Goal: Task Accomplishment & Management: Manage account settings

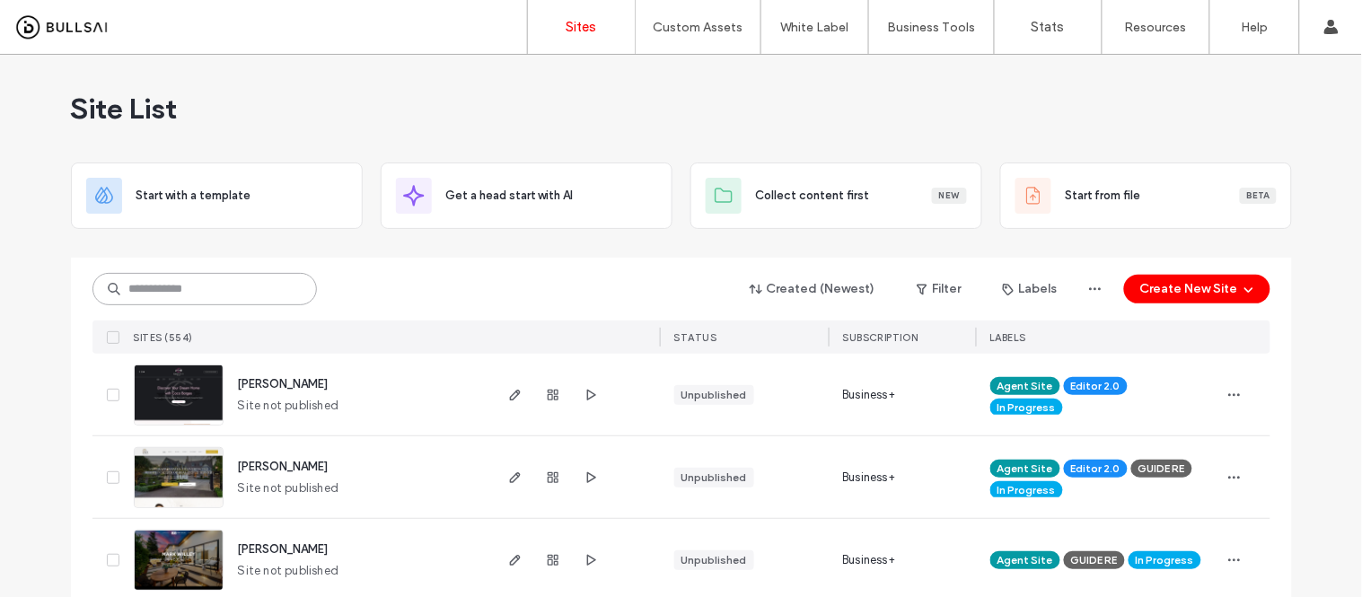
click at [205, 288] on input at bounding box center [204, 289] width 224 height 32
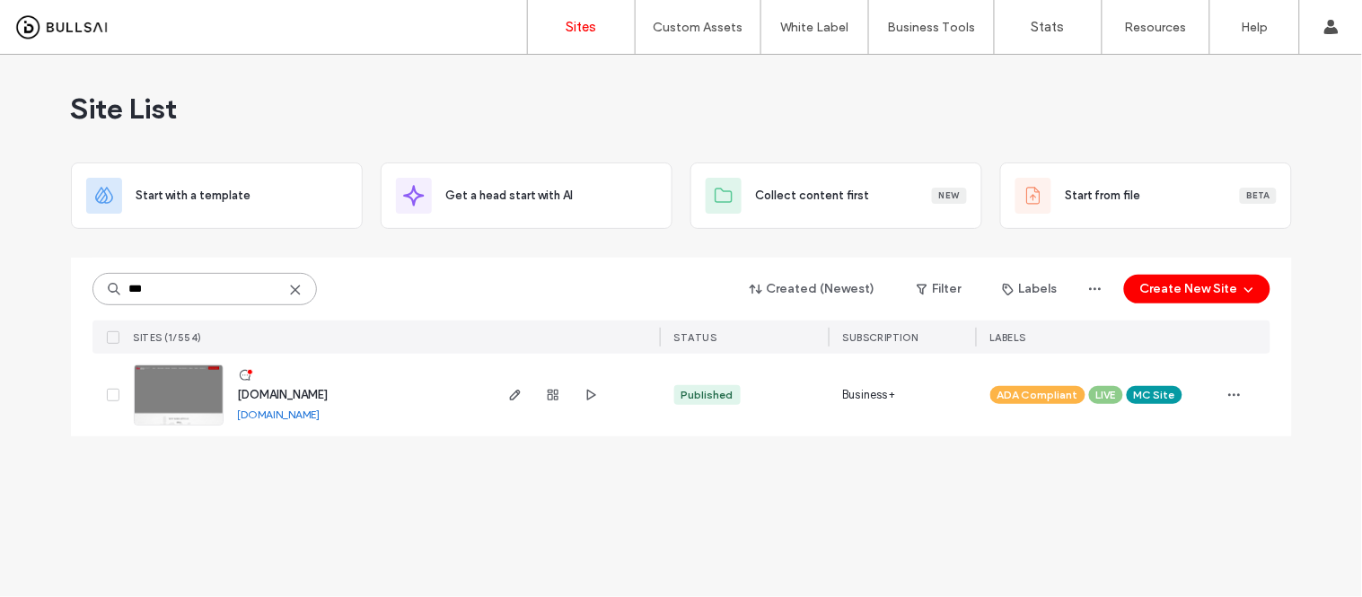
type input "***"
click at [259, 417] on link "www.kwdtc.com" at bounding box center [279, 414] width 83 height 13
click at [183, 400] on img at bounding box center [179, 426] width 88 height 122
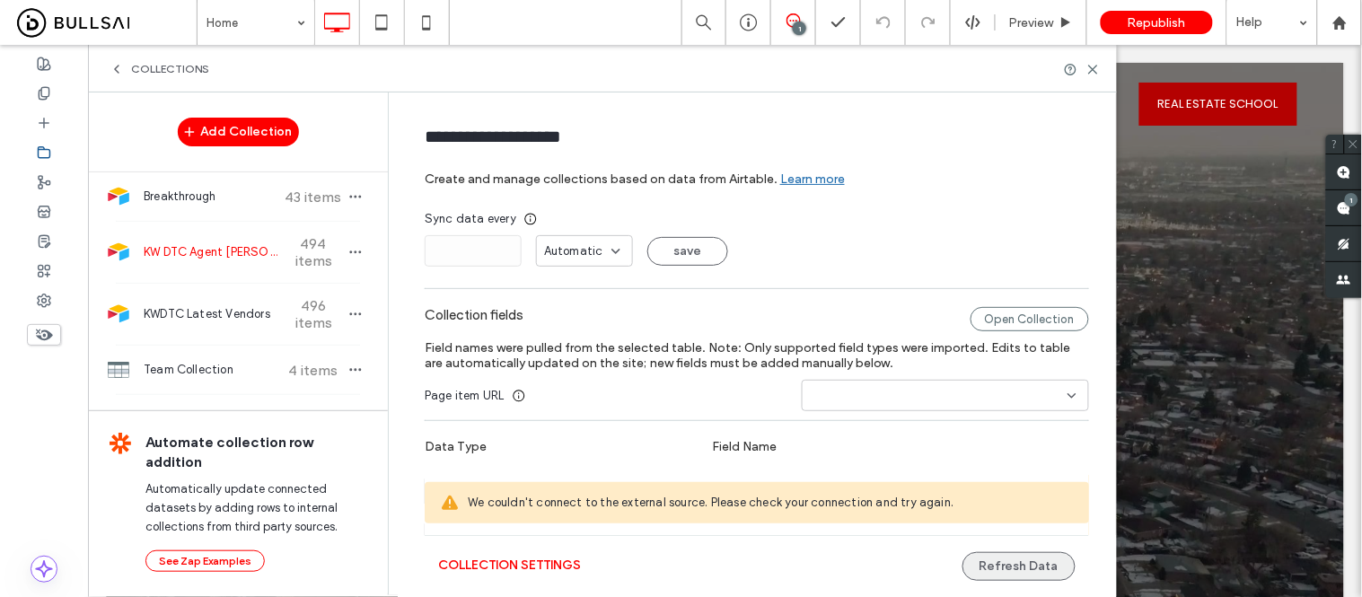
click at [1022, 567] on button "Refresh Data" at bounding box center [1019, 566] width 113 height 29
click at [1000, 575] on button "Refresh Data" at bounding box center [1019, 566] width 113 height 29
click at [1336, 22] on use at bounding box center [1338, 21] width 13 height 13
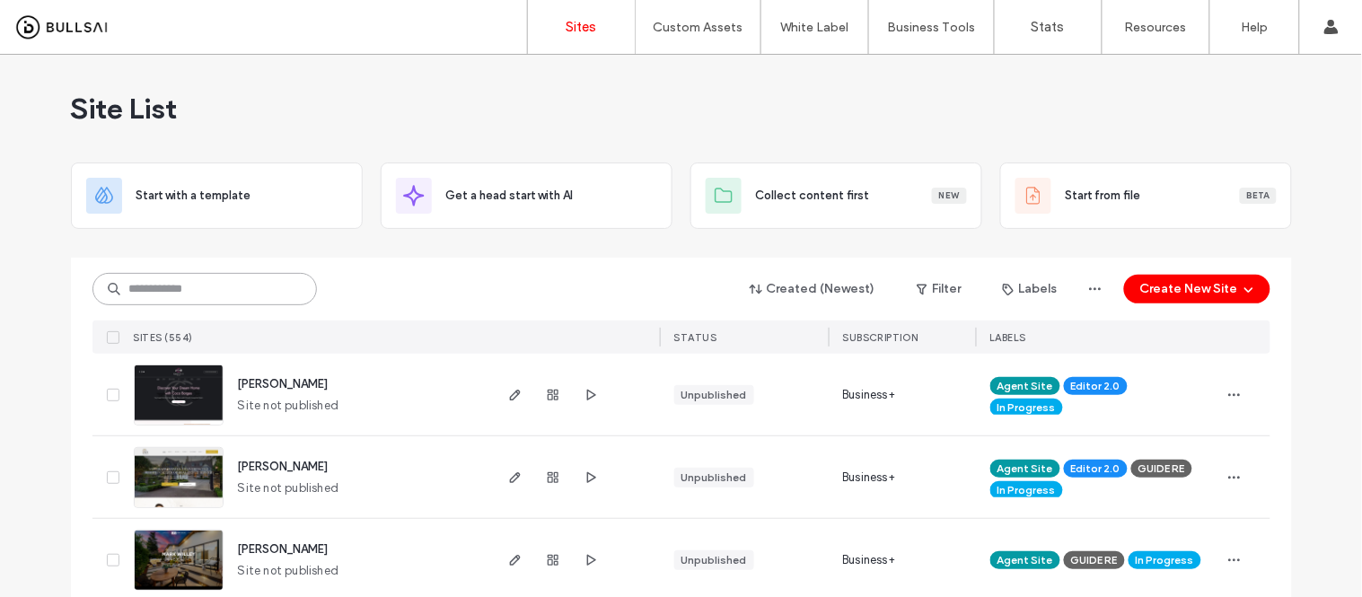
click at [198, 288] on input at bounding box center [204, 289] width 224 height 32
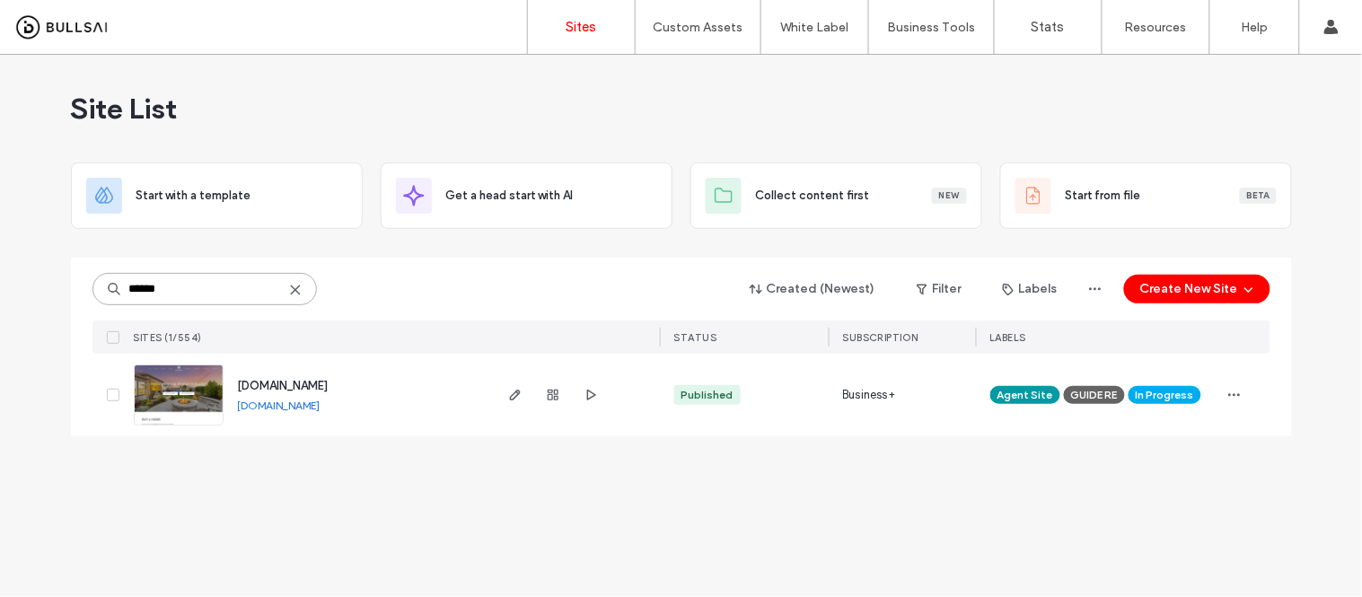
type input "******"
click at [321, 406] on link "[DOMAIN_NAME]" at bounding box center [279, 405] width 83 height 13
click at [178, 399] on img at bounding box center [179, 426] width 88 height 122
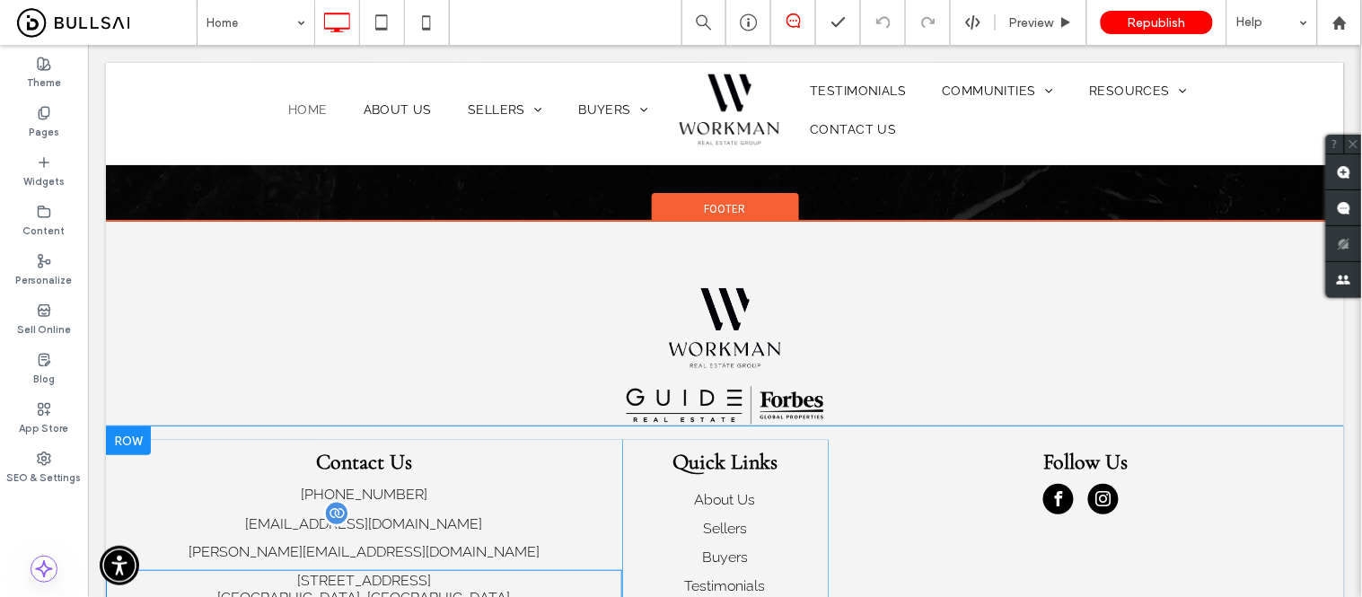
scroll to position [5509, 0]
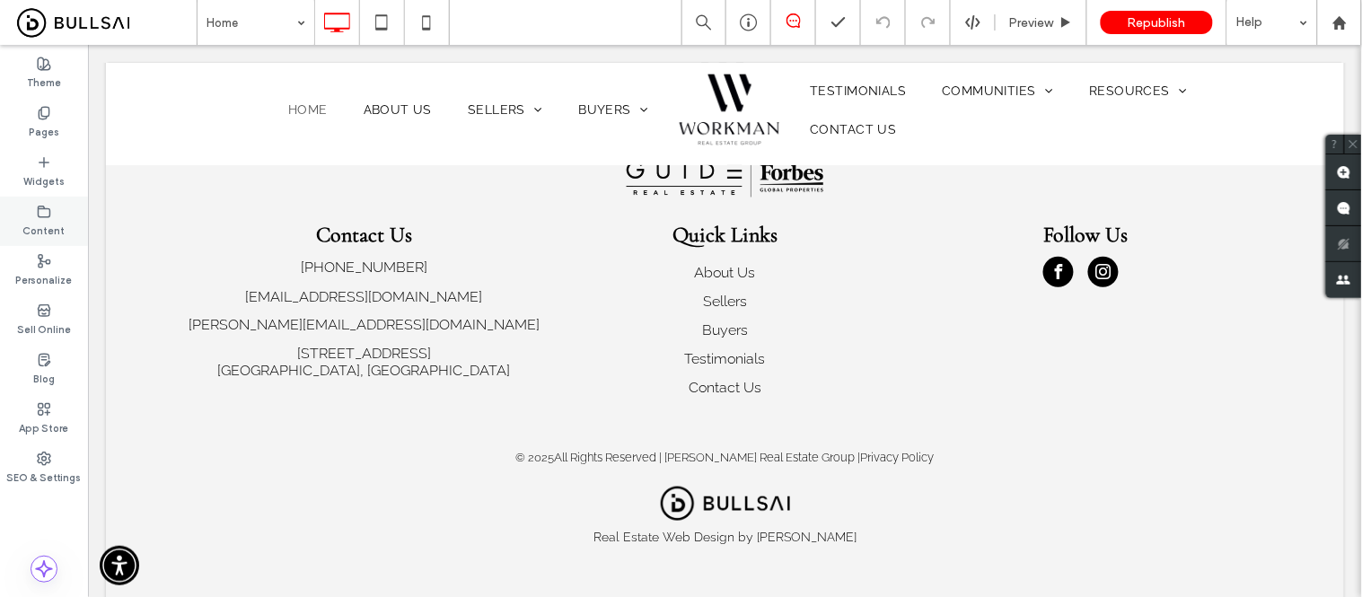
click at [34, 215] on div "Content" at bounding box center [44, 221] width 88 height 49
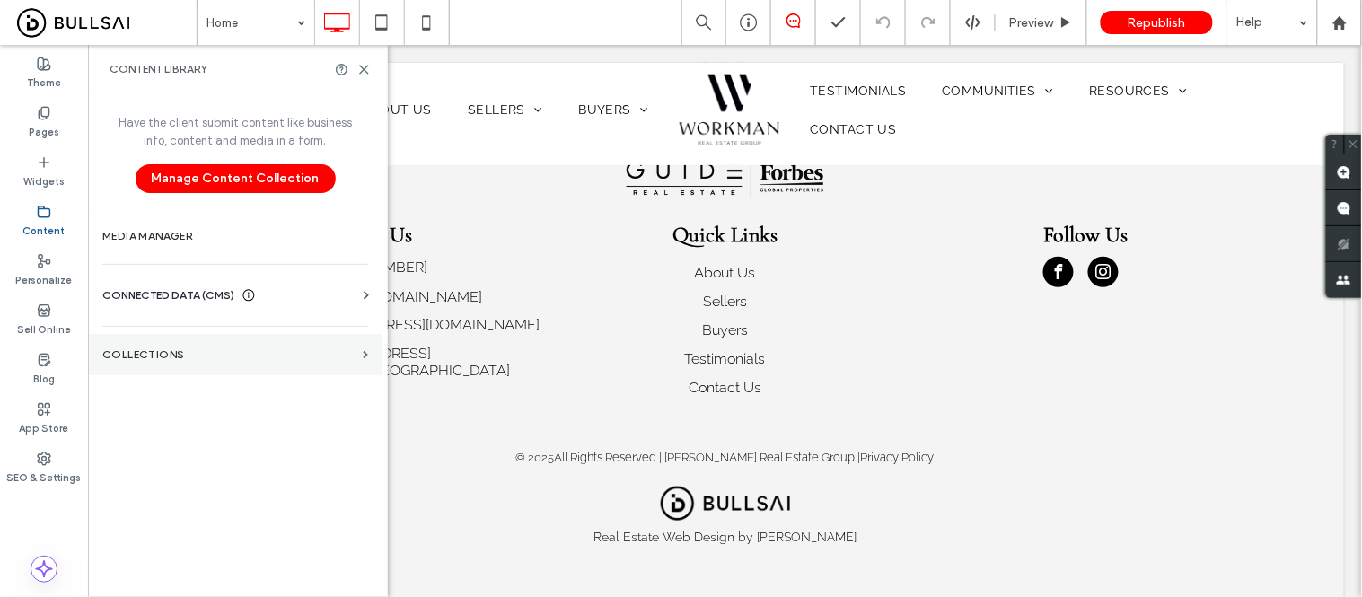
click at [155, 348] on label "Collections" at bounding box center [228, 354] width 253 height 13
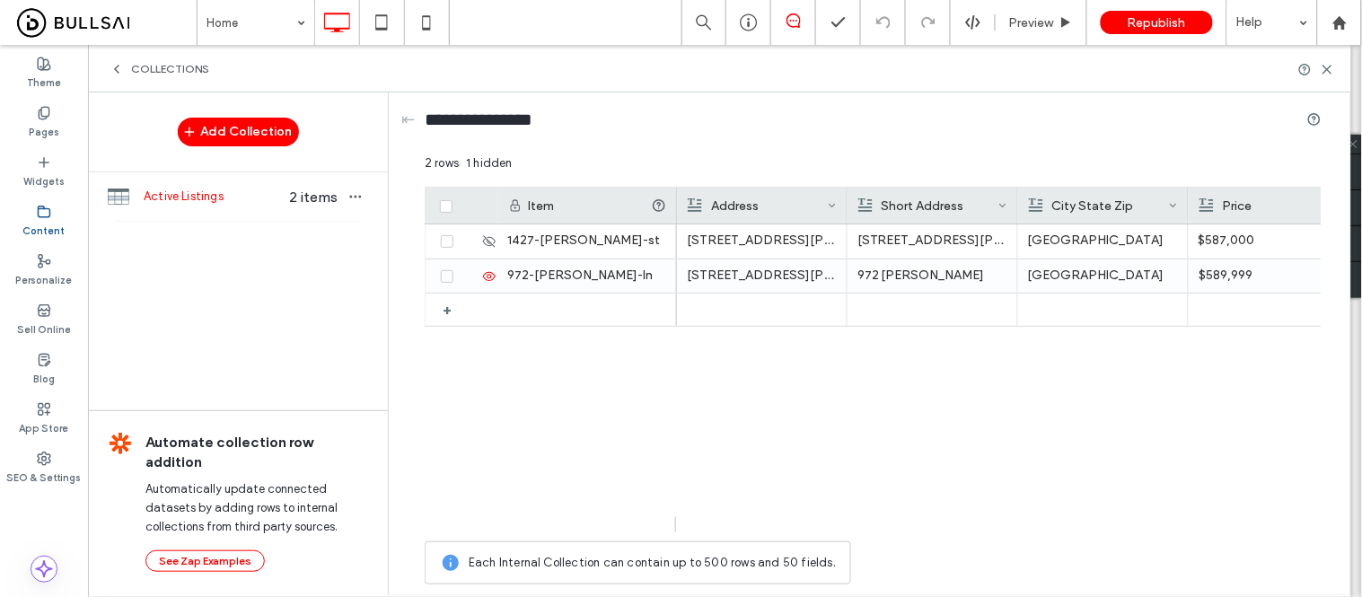
click at [215, 205] on span "Active Listings" at bounding box center [213, 197] width 138 height 18
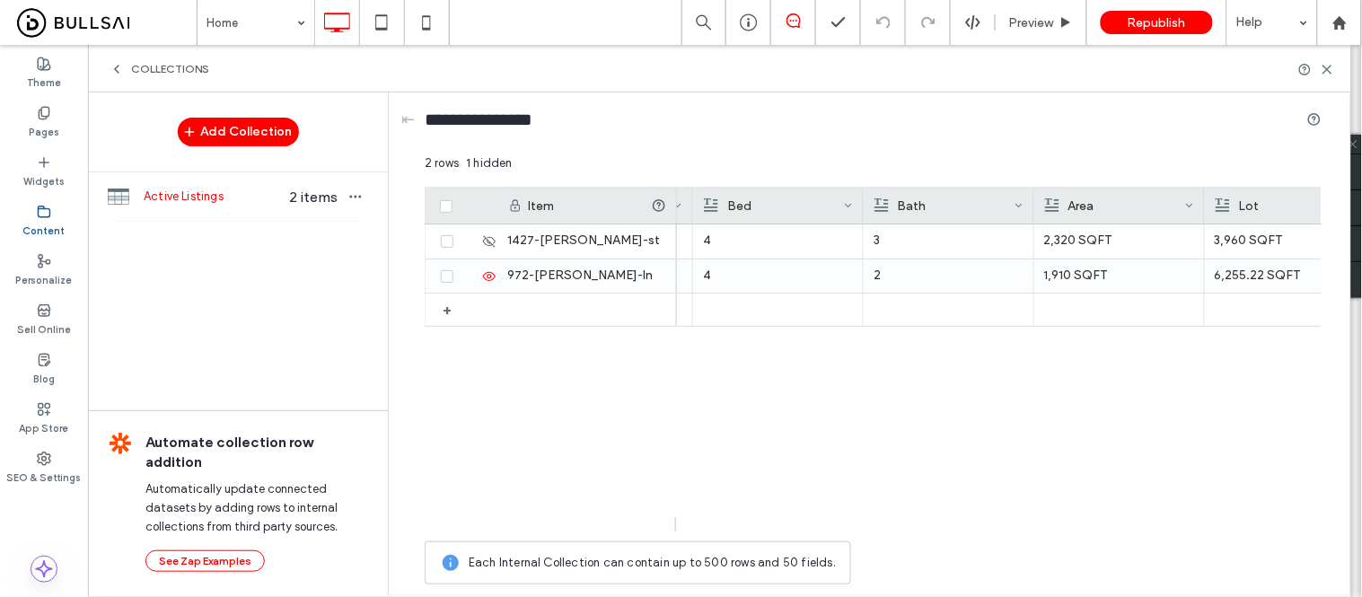
scroll to position [0, 1449]
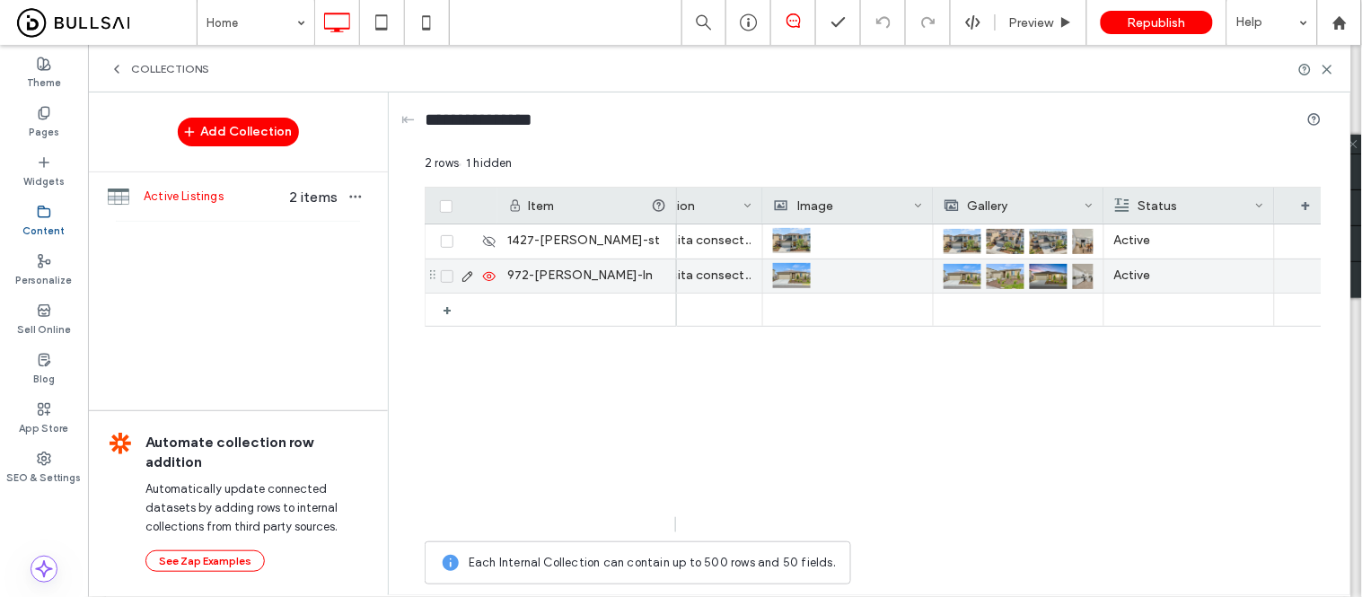
click at [1160, 274] on p "Active" at bounding box center [1189, 275] width 150 height 32
drag, startPoint x: 1156, startPoint y: 273, endPoint x: 1105, endPoint y: 273, distance: 51.2
click at [1106, 273] on div "******" at bounding box center [1201, 278] width 190 height 45
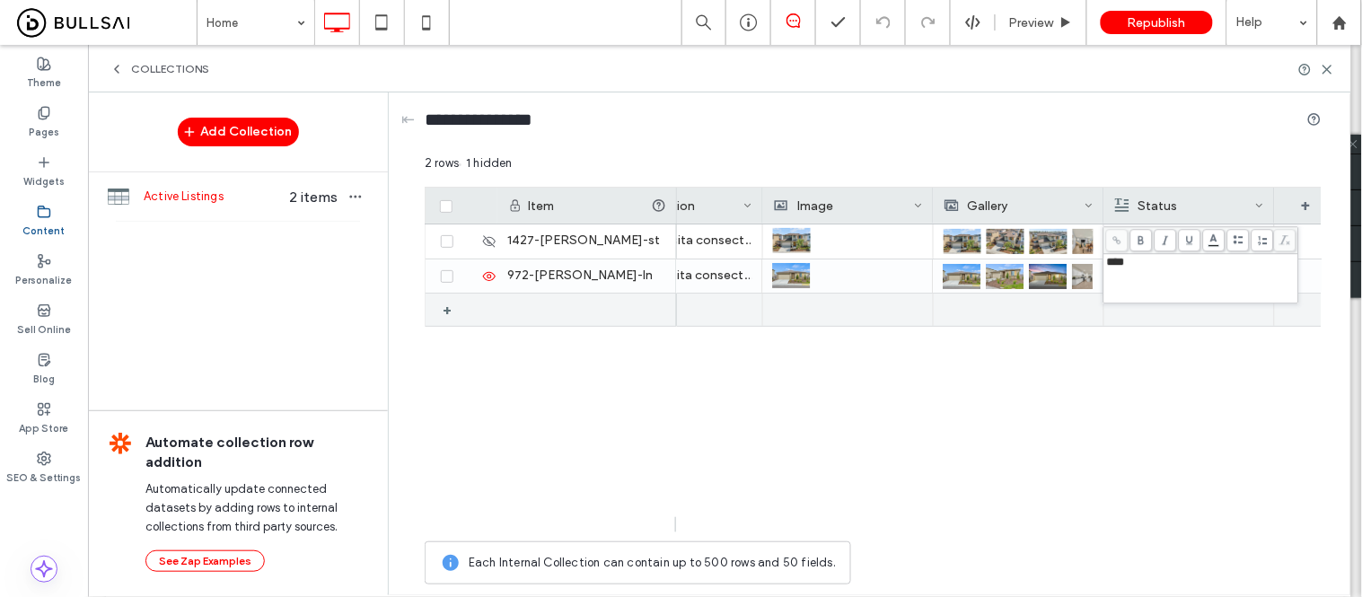
click at [804, 309] on div at bounding box center [848, 310] width 150 height 32
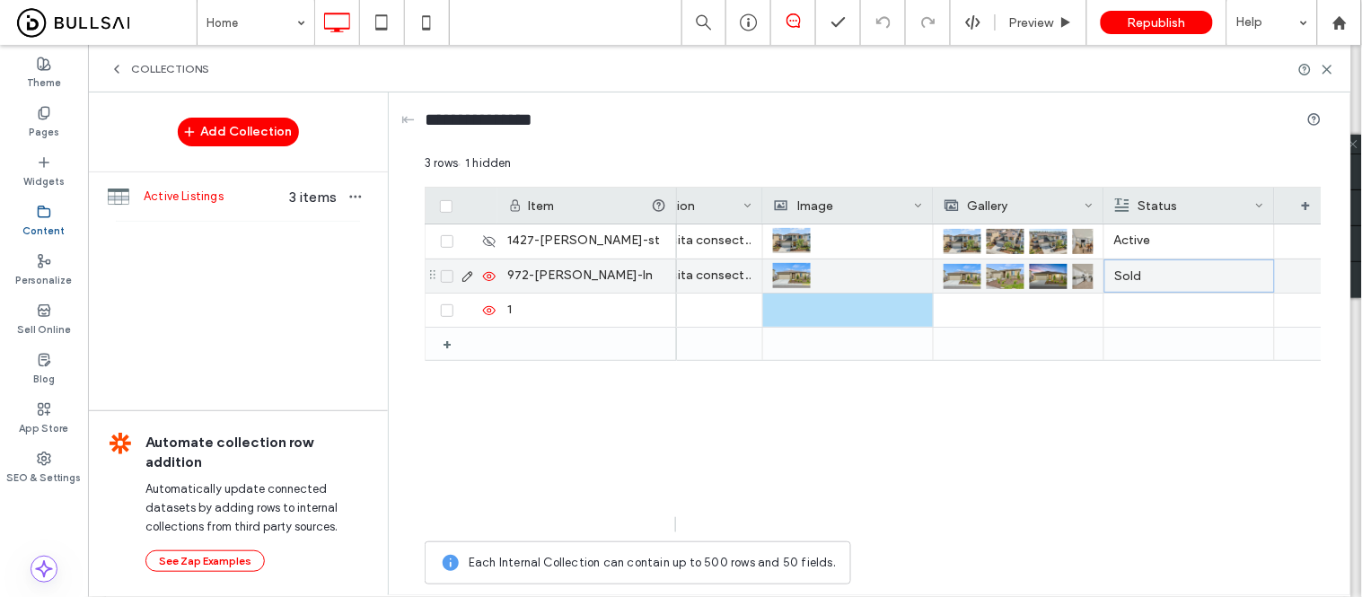
click at [486, 277] on icon at bounding box center [489, 276] width 14 height 14
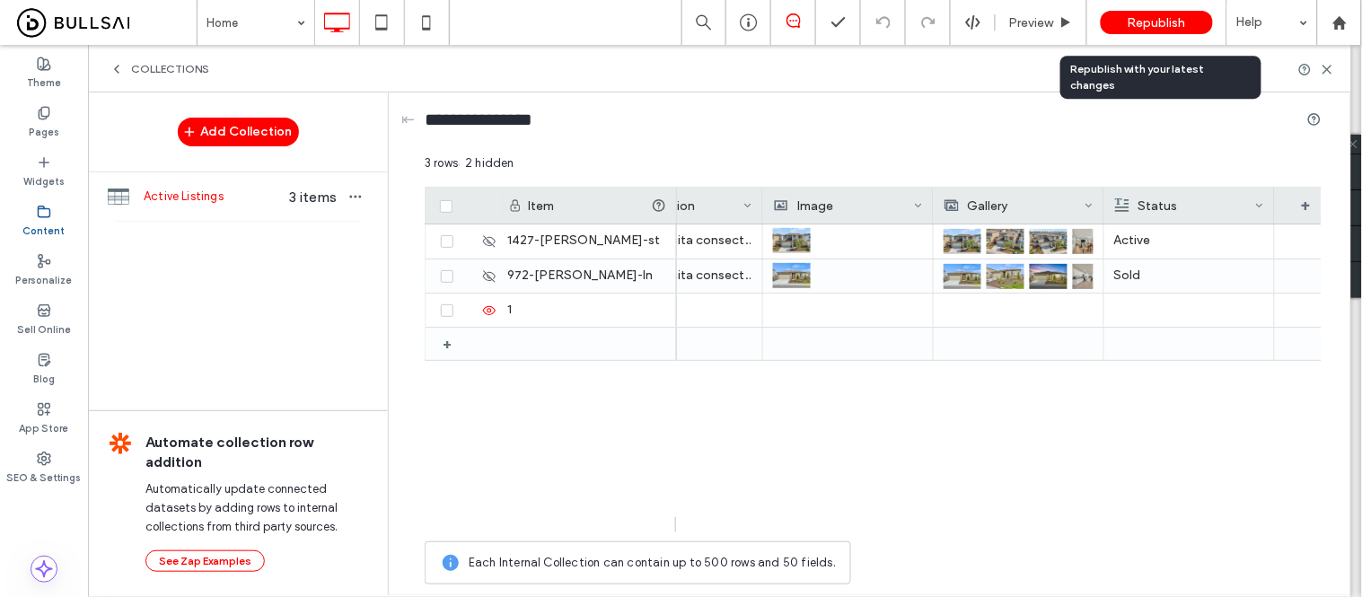
click at [1143, 15] on span "Republish" at bounding box center [1157, 22] width 58 height 15
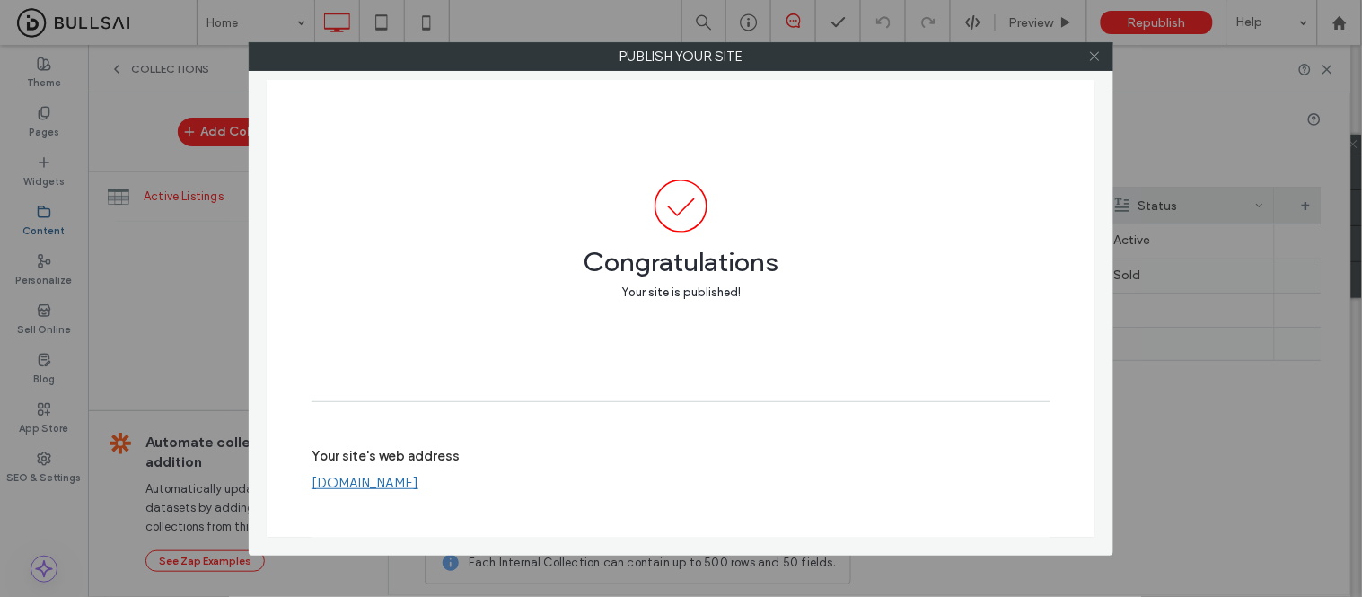
click at [1091, 56] on icon at bounding box center [1094, 55] width 13 height 13
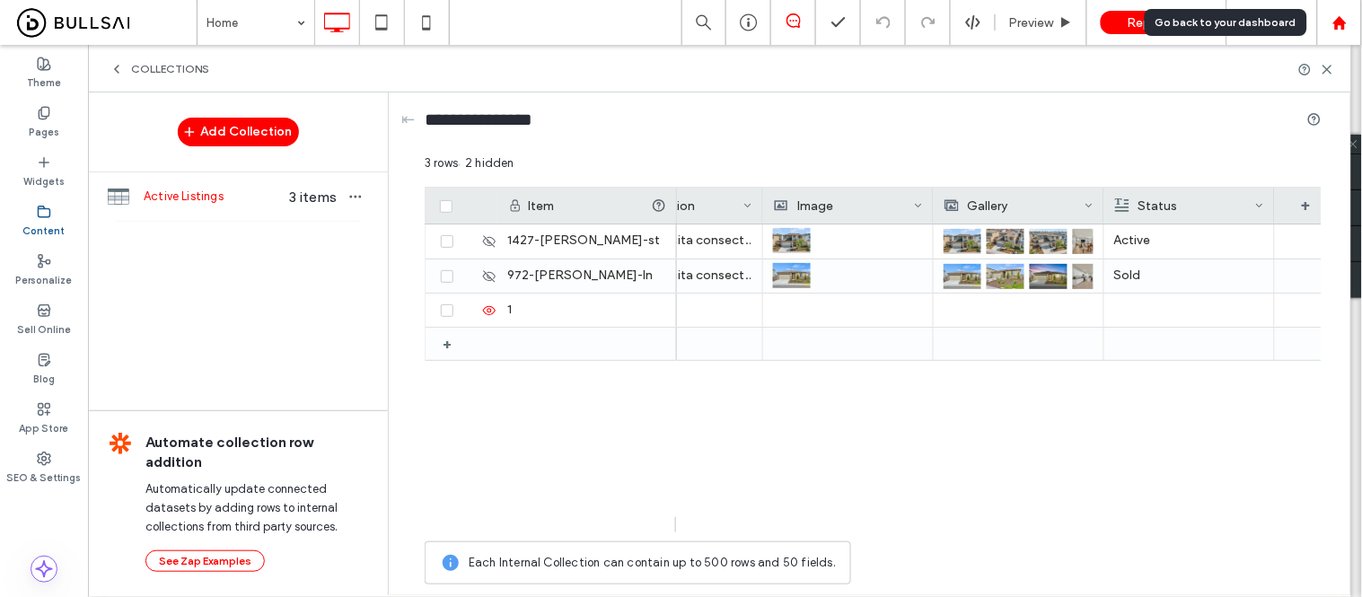
click at [1342, 22] on use at bounding box center [1338, 21] width 13 height 13
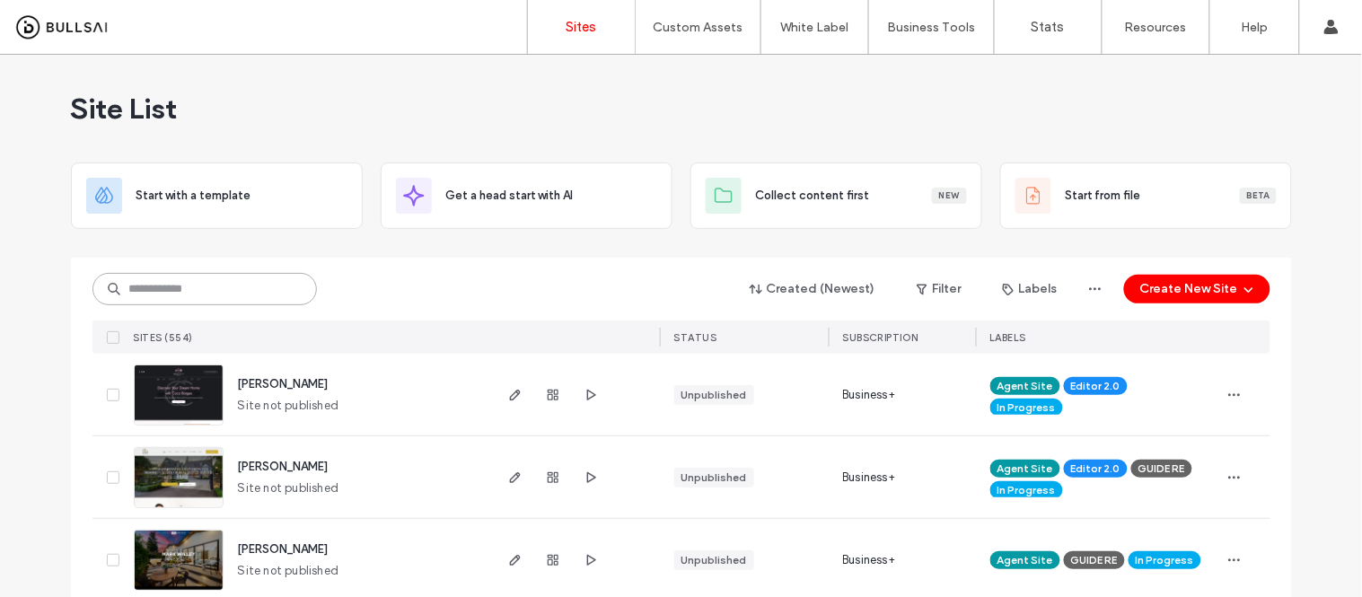
click at [226, 294] on input at bounding box center [204, 289] width 224 height 32
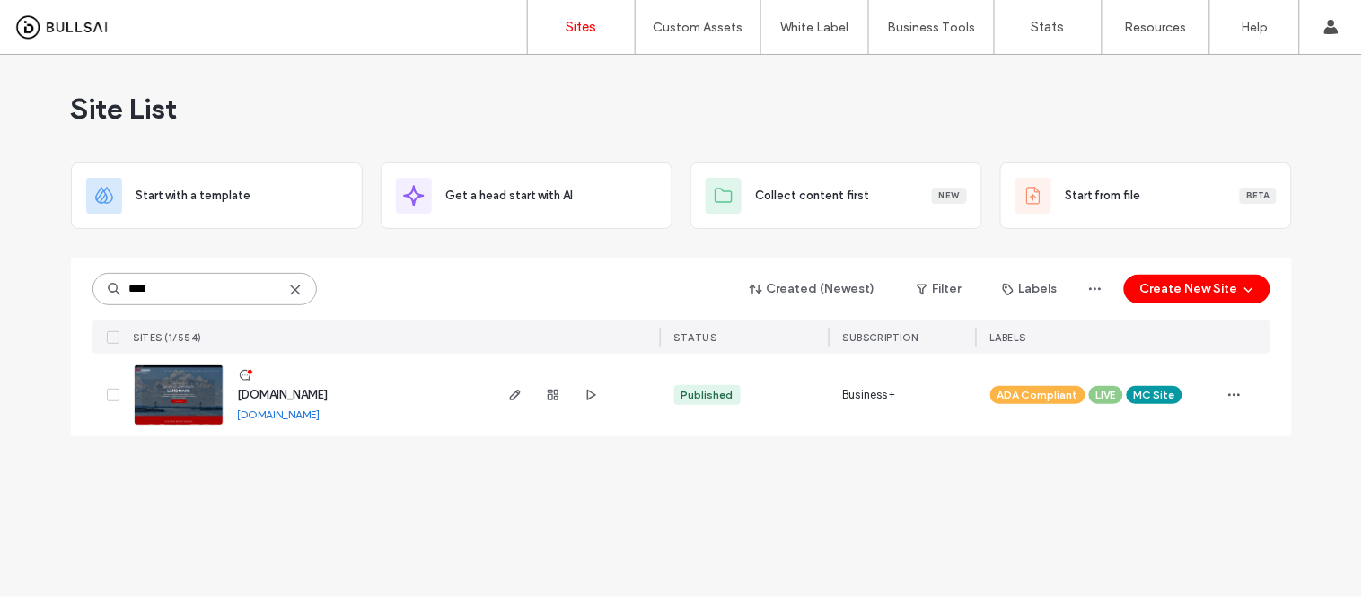
type input "****"
click at [285, 418] on link "www.kwnyhomes.com" at bounding box center [279, 414] width 83 height 13
click at [169, 393] on img at bounding box center [179, 426] width 88 height 122
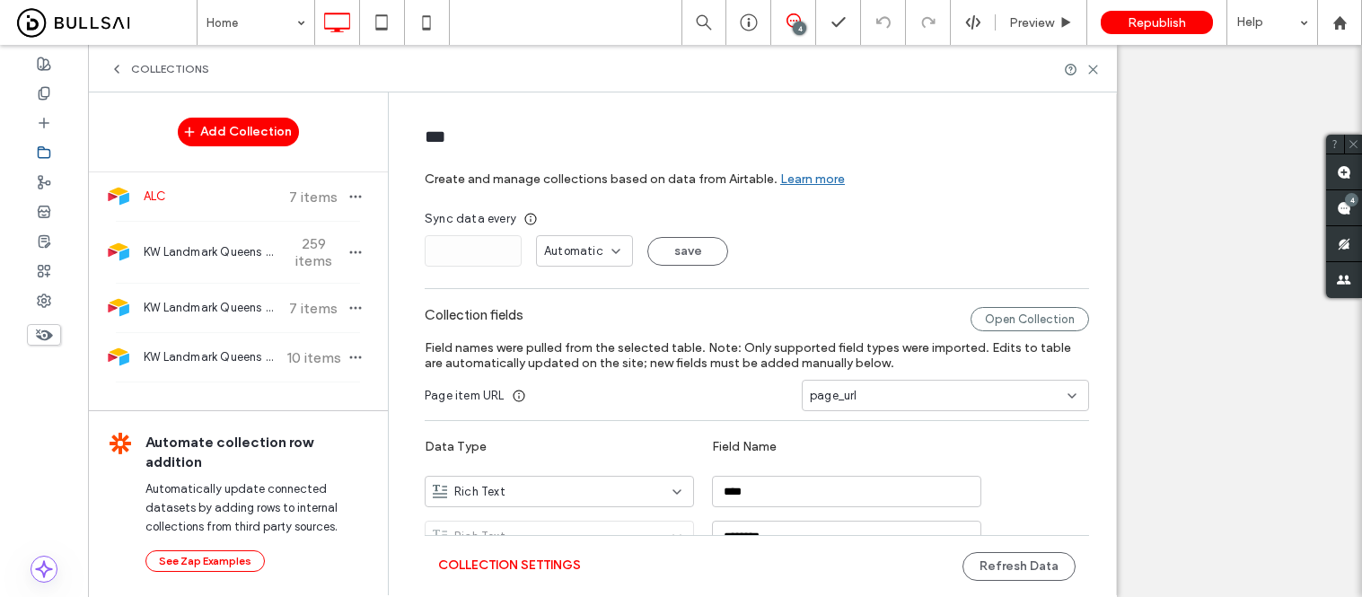
click at [223, 272] on div "KW Landmark Queens Agent Roster 259 items" at bounding box center [238, 252] width 300 height 61
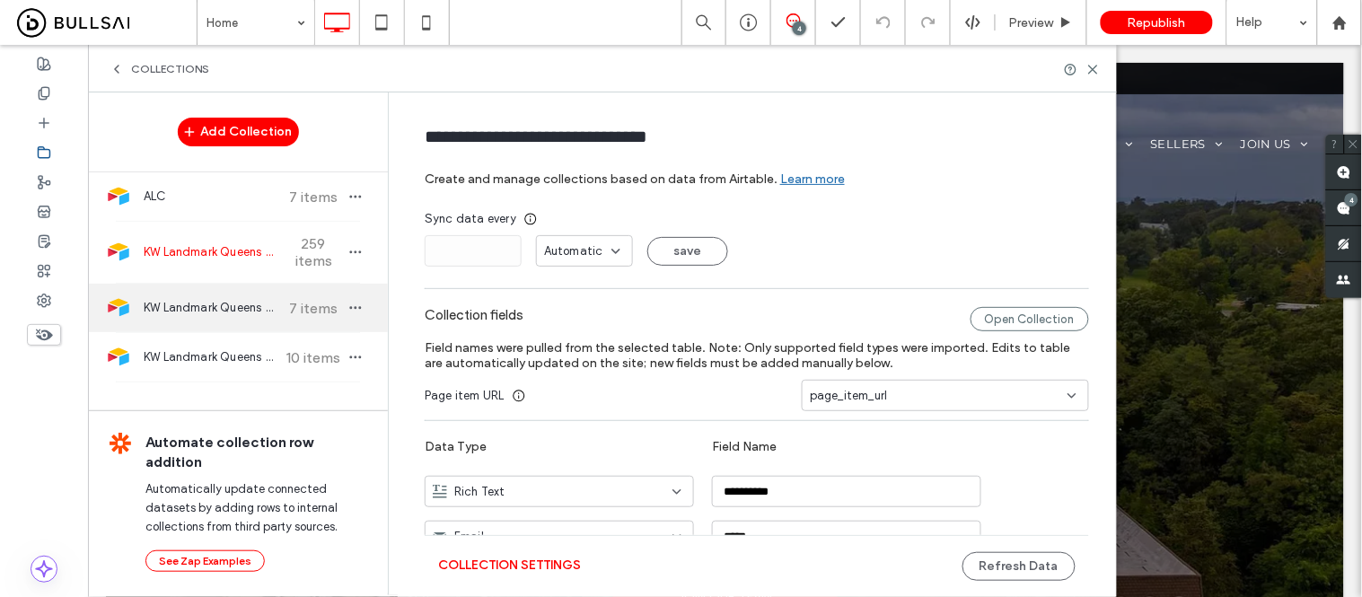
click at [211, 295] on div "KW Landmark Queens ALC 7 items" at bounding box center [238, 308] width 300 height 48
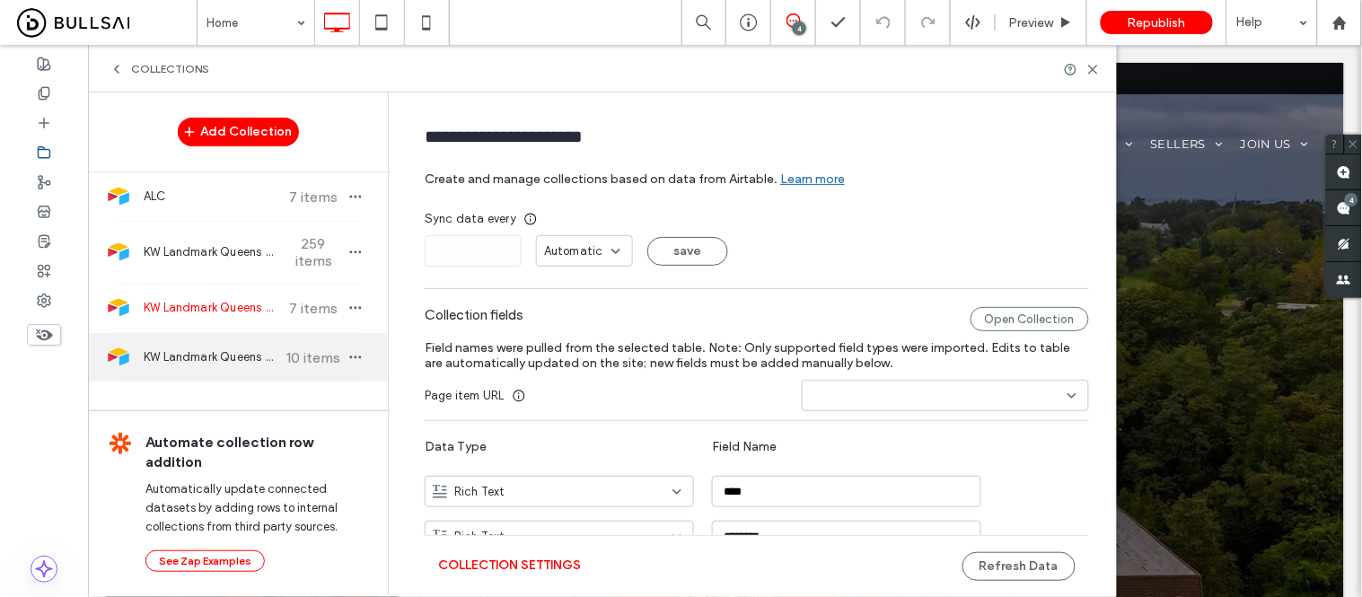
click at [192, 339] on div "KW Landmark Queens Team Roster 10 items" at bounding box center [238, 357] width 300 height 48
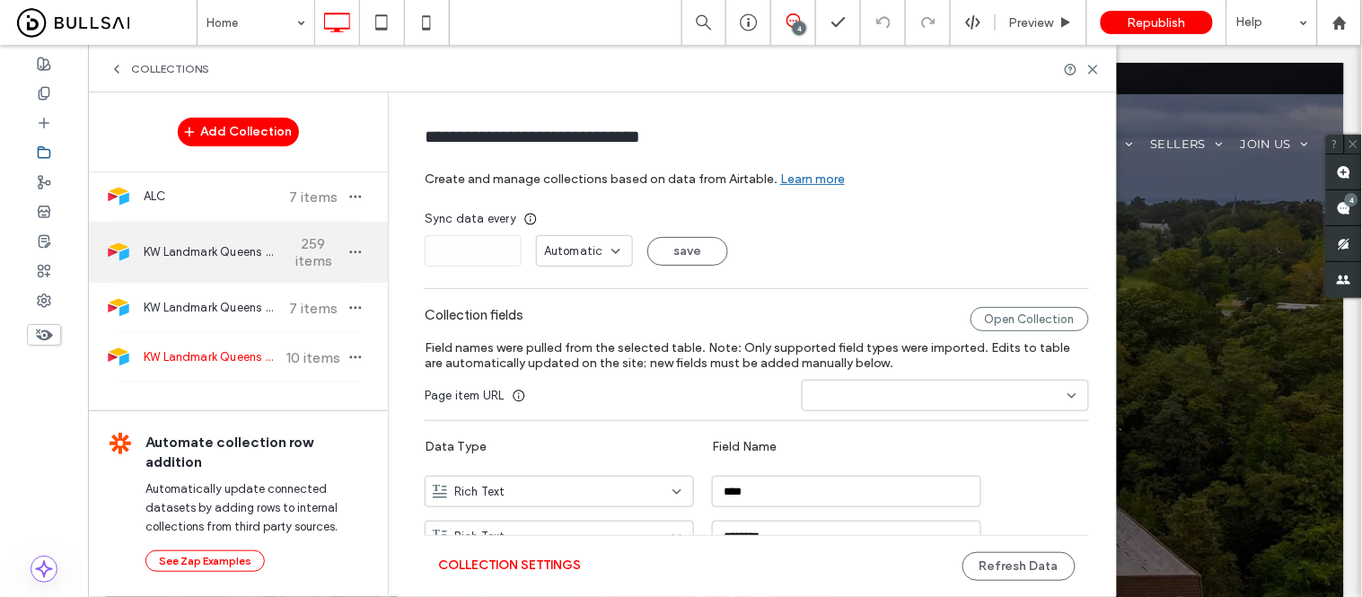
click at [239, 252] on span "KW Landmark Queens Agent Roster" at bounding box center [211, 252] width 134 height 18
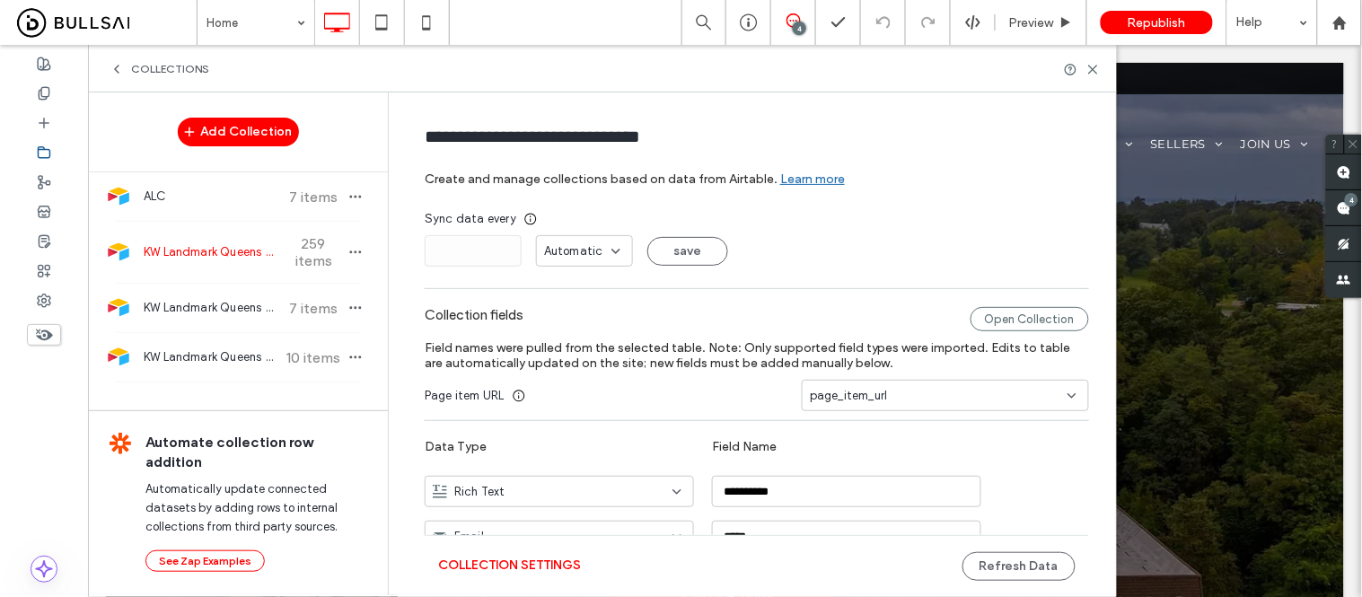
type input "**********"
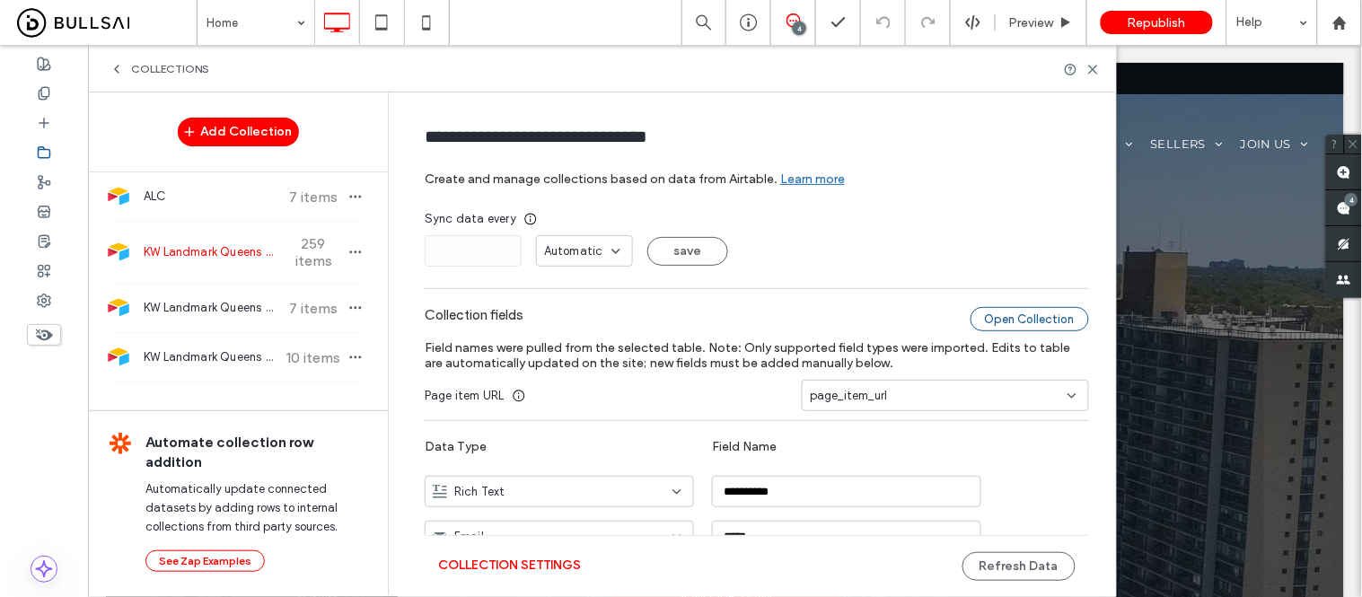
click at [1039, 320] on div "Open Collection" at bounding box center [1030, 319] width 119 height 24
click at [986, 568] on button "Refresh Data" at bounding box center [1019, 566] width 113 height 29
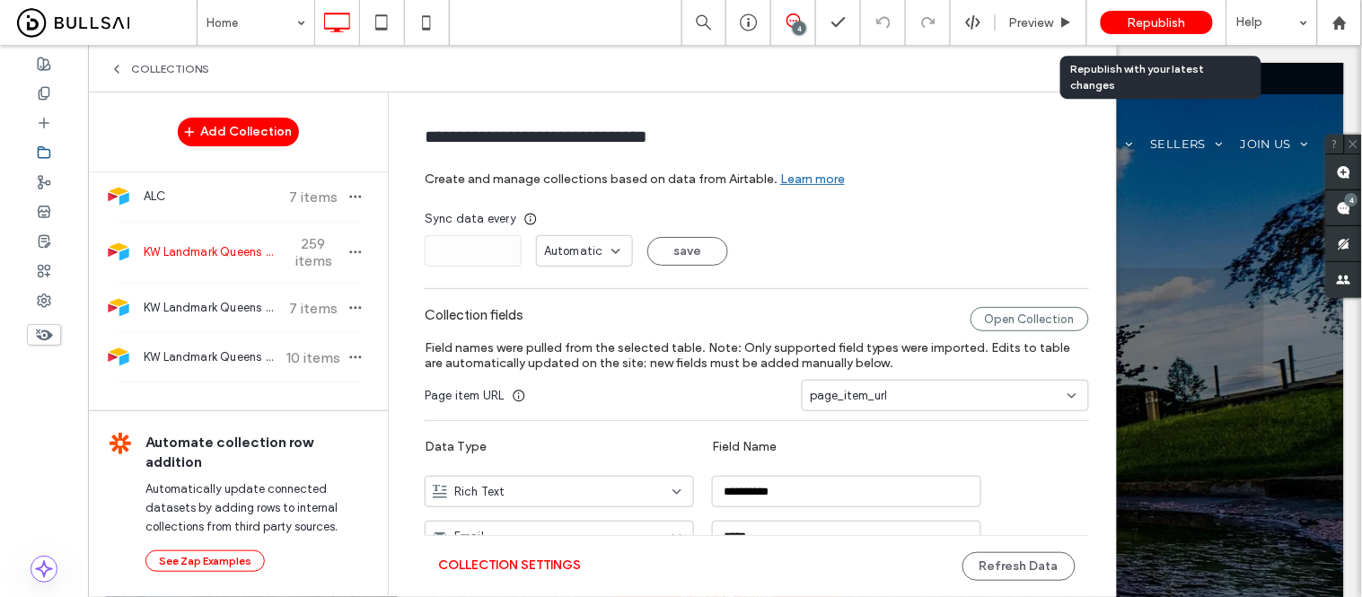
click at [1140, 20] on span "Republish" at bounding box center [1157, 22] width 58 height 15
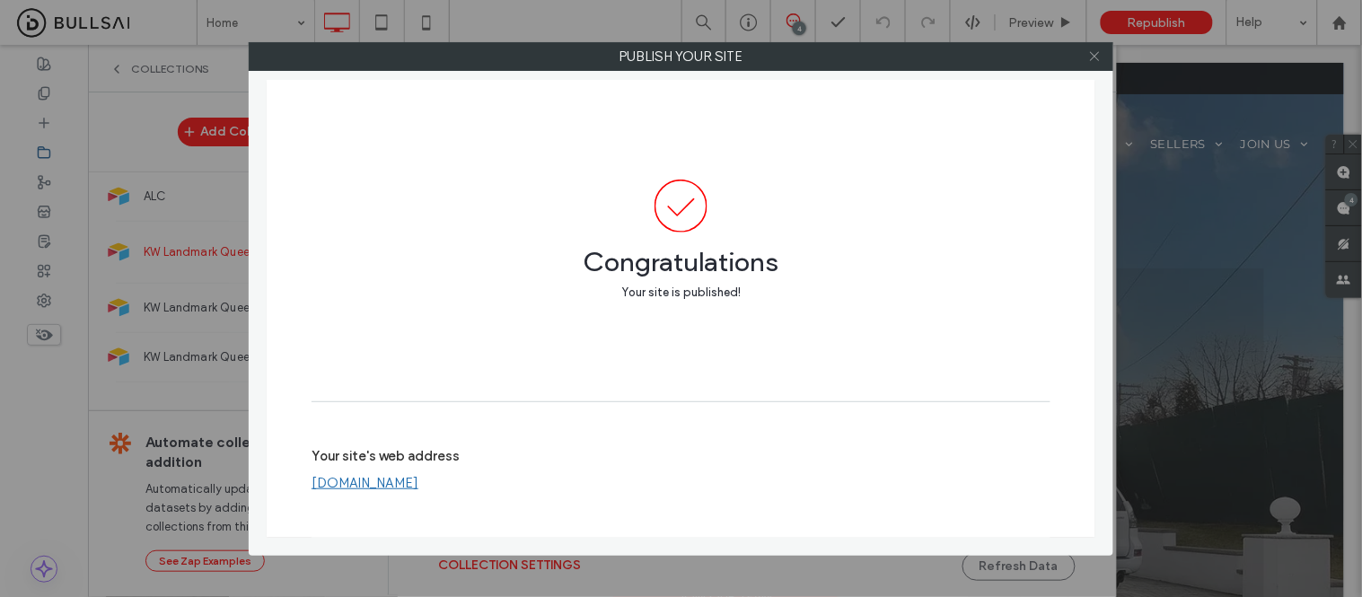
click at [1095, 57] on use at bounding box center [1094, 56] width 9 height 9
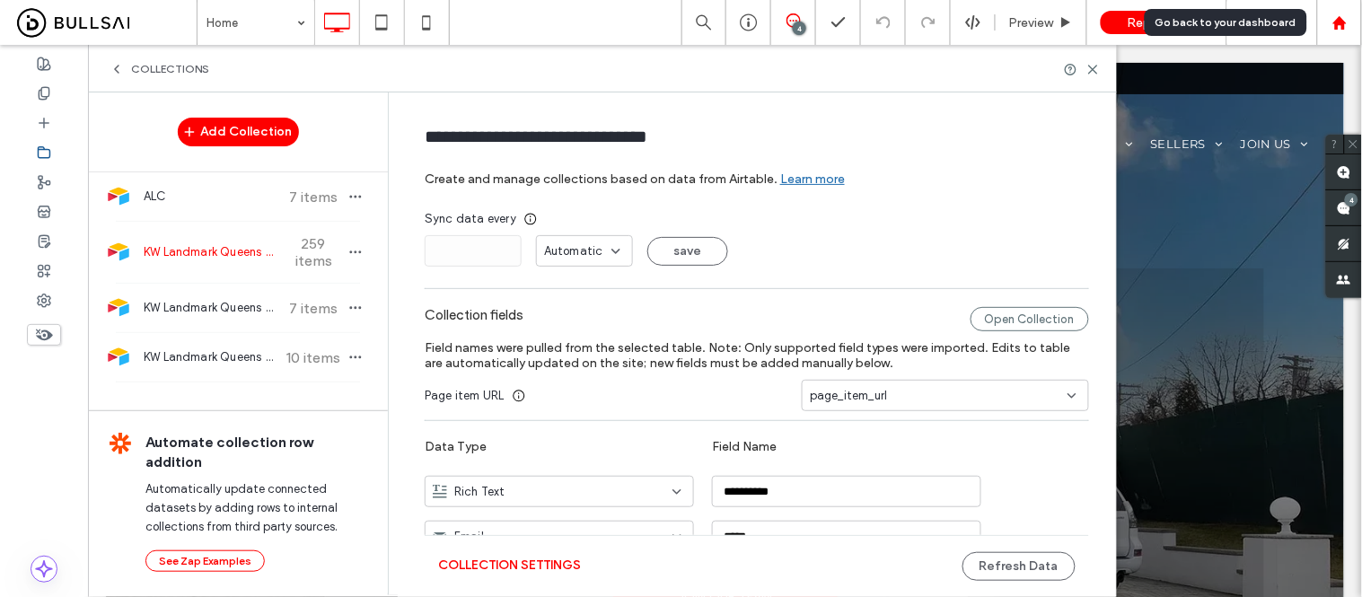
click at [1336, 25] on use at bounding box center [1338, 21] width 13 height 13
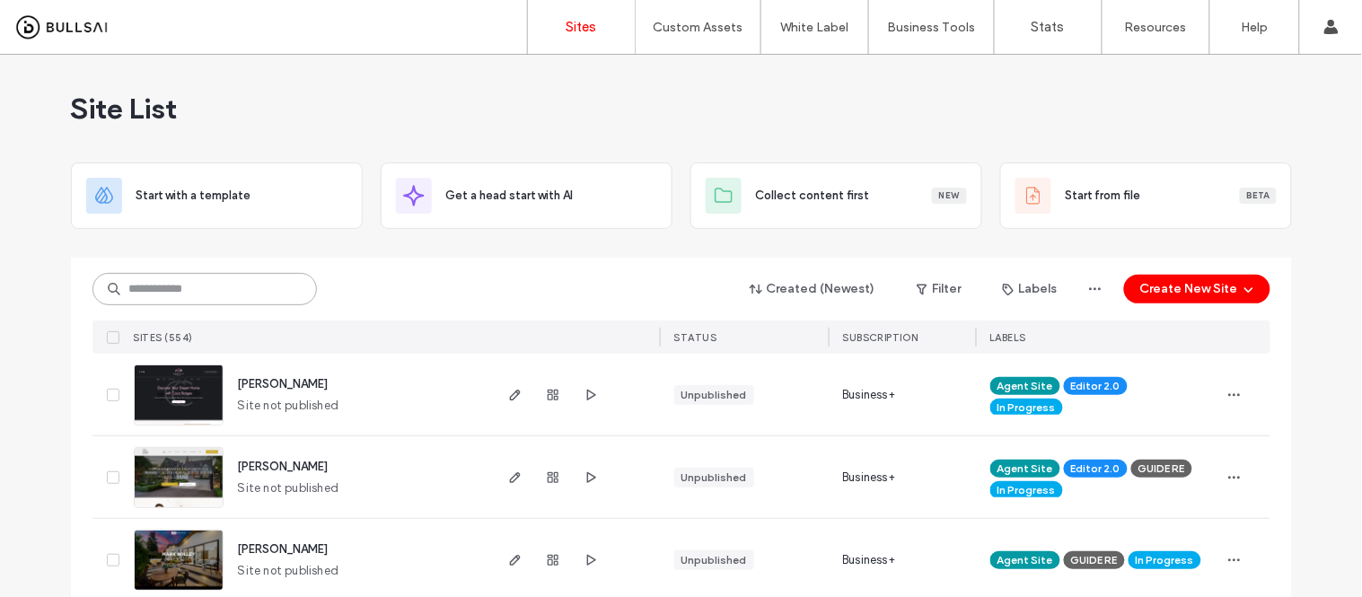
click at [212, 286] on input at bounding box center [204, 289] width 224 height 32
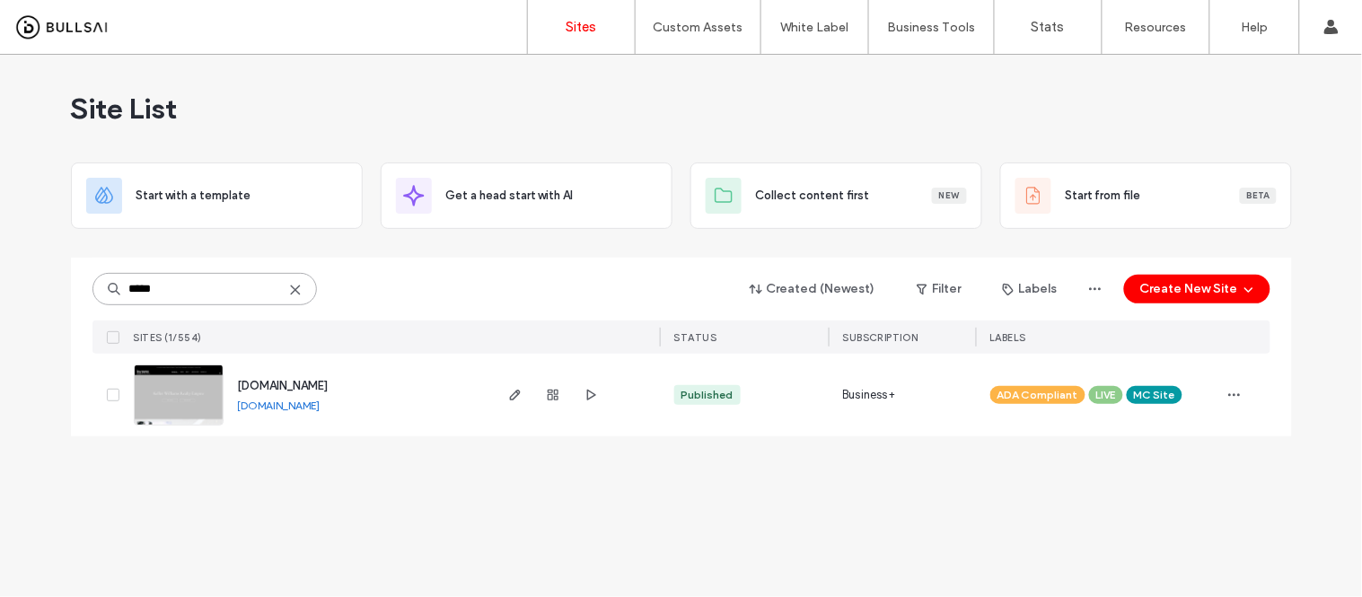
type input "*****"
click at [321, 409] on link "[DOMAIN_NAME]" at bounding box center [279, 405] width 83 height 13
click at [150, 414] on img at bounding box center [179, 426] width 88 height 122
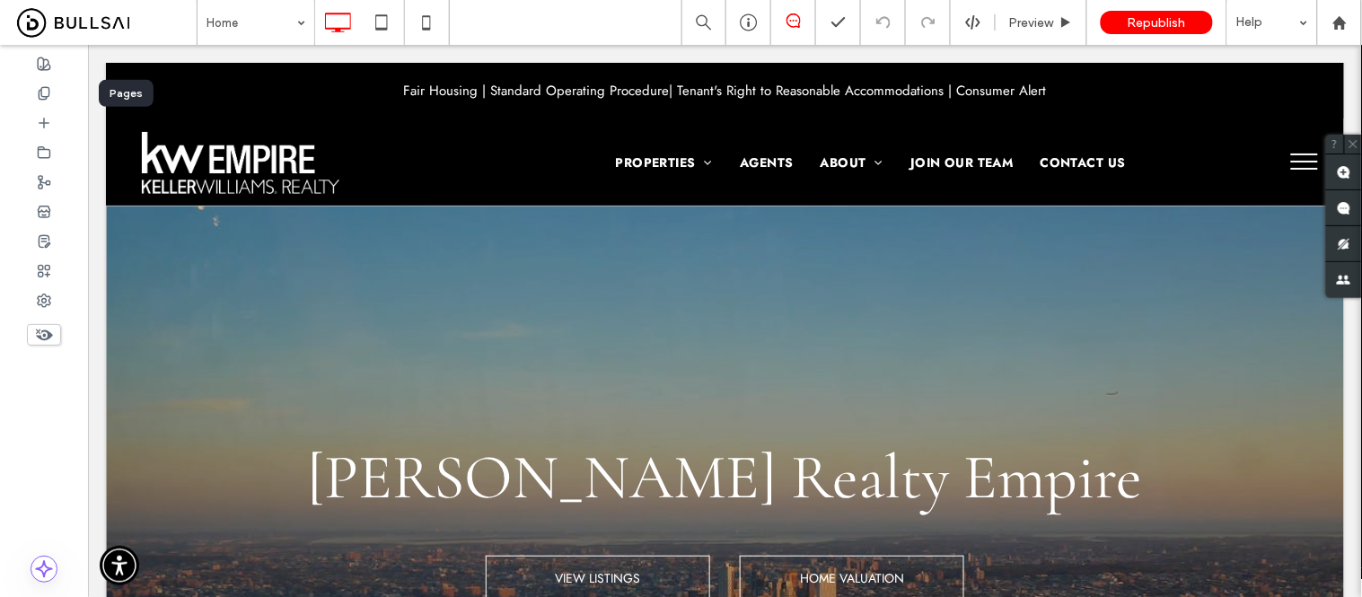
click at [43, 100] on icon at bounding box center [44, 93] width 14 height 14
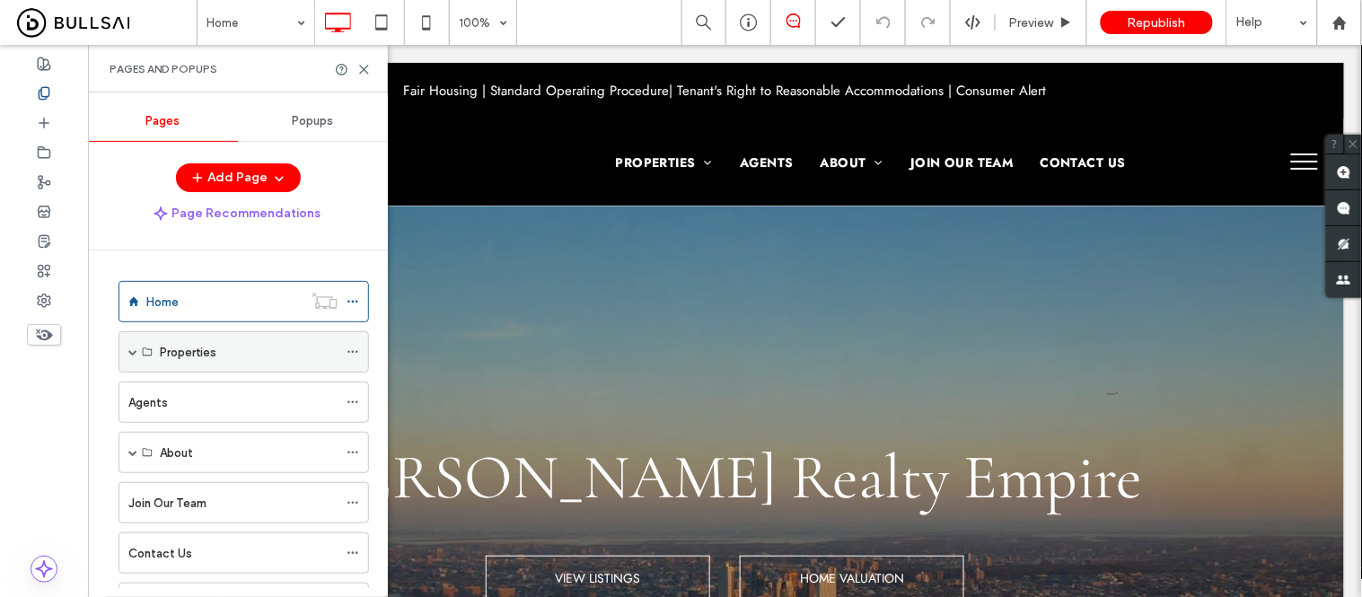
click at [130, 353] on span at bounding box center [132, 351] width 9 height 9
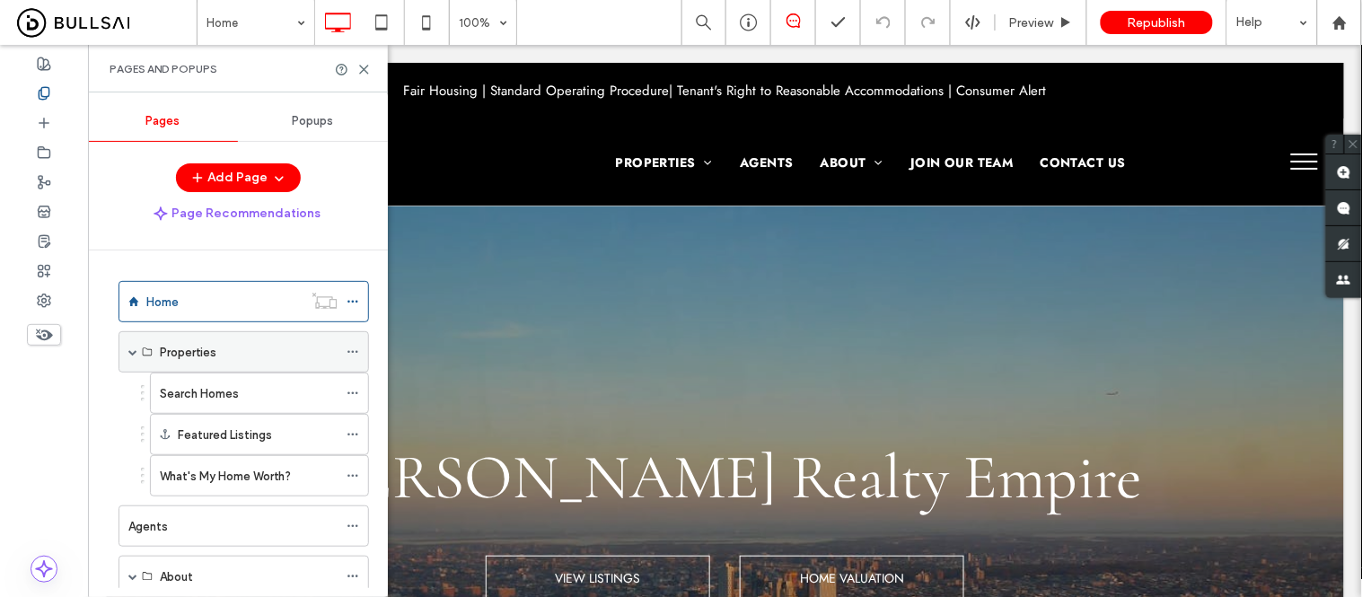
click at [130, 353] on span at bounding box center [132, 351] width 9 height 9
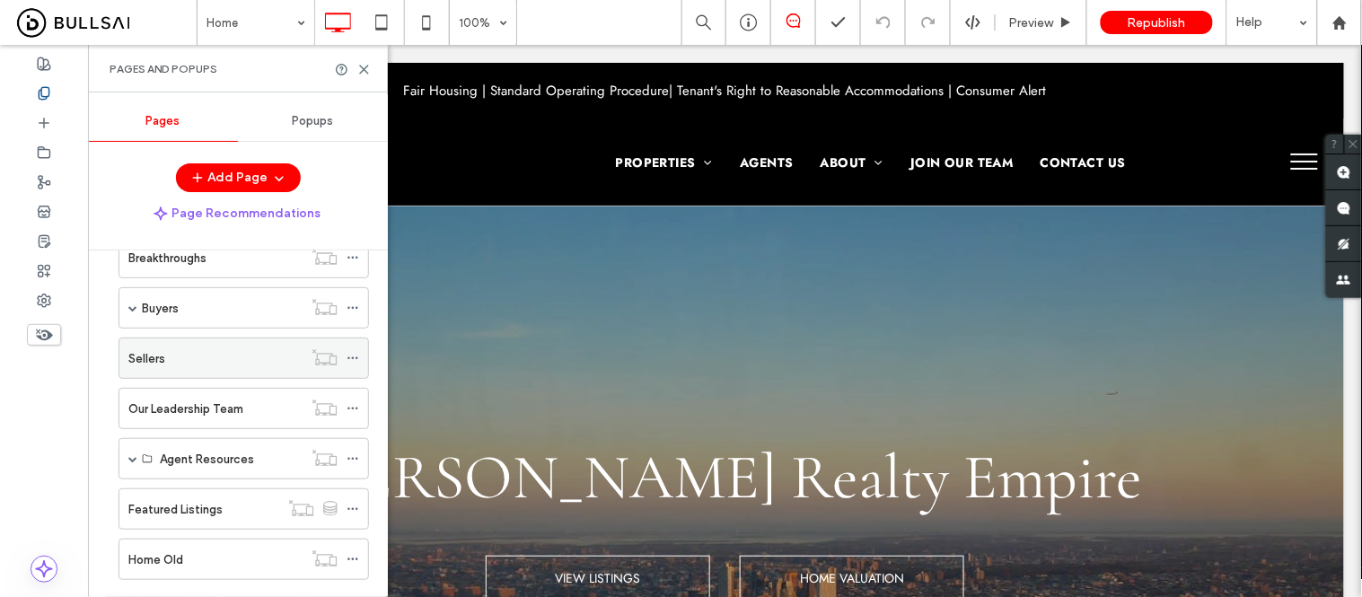
scroll to position [383, 0]
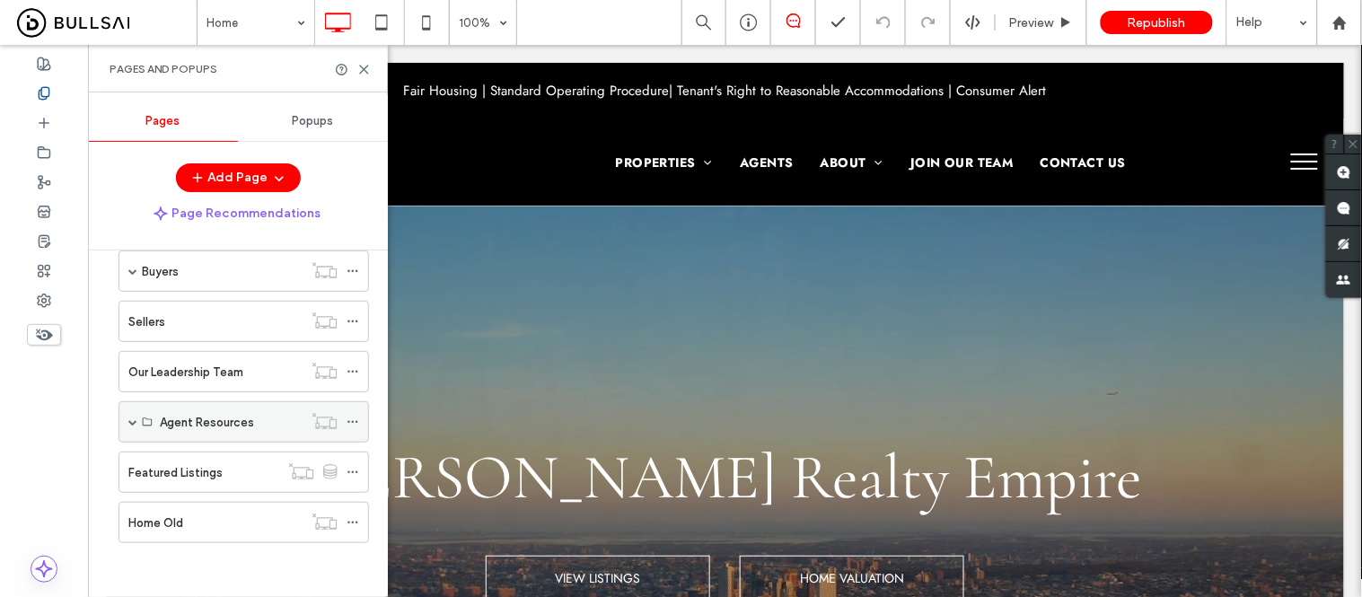
click at [136, 424] on span at bounding box center [132, 422] width 9 height 9
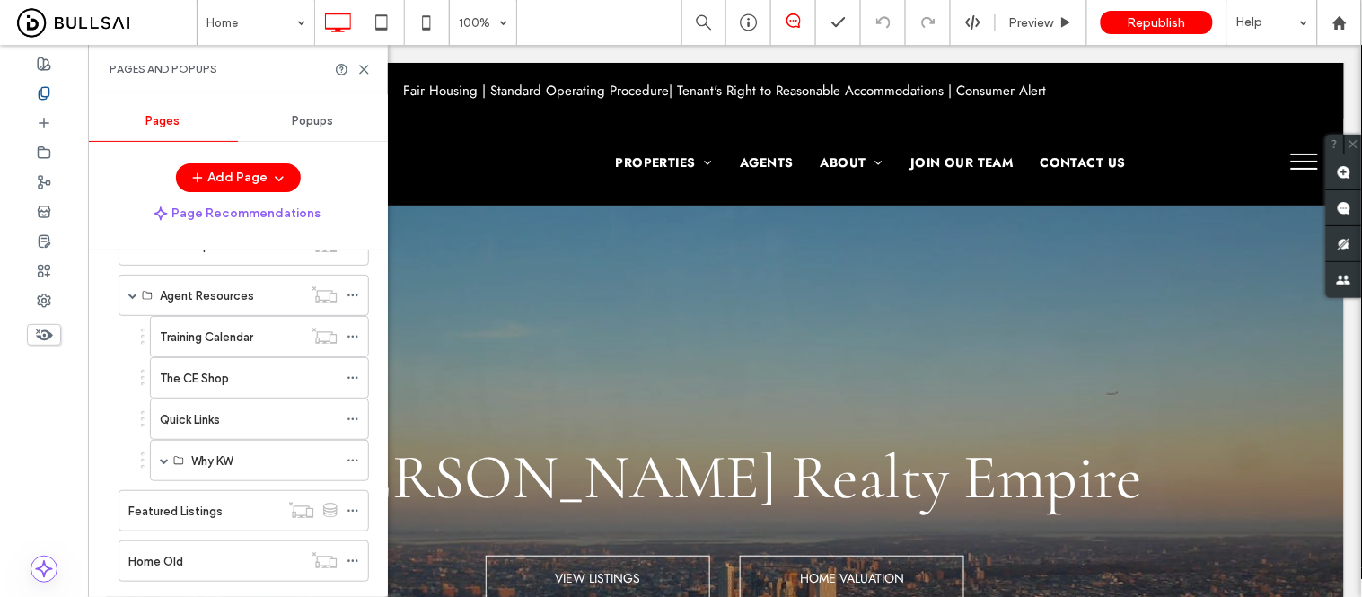
scroll to position [550, 0]
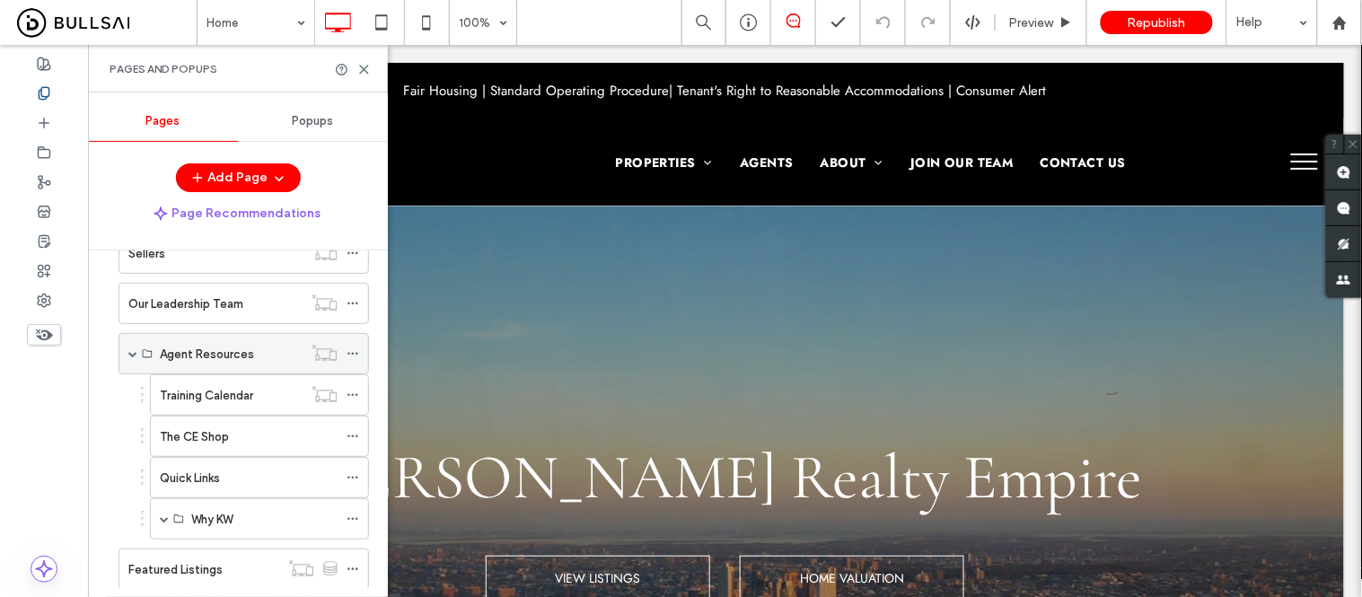
click at [129, 364] on span at bounding box center [132, 354] width 9 height 40
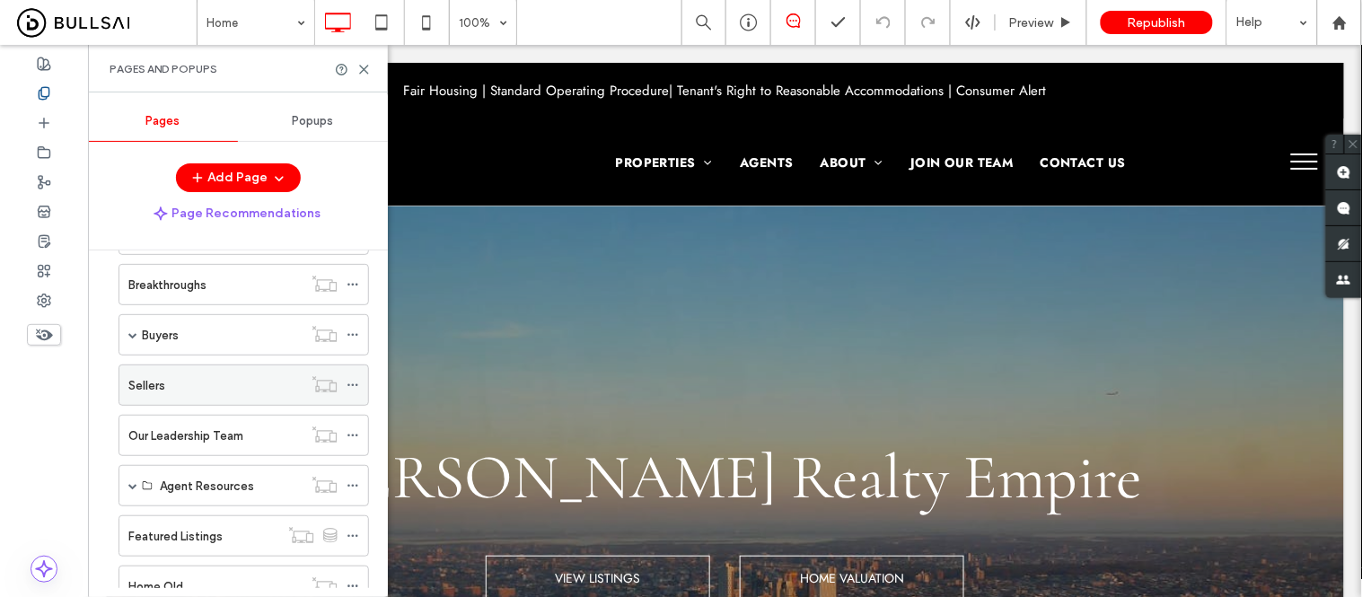
scroll to position [284, 0]
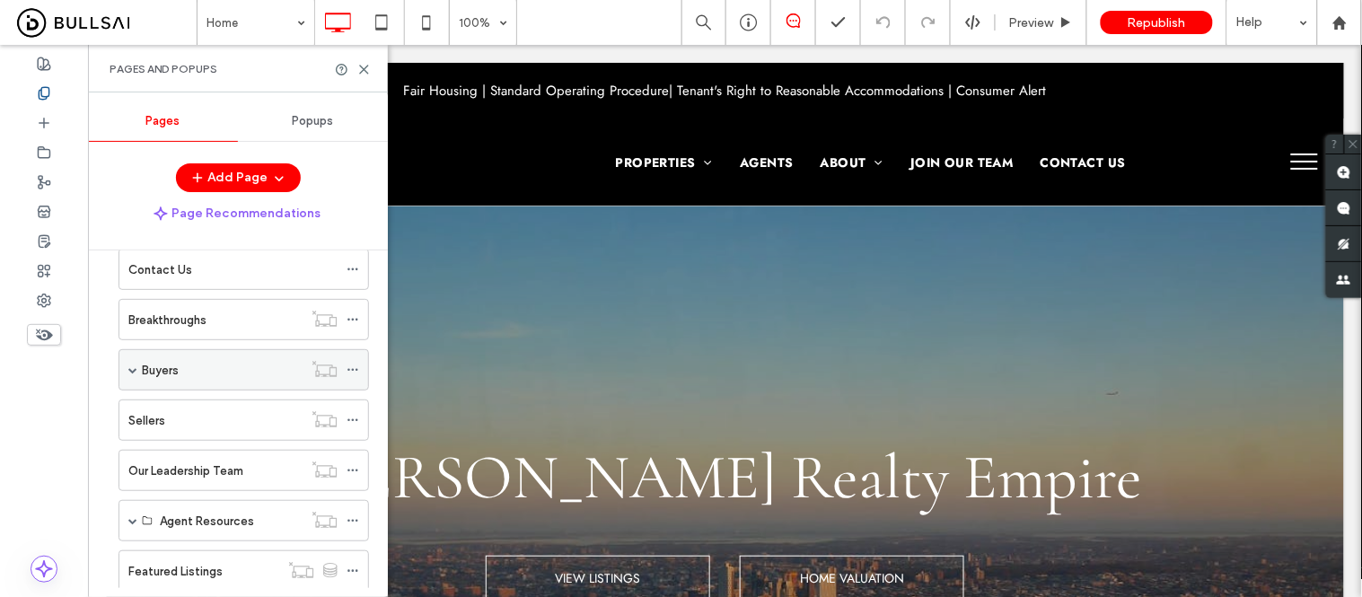
click at [136, 372] on span at bounding box center [132, 369] width 9 height 9
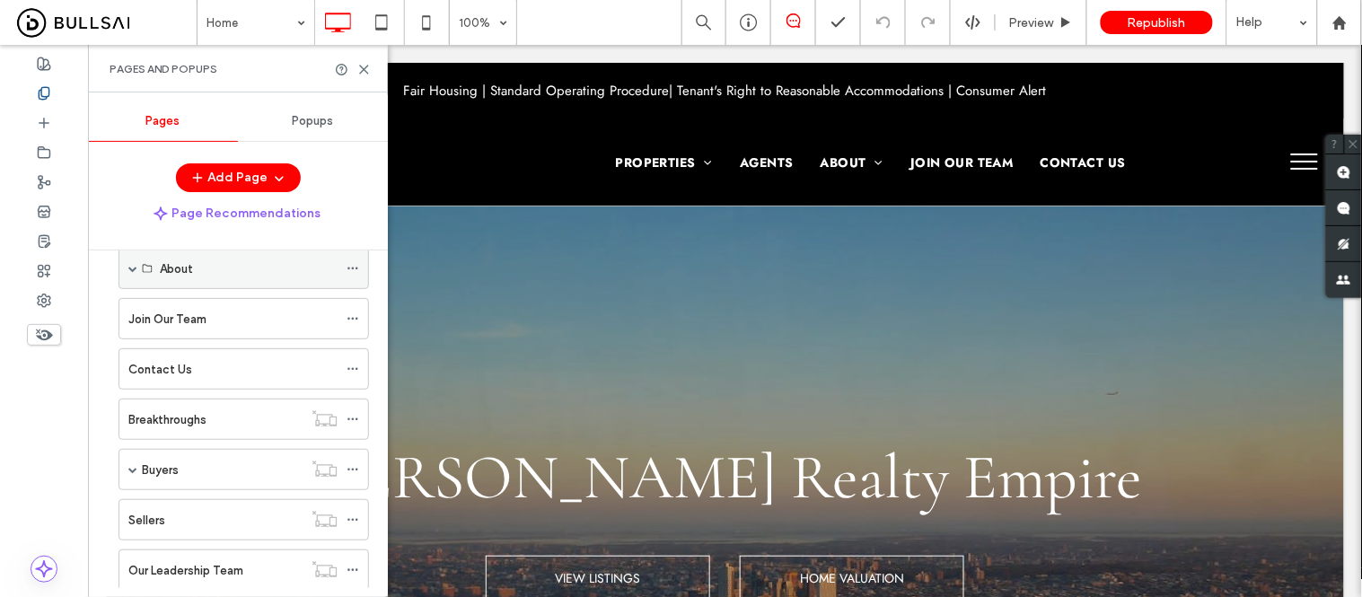
click at [130, 265] on span at bounding box center [132, 268] width 9 height 9
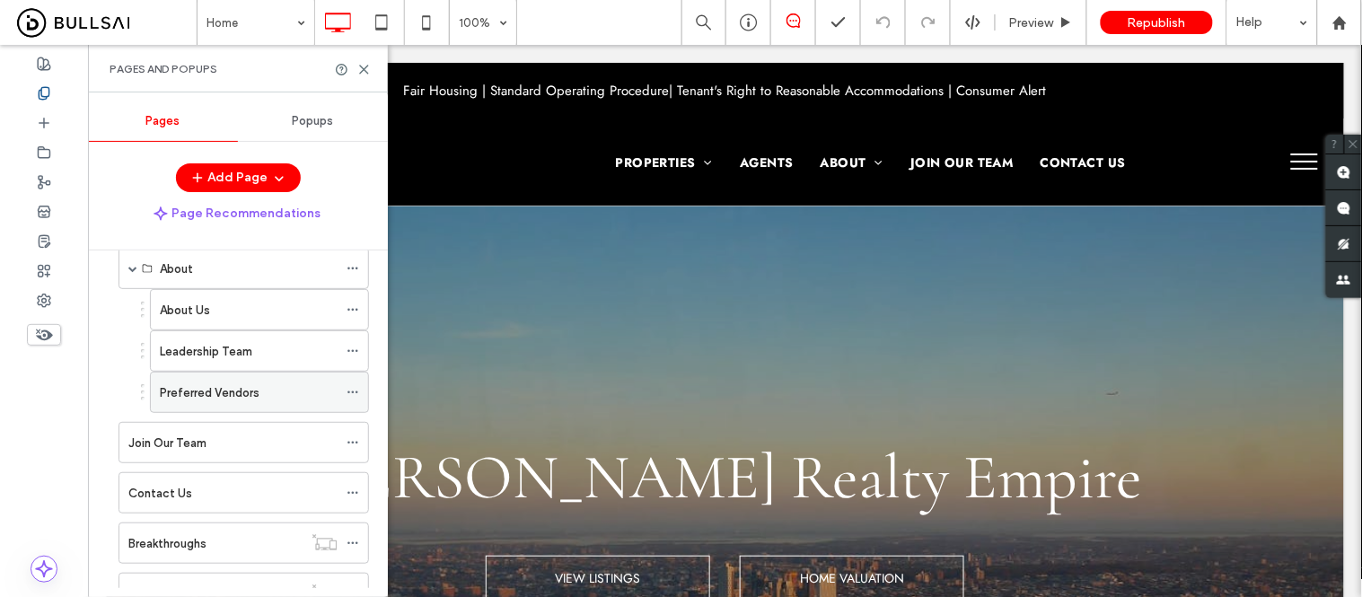
click at [207, 400] on label "Preferred Vendors" at bounding box center [210, 392] width 100 height 31
click at [361, 67] on icon at bounding box center [363, 69] width 13 height 13
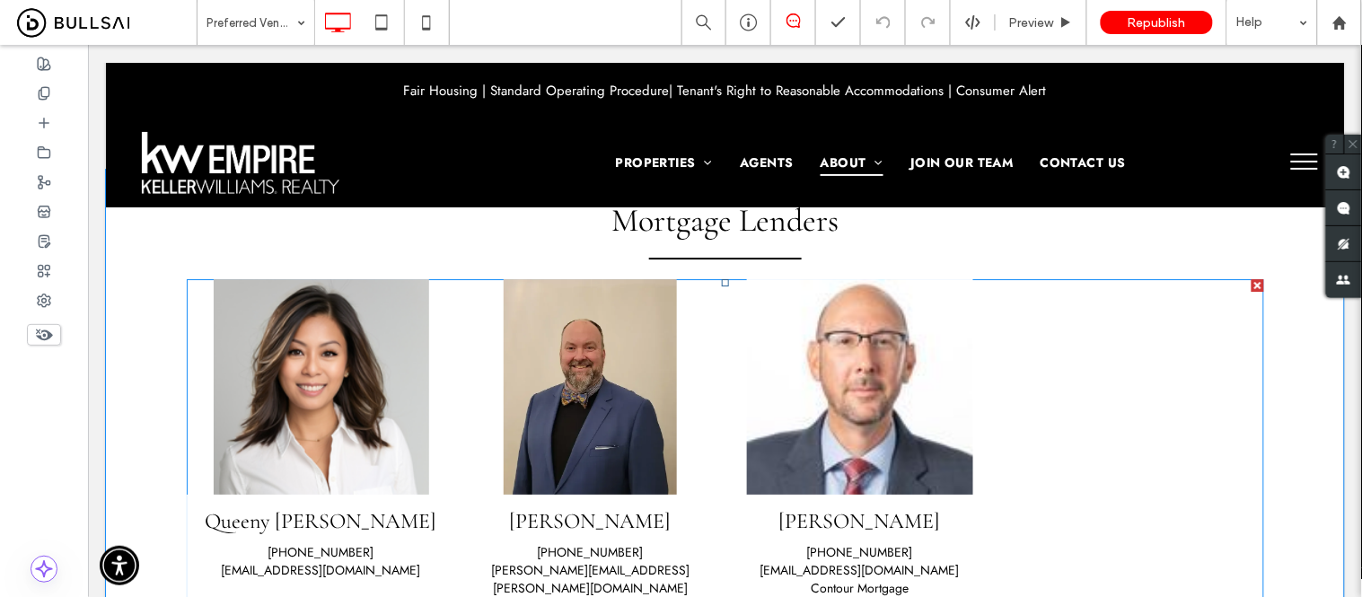
scroll to position [3092, 0]
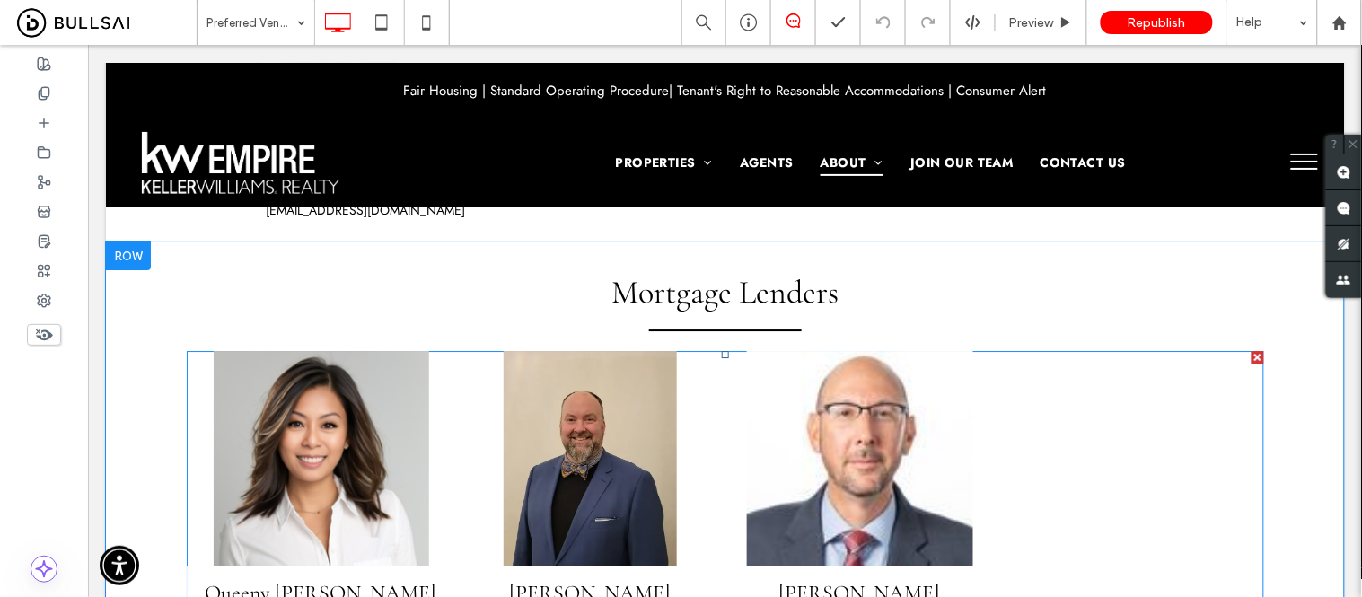
click at [1071, 444] on div at bounding box center [1128, 515] width 269 height 331
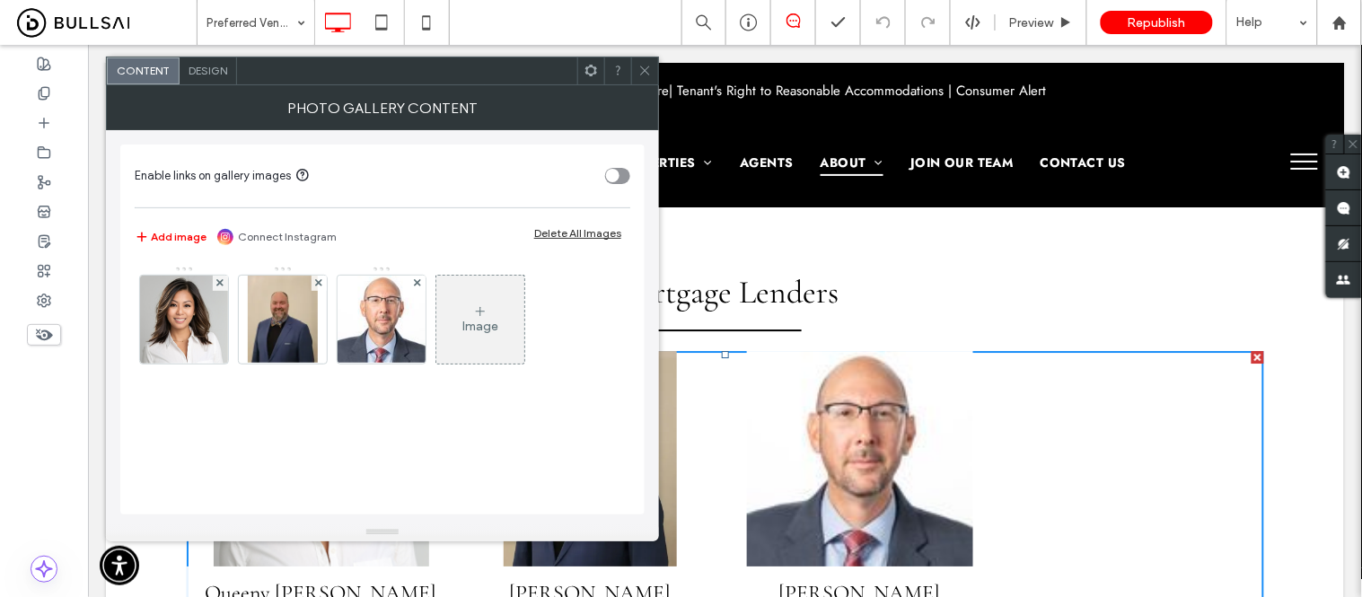
click at [479, 311] on icon at bounding box center [480, 311] width 14 height 14
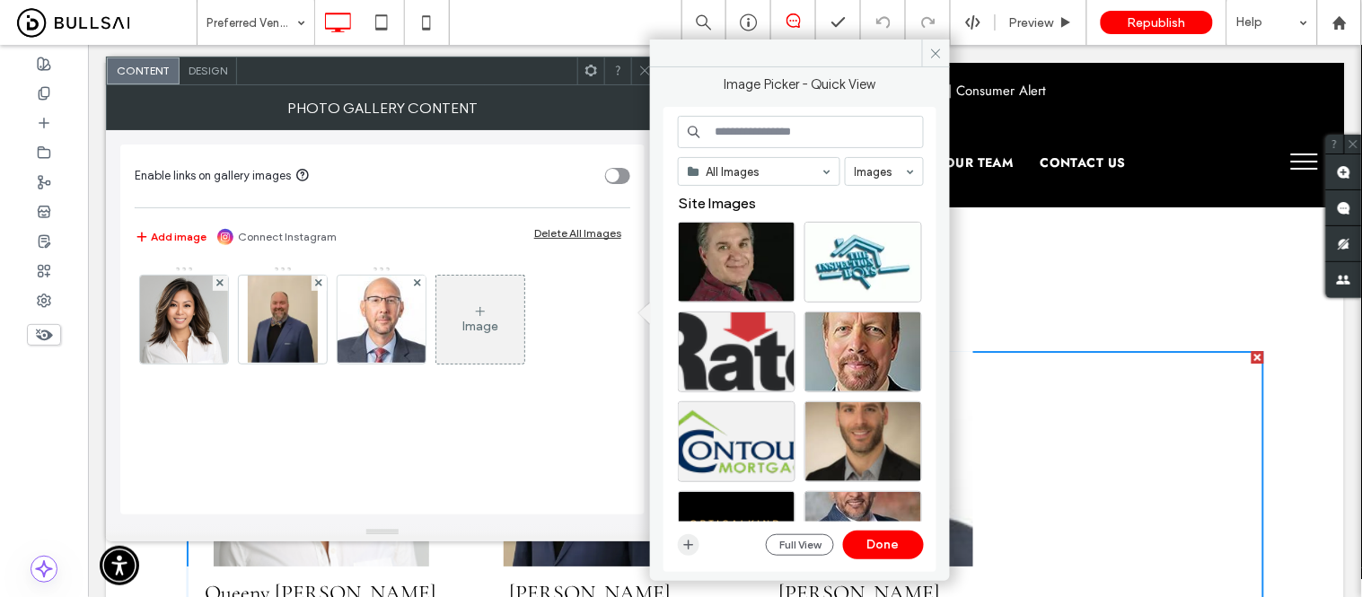
click at [690, 545] on icon "button" at bounding box center [688, 545] width 14 height 14
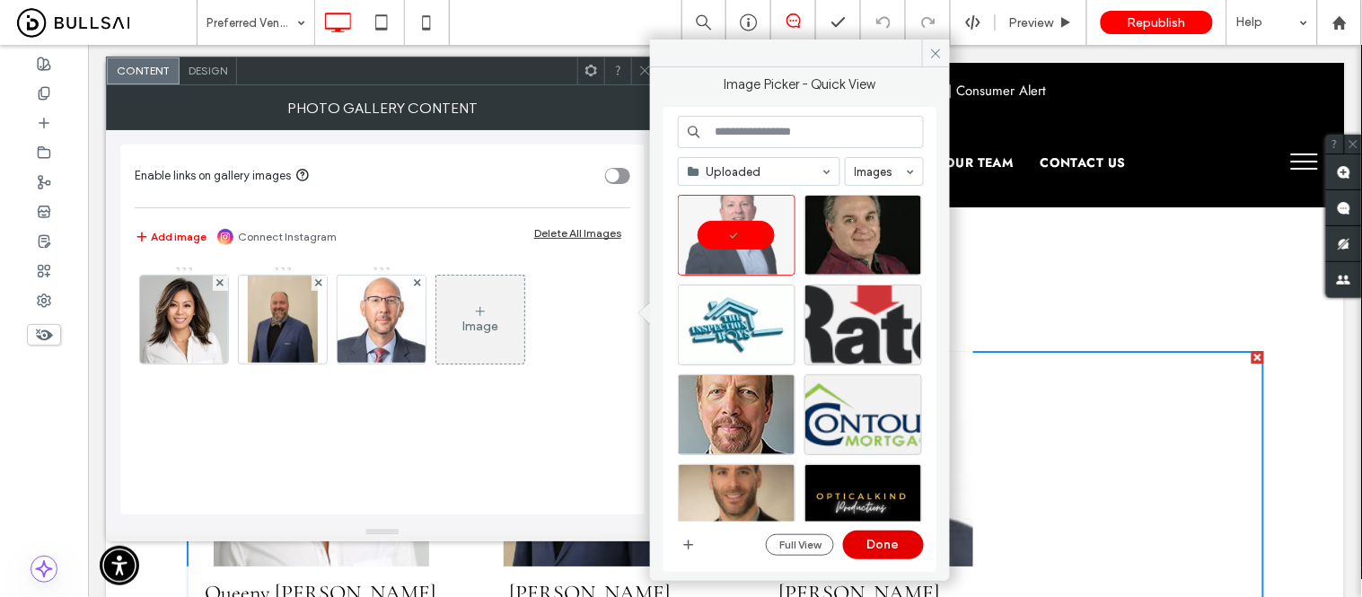
click at [900, 534] on button "Done" at bounding box center [883, 545] width 81 height 29
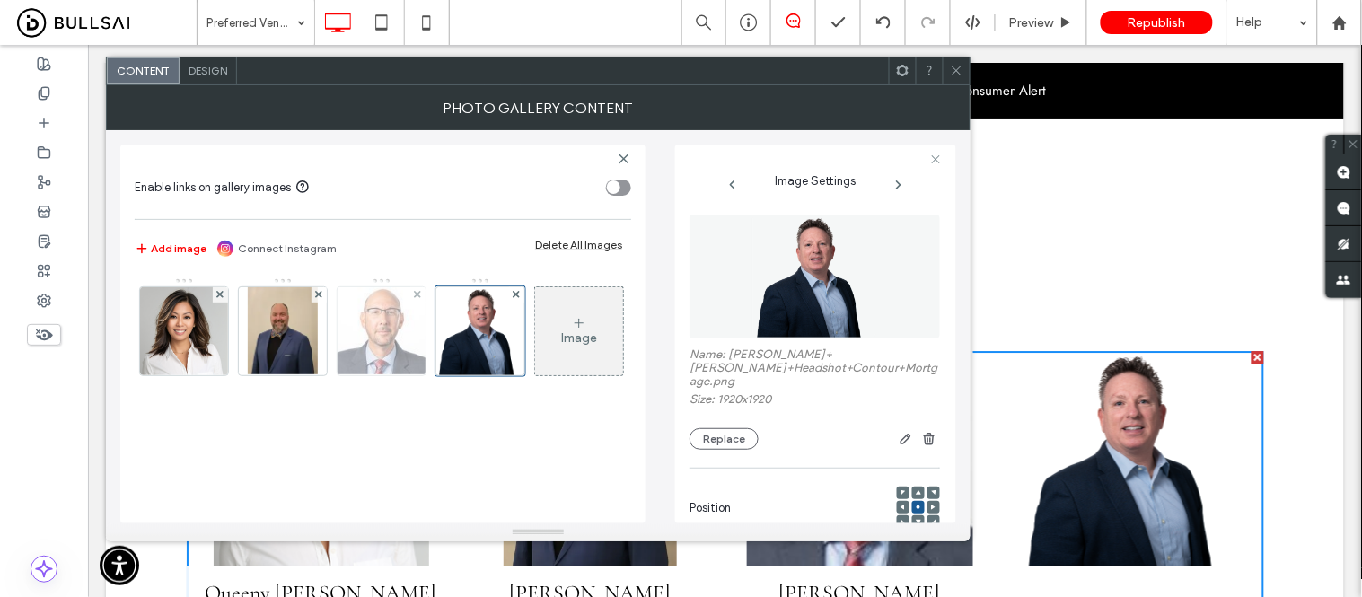
click at [400, 334] on img at bounding box center [382, 331] width 92 height 88
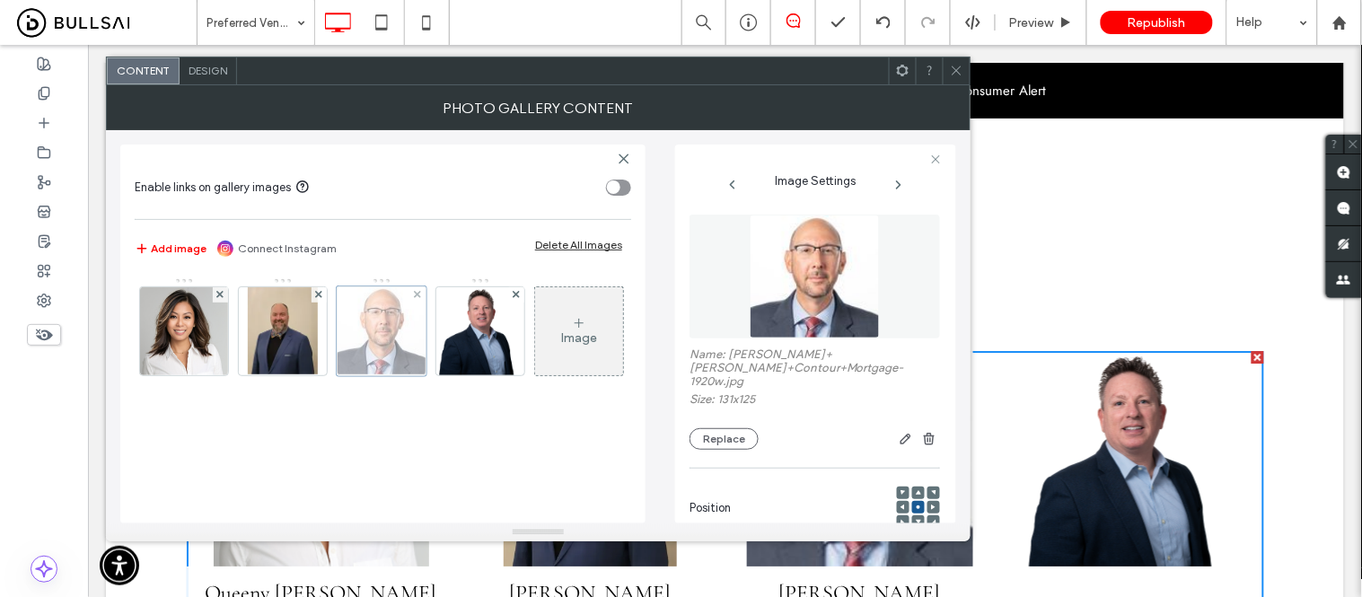
scroll to position [223, 0]
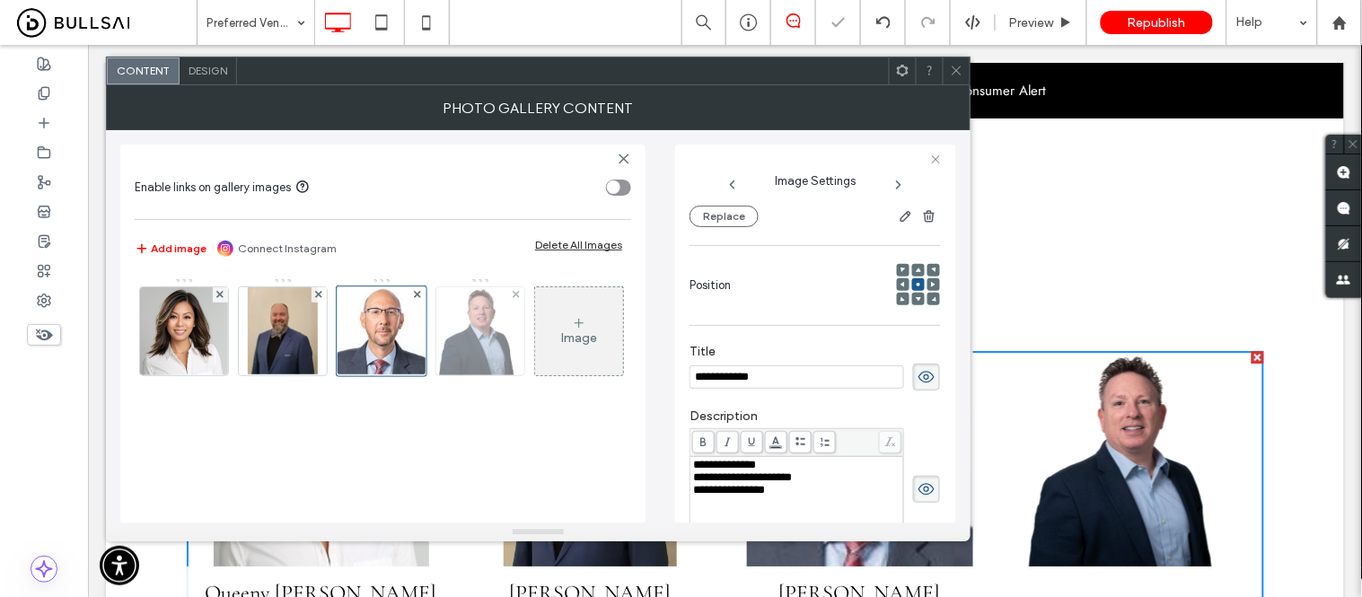
click at [497, 347] on img at bounding box center [480, 331] width 88 height 88
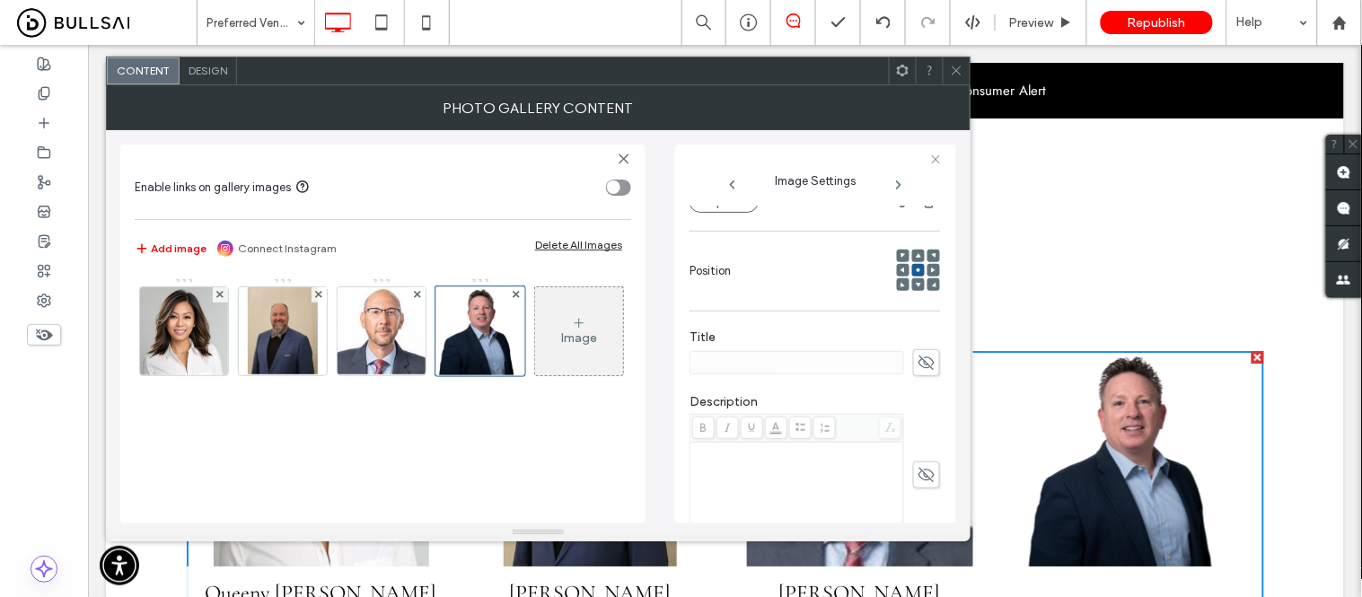
click at [928, 356] on span at bounding box center [926, 362] width 27 height 27
click at [778, 359] on input at bounding box center [797, 362] width 215 height 23
paste input "**********"
type input "**********"
click at [401, 341] on img at bounding box center [382, 331] width 92 height 88
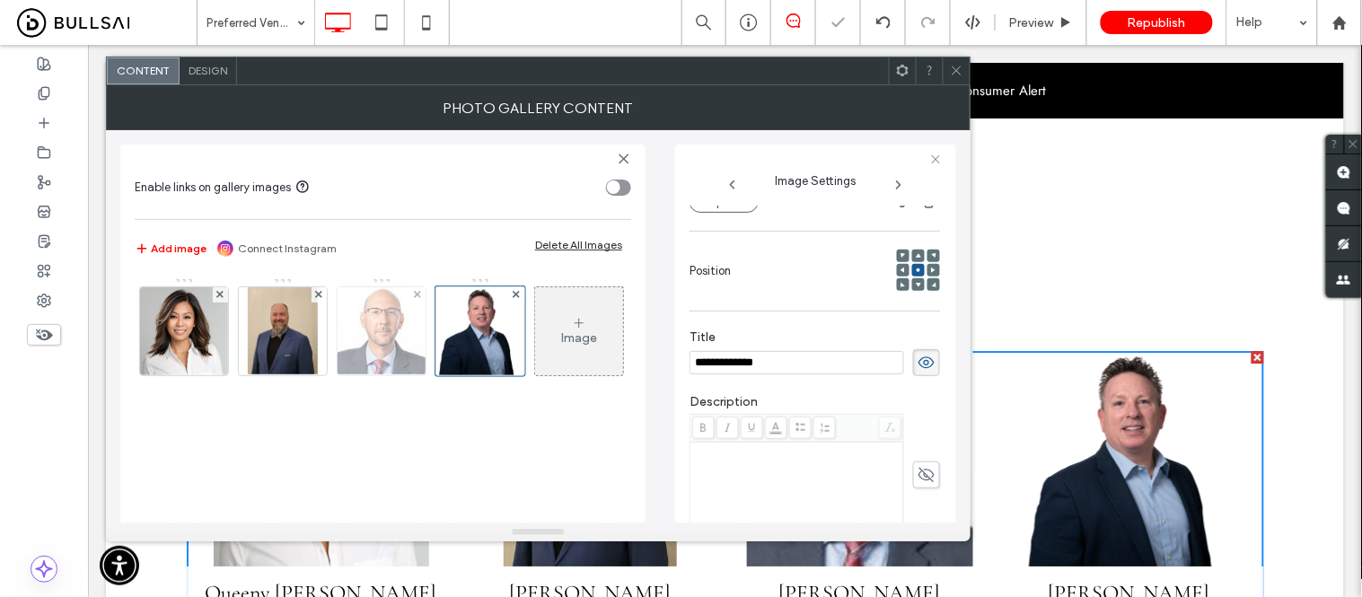
scroll to position [223, 0]
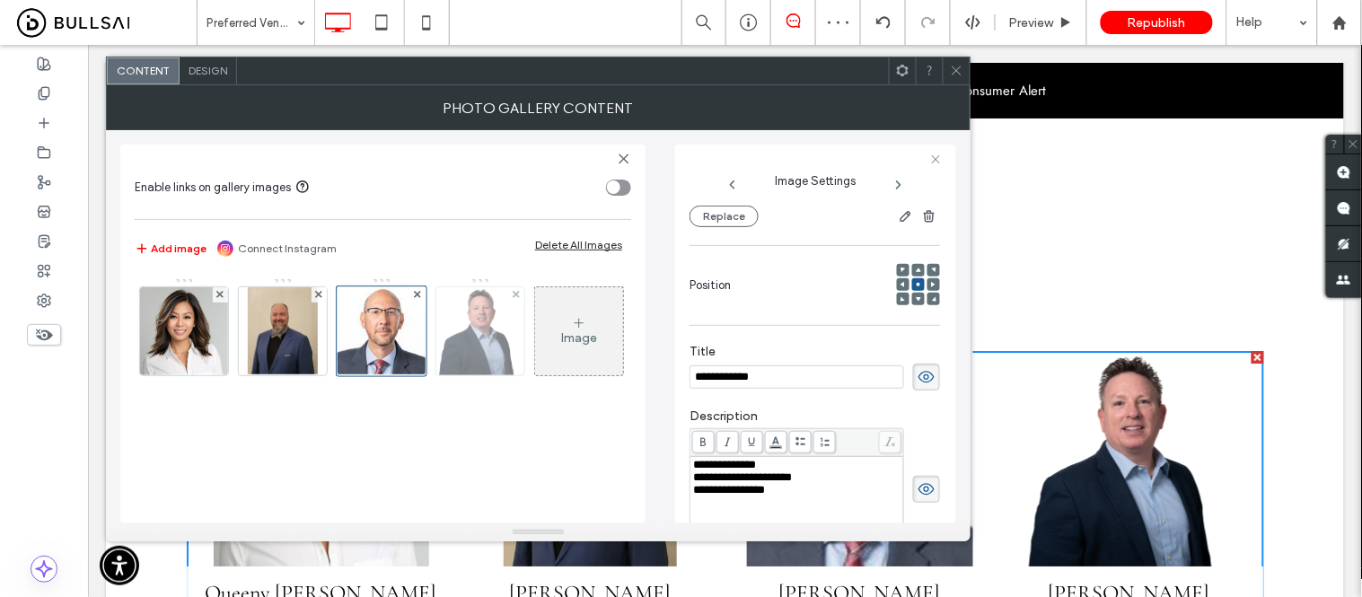
click at [486, 353] on img at bounding box center [480, 331] width 88 height 88
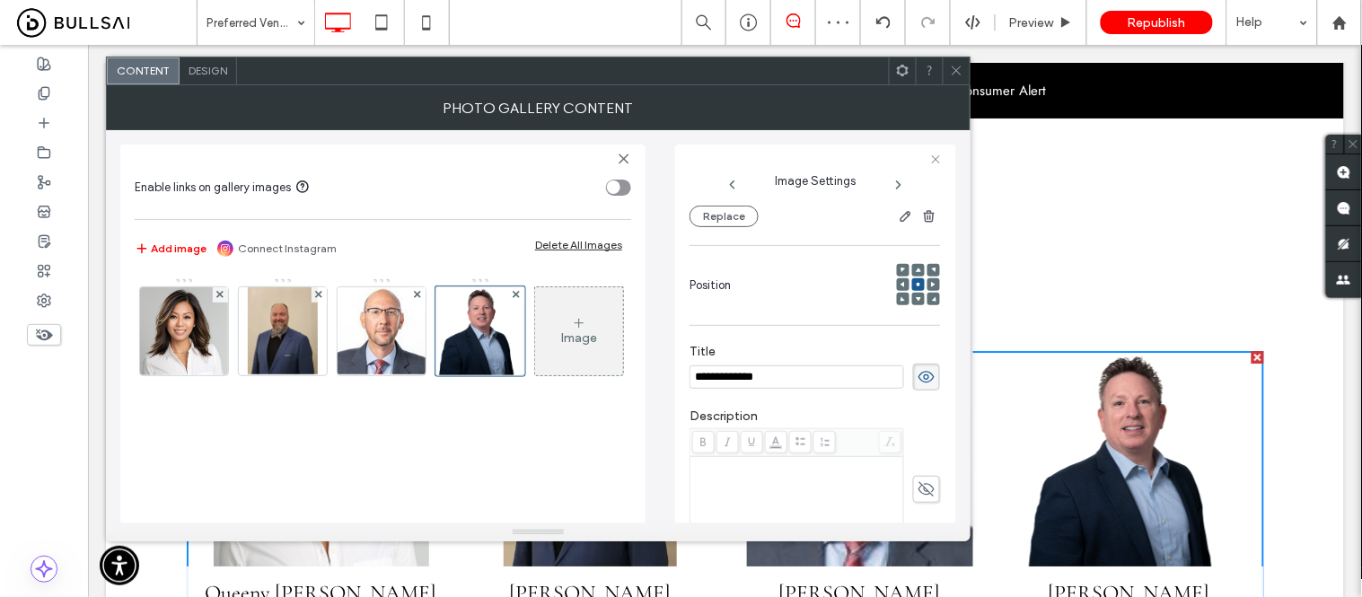
scroll to position [237, 0]
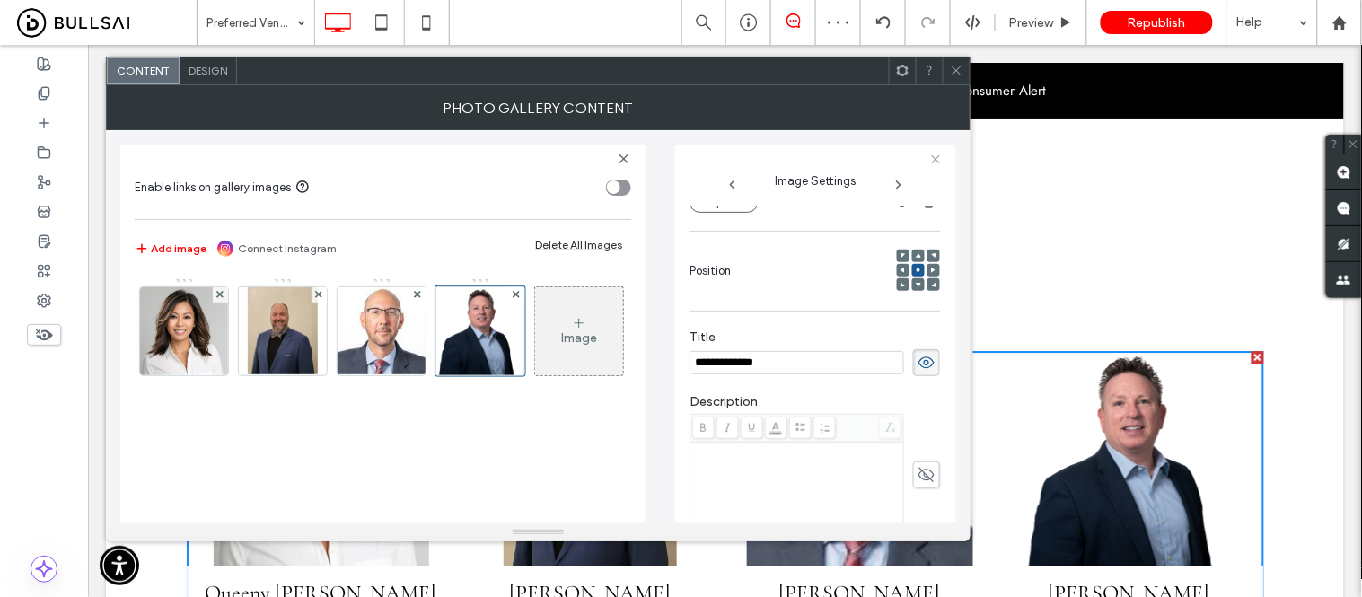
click at [767, 469] on div "Rich Text Editor" at bounding box center [797, 489] width 208 height 90
click at [733, 457] on div "Rich Text Editor" at bounding box center [797, 450] width 208 height 13
paste div "Rich Text Editor"
click at [716, 455] on span "**********" at bounding box center [720, 450] width 54 height 12
click at [811, 445] on div "**********" at bounding box center [797, 450] width 208 height 13
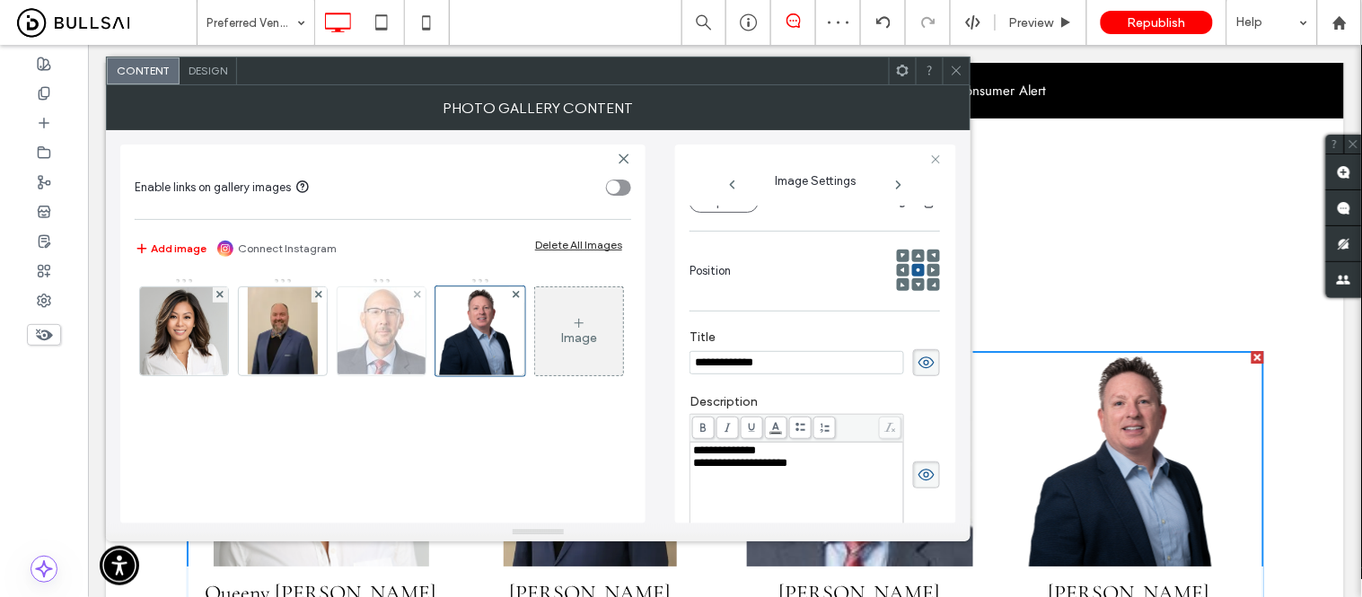
click at [371, 323] on img at bounding box center [382, 331] width 92 height 88
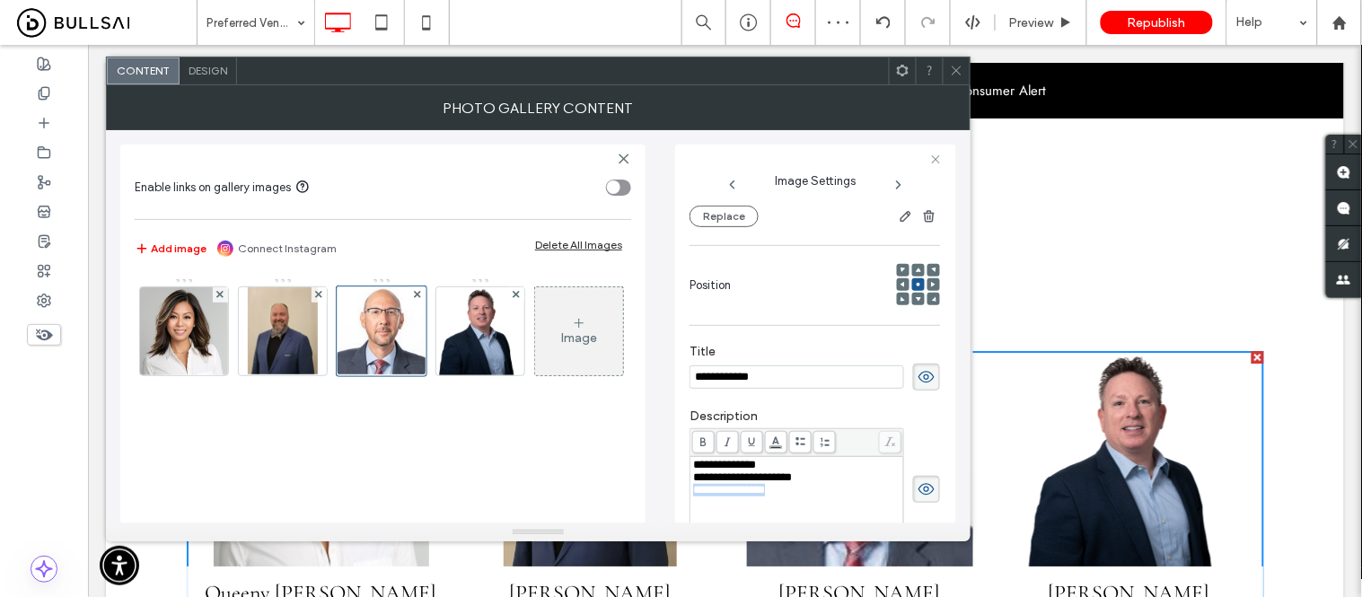
drag, startPoint x: 803, startPoint y: 486, endPoint x: 694, endPoint y: 485, distance: 108.6
click at [694, 485] on div "**********" at bounding box center [797, 490] width 208 height 13
copy span "**********"
click at [483, 351] on img at bounding box center [480, 331] width 88 height 88
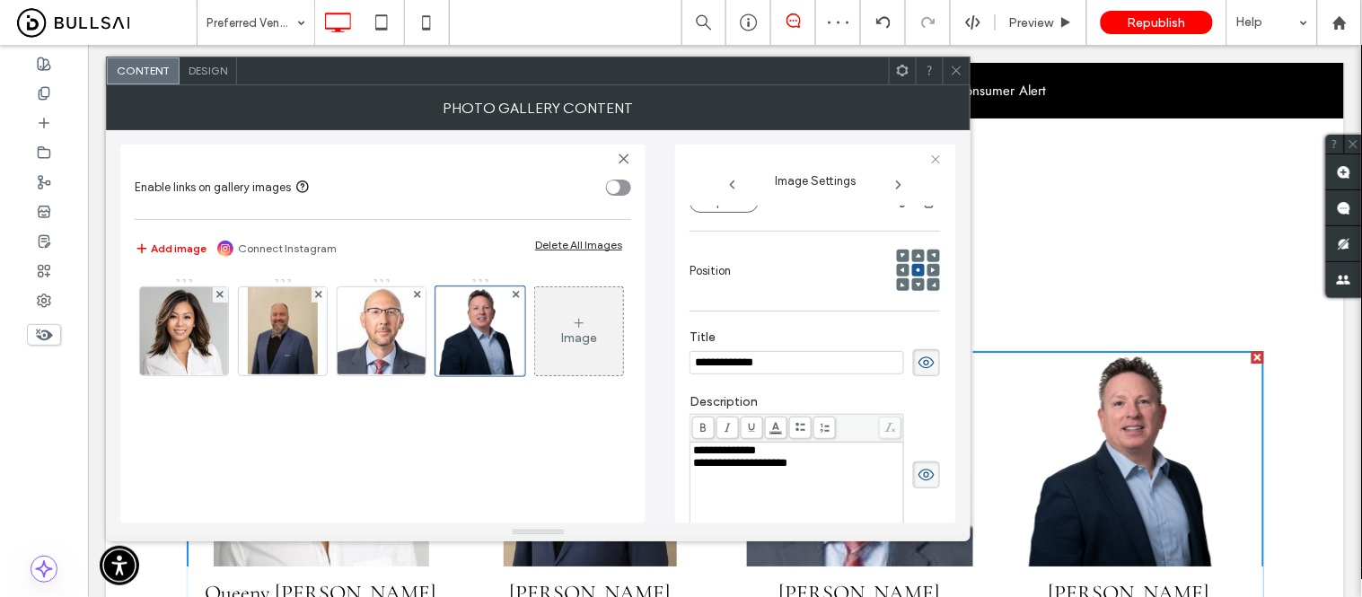
click at [840, 468] on div "**********" at bounding box center [797, 463] width 208 height 13
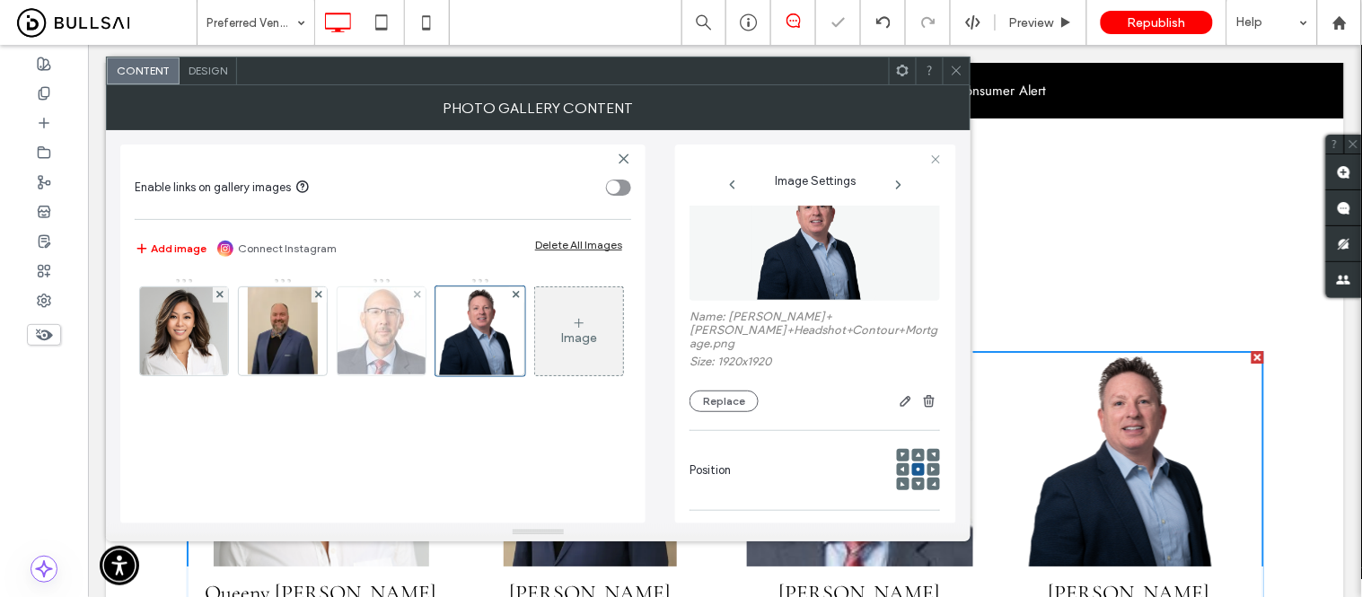
click at [383, 347] on img at bounding box center [382, 331] width 92 height 88
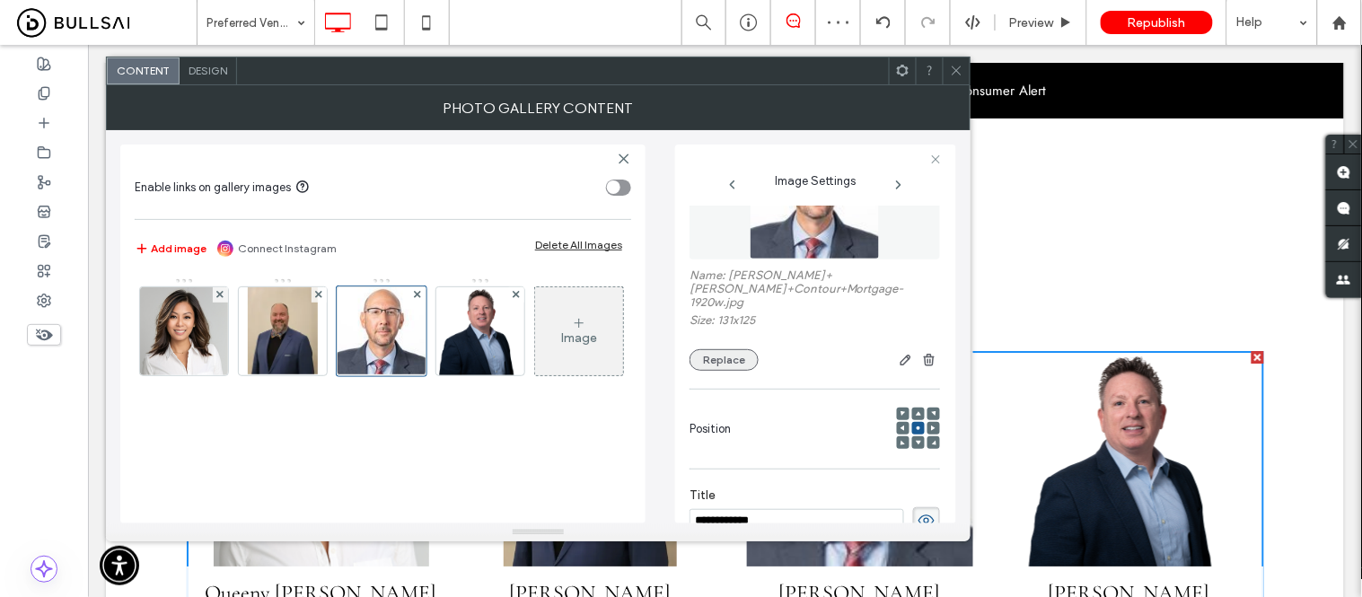
scroll to position [123, 0]
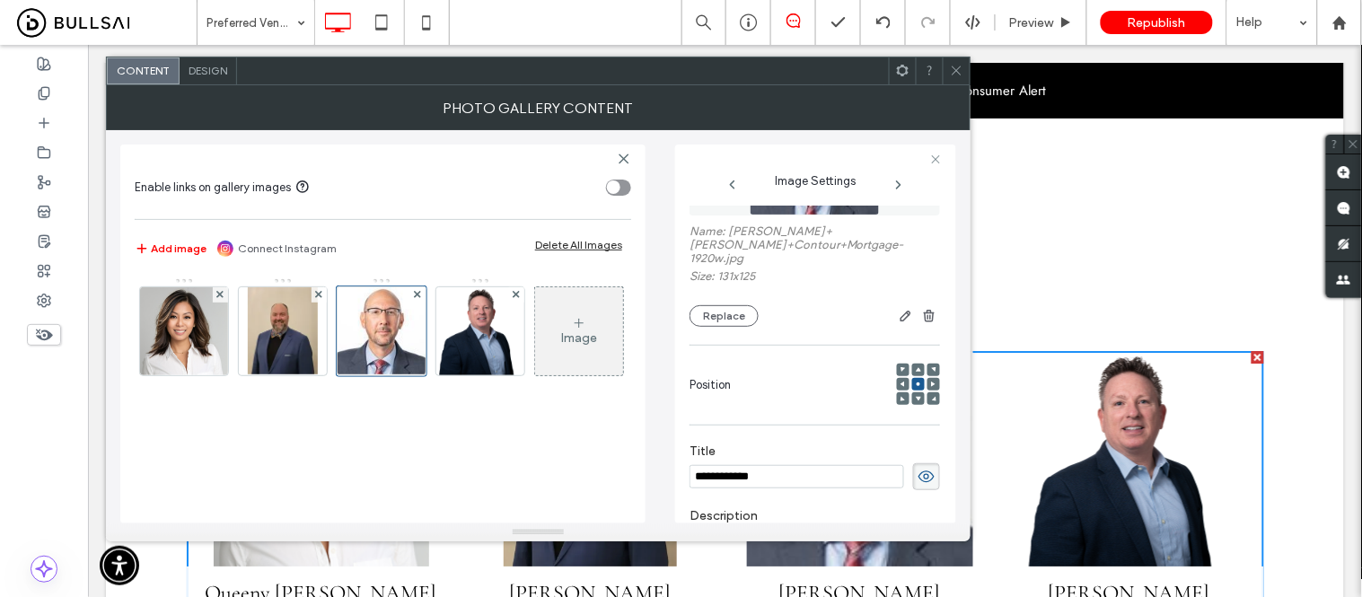
click at [958, 73] on use at bounding box center [956, 70] width 9 height 9
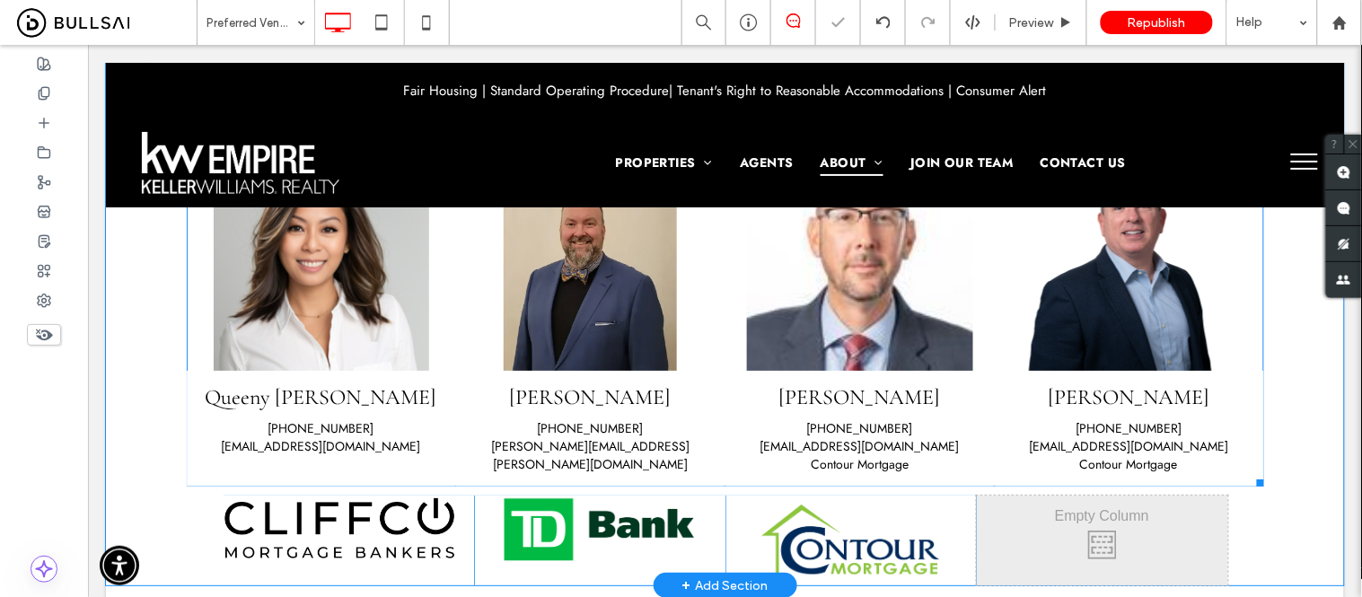
scroll to position [3292, 0]
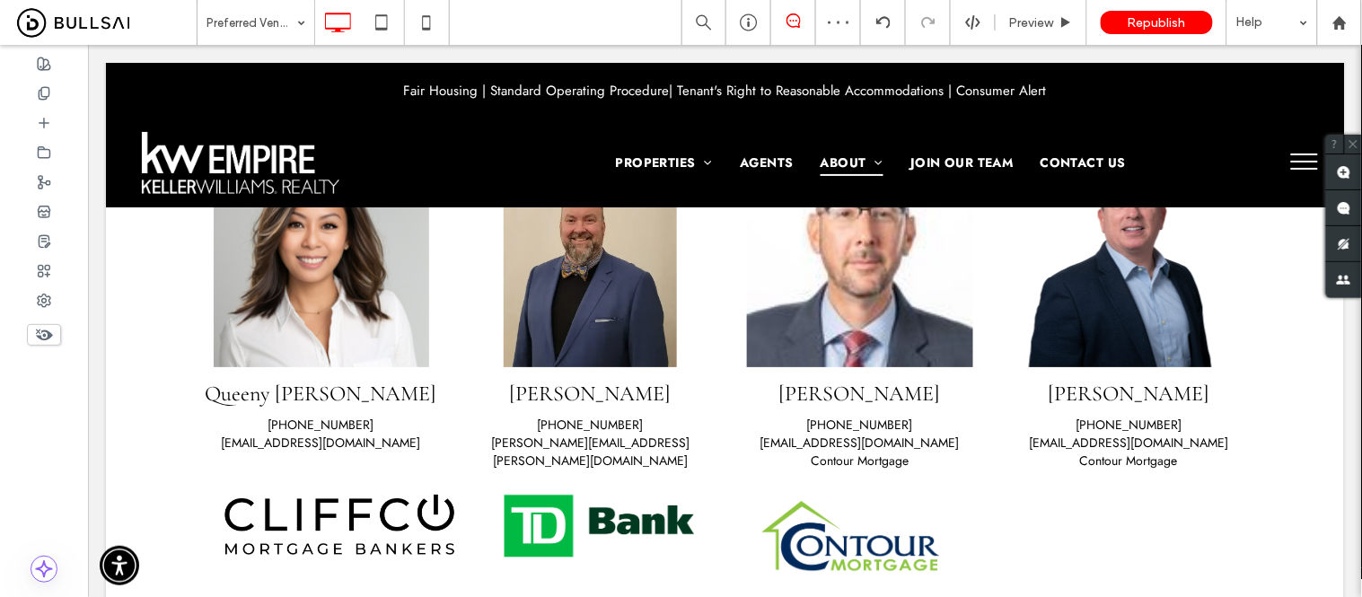
click at [1084, 527] on div "Click To Paste" at bounding box center [1102, 536] width 162 height 72
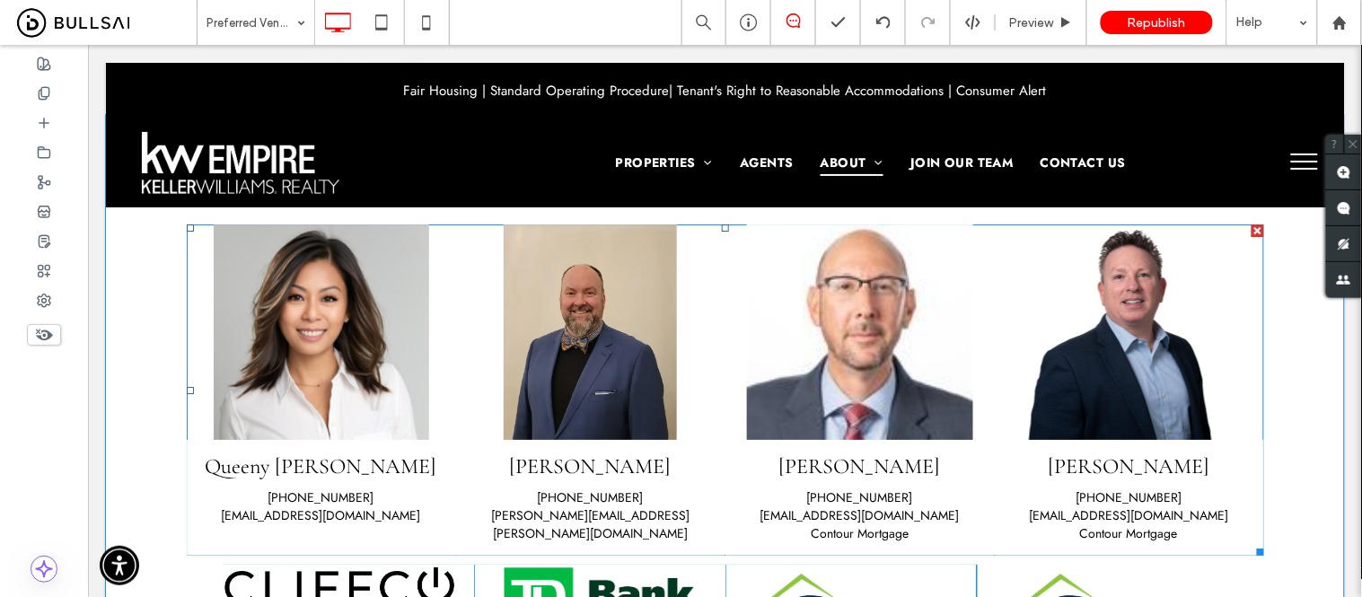
scroll to position [3192, 0]
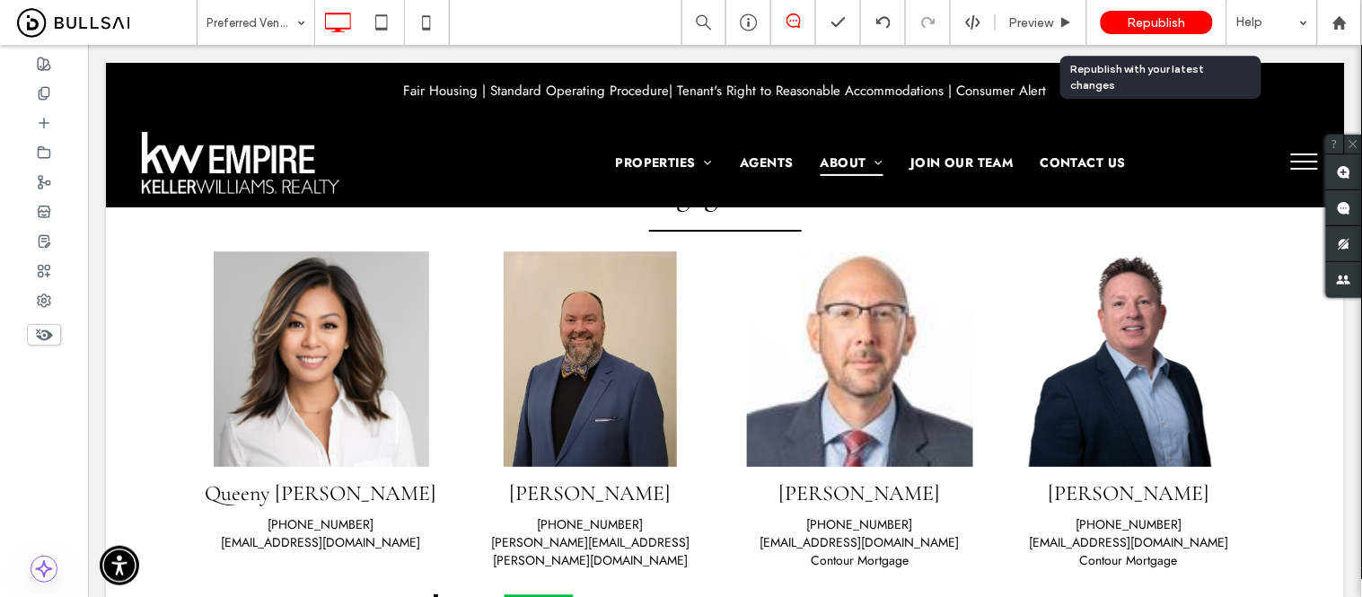
click at [1152, 24] on span "Republish" at bounding box center [1157, 22] width 58 height 15
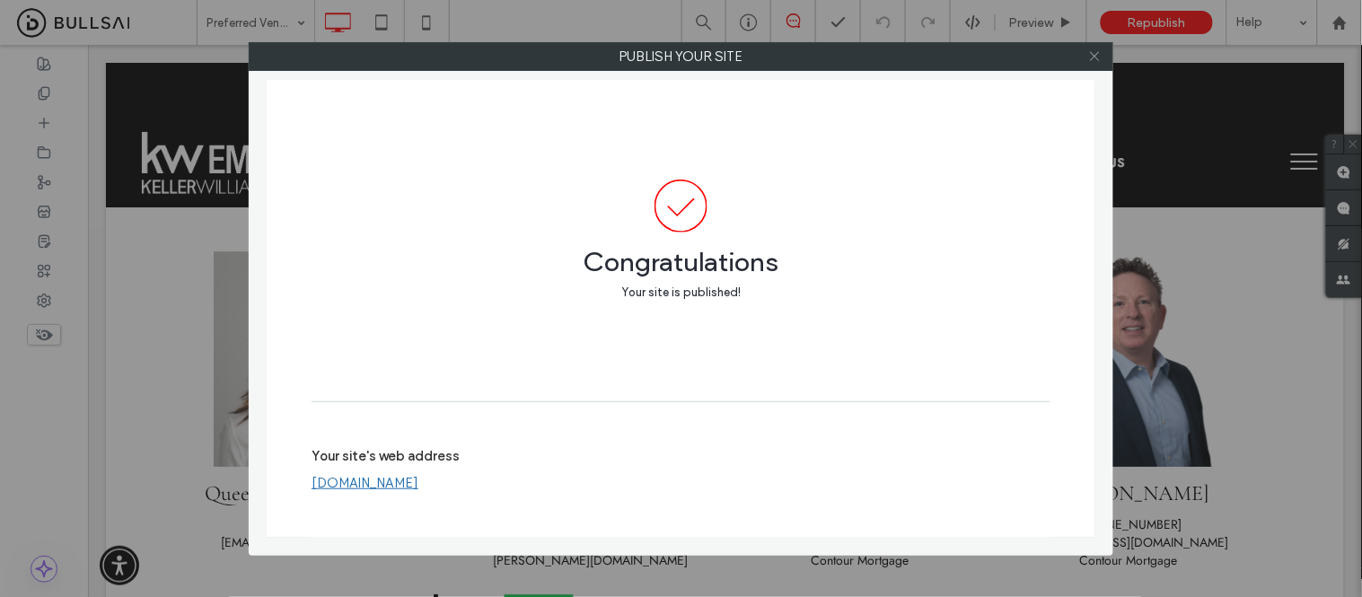
click at [1098, 59] on use at bounding box center [1094, 56] width 9 height 9
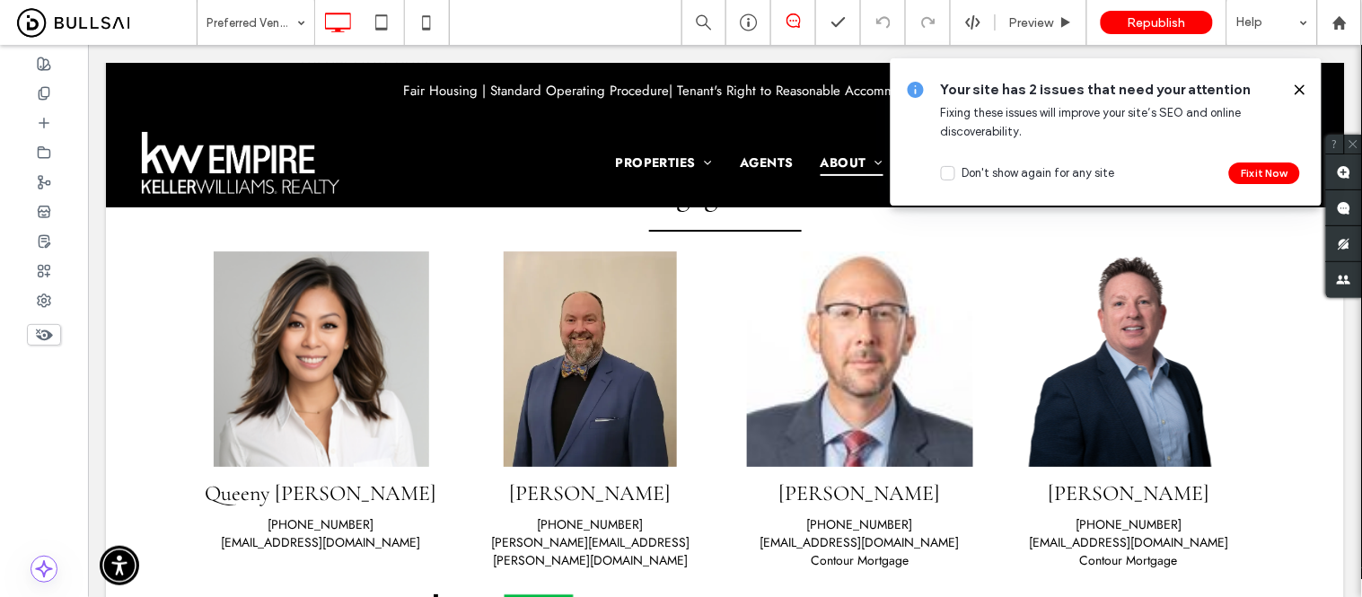
click at [1306, 88] on icon at bounding box center [1300, 90] width 14 height 14
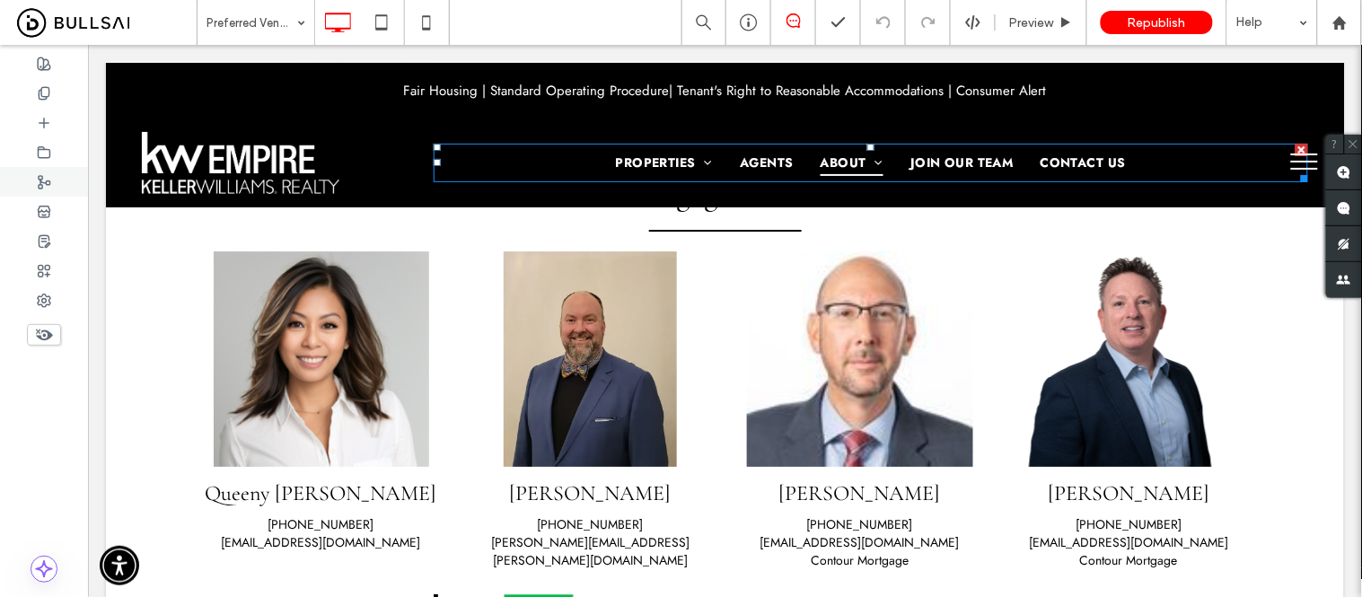
click at [50, 151] on icon at bounding box center [44, 152] width 14 height 14
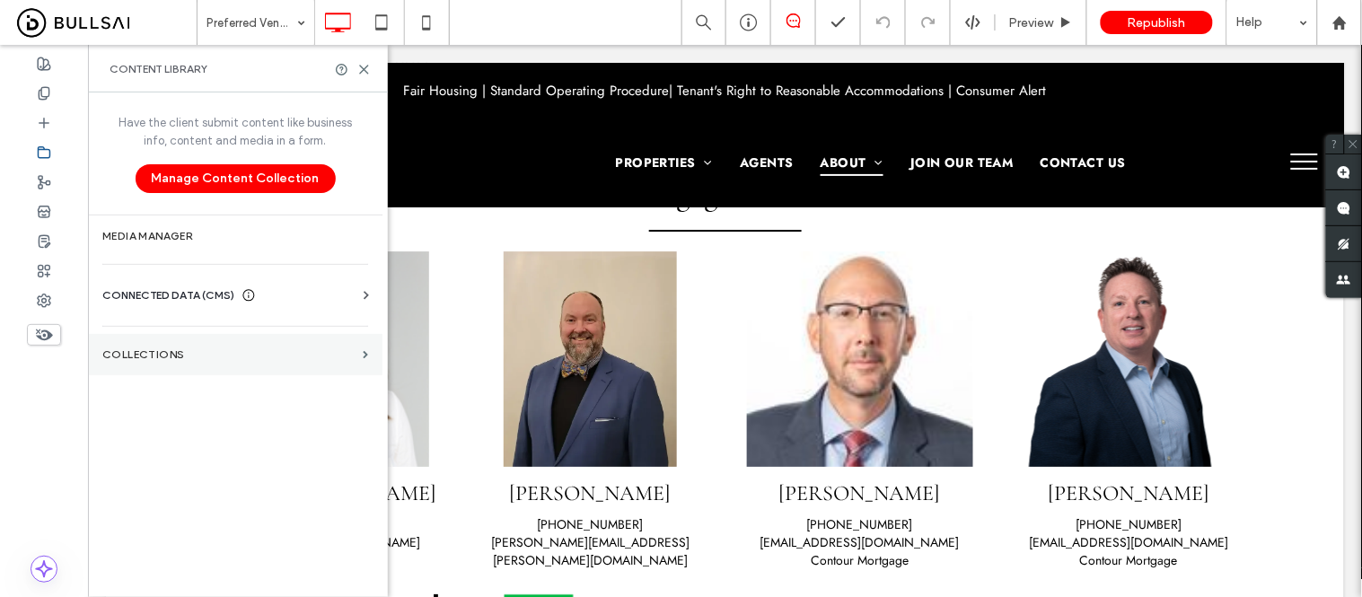
click at [168, 362] on section "Collections" at bounding box center [235, 354] width 295 height 41
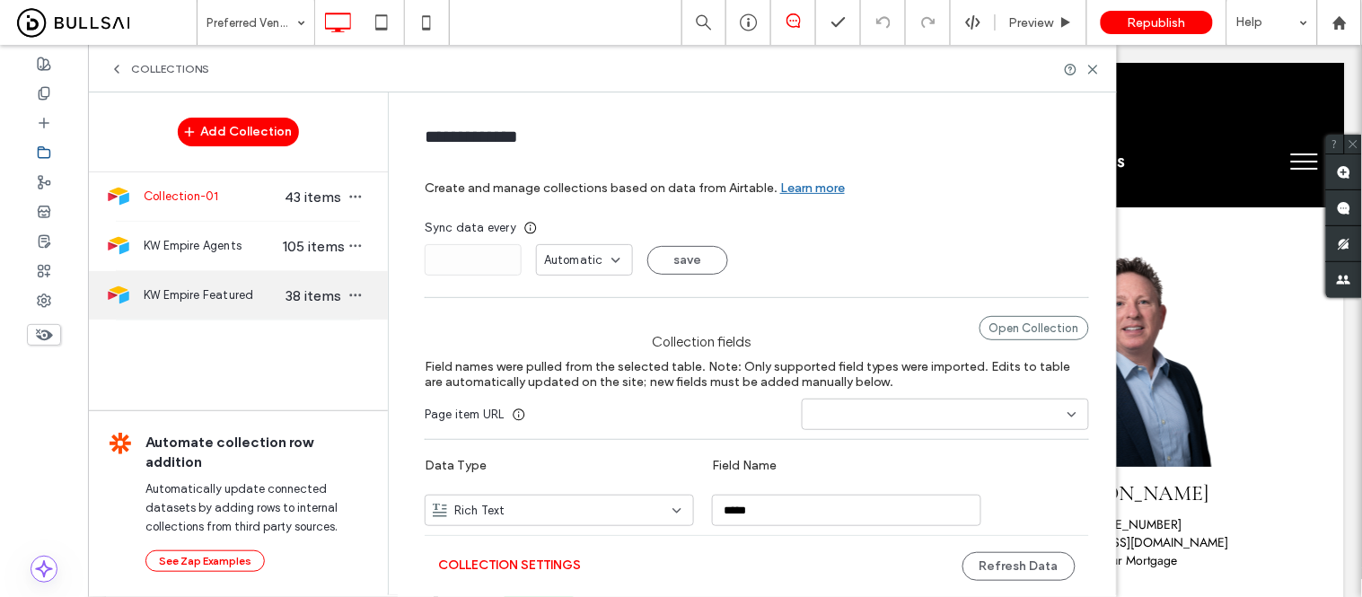
click at [185, 304] on span "KW Empire Featured" at bounding box center [213, 295] width 138 height 18
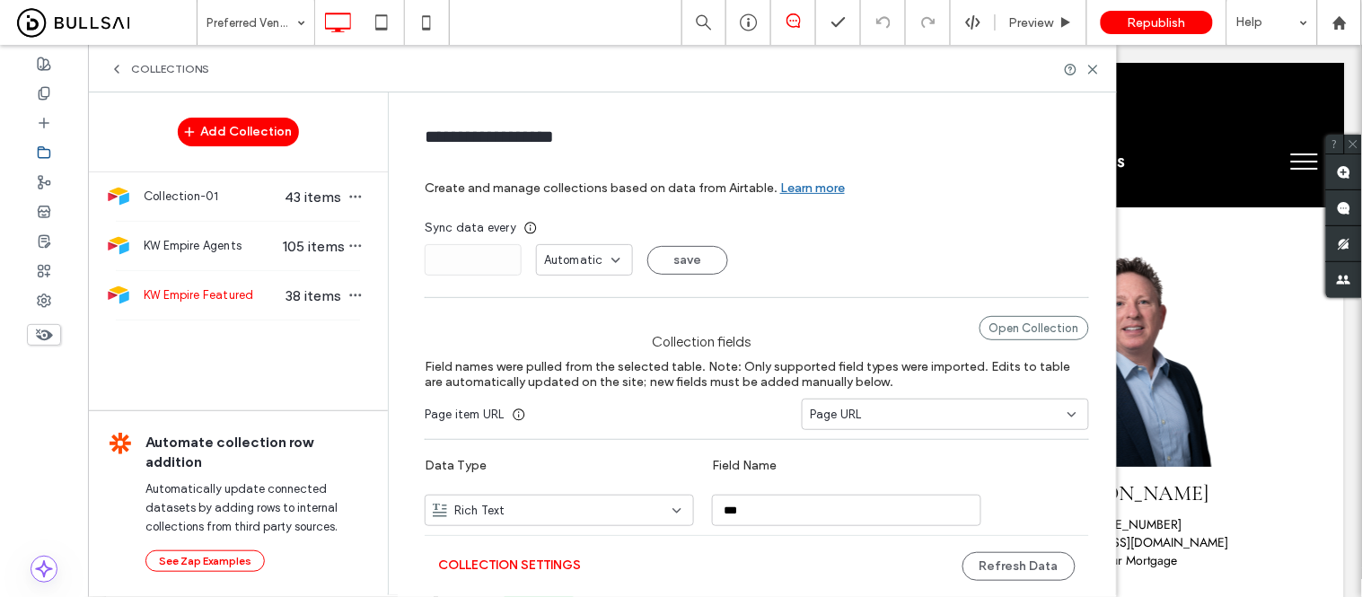
type input "**********"
click at [1010, 335] on div "Open Collection" at bounding box center [1035, 328] width 110 height 24
click at [1001, 566] on button "Refresh Data" at bounding box center [1019, 566] width 113 height 29
click at [1341, 24] on icon at bounding box center [1339, 22] width 15 height 15
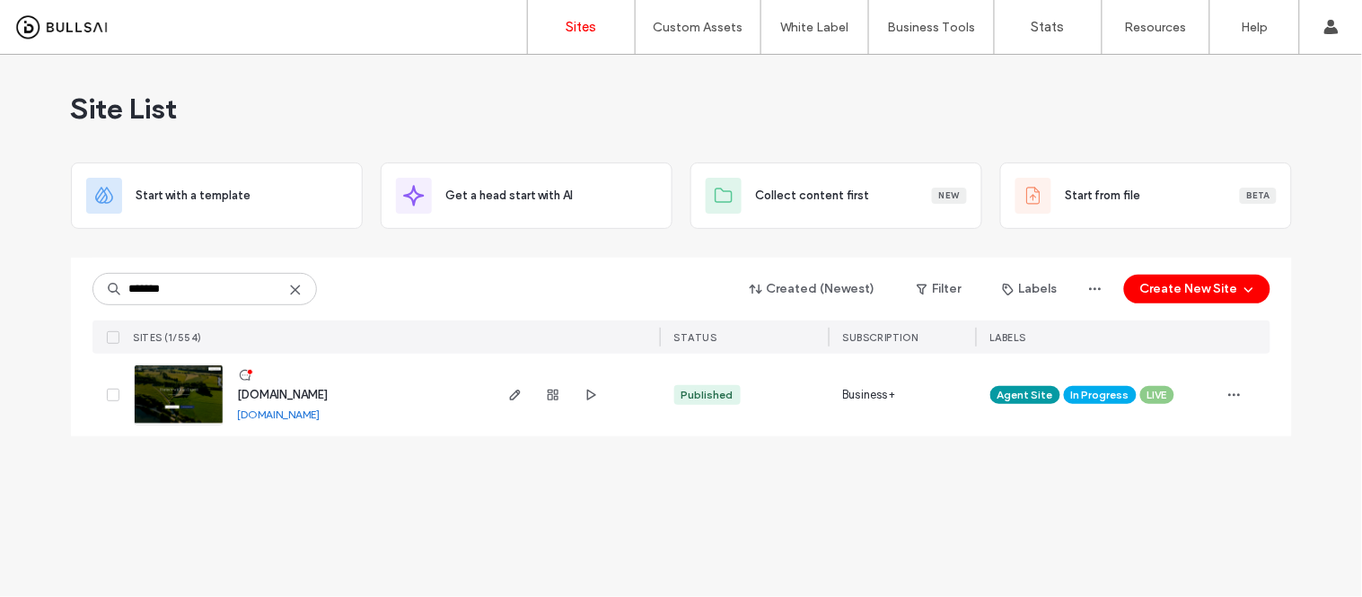
type input "*******"
click at [321, 420] on link "[DOMAIN_NAME]" at bounding box center [279, 414] width 83 height 13
click at [192, 409] on img at bounding box center [179, 426] width 88 height 122
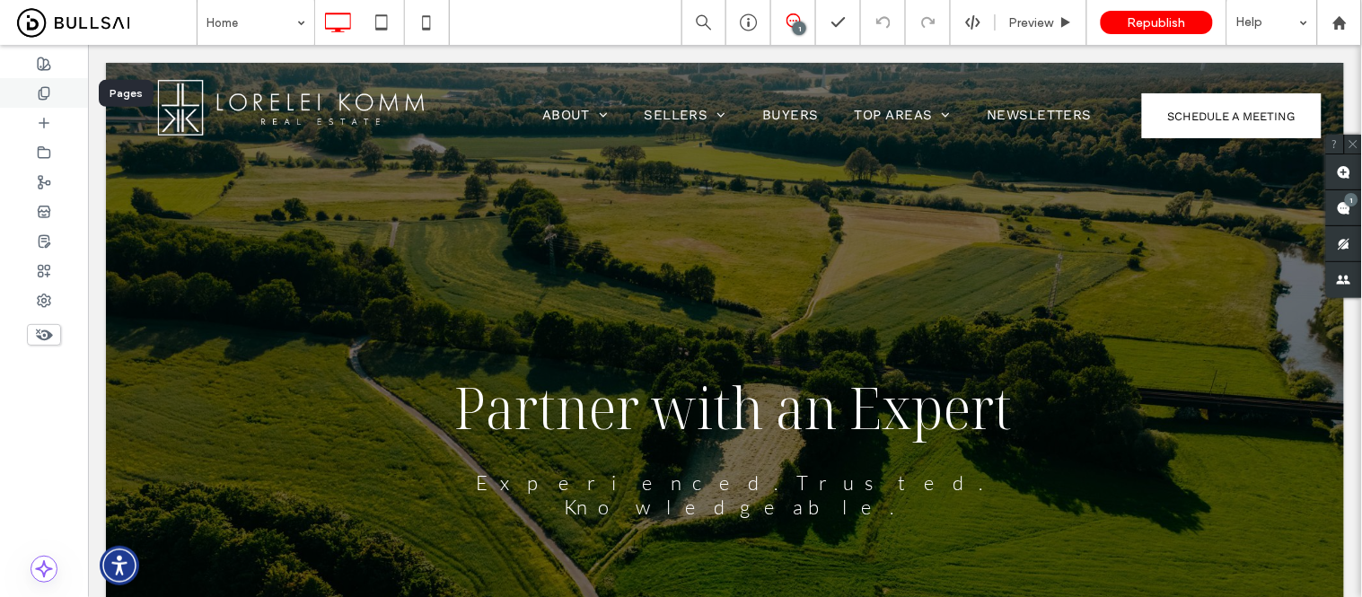
click at [40, 88] on icon at bounding box center [44, 93] width 14 height 14
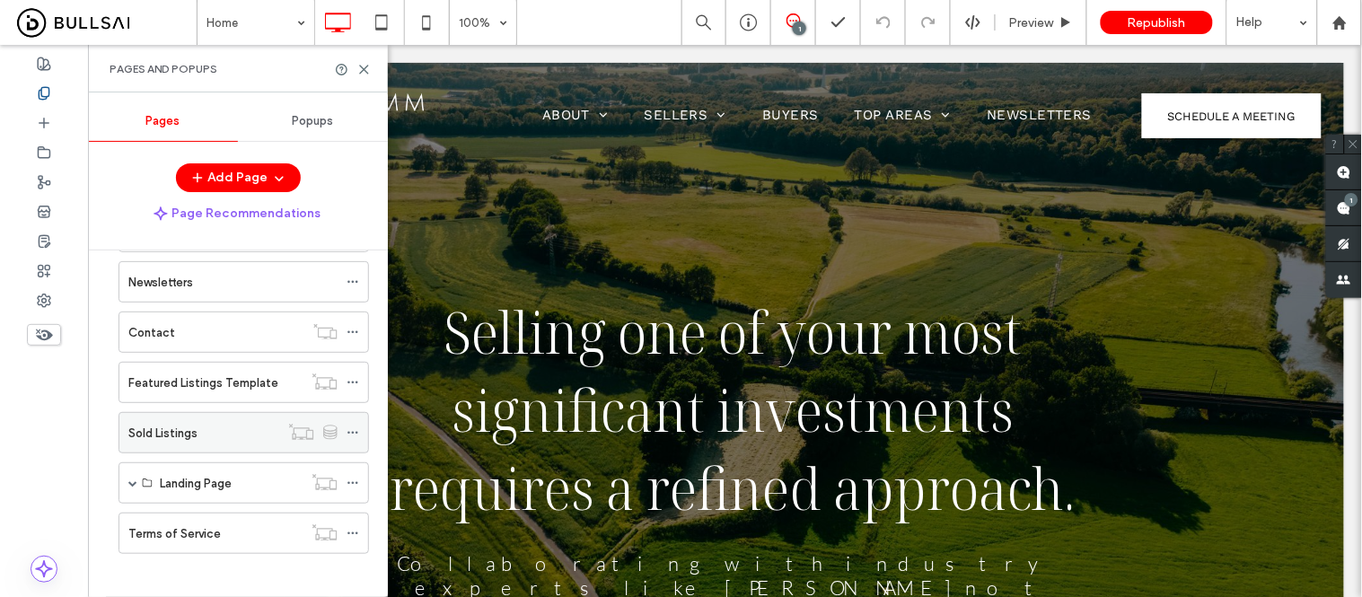
scroll to position [283, 0]
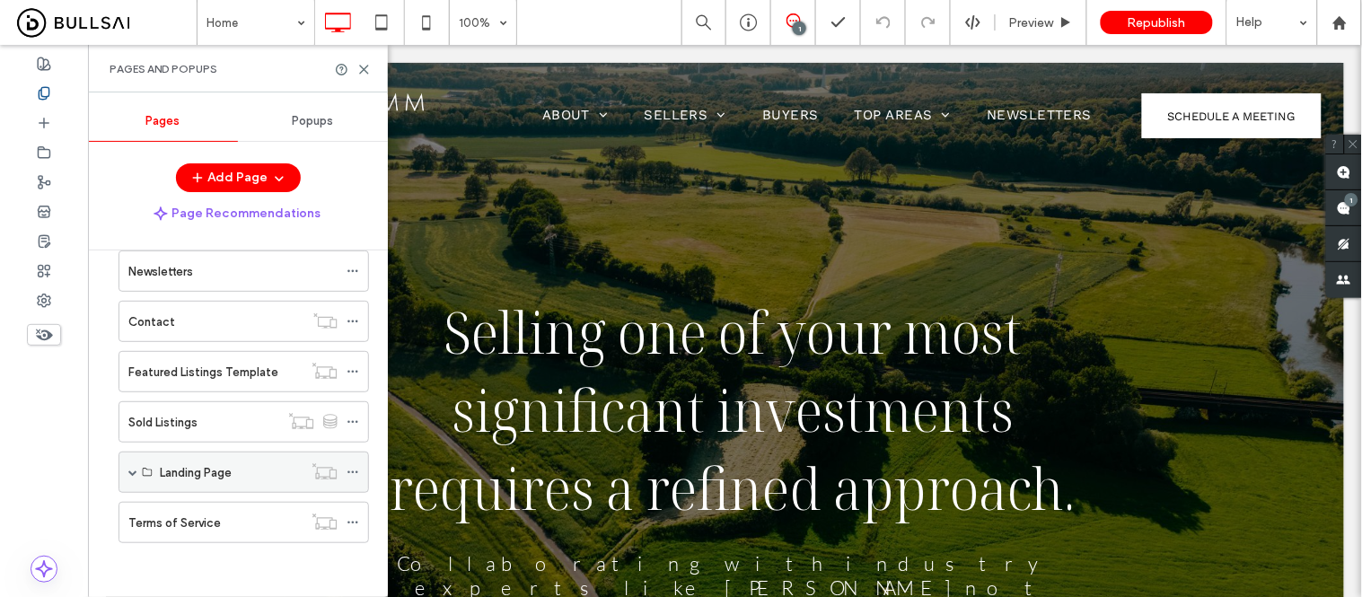
click at [130, 473] on span at bounding box center [132, 472] width 9 height 9
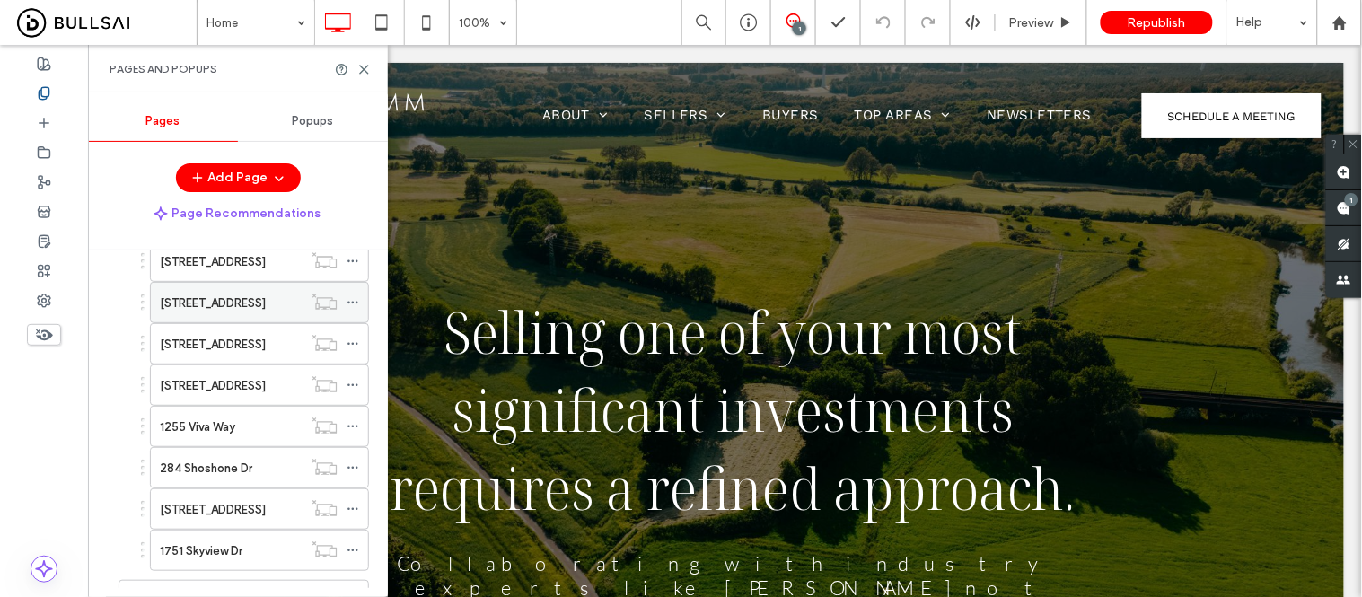
scroll to position [1113, 0]
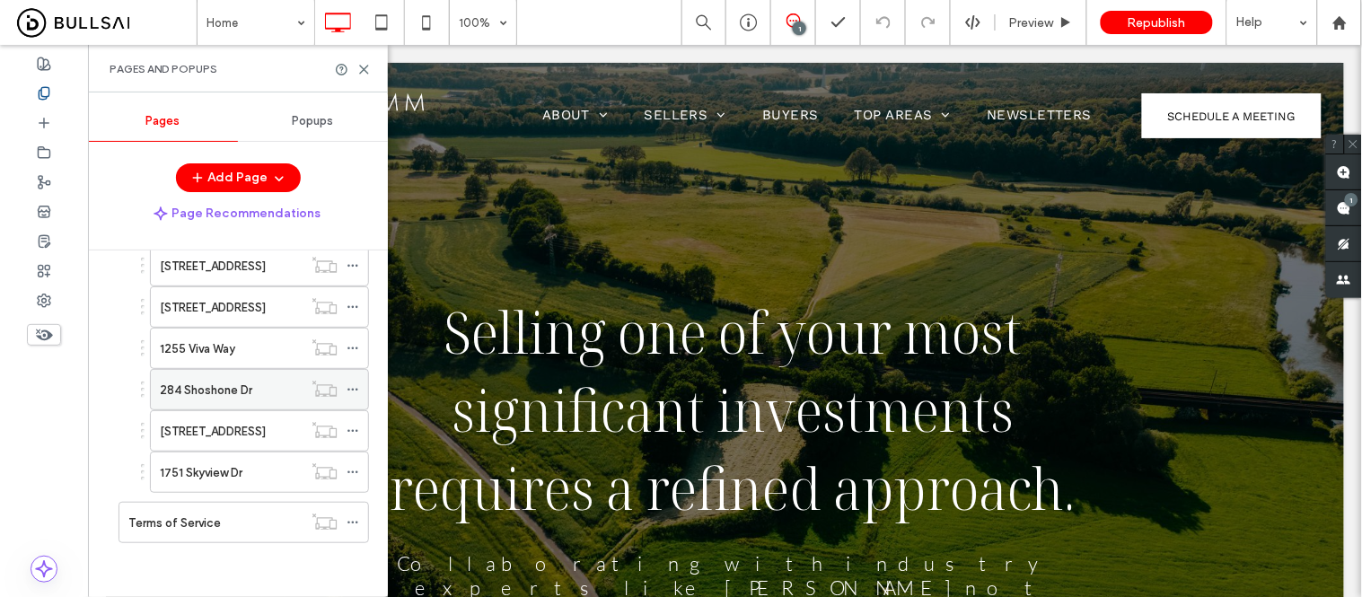
click at [222, 396] on label "284 Shoshone Dr" at bounding box center [206, 389] width 92 height 31
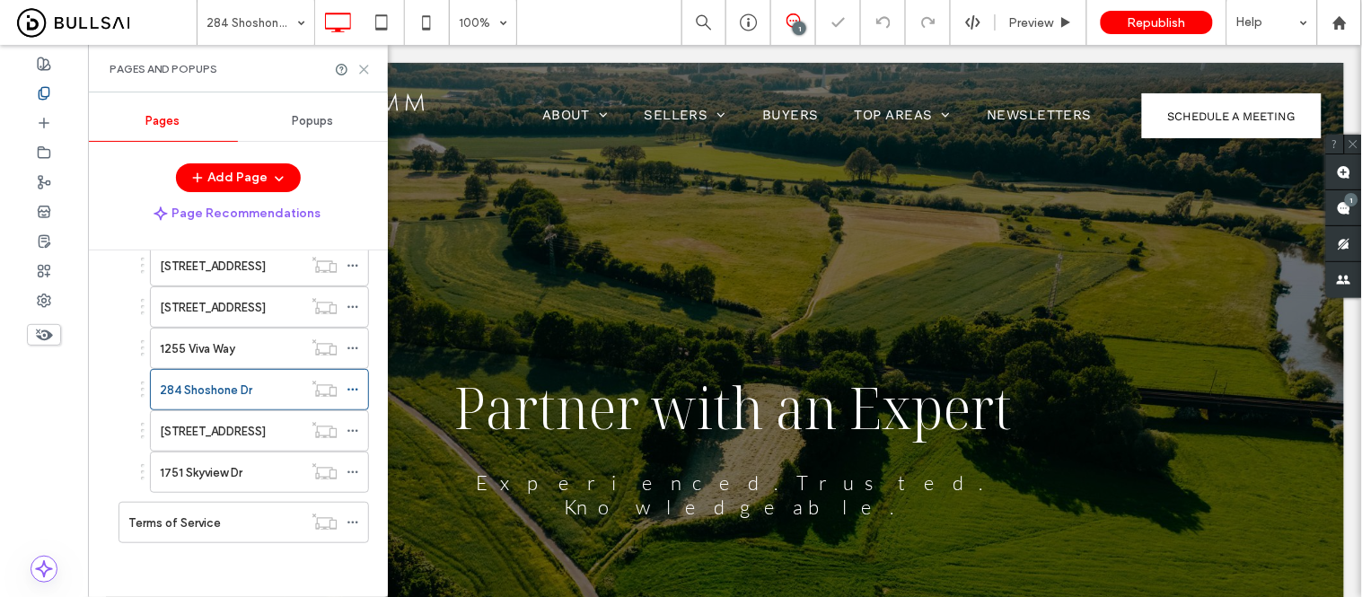
click at [363, 69] on use at bounding box center [364, 70] width 8 height 8
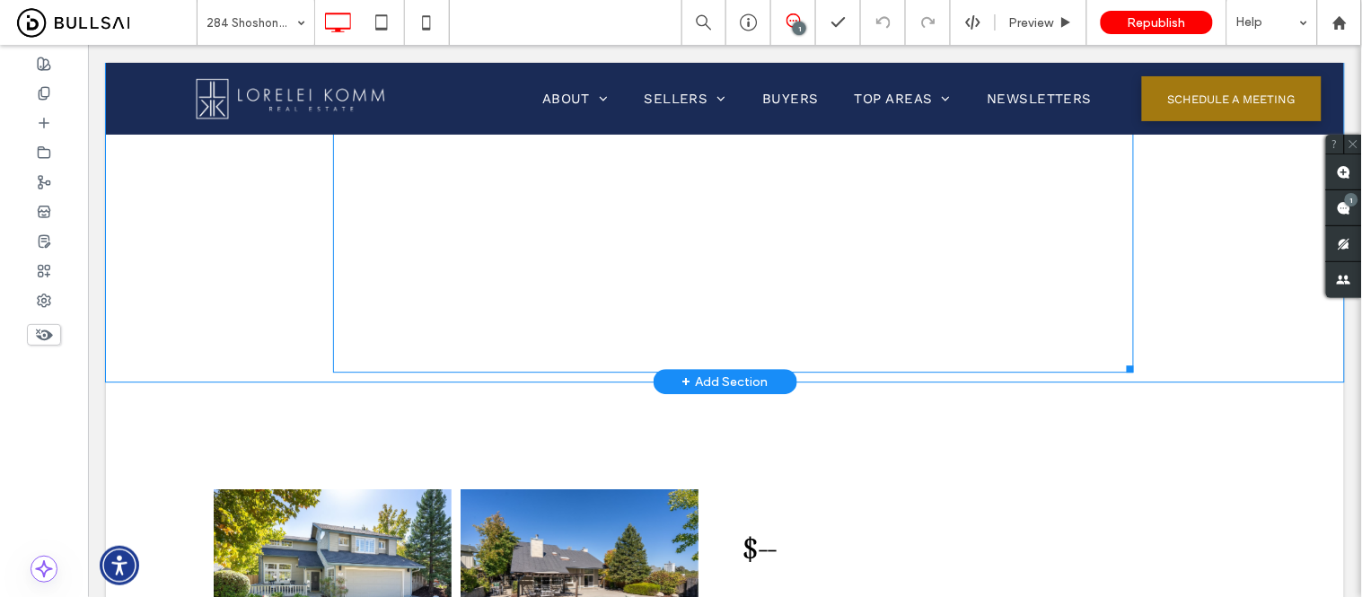
scroll to position [1297, 0]
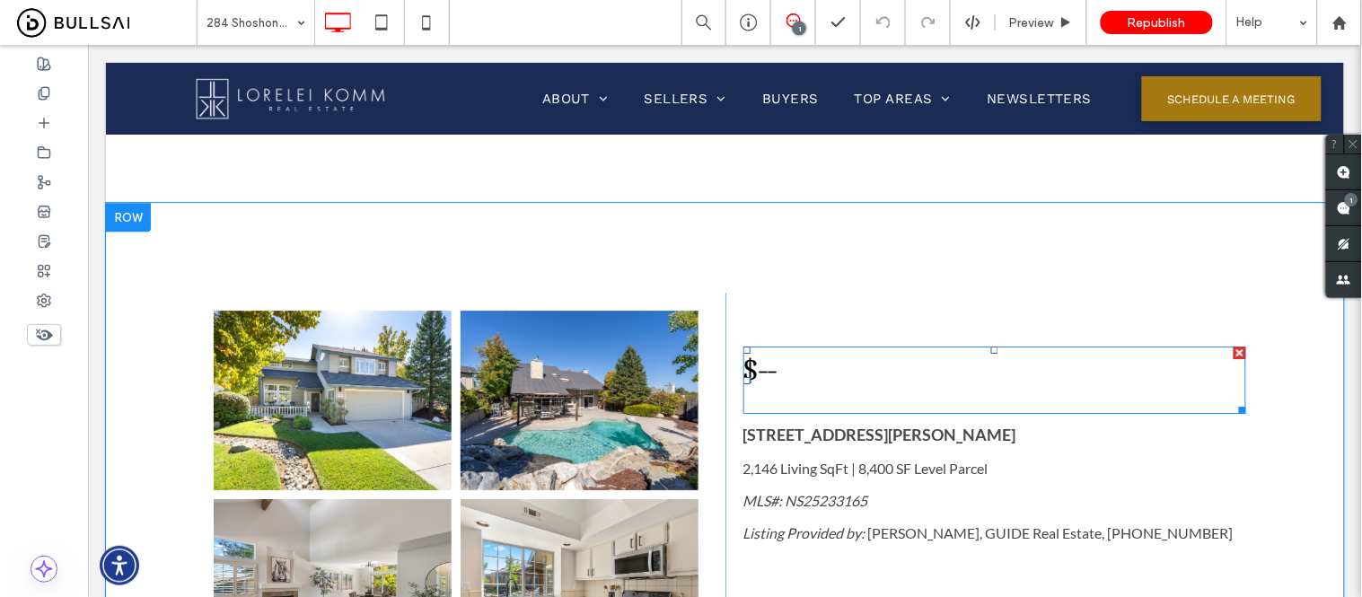
click at [772, 368] on h3 "$--" at bounding box center [994, 368] width 503 height 43
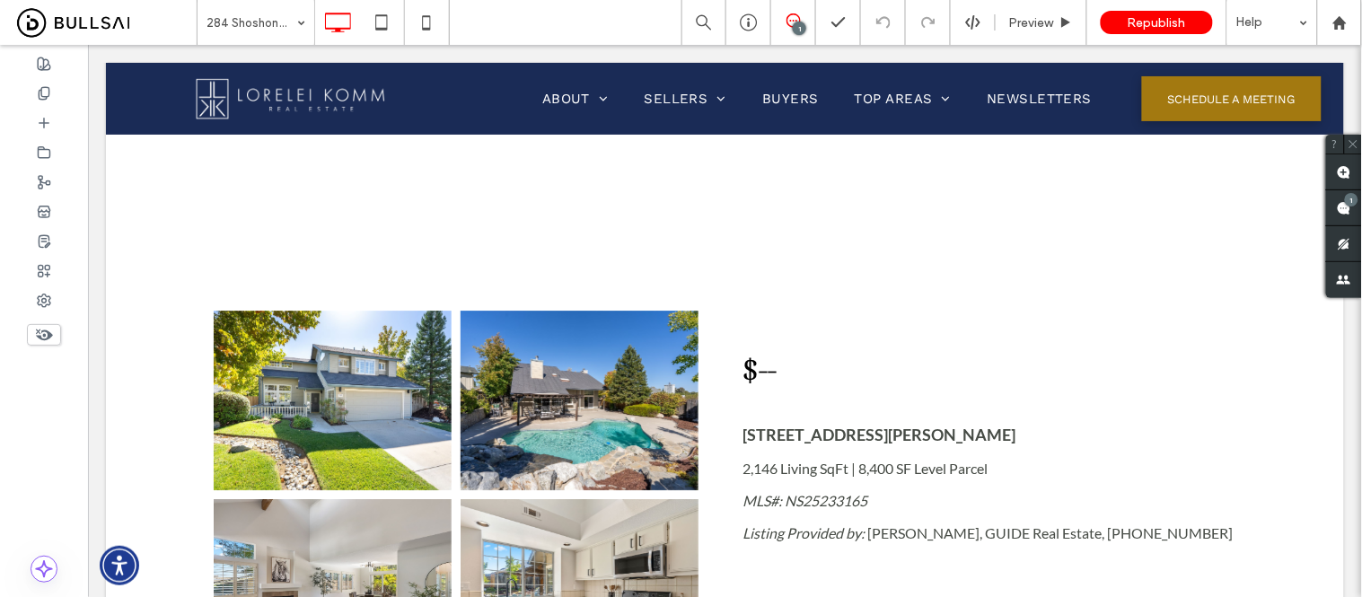
click at [772, 368] on h3 "$--" at bounding box center [994, 368] width 503 height 43
type input "**********"
type input "**"
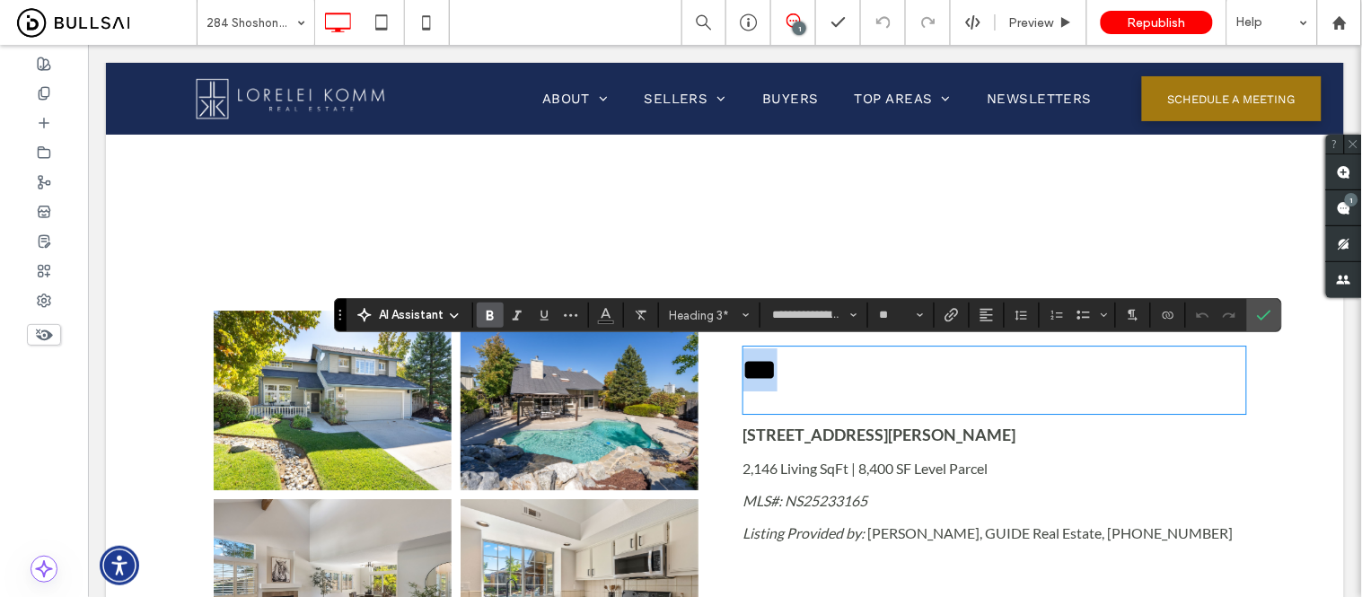
click at [758, 363] on strong "***" at bounding box center [760, 369] width 34 height 29
drag, startPoint x: 749, startPoint y: 371, endPoint x: 777, endPoint y: 376, distance: 28.4
click at [777, 376] on h3 "***" at bounding box center [994, 368] width 503 height 43
type input "****"
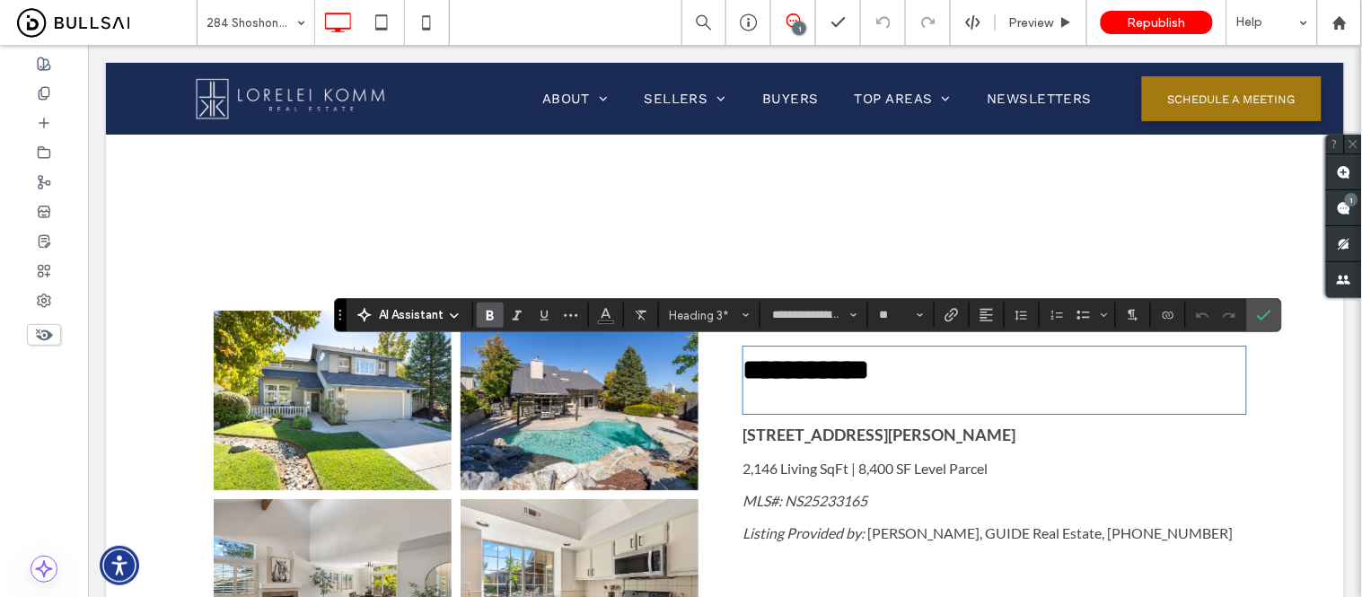
type input "**"
click at [1266, 320] on icon "Confirm" at bounding box center [1264, 315] width 14 height 14
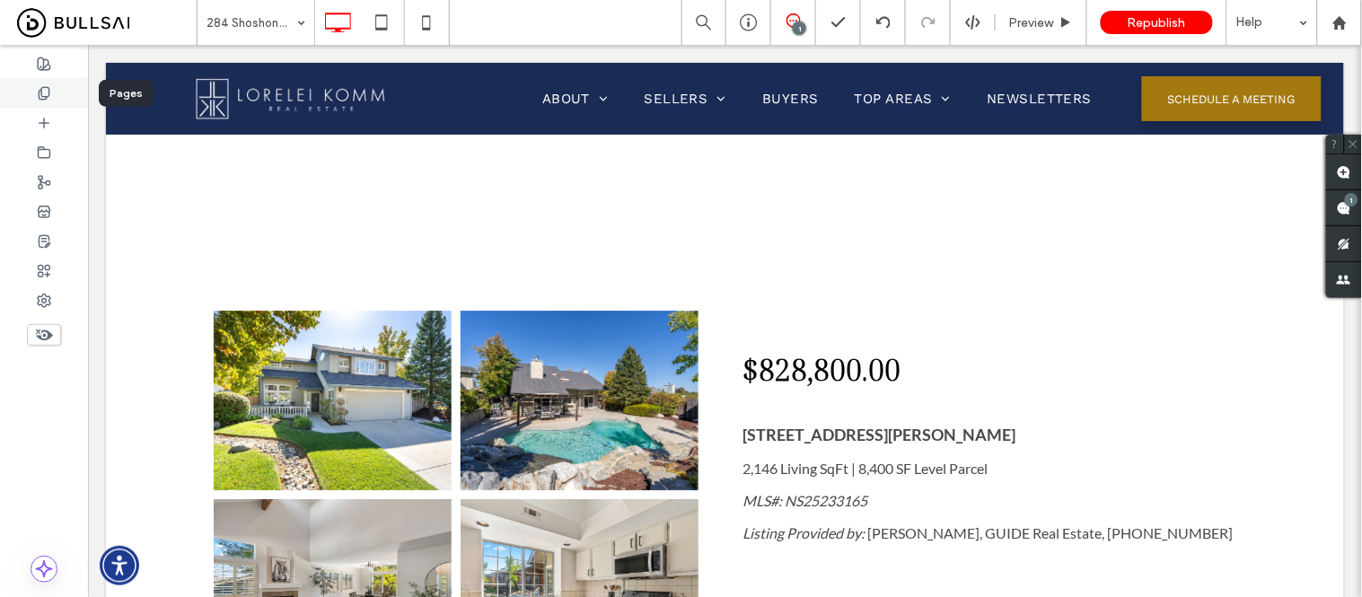
click at [40, 94] on use at bounding box center [44, 93] width 10 height 12
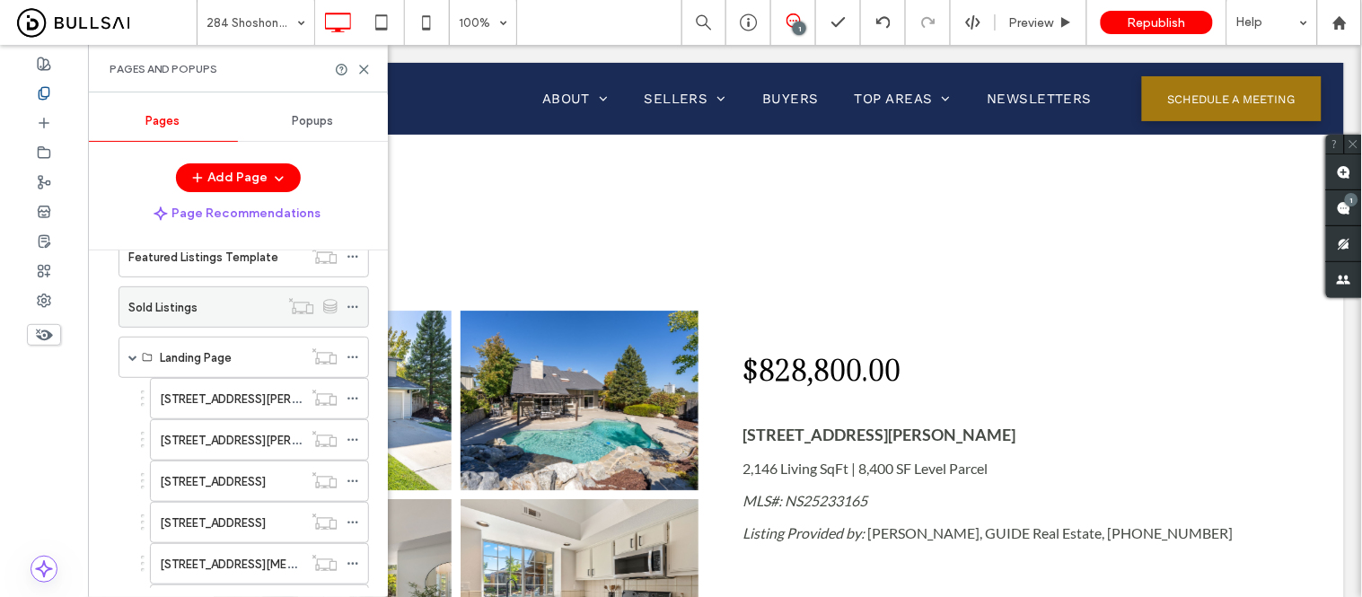
scroll to position [598, 0]
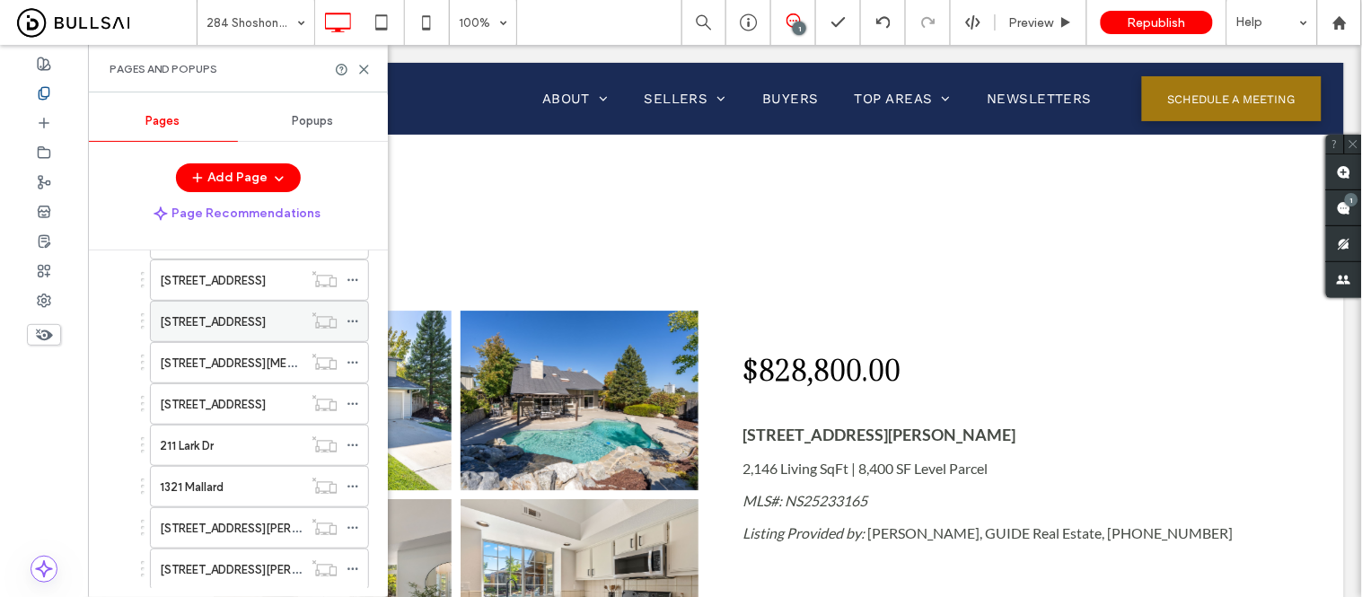
click at [203, 326] on label "336 Quail Summit" at bounding box center [213, 321] width 106 height 31
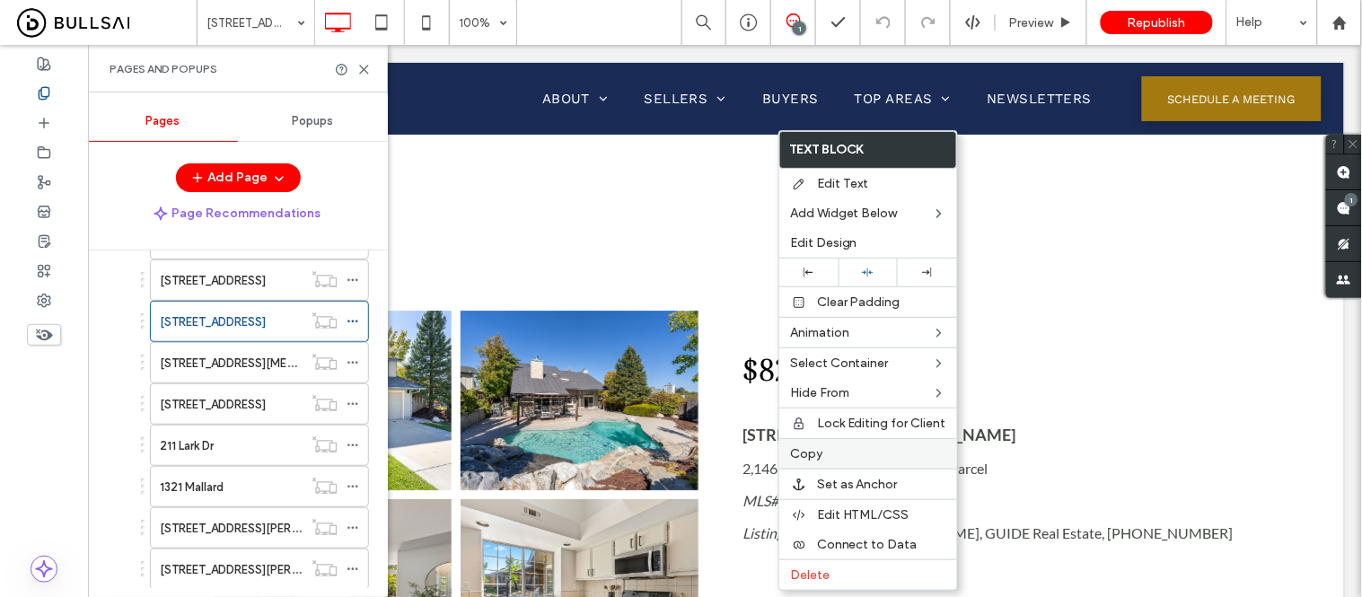
click at [811, 451] on span "Copy" at bounding box center [806, 453] width 32 height 15
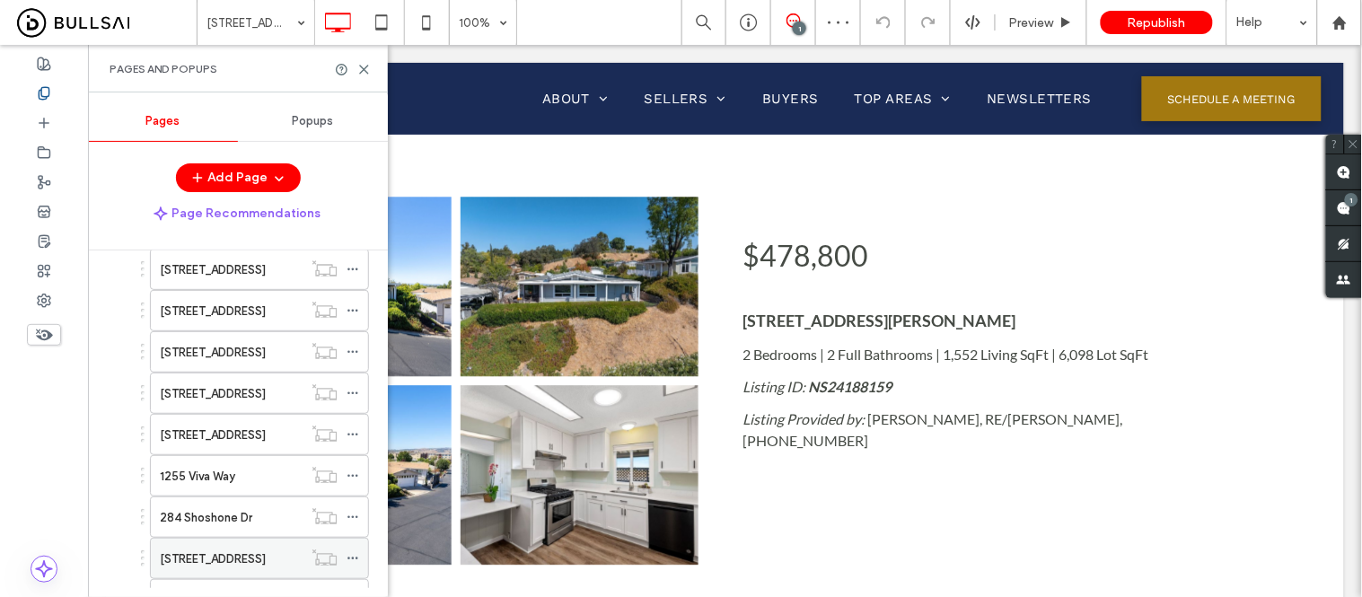
scroll to position [1113, 0]
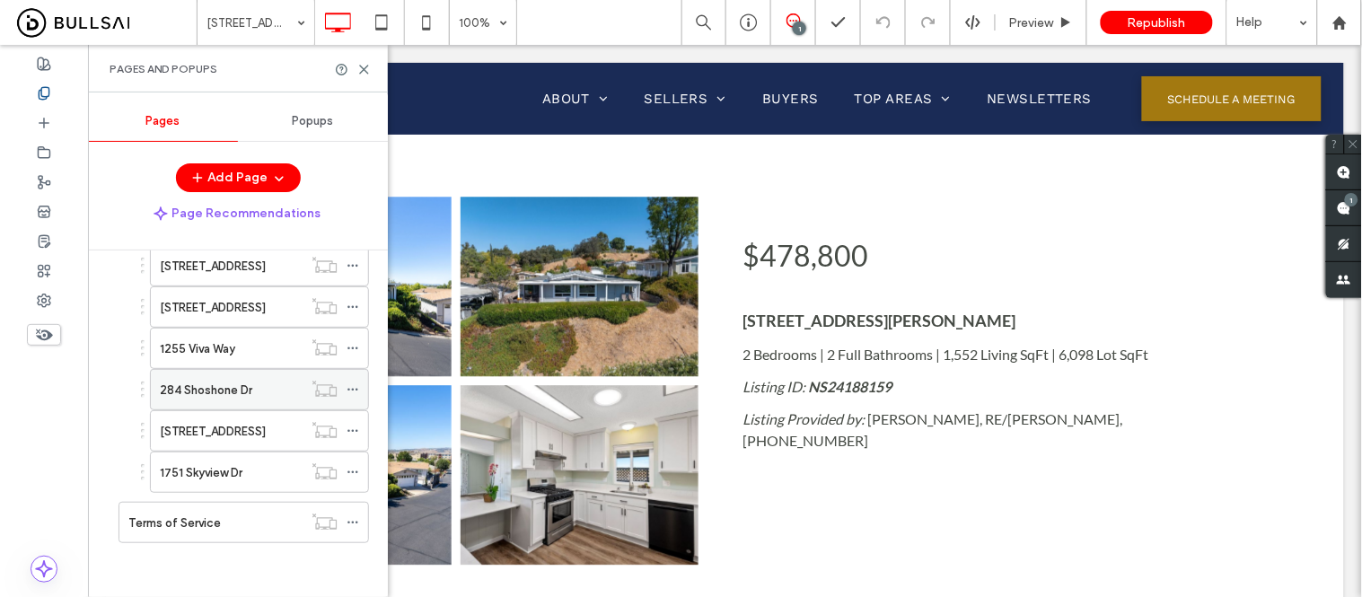
click at [215, 390] on label "284 Shoshone Dr" at bounding box center [206, 389] width 92 height 31
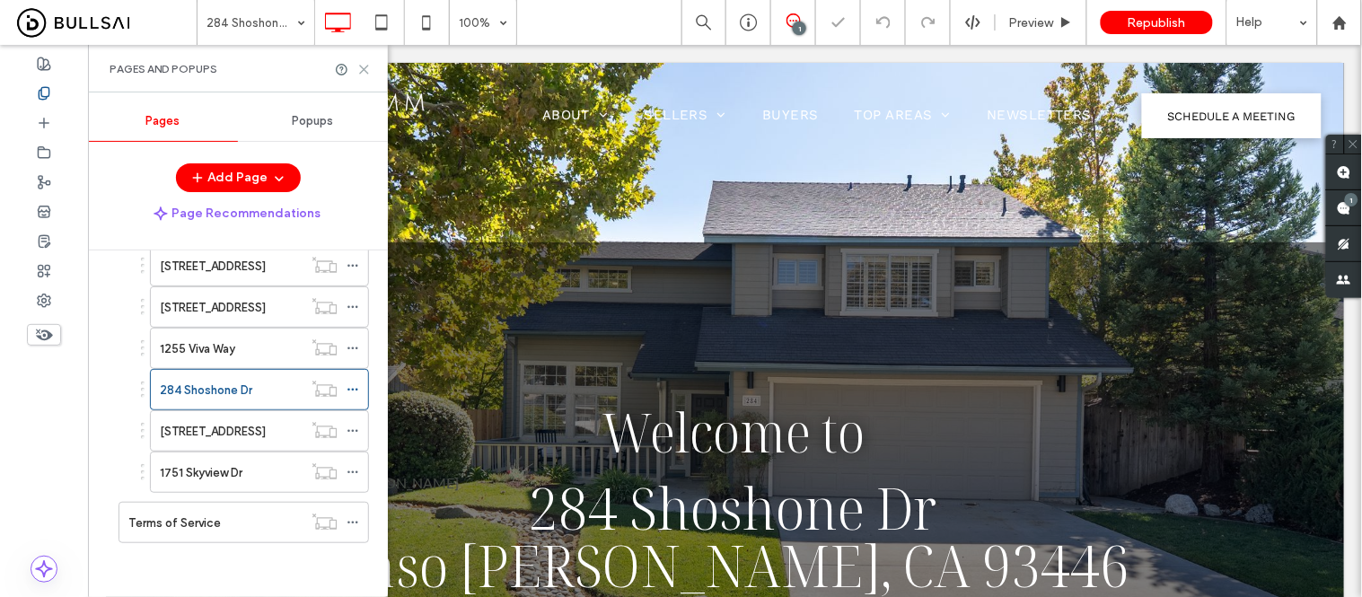
click at [363, 69] on use at bounding box center [364, 70] width 8 height 8
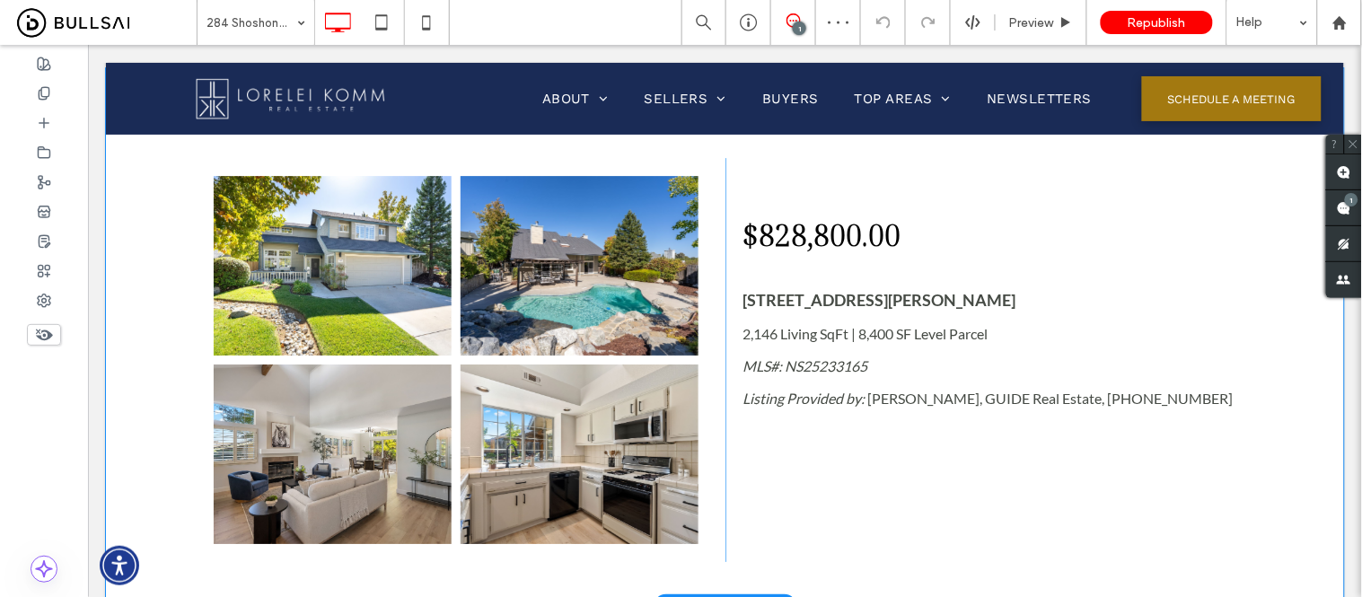
scroll to position [1396, 0]
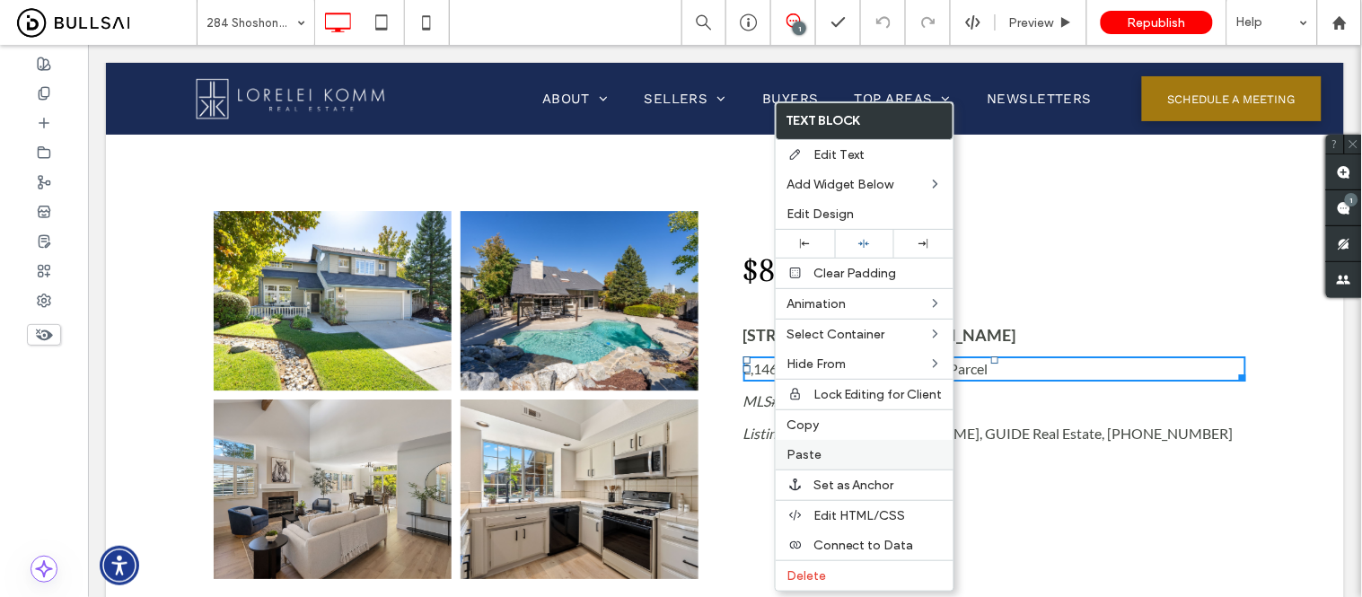
click at [812, 458] on span "Paste" at bounding box center [804, 454] width 35 height 15
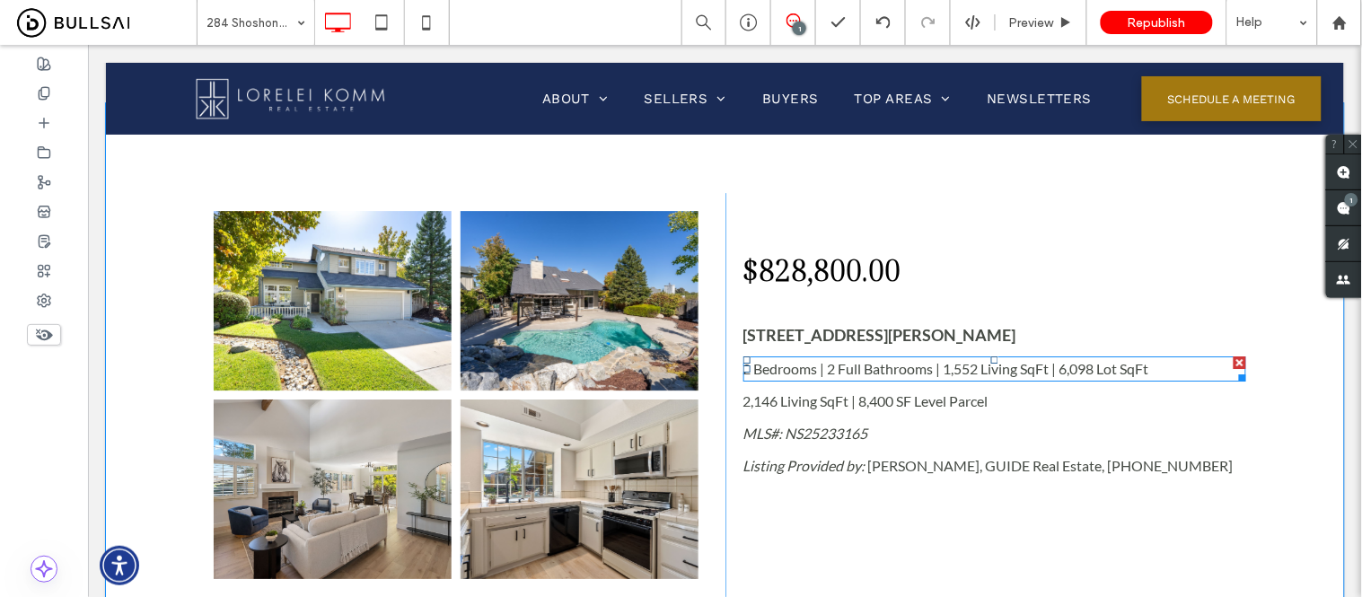
click at [754, 365] on span "2 Bedrooms | 2 Full Bathrooms | 1,552 Living SqFt | 6,098 Lot SqFt" at bounding box center [946, 367] width 406 height 17
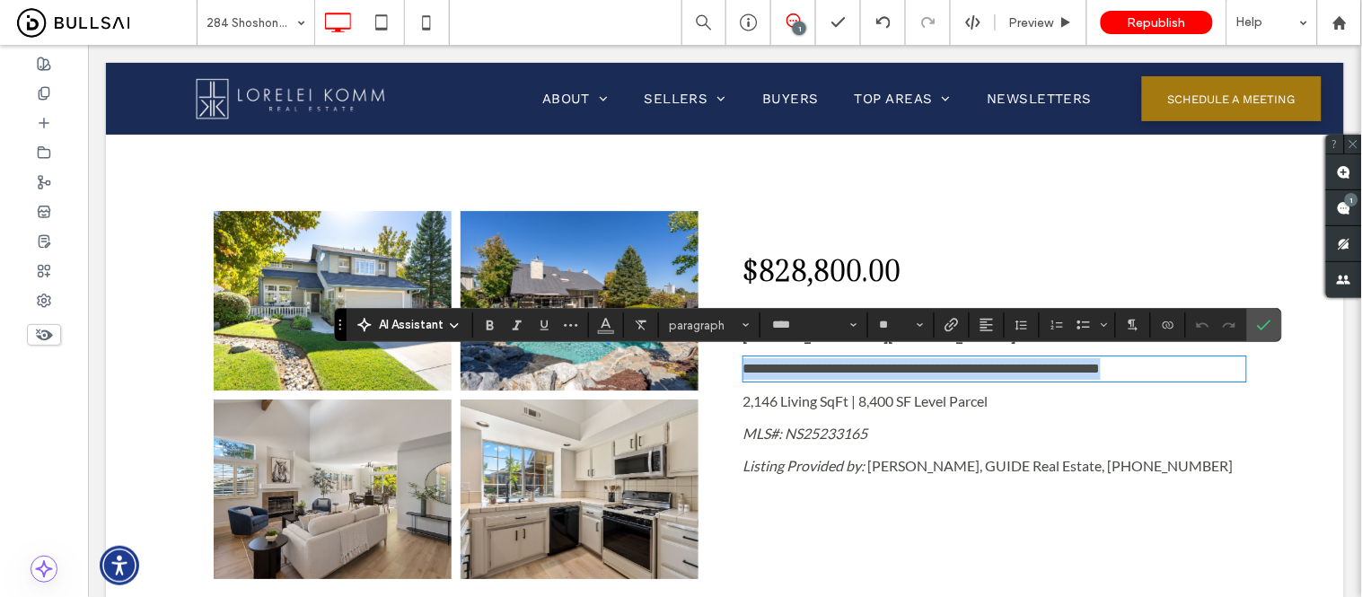
click at [754, 365] on span "**********" at bounding box center [921, 367] width 357 height 13
click at [743, 365] on span "**********" at bounding box center [921, 367] width 357 height 13
click at [802, 365] on span "**********" at bounding box center [921, 367] width 357 height 13
click at [813, 369] on span "**********" at bounding box center [921, 367] width 357 height 13
click at [818, 397] on span "2,146 Living SqFt | 8,400 SF Level Parcel" at bounding box center [865, 399] width 245 height 17
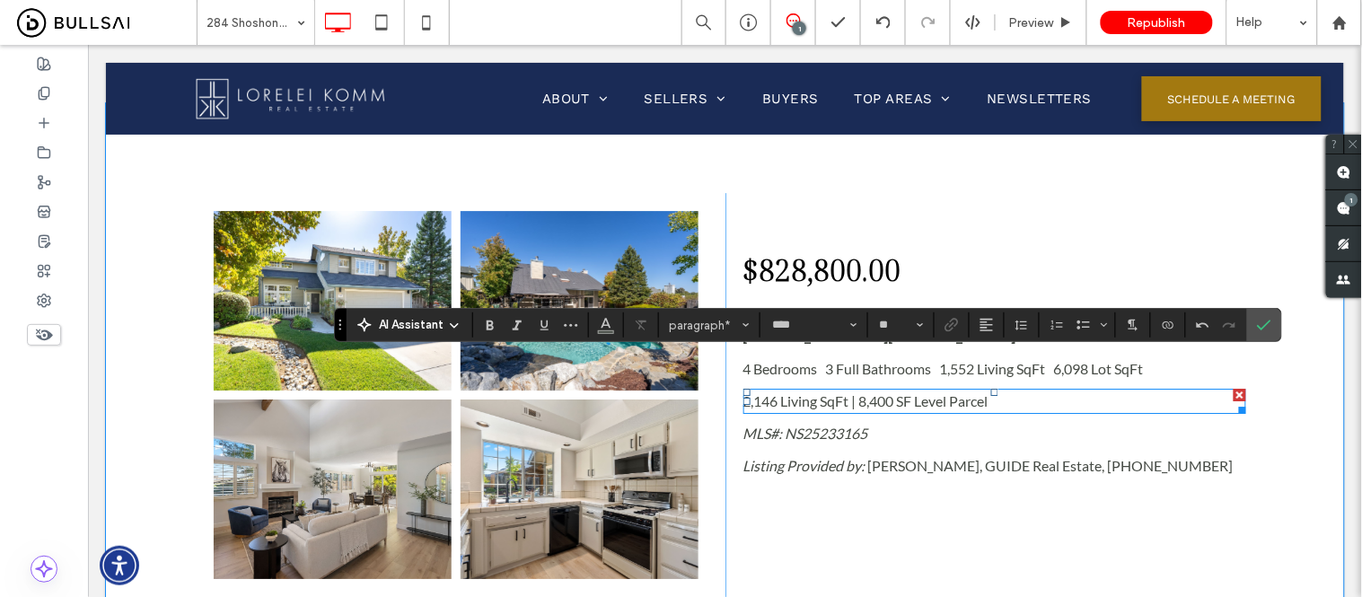
click at [818, 397] on span "2,146 Living SqFt | 8,400 SF Level Parcel" at bounding box center [865, 399] width 245 height 17
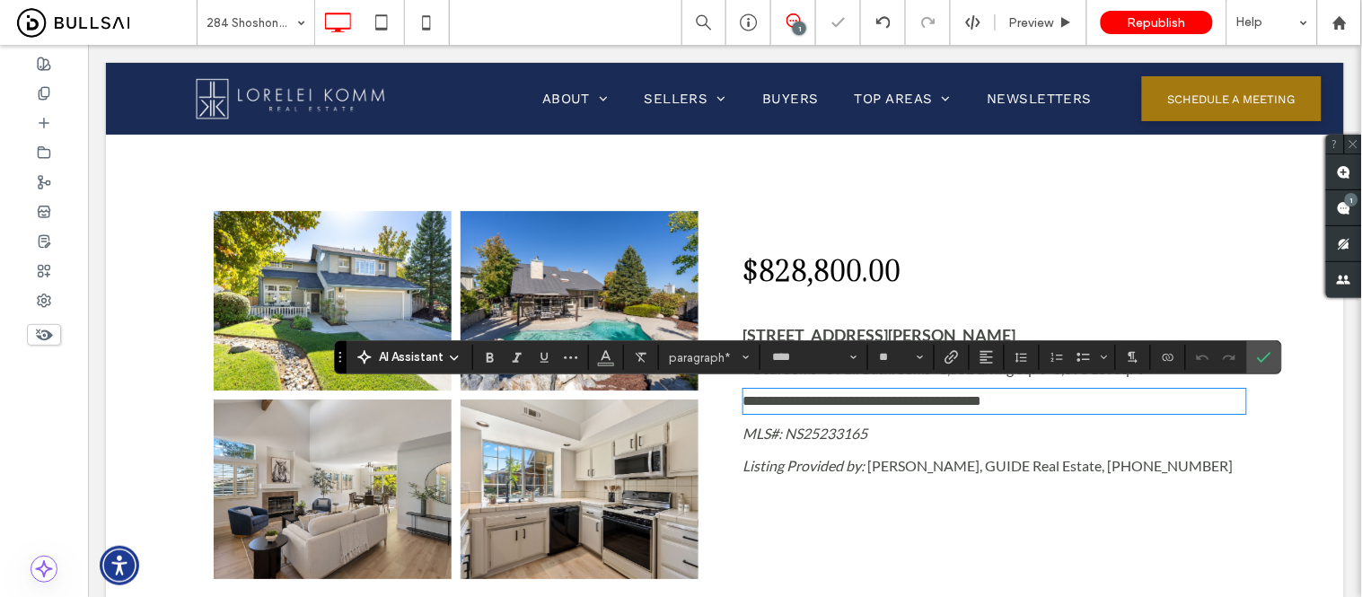
click at [848, 400] on span "**********" at bounding box center [862, 399] width 239 height 13
click at [845, 400] on span "**********" at bounding box center [862, 399] width 239 height 13
copy span "*"
click at [1263, 356] on icon "Confirm" at bounding box center [1264, 357] width 14 height 14
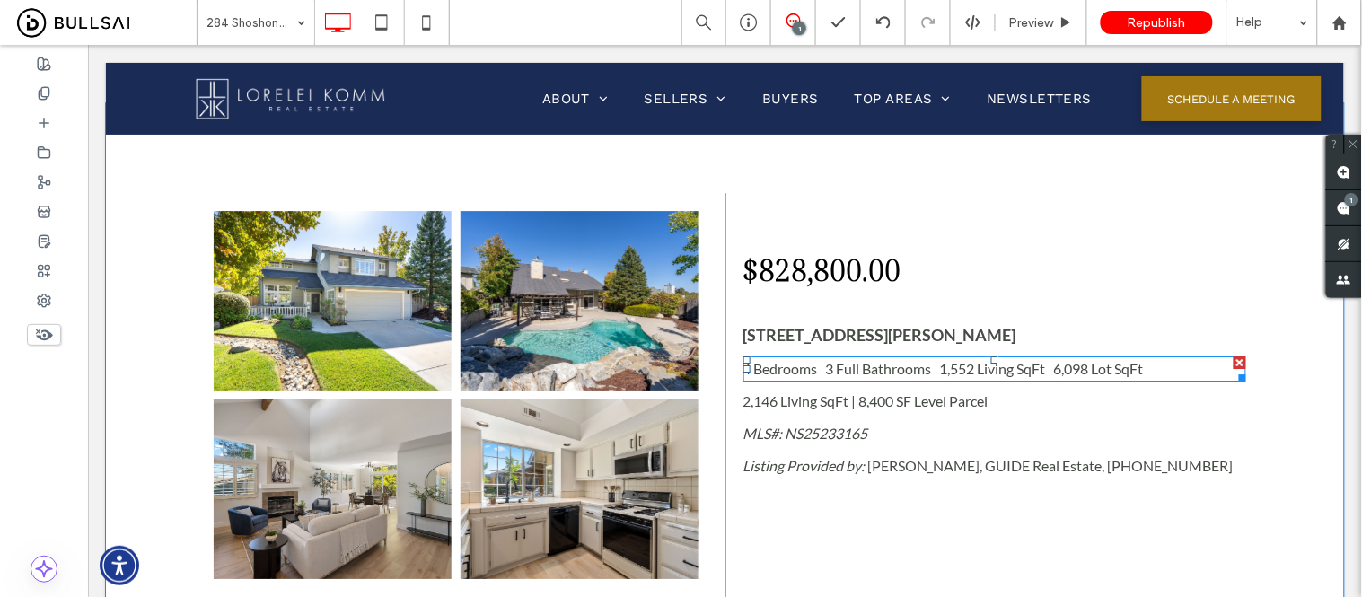
click at [817, 365] on span "4 Bedrooms 3 Full Bathrooms 1,552 Living SqFt 6,098 Lot SqFt" at bounding box center [943, 367] width 400 height 17
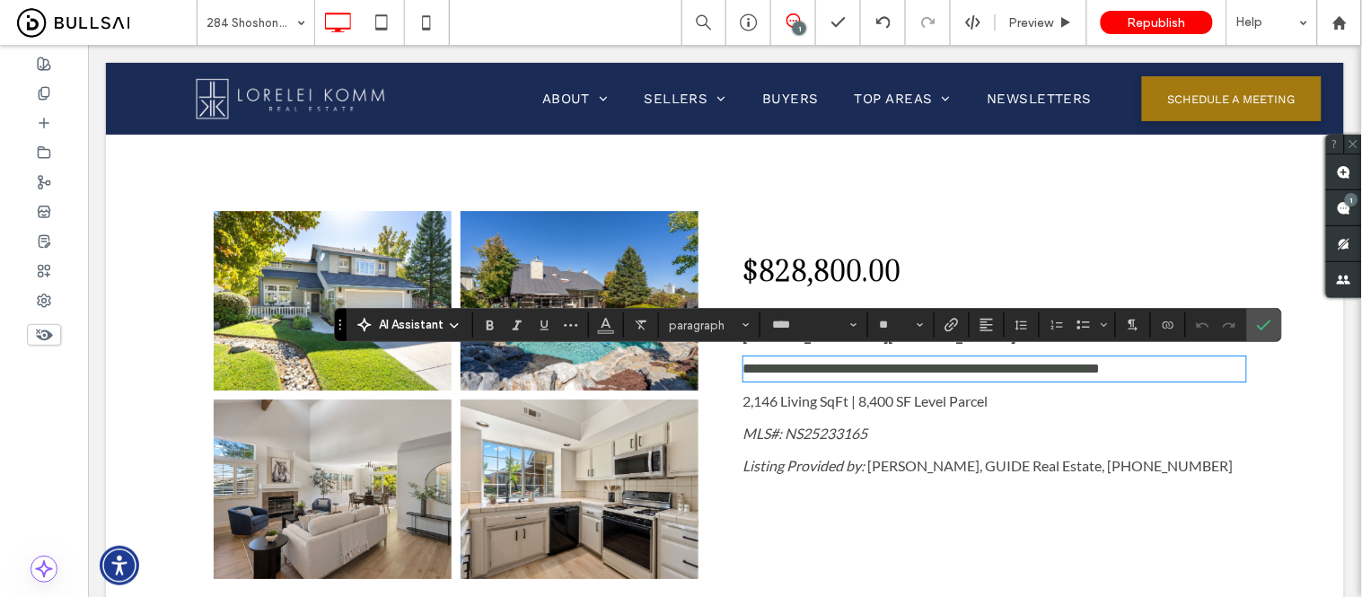
click at [813, 369] on span "**********" at bounding box center [921, 367] width 357 height 13
click at [826, 368] on span "**********" at bounding box center [924, 367] width 363 height 13
click at [933, 367] on span "**********" at bounding box center [921, 367] width 357 height 13
click at [1052, 363] on span "**********" at bounding box center [924, 367] width 363 height 13
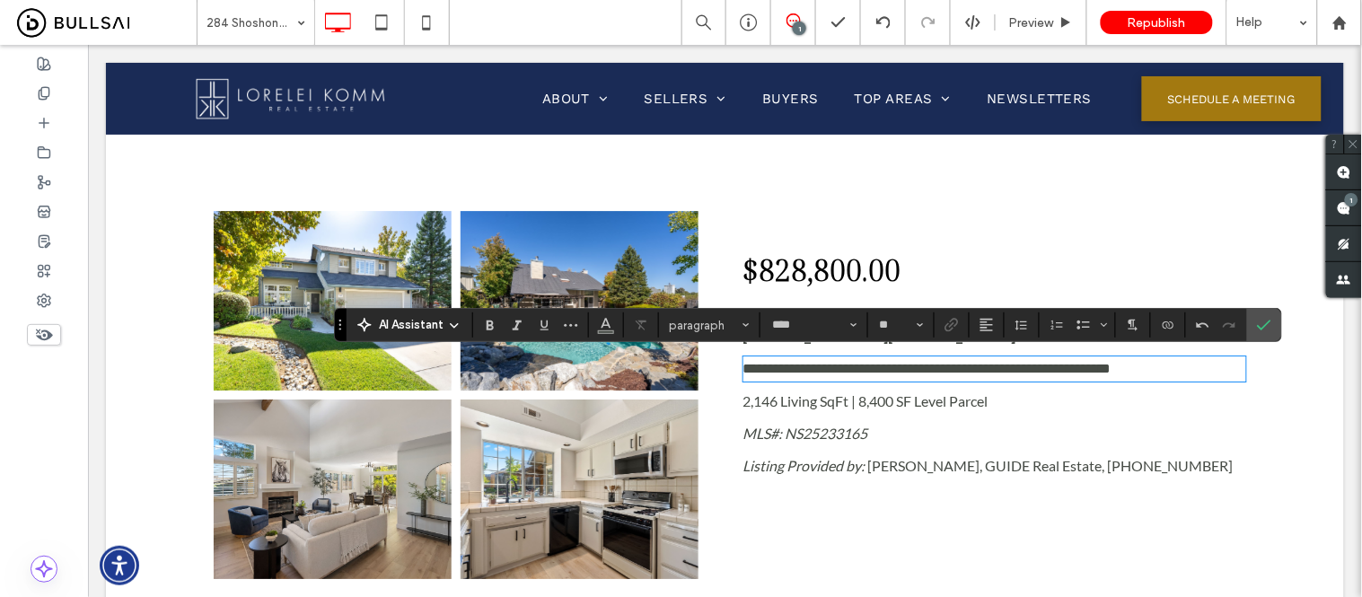
click at [973, 365] on span "**********" at bounding box center [927, 367] width 368 height 13
drag, startPoint x: 1090, startPoint y: 370, endPoint x: 1057, endPoint y: 365, distance: 33.5
click at [1057, 365] on span "**********" at bounding box center [927, 367] width 368 height 13
click at [1052, 365] on span "**********" at bounding box center [927, 367] width 368 height 13
click at [1064, 369] on span "**********" at bounding box center [930, 367] width 374 height 13
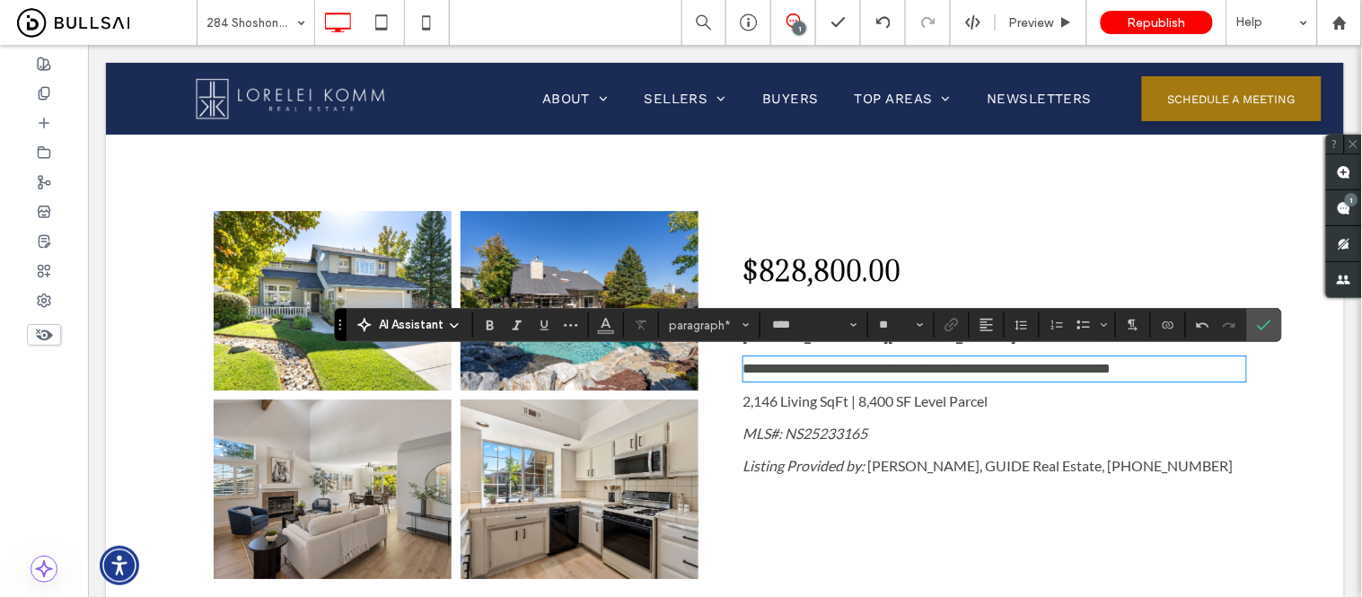
click at [1050, 365] on span "**********" at bounding box center [927, 367] width 368 height 13
click at [934, 372] on span "**********" at bounding box center [924, 367] width 363 height 13
click at [818, 368] on span "**********" at bounding box center [924, 367] width 363 height 13
drag, startPoint x: 1264, startPoint y: 321, endPoint x: 806, endPoint y: 350, distance: 458.8
click at [1264, 321] on icon "Confirm" at bounding box center [1264, 325] width 14 height 14
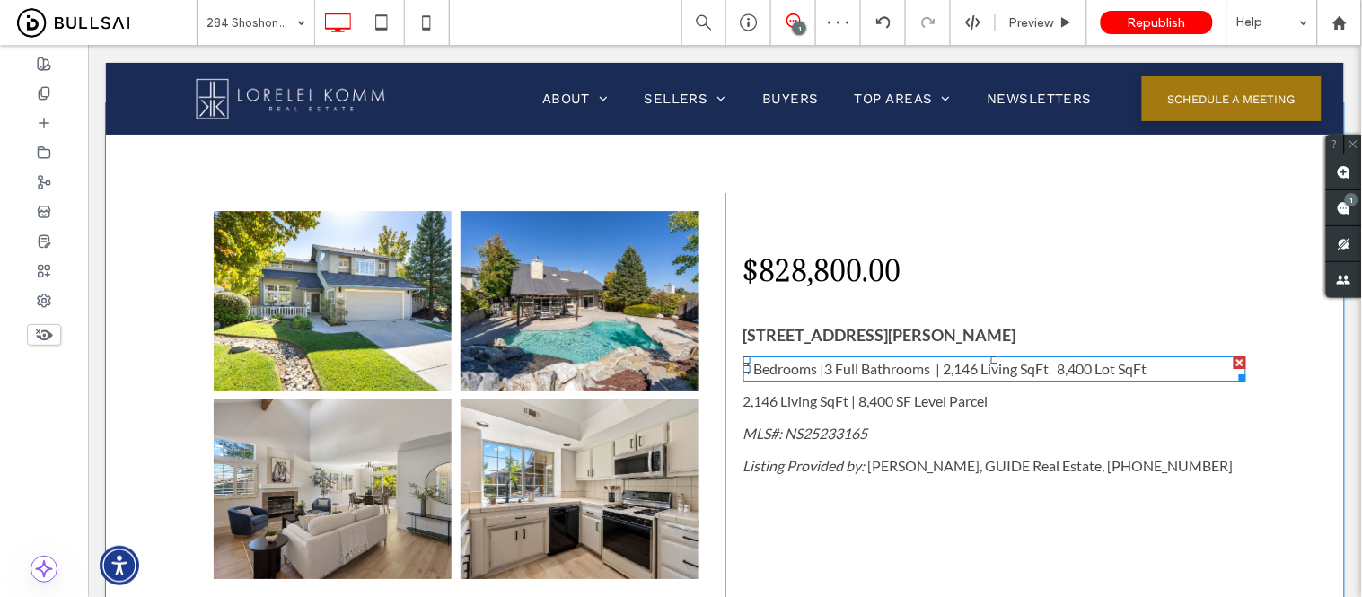
click at [1016, 367] on span "4 Bedrooms |3 Full Bathrooms | 2,146 Living SqFt 8,400 Lot SqFt" at bounding box center [945, 367] width 404 height 17
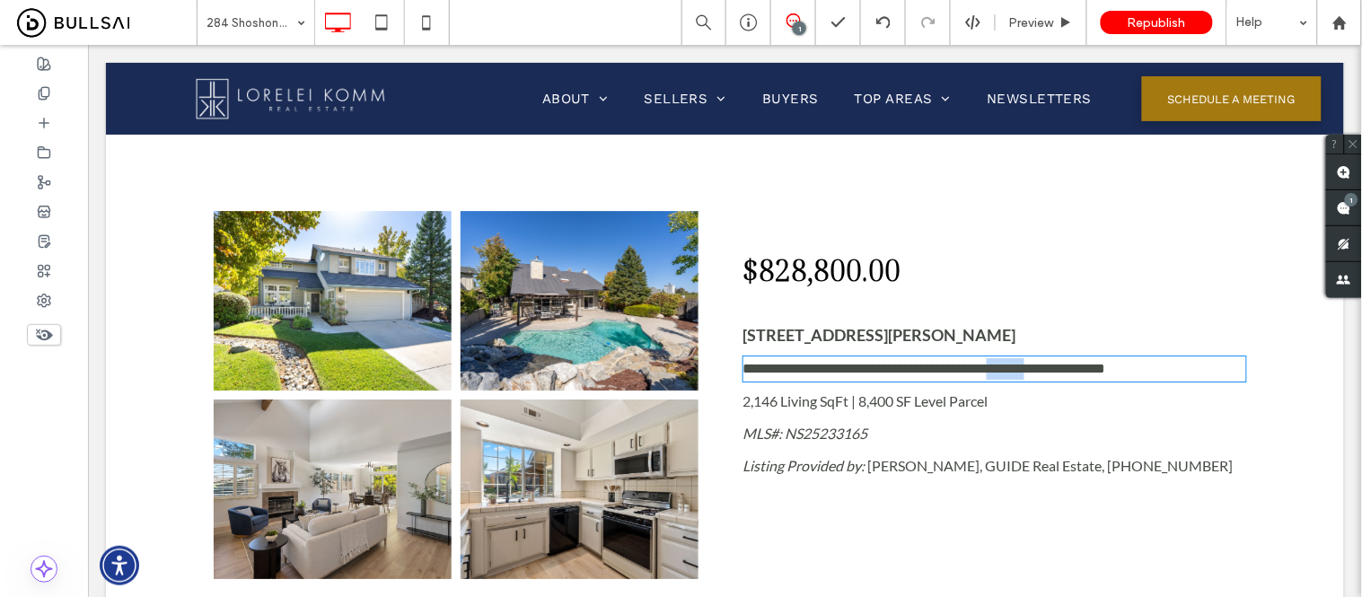
type input "****"
type input "**"
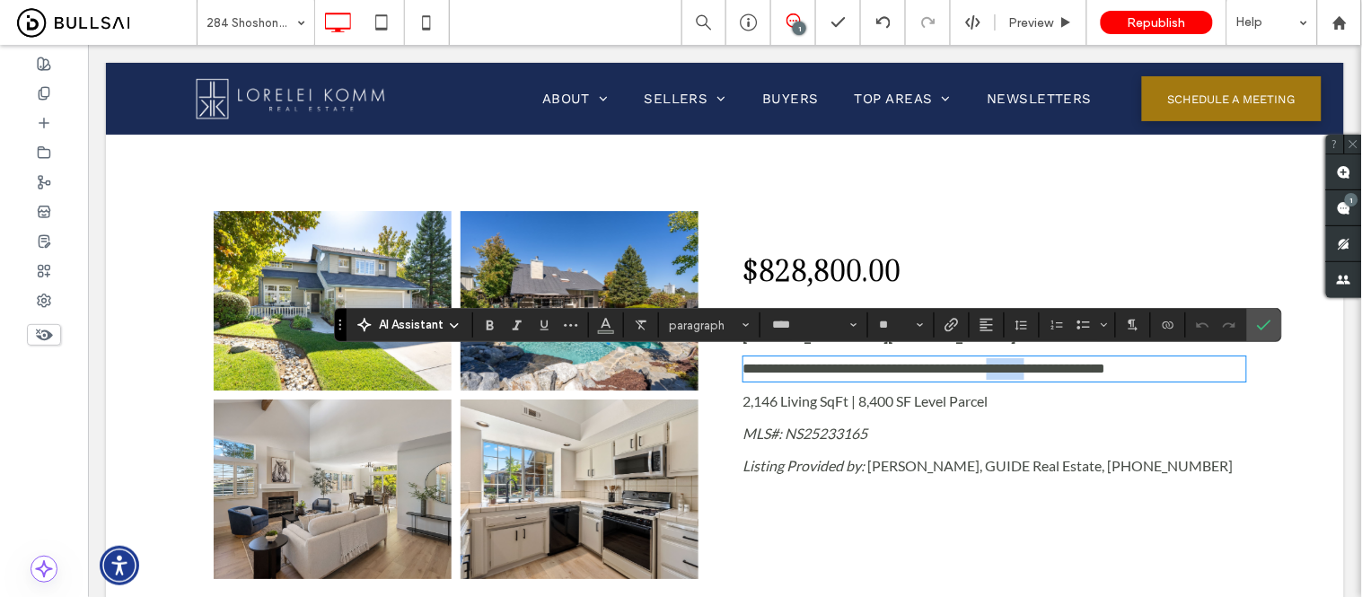
click at [1045, 368] on span "**********" at bounding box center [924, 367] width 363 height 13
click at [1051, 369] on span "**********" at bounding box center [924, 367] width 363 height 13
click at [1262, 323] on icon "Confirm" at bounding box center [1264, 325] width 14 height 14
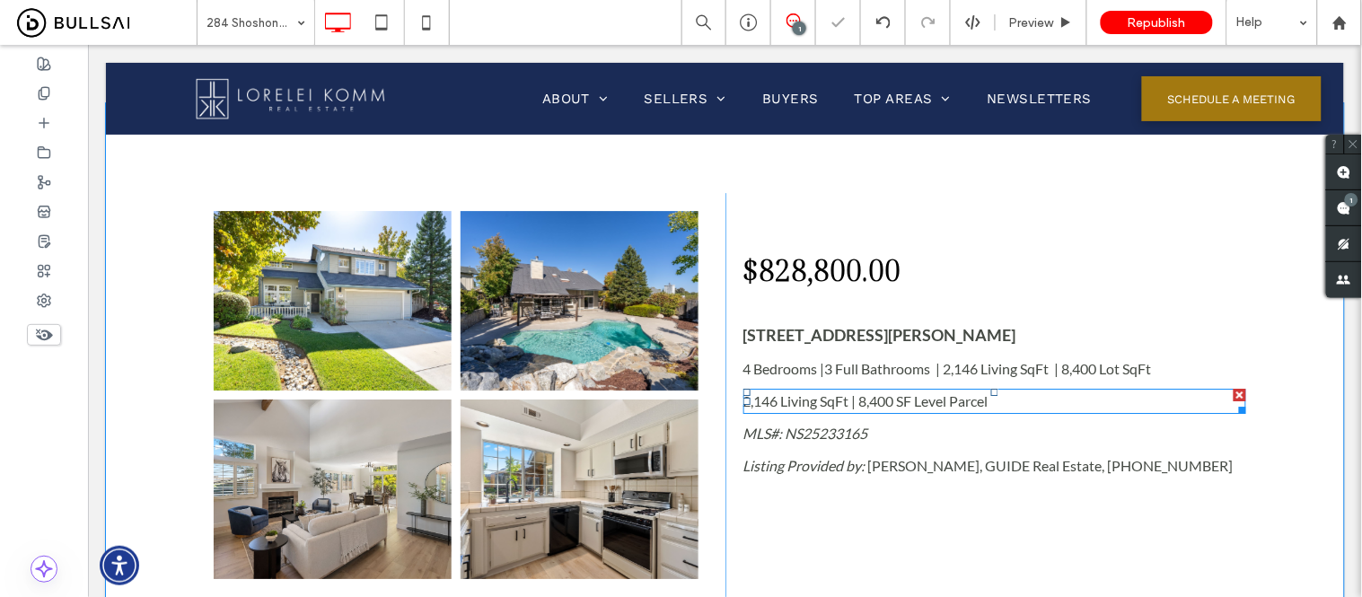
click at [1233, 394] on div at bounding box center [1239, 394] width 13 height 13
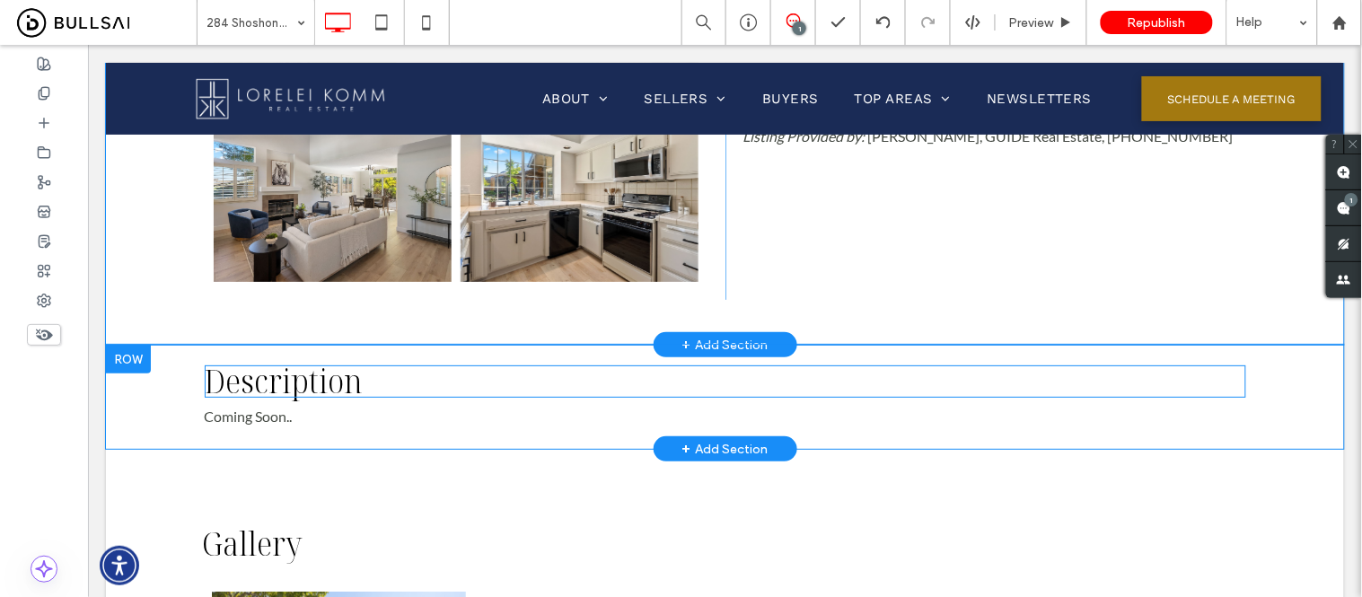
scroll to position [1695, 0]
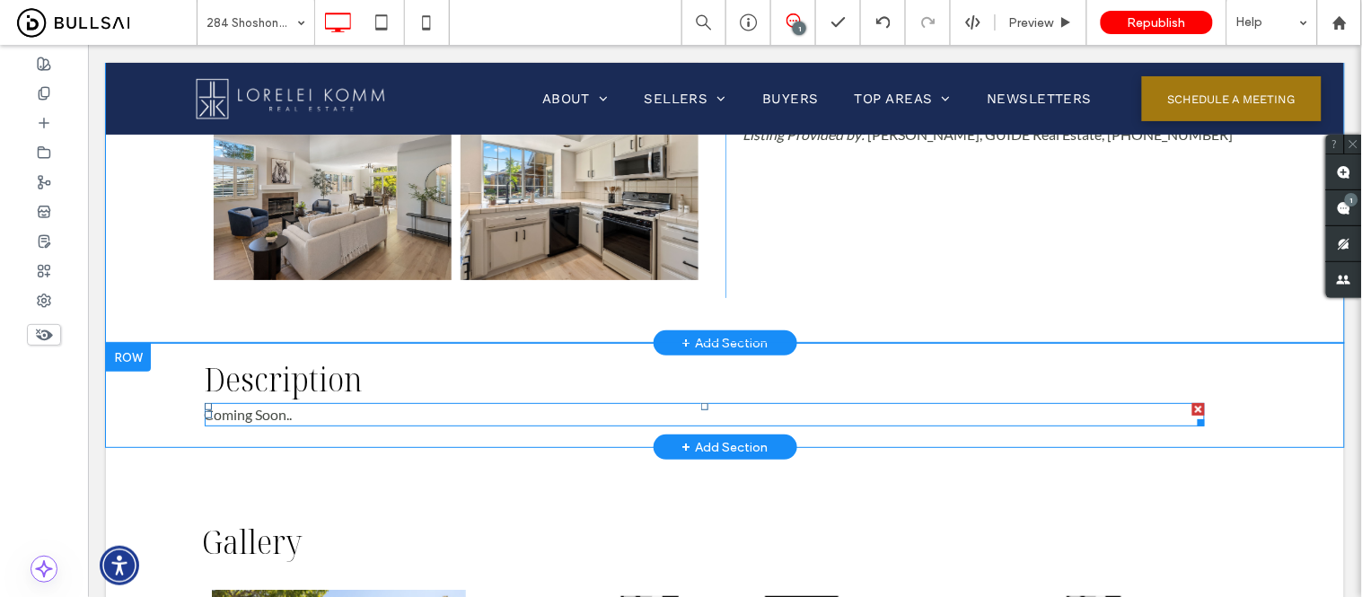
click at [219, 407] on span "Coming Soon.." at bounding box center [248, 413] width 88 height 17
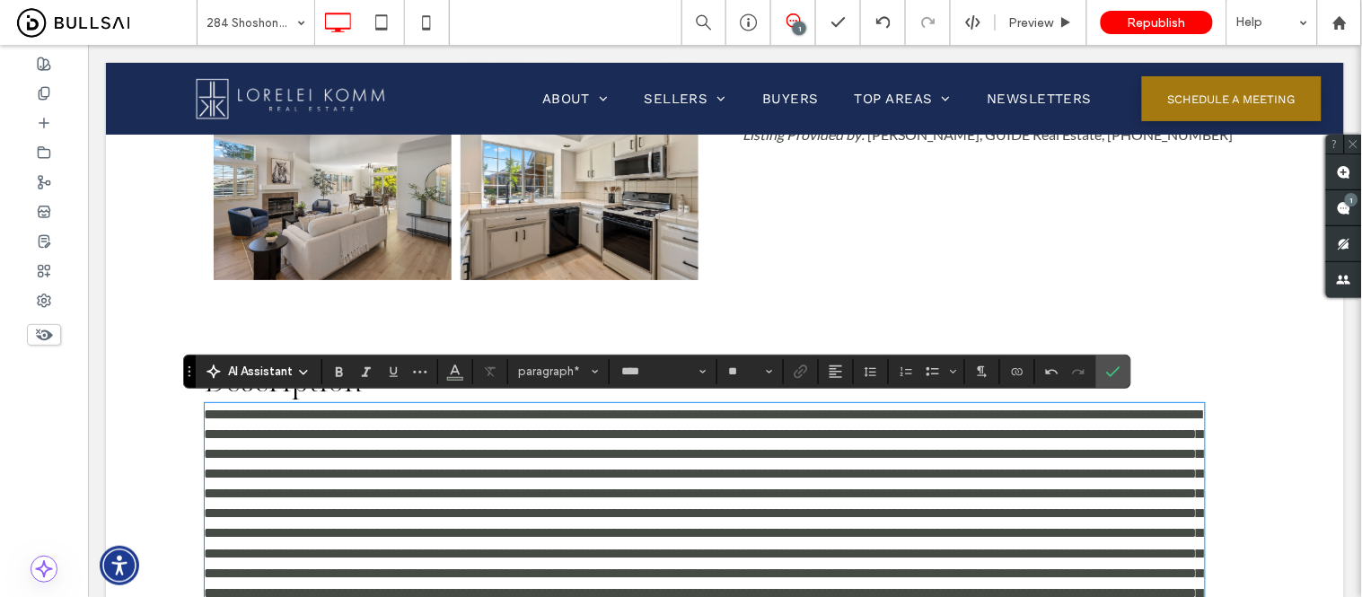
scroll to position [2066, 0]
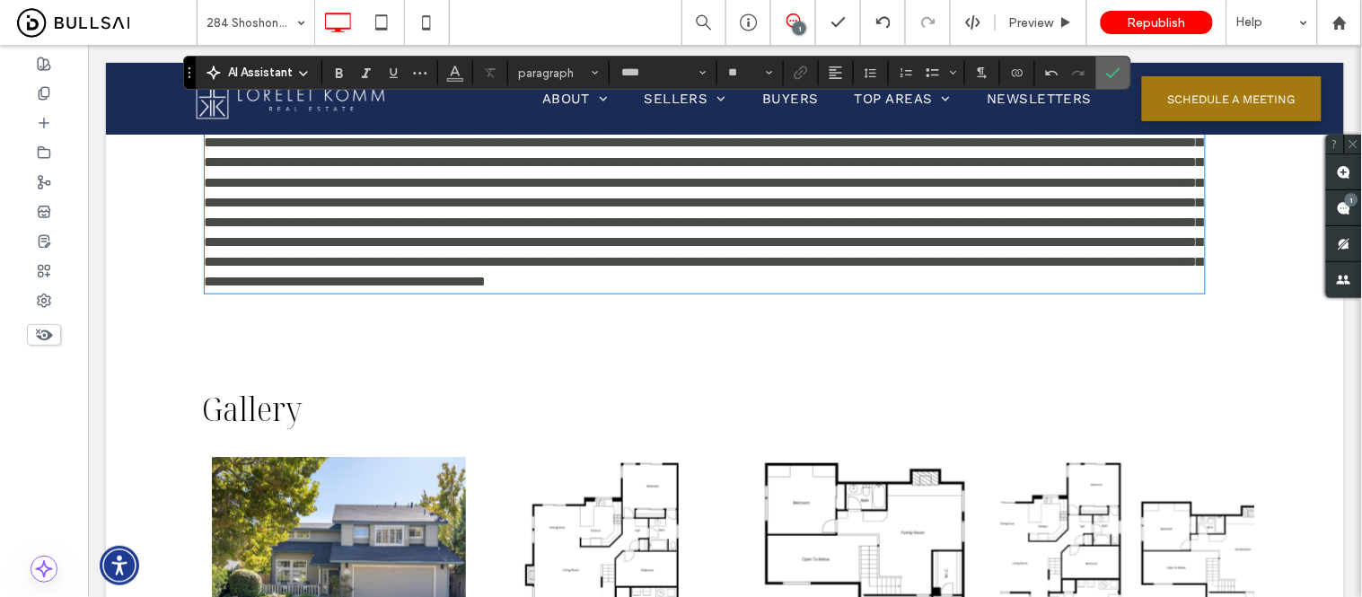
click at [1115, 75] on icon "Confirm" at bounding box center [1113, 73] width 14 height 14
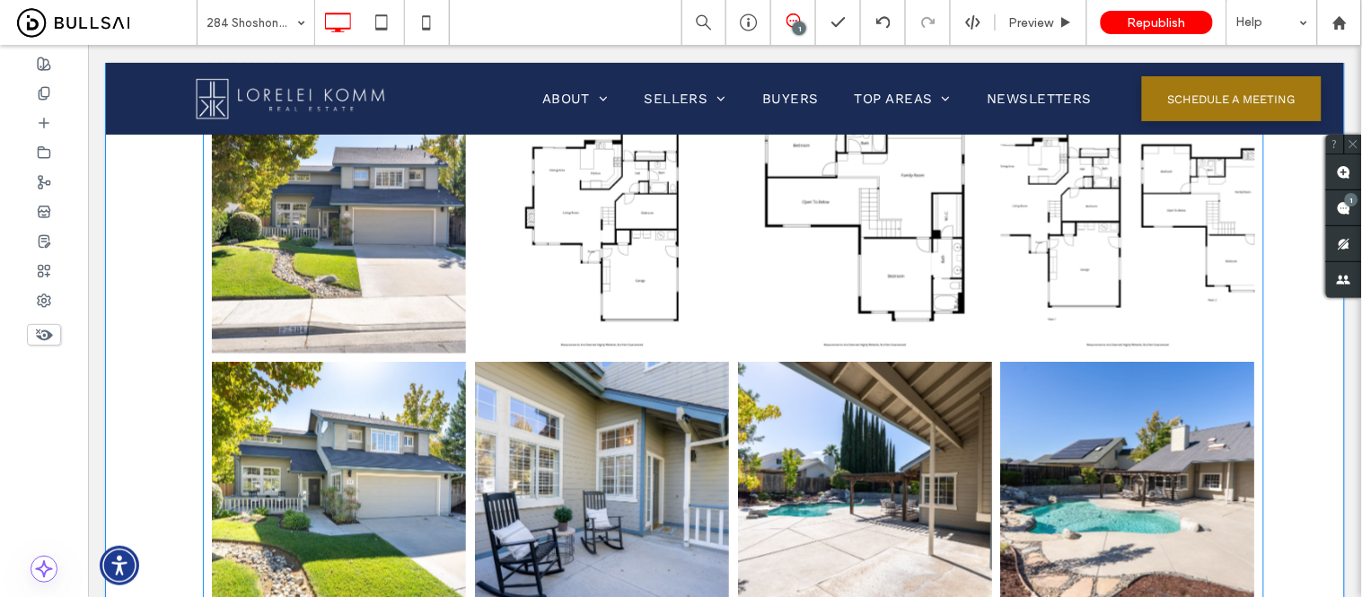
scroll to position [2465, 0]
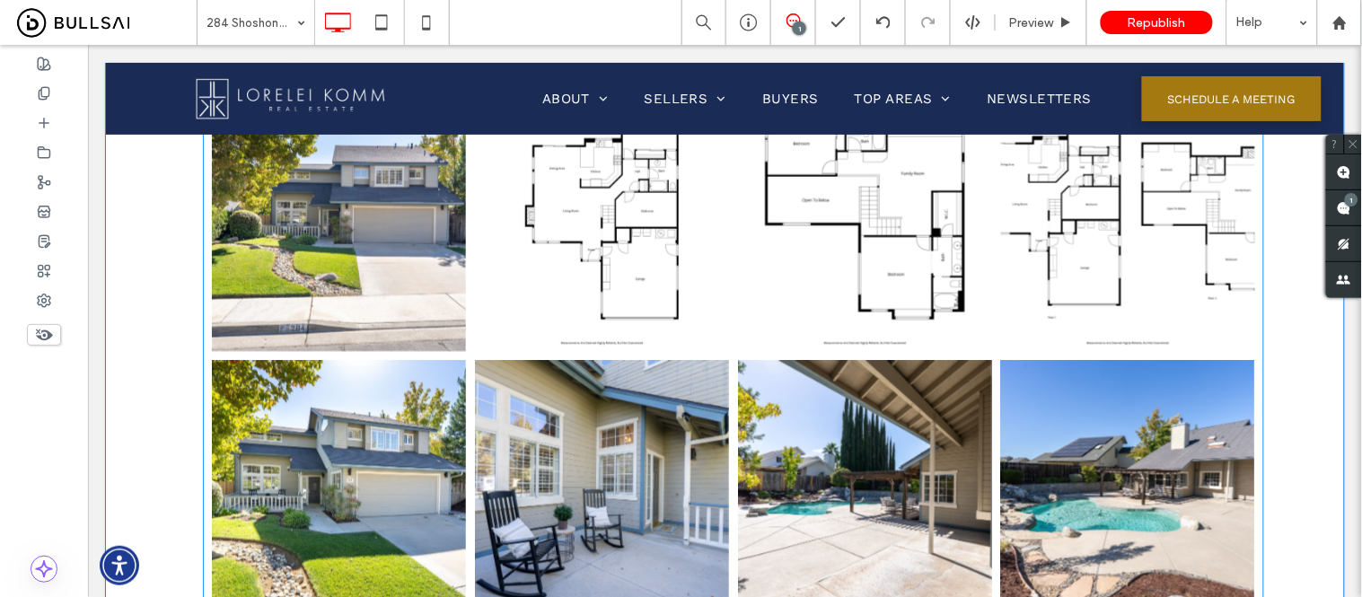
click at [356, 327] on link at bounding box center [338, 224] width 254 height 254
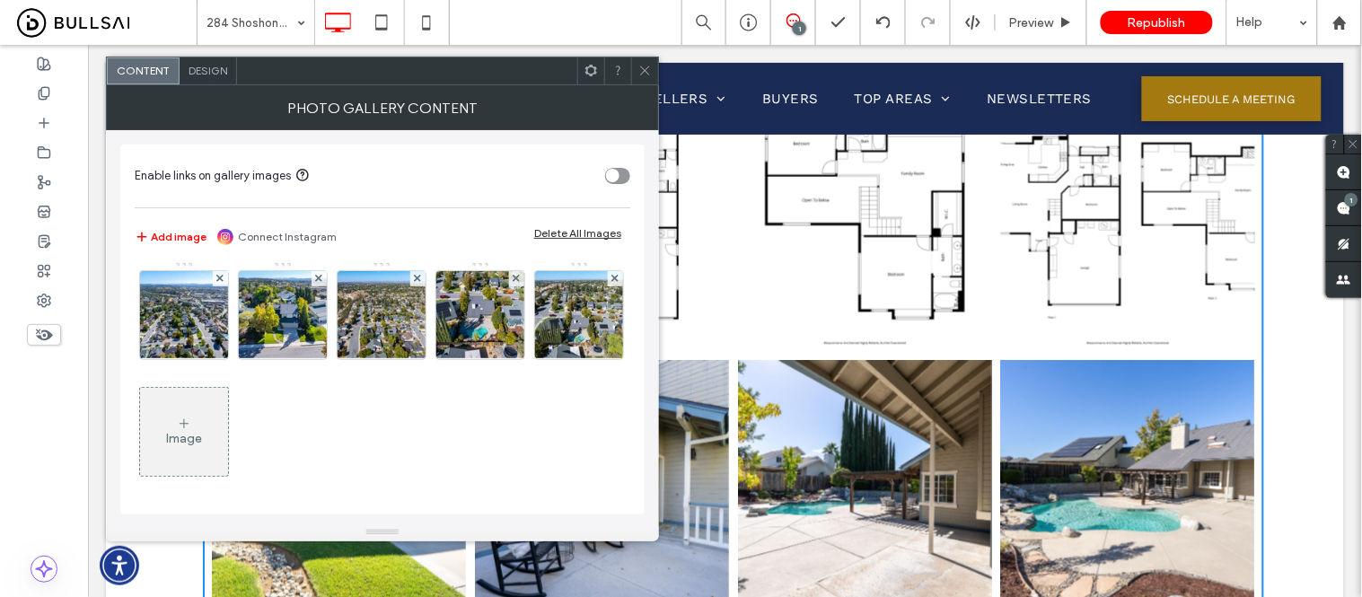
scroll to position [1290, 0]
click at [654, 76] on div at bounding box center [644, 70] width 27 height 27
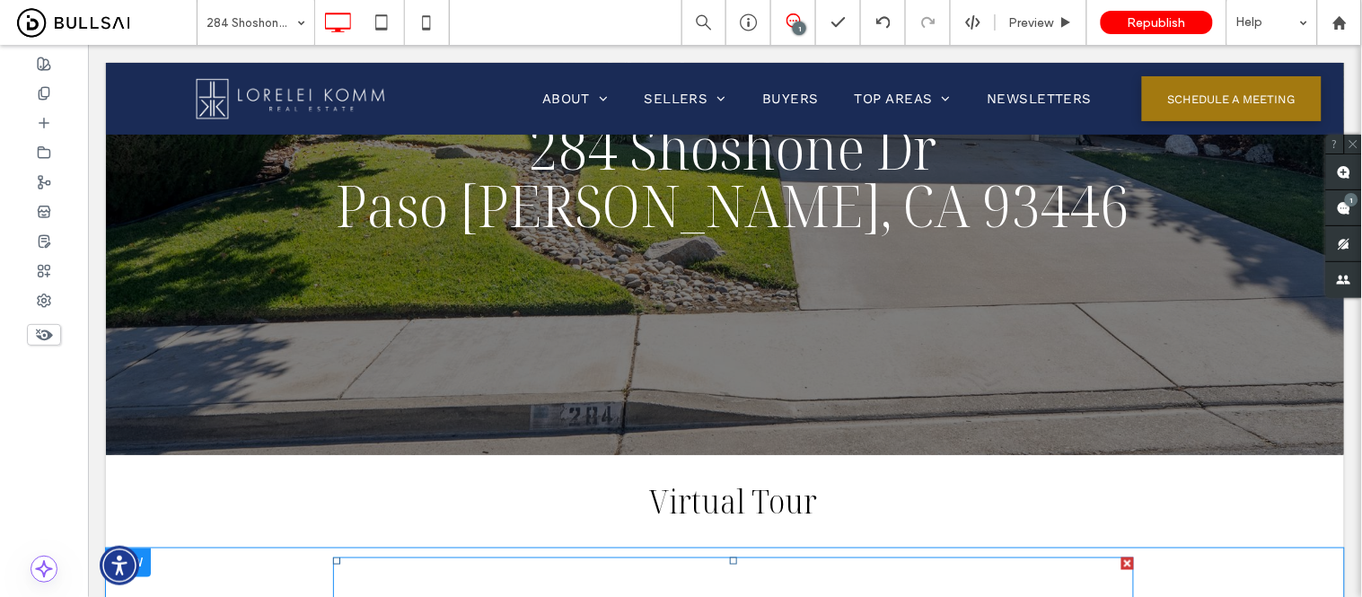
scroll to position [171, 0]
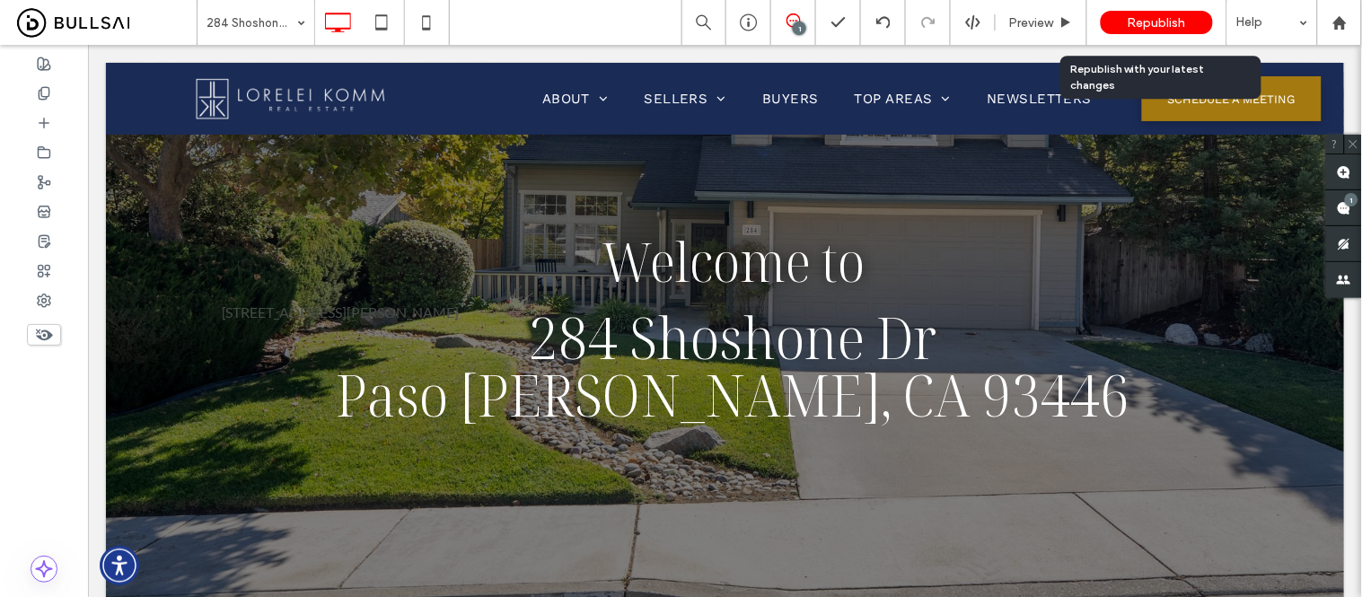
click at [1164, 22] on span "Republish" at bounding box center [1157, 22] width 58 height 15
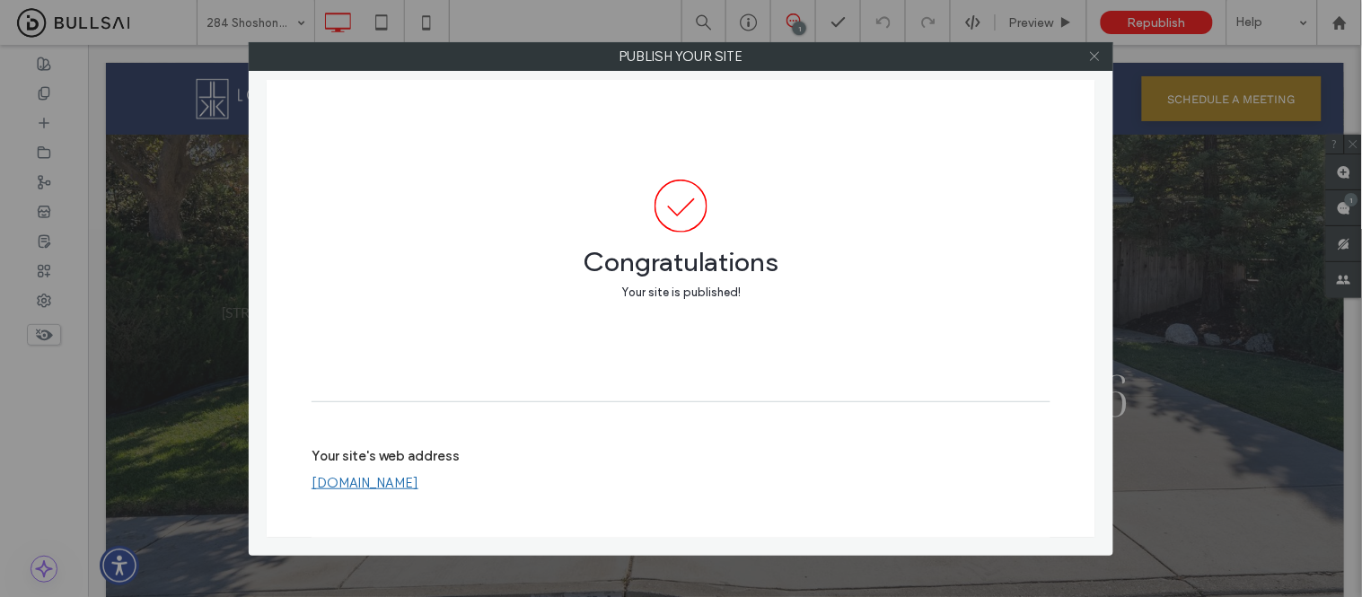
click at [1097, 58] on use at bounding box center [1094, 56] width 9 height 9
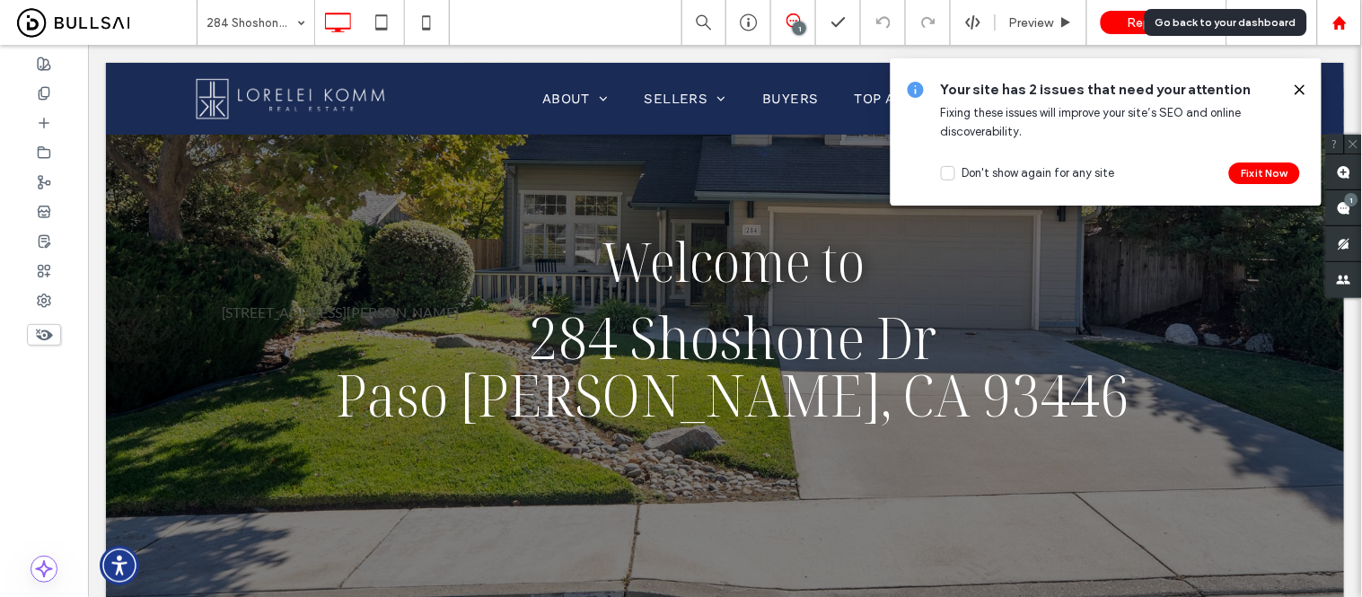
click at [1349, 29] on div at bounding box center [1339, 22] width 43 height 15
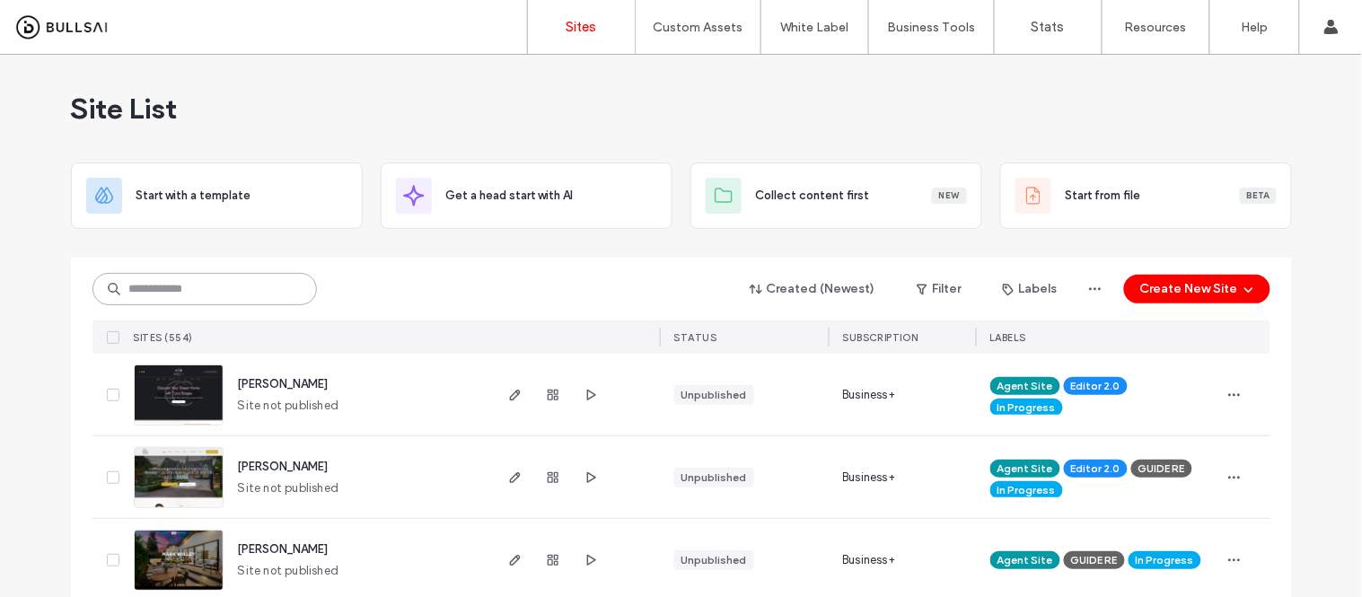
click at [191, 278] on input at bounding box center [204, 289] width 224 height 32
type input "*"
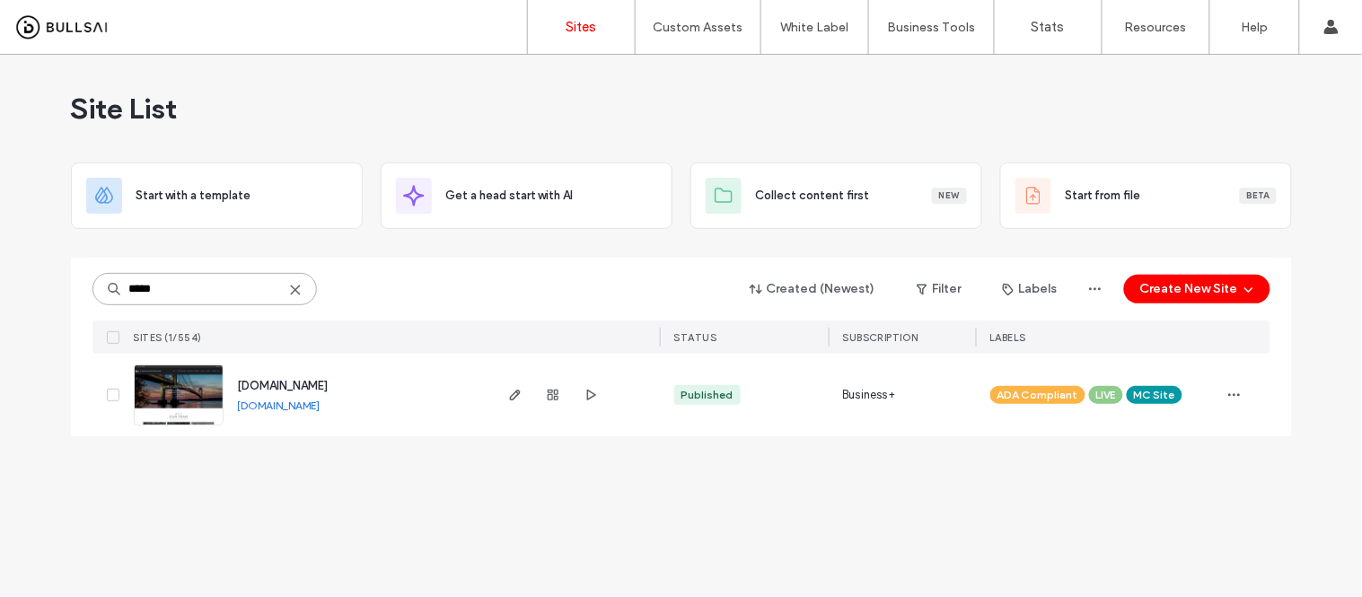
type input "*****"
click at [281, 405] on link "www.kwsiny.com" at bounding box center [279, 405] width 83 height 13
click at [195, 398] on img at bounding box center [179, 426] width 88 height 122
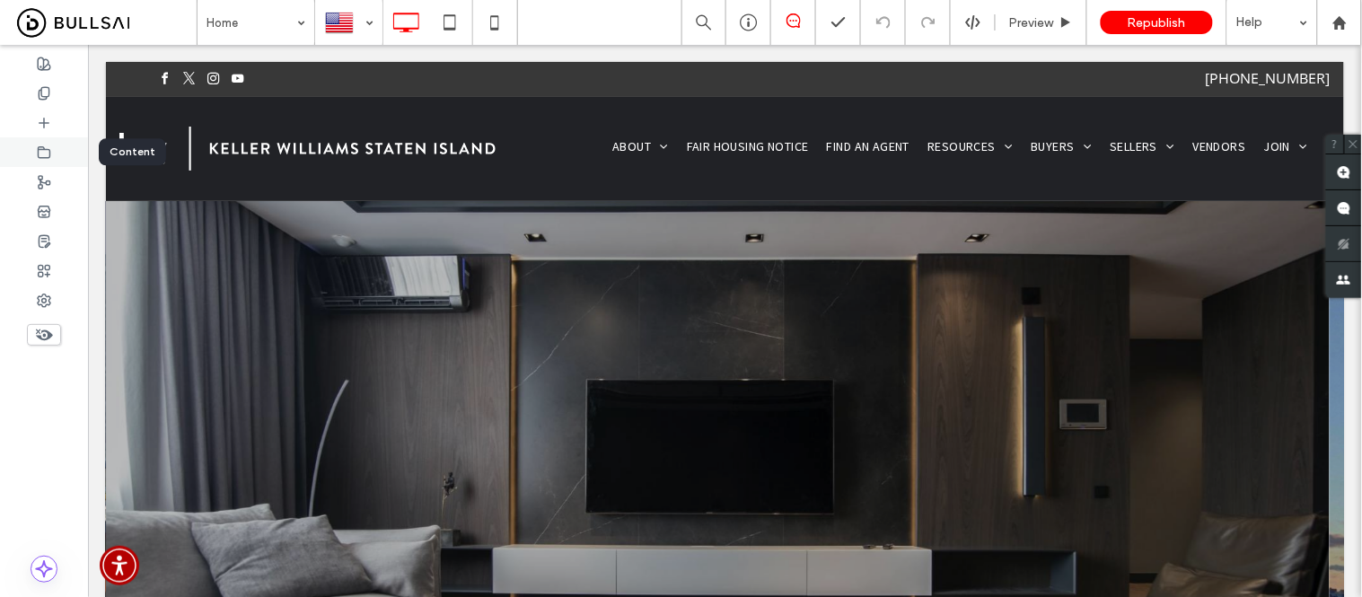
click at [39, 154] on icon at bounding box center [44, 152] width 14 height 14
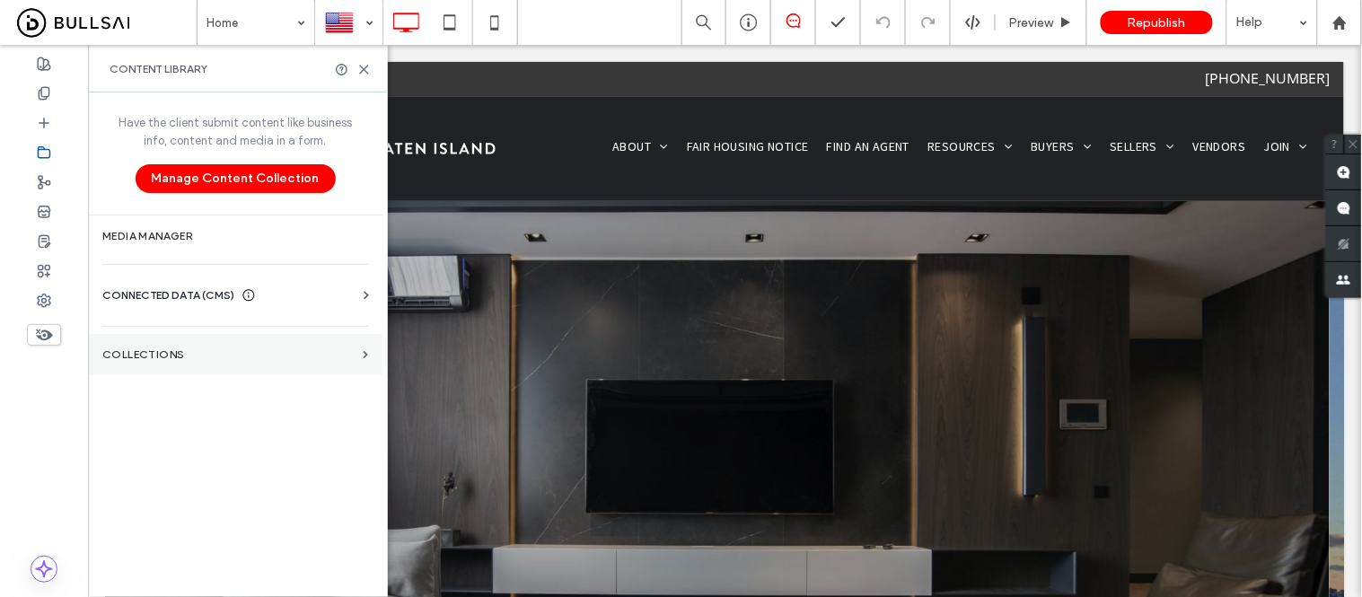
click at [178, 353] on label "Collections" at bounding box center [228, 354] width 253 height 13
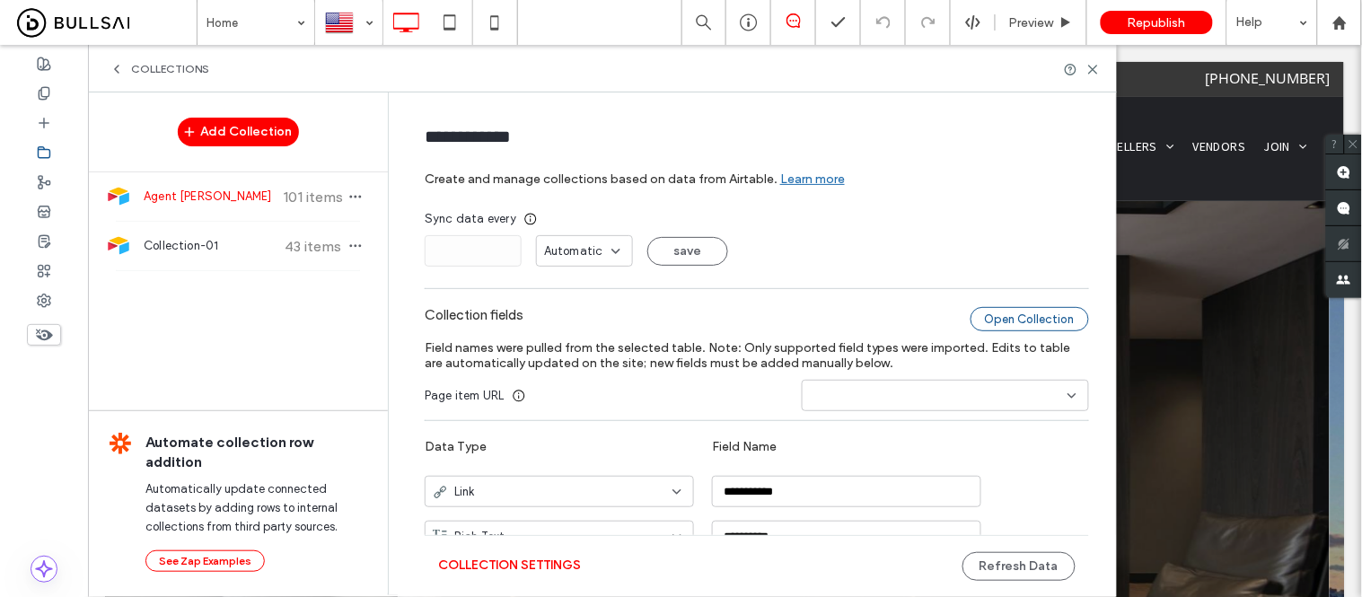
click at [1001, 319] on div "Open Collection" at bounding box center [1030, 319] width 119 height 24
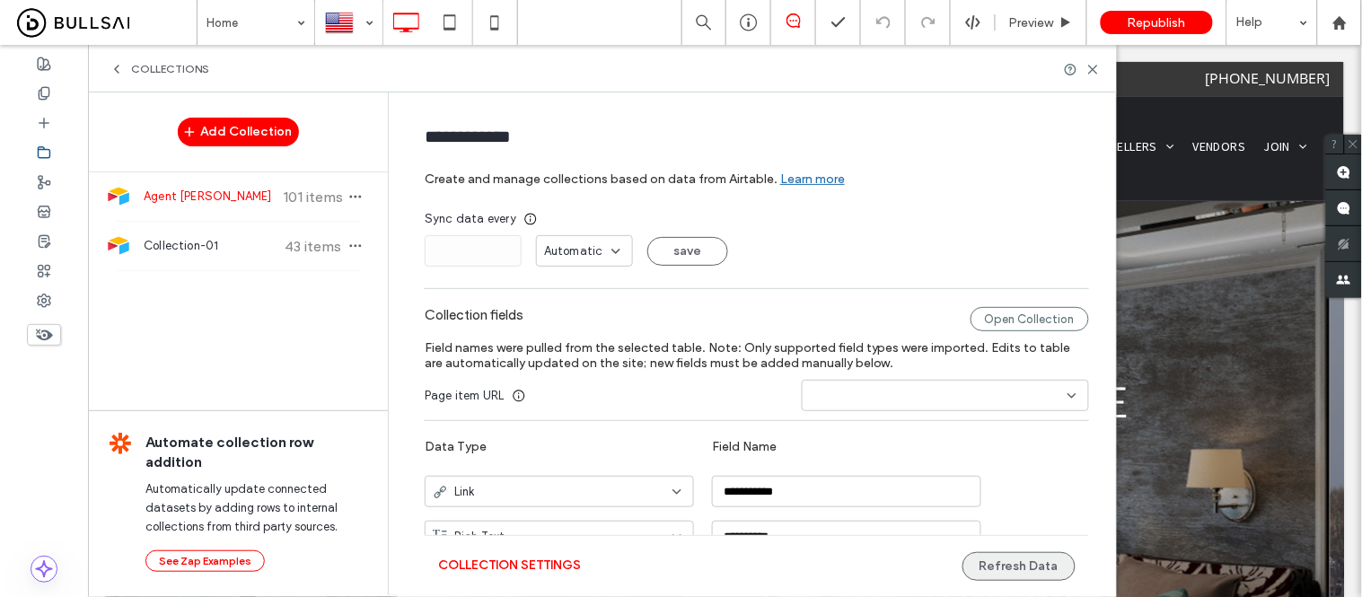
click at [1019, 552] on button "Refresh Data" at bounding box center [1019, 566] width 113 height 29
click at [981, 559] on button "Refresh Data" at bounding box center [1019, 566] width 113 height 29
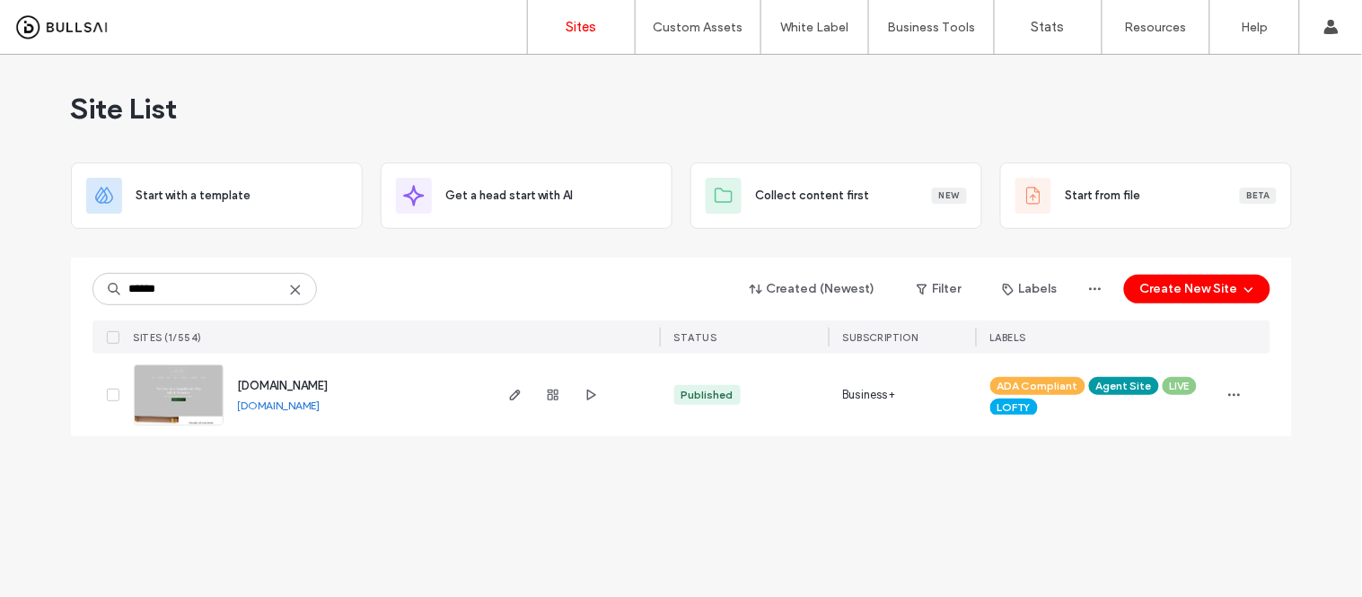
drag, startPoint x: 199, startPoint y: 297, endPoint x: 61, endPoint y: 300, distance: 138.3
click at [61, 300] on div "Site List Start with a template Get a head start with AI Collect content first …" at bounding box center [681, 326] width 1362 height 542
click at [318, 405] on link "[DOMAIN_NAME]" at bounding box center [279, 405] width 83 height 13
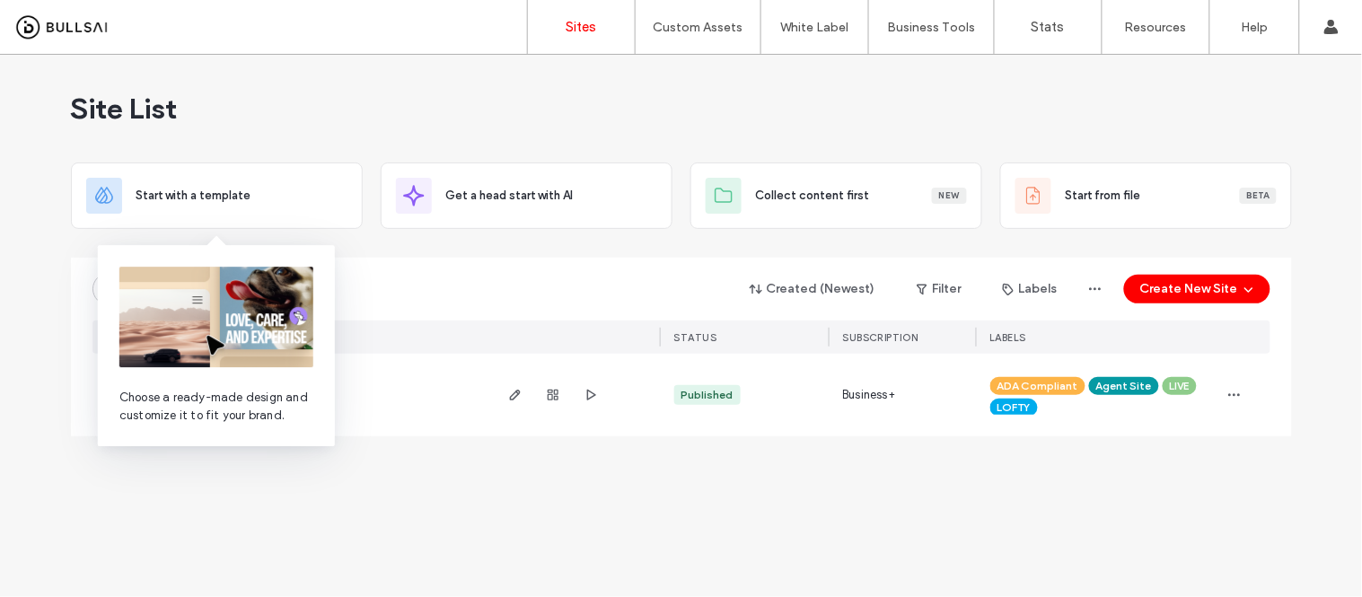
click at [462, 246] on div at bounding box center [681, 250] width 1221 height 14
click at [391, 513] on div "Site List Start with a template Get a head start with AI Collect content first …" at bounding box center [681, 326] width 1362 height 542
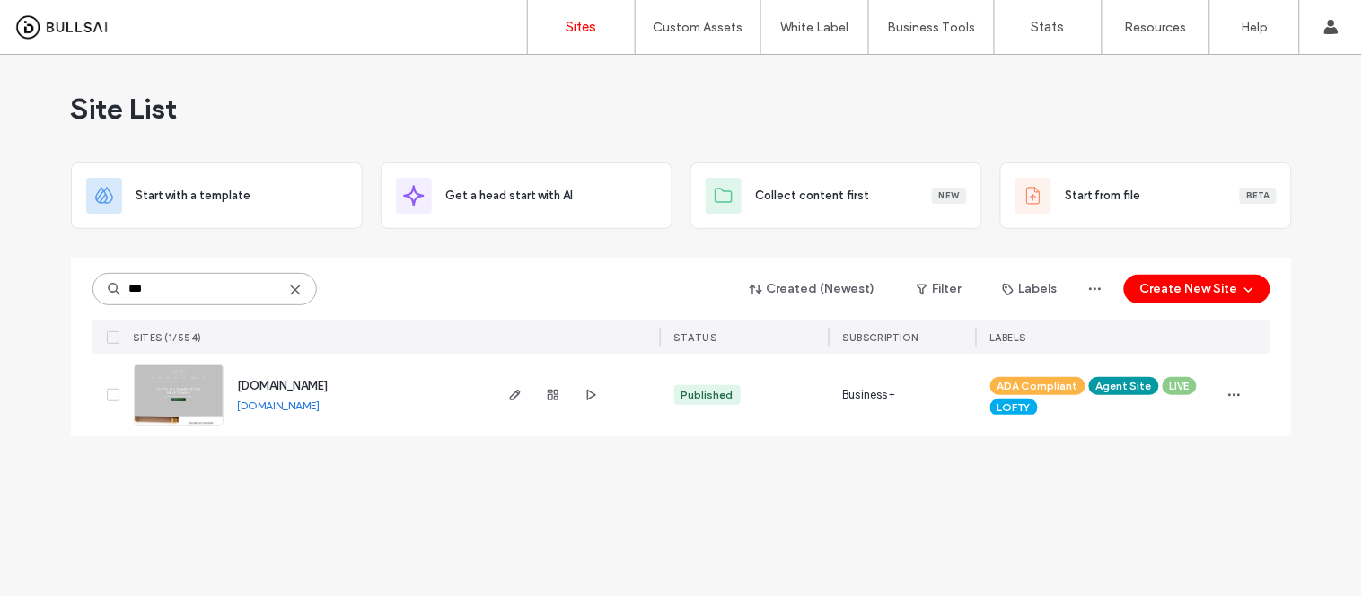
drag, startPoint x: 171, startPoint y: 289, endPoint x: 22, endPoint y: 305, distance: 149.0
click at [22, 305] on div "Site List Start with a template Get a head start with AI Collect content first …" at bounding box center [681, 326] width 1362 height 542
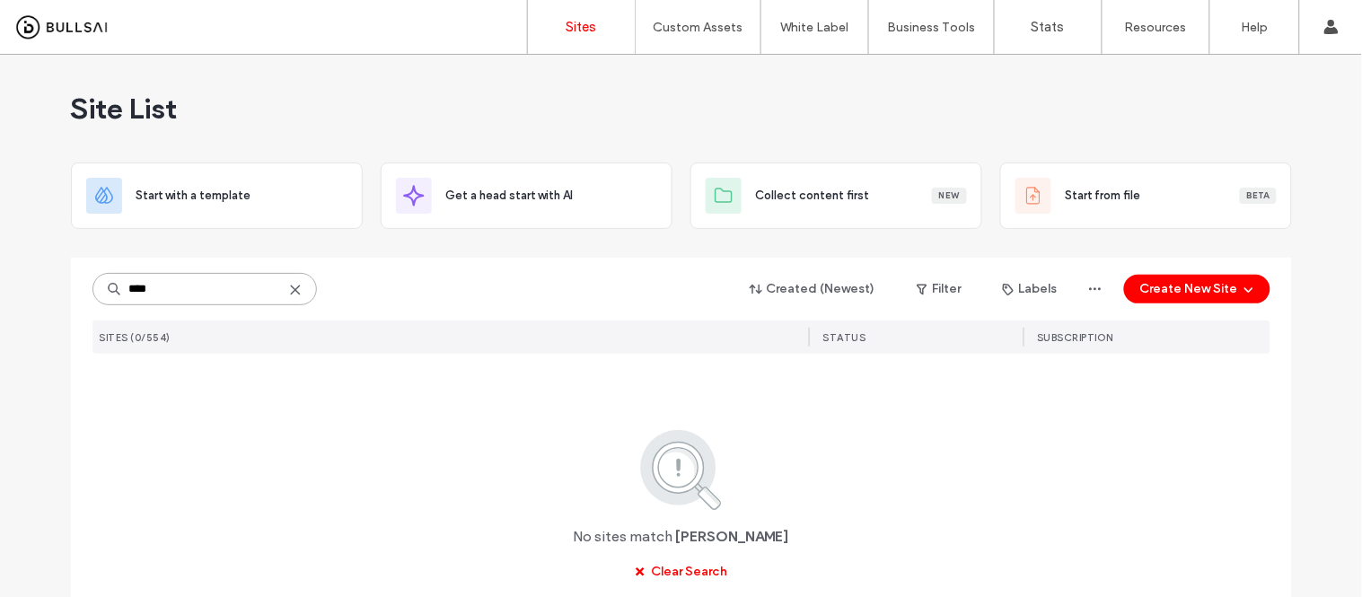
drag, startPoint x: 183, startPoint y: 294, endPoint x: 33, endPoint y: 300, distance: 150.1
click at [33, 300] on div "Site List Start with a template Get a head start with AI Collect content first …" at bounding box center [681, 367] width 1362 height 624
type input "*"
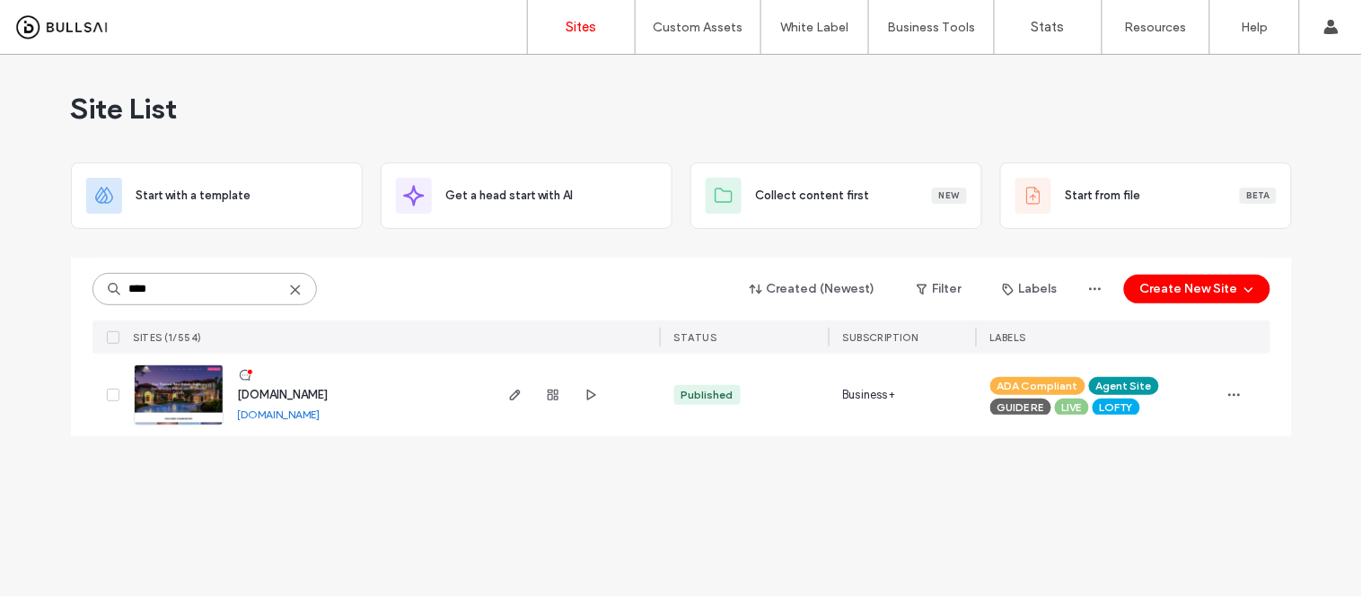
type input "****"
click at [318, 418] on link "www.stacymoffat.com" at bounding box center [279, 414] width 83 height 13
click at [174, 395] on img at bounding box center [179, 426] width 88 height 122
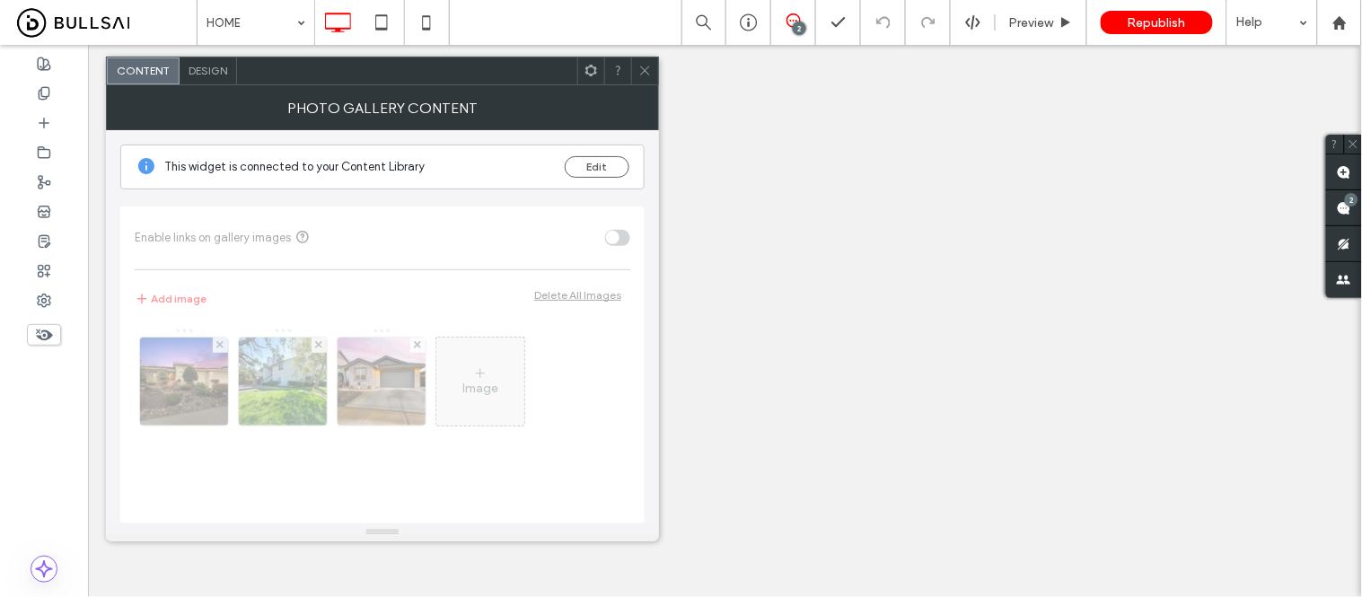
click at [641, 68] on icon at bounding box center [644, 70] width 13 height 13
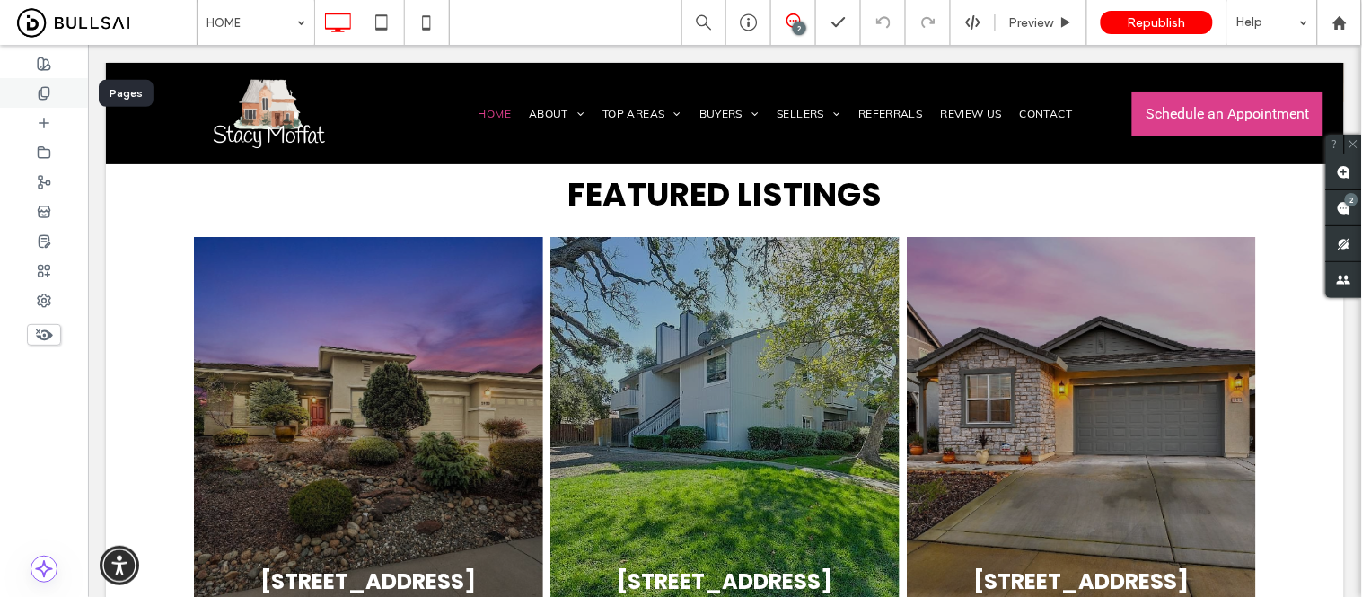
click at [37, 94] on icon at bounding box center [44, 93] width 14 height 14
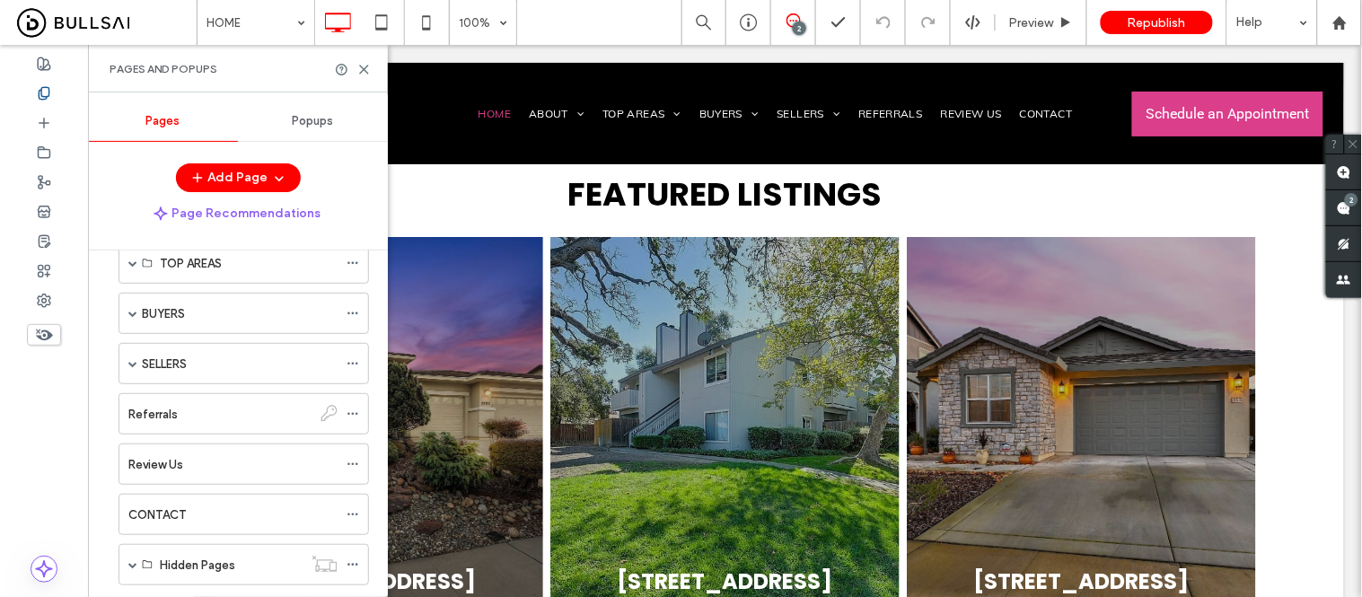
scroll to position [334, 0]
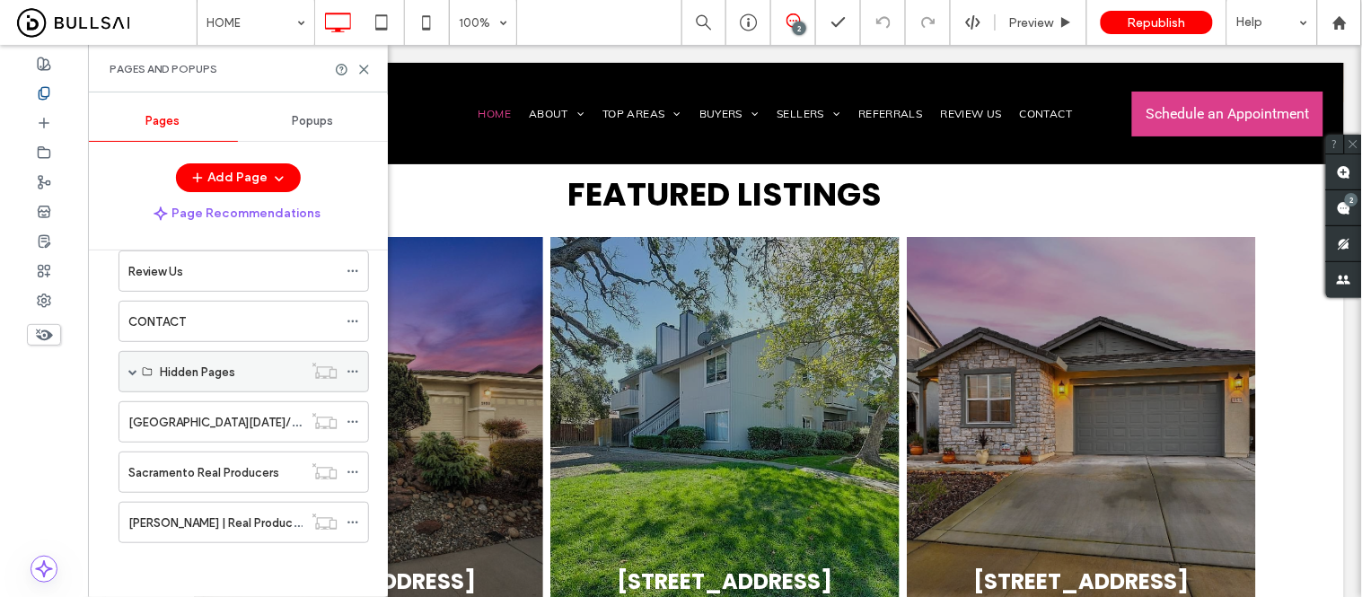
click at [135, 374] on span at bounding box center [132, 371] width 9 height 9
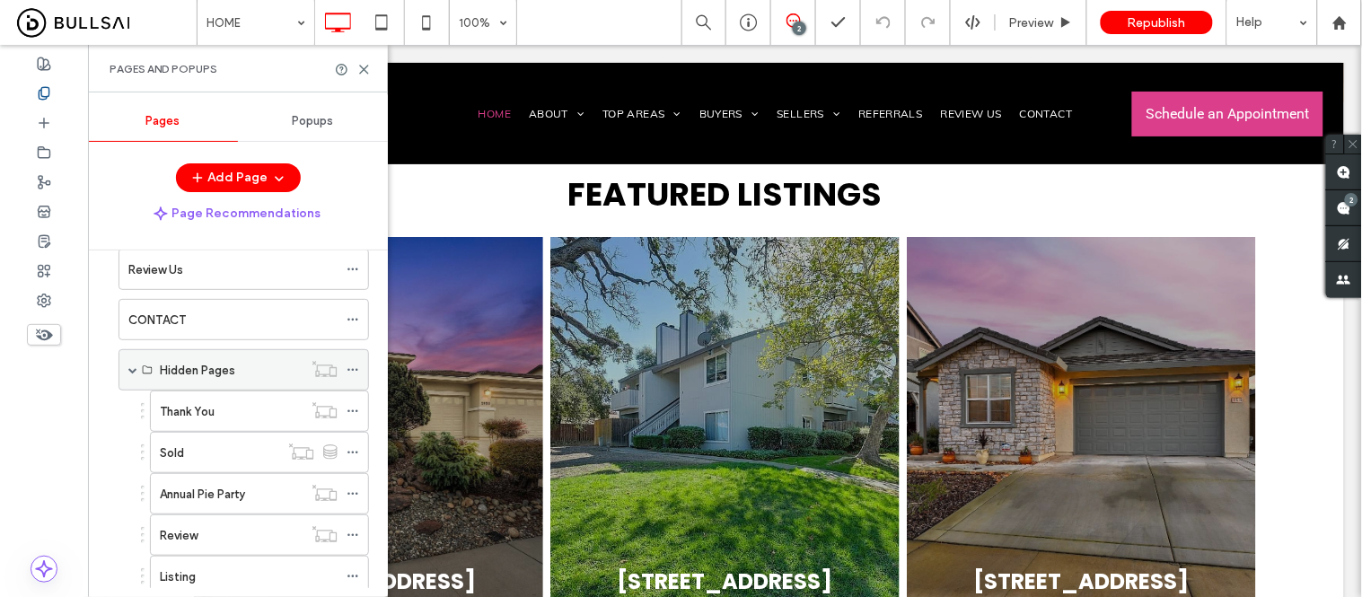
click at [135, 371] on span at bounding box center [132, 369] width 9 height 9
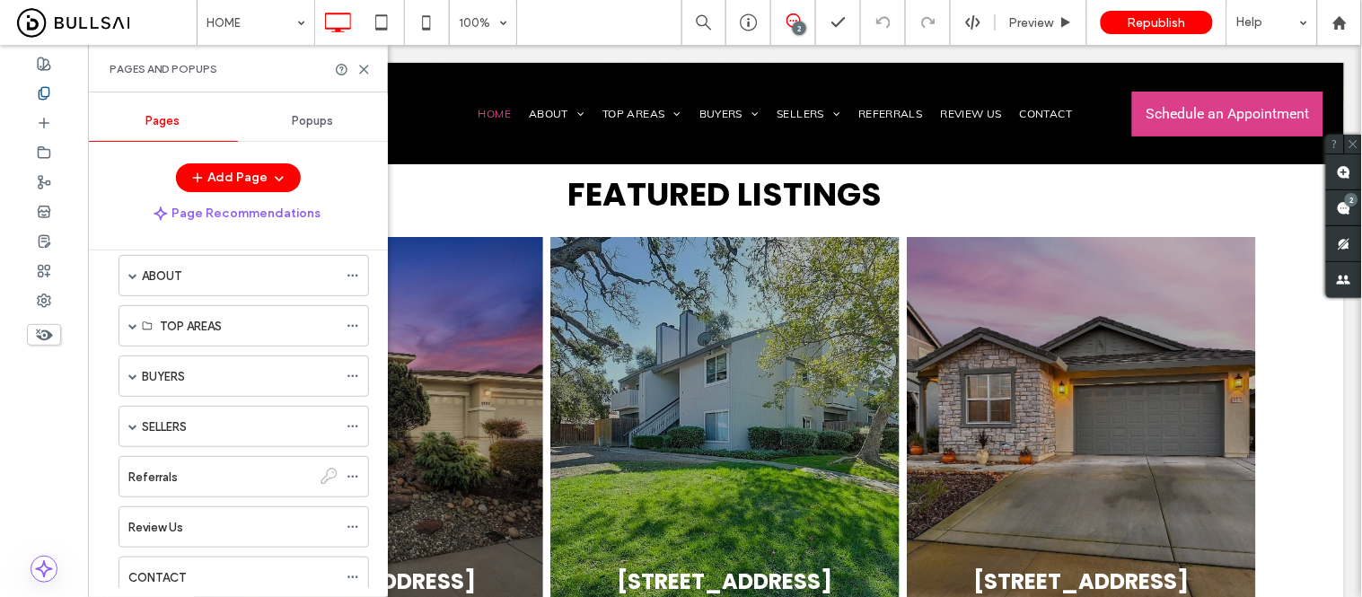
scroll to position [0, 0]
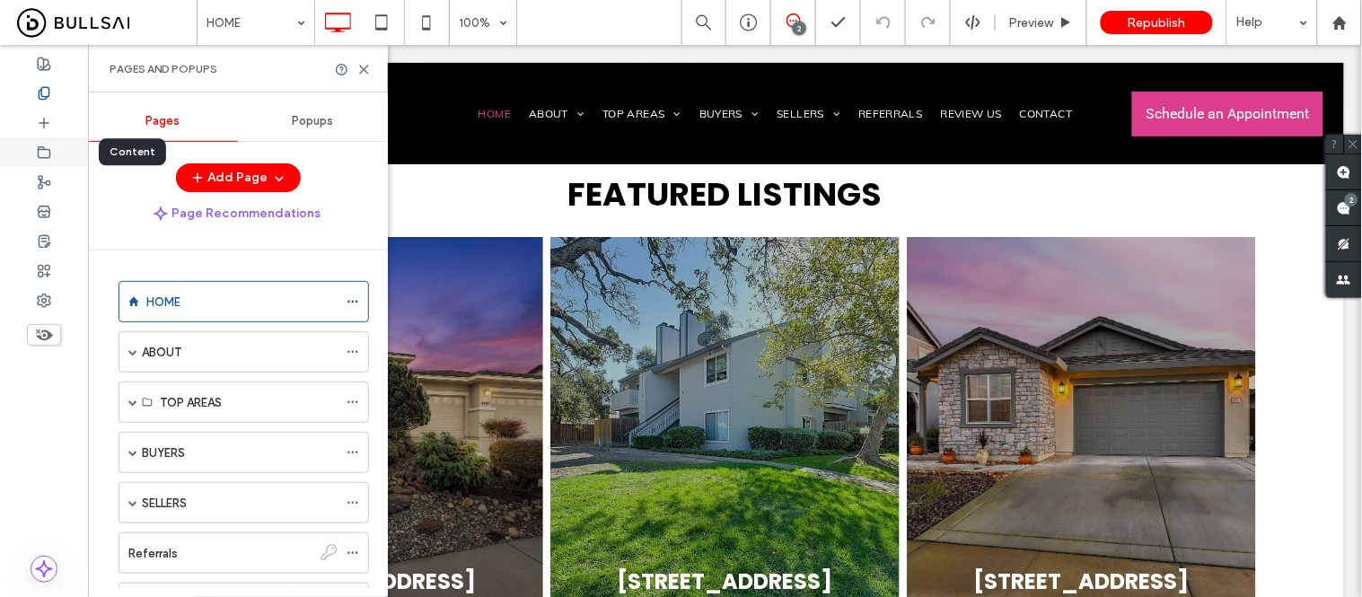
click at [39, 150] on use at bounding box center [45, 151] width 12 height 11
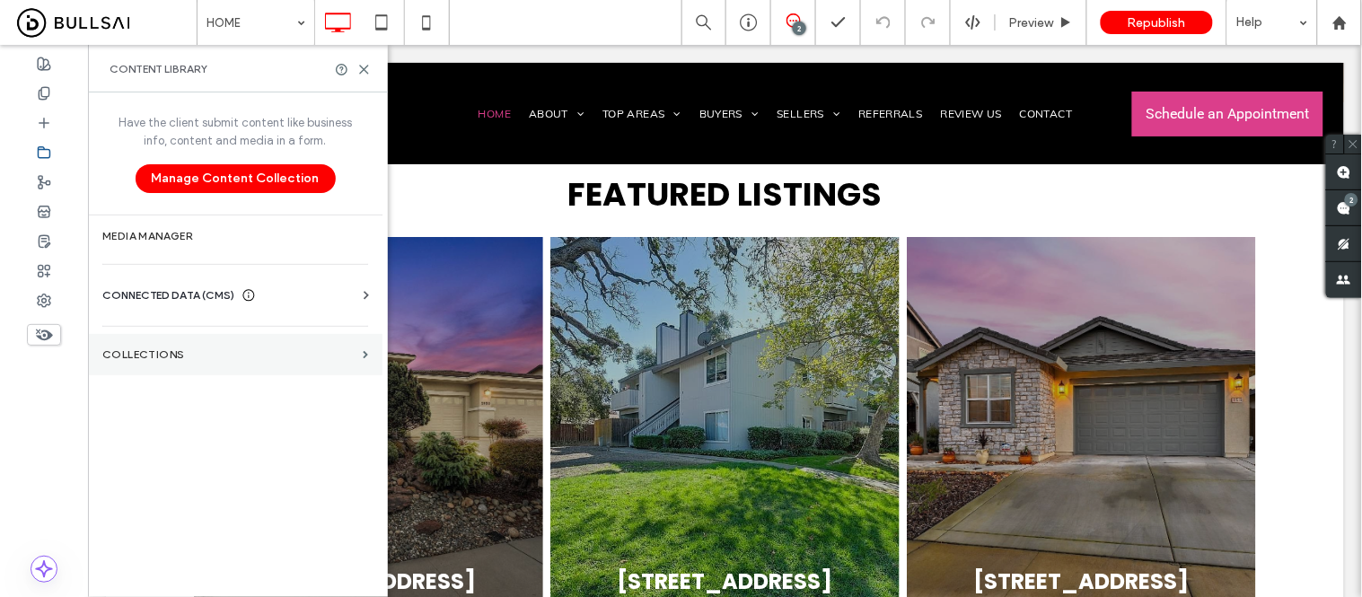
click at [186, 351] on label "Collections" at bounding box center [228, 354] width 253 height 13
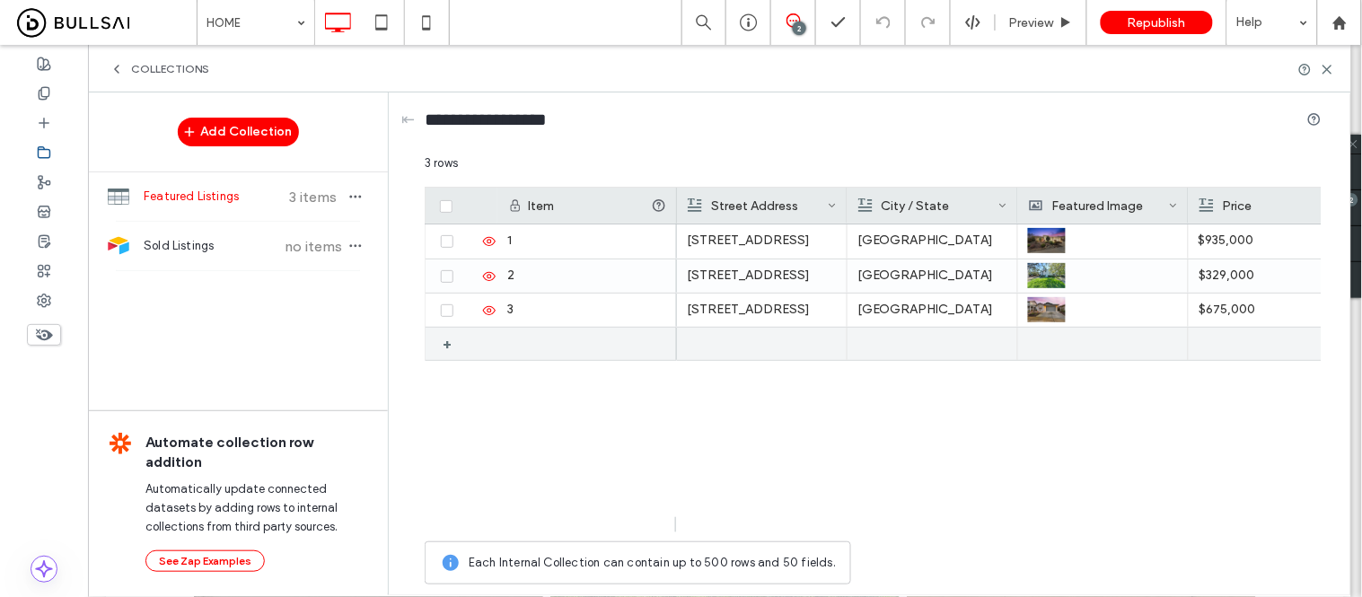
click at [444, 341] on div "+" at bounding box center [454, 344] width 22 height 32
click at [743, 343] on div at bounding box center [762, 344] width 150 height 33
click at [917, 347] on div at bounding box center [932, 344] width 150 height 33
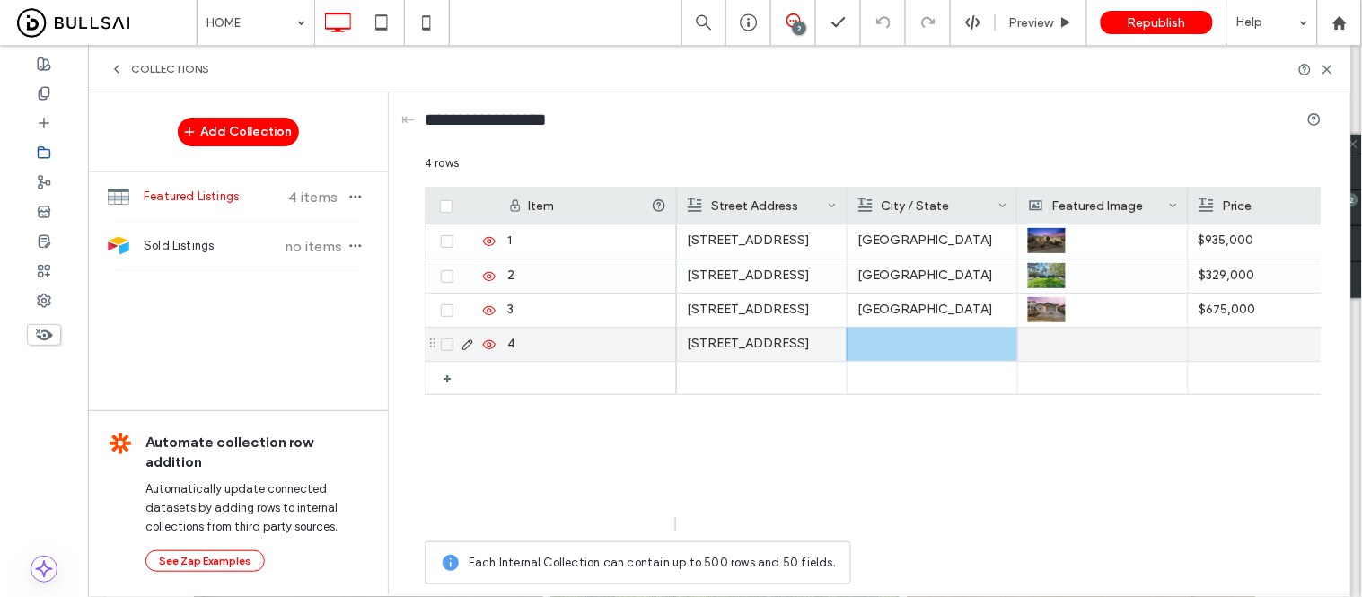
click at [908, 345] on div at bounding box center [932, 344] width 150 height 33
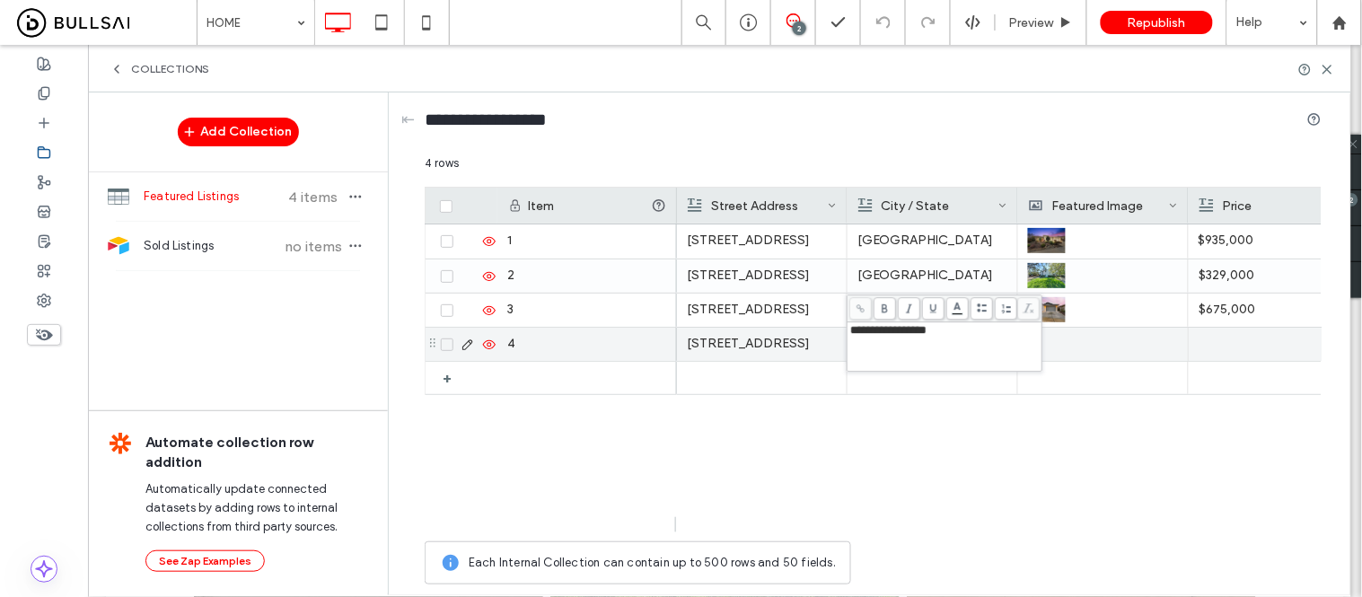
click at [1101, 353] on div at bounding box center [1103, 344] width 150 height 33
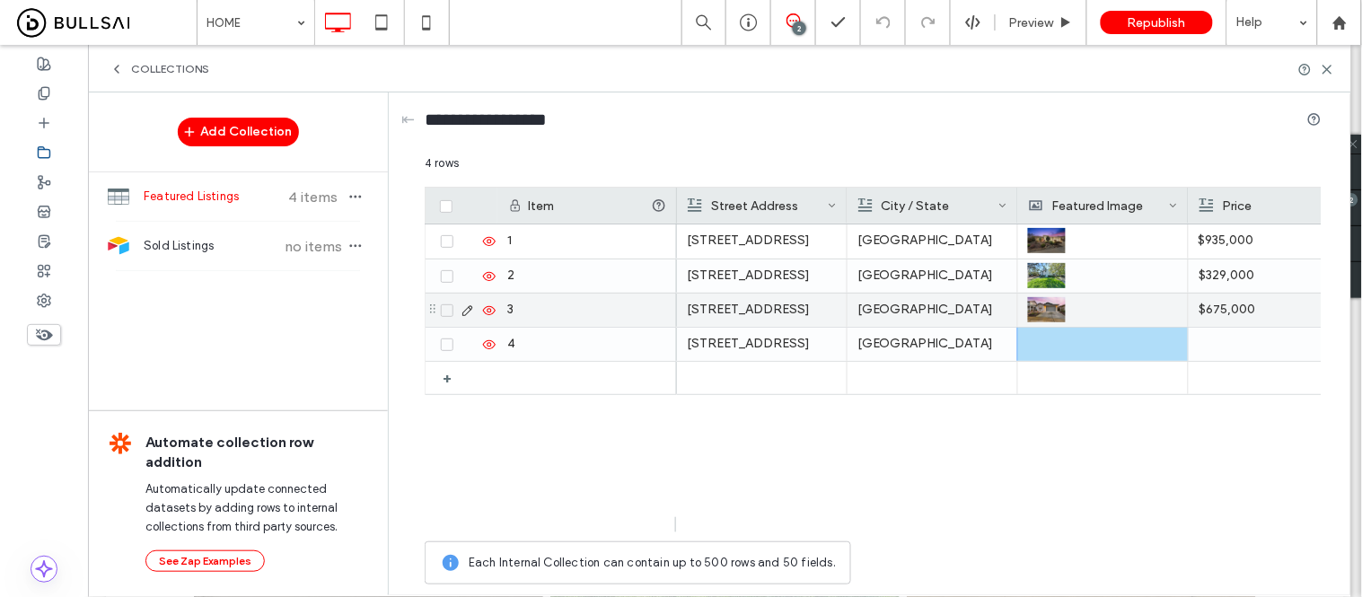
click at [1234, 341] on div at bounding box center [1274, 344] width 150 height 33
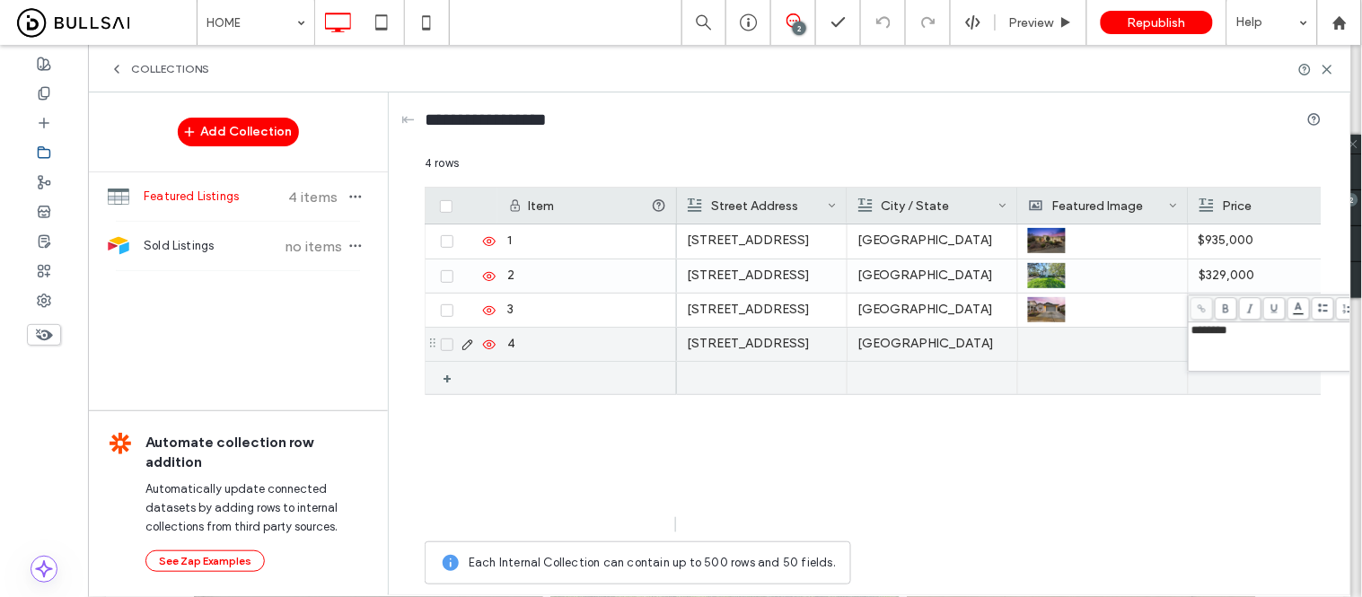
click at [1098, 347] on div at bounding box center [1103, 344] width 150 height 33
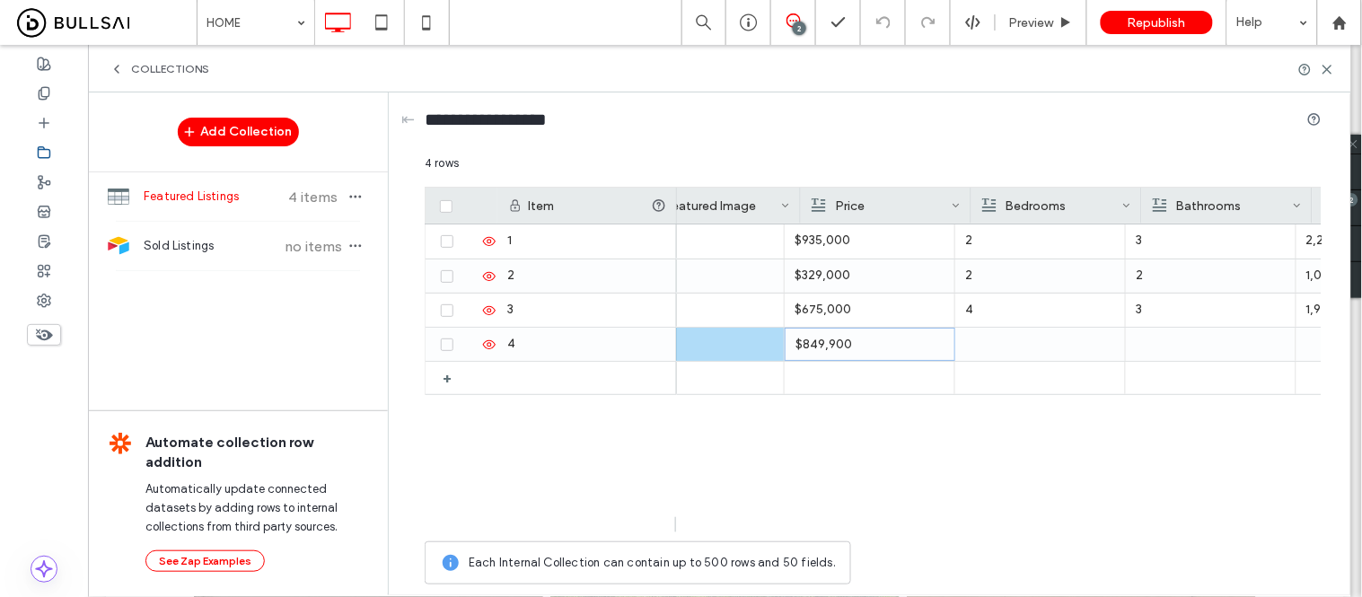
scroll to position [0, 426]
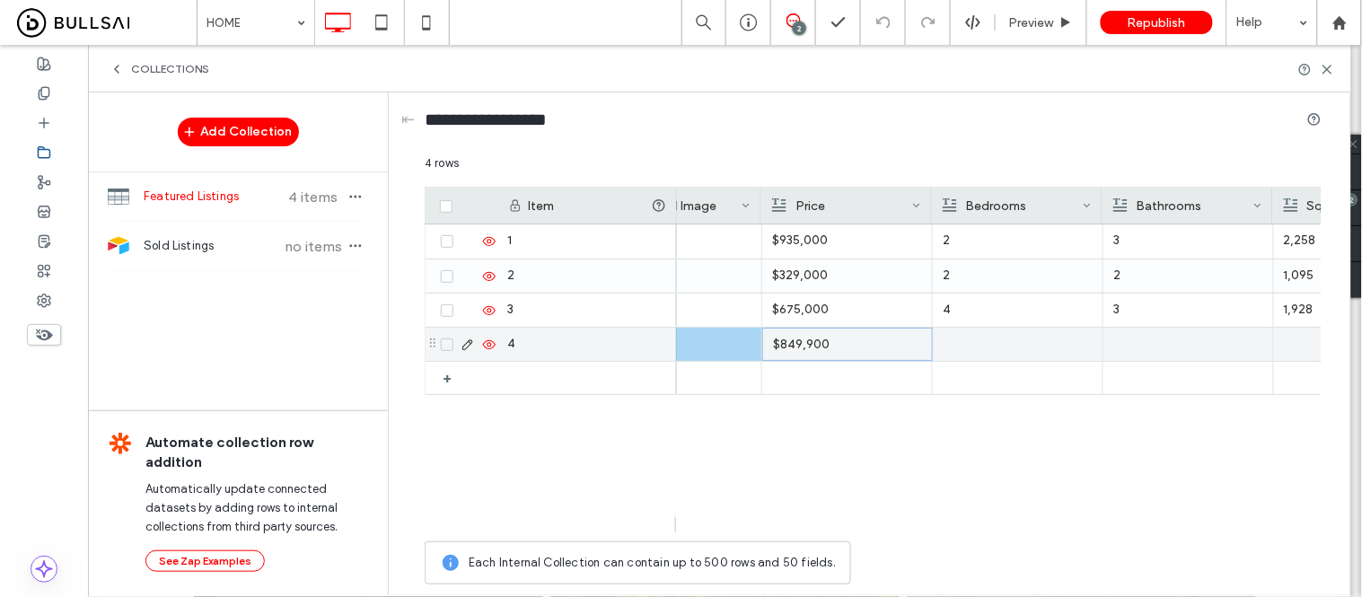
click at [1017, 339] on div at bounding box center [1018, 344] width 150 height 33
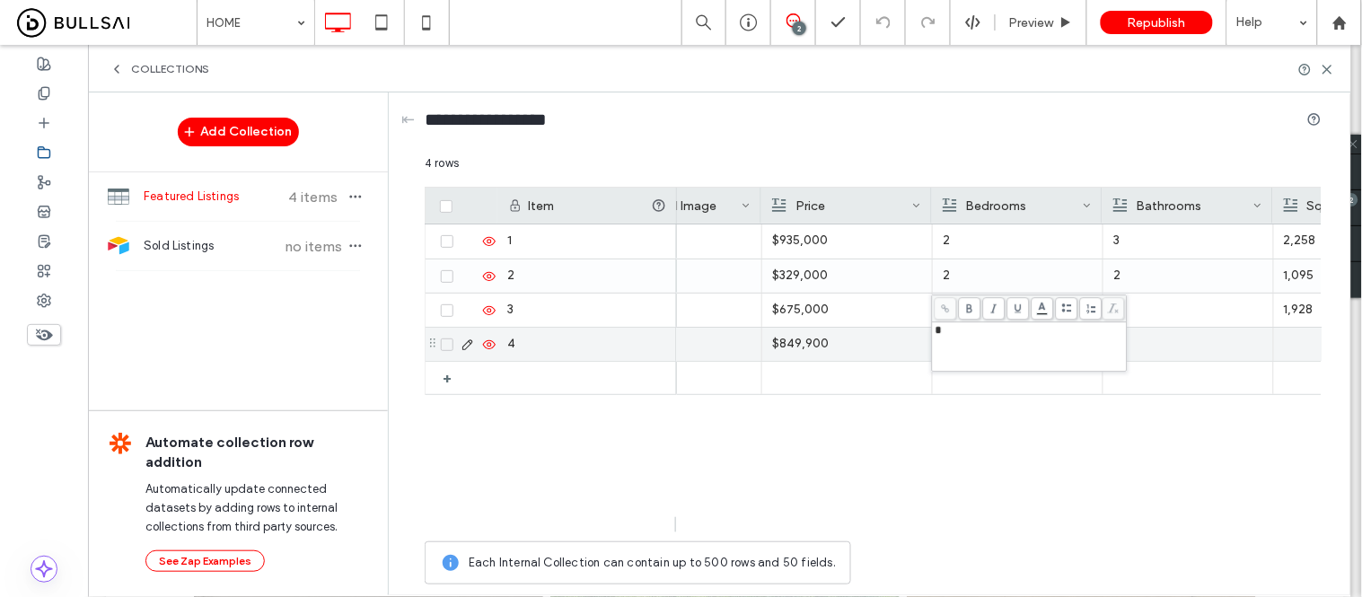
click at [1181, 339] on div at bounding box center [1188, 344] width 150 height 33
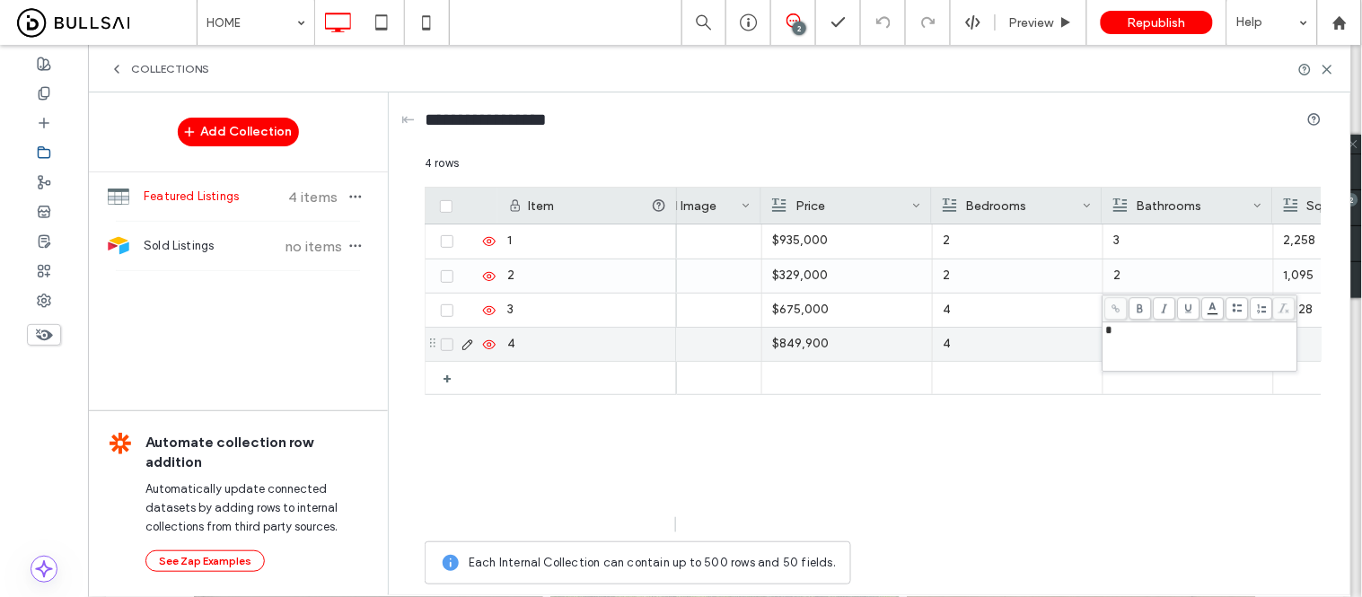
click at [1311, 346] on div at bounding box center [1359, 344] width 150 height 33
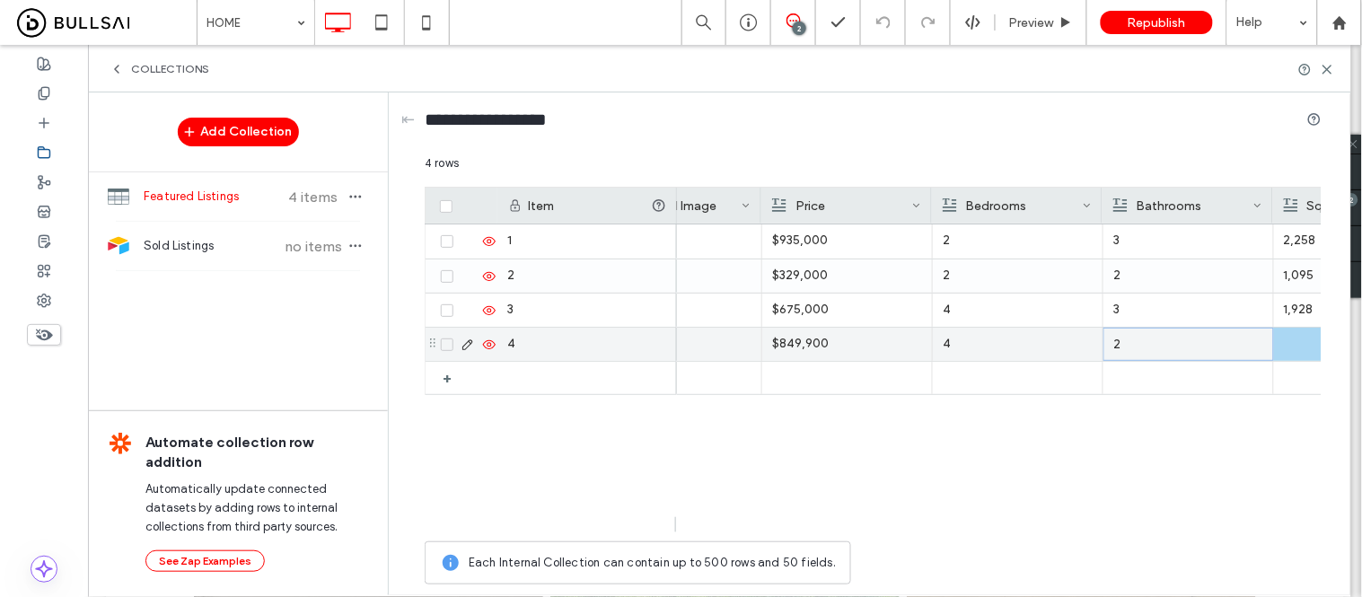
click at [1297, 347] on div at bounding box center [1359, 344] width 150 height 33
click at [1205, 345] on p "2" at bounding box center [1188, 344] width 150 height 32
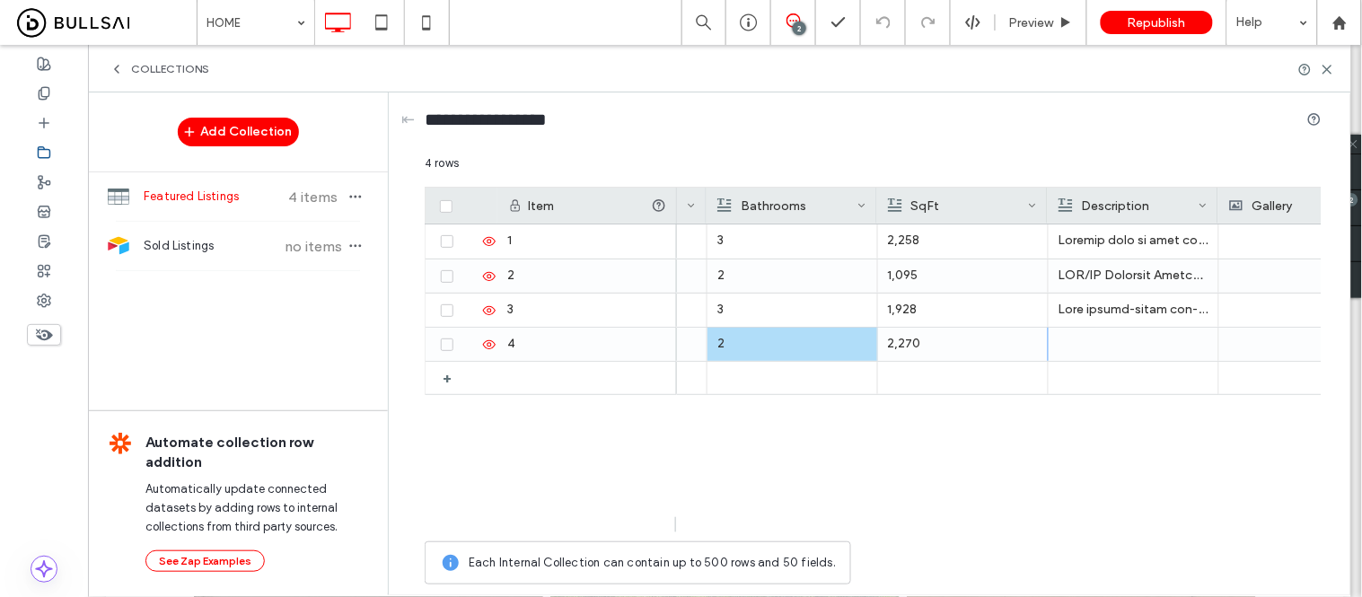
drag, startPoint x: 926, startPoint y: 528, endPoint x: 1269, endPoint y: 364, distance: 380.3
click at [1079, 344] on div at bounding box center [1134, 344] width 150 height 33
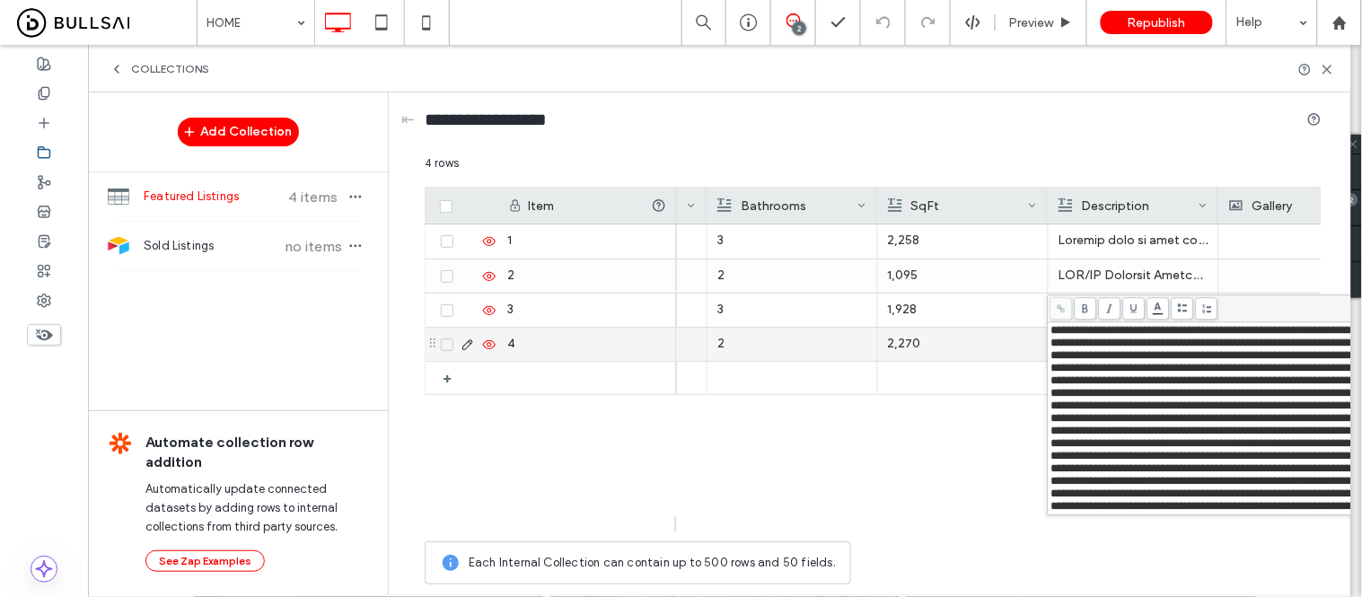
click at [976, 348] on p "2,270" at bounding box center [963, 344] width 150 height 32
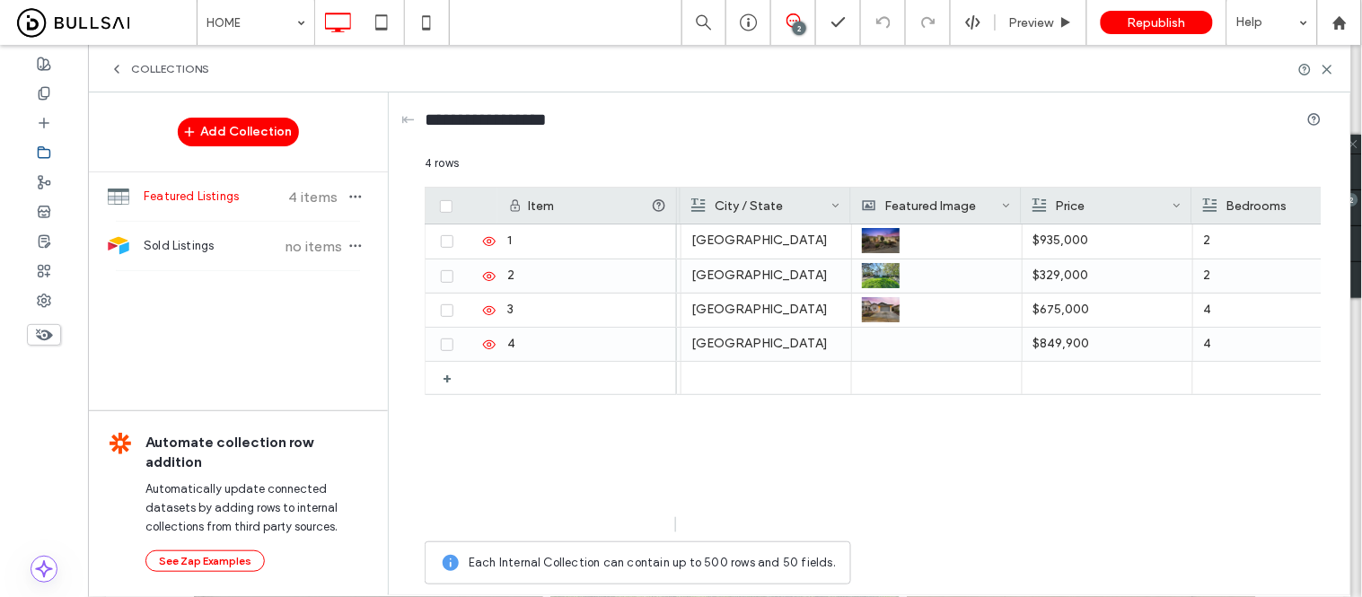
scroll to position [0, 704]
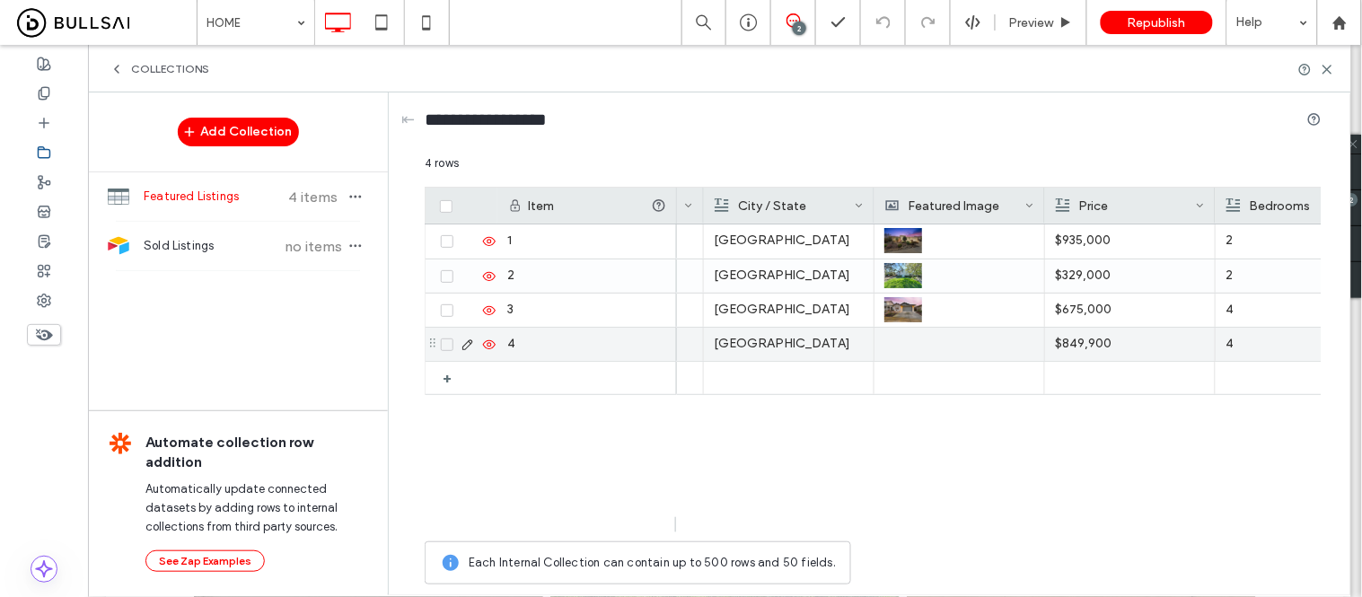
click at [896, 342] on div at bounding box center [959, 344] width 150 height 33
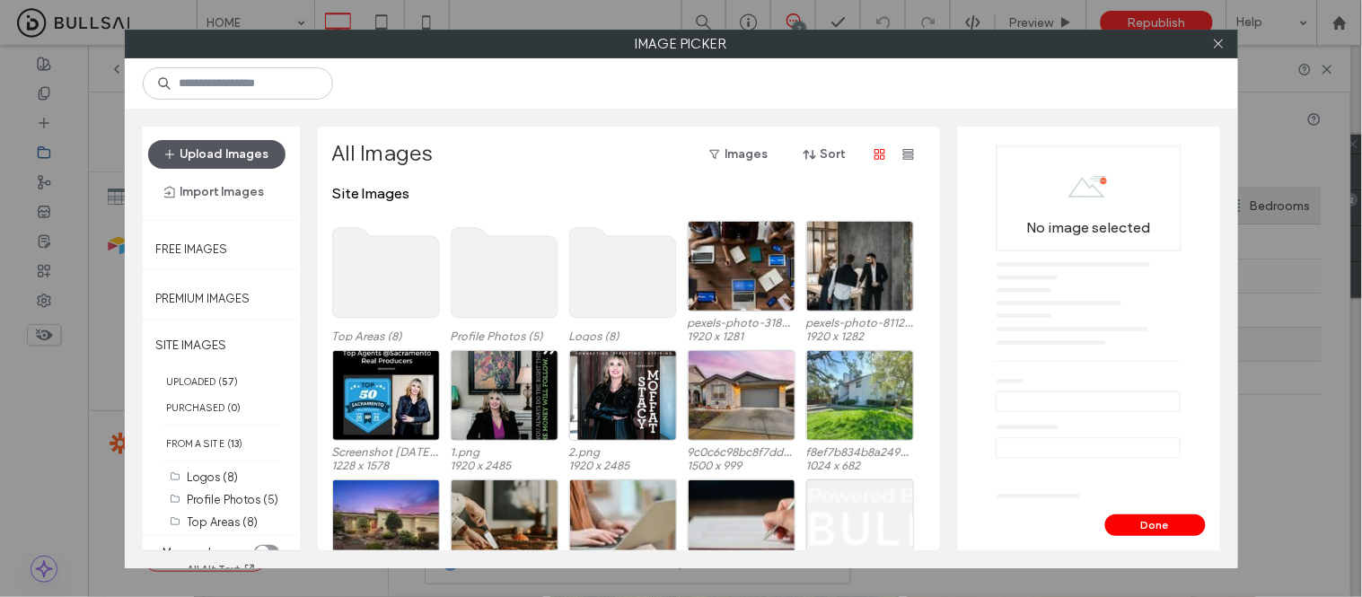
click at [225, 146] on button "Upload Images" at bounding box center [216, 154] width 137 height 29
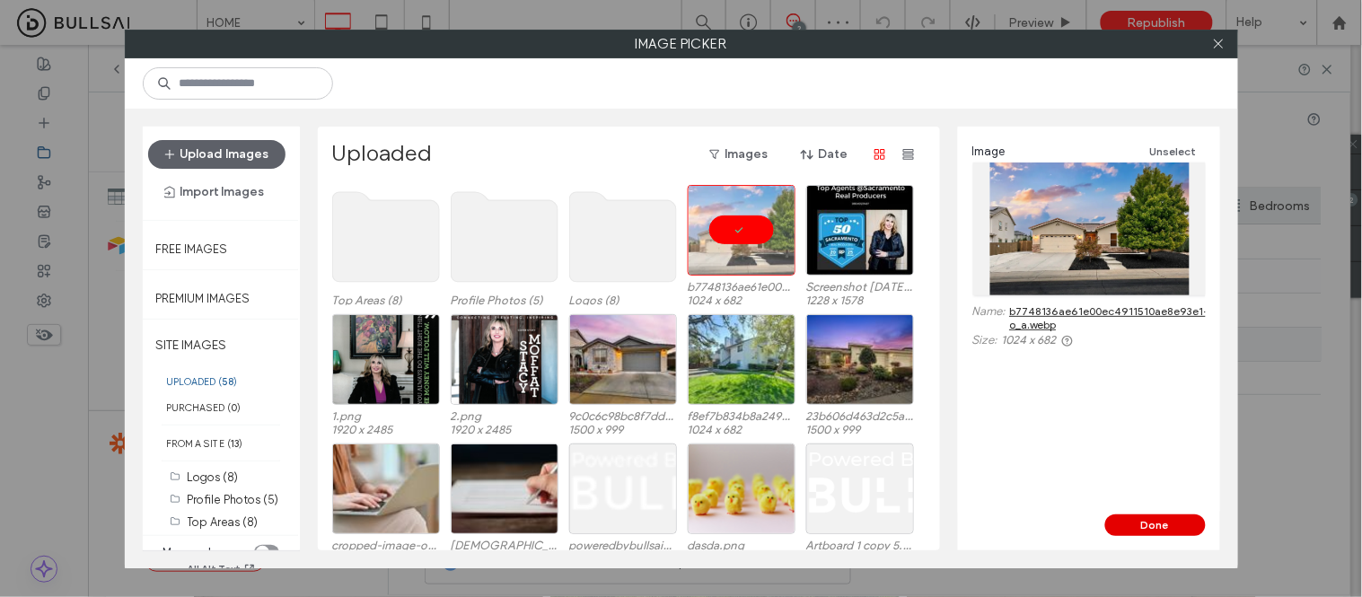
click at [1171, 532] on button "Done" at bounding box center [1155, 525] width 101 height 22
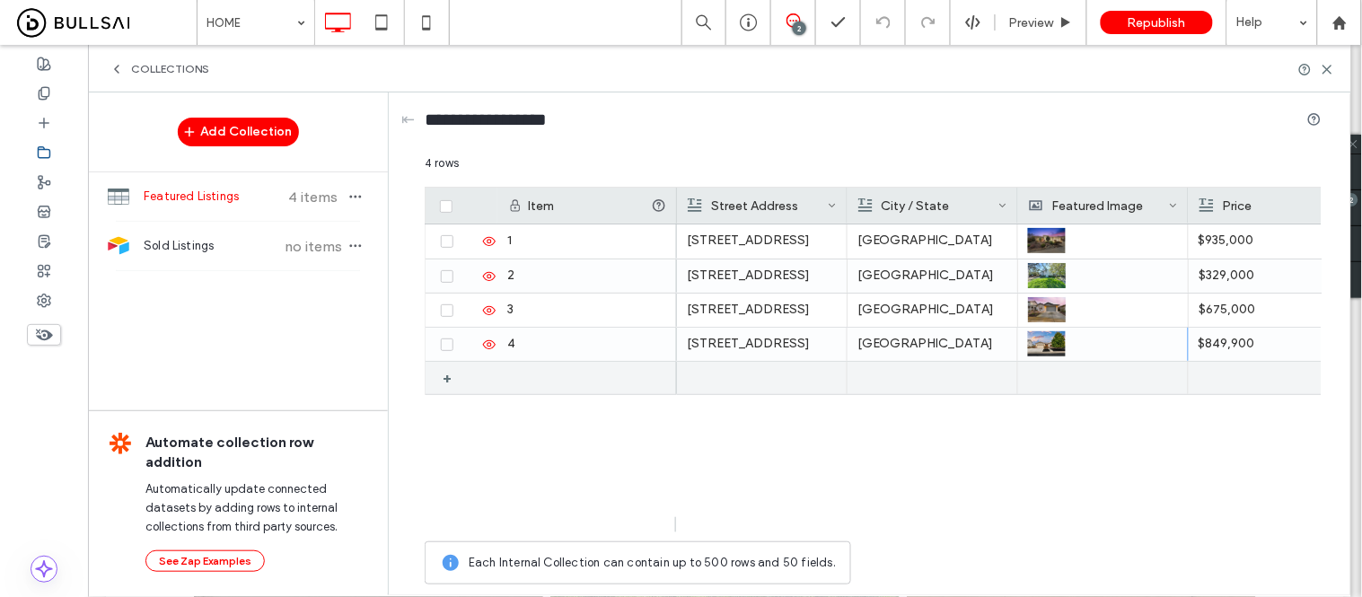
click at [444, 375] on div "+" at bounding box center [454, 378] width 22 height 32
click at [737, 388] on div at bounding box center [762, 378] width 150 height 33
click at [736, 387] on div at bounding box center [762, 378] width 150 height 33
click at [919, 380] on div at bounding box center [932, 378] width 150 height 33
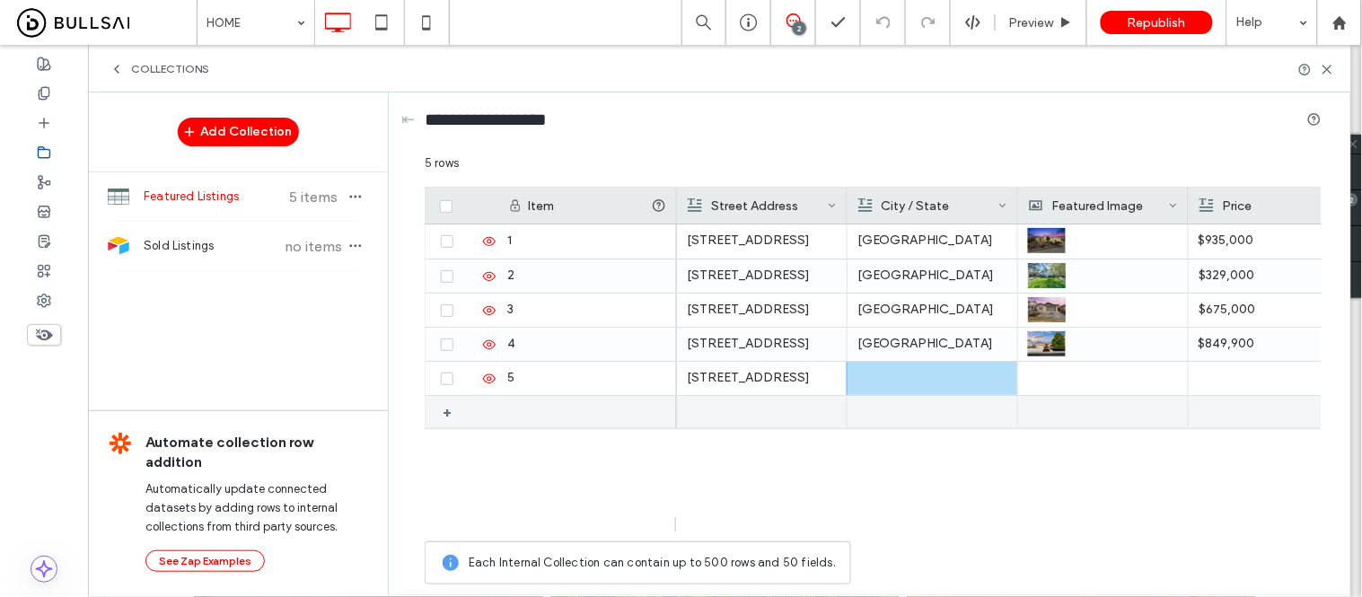
click at [916, 374] on div at bounding box center [932, 378] width 150 height 33
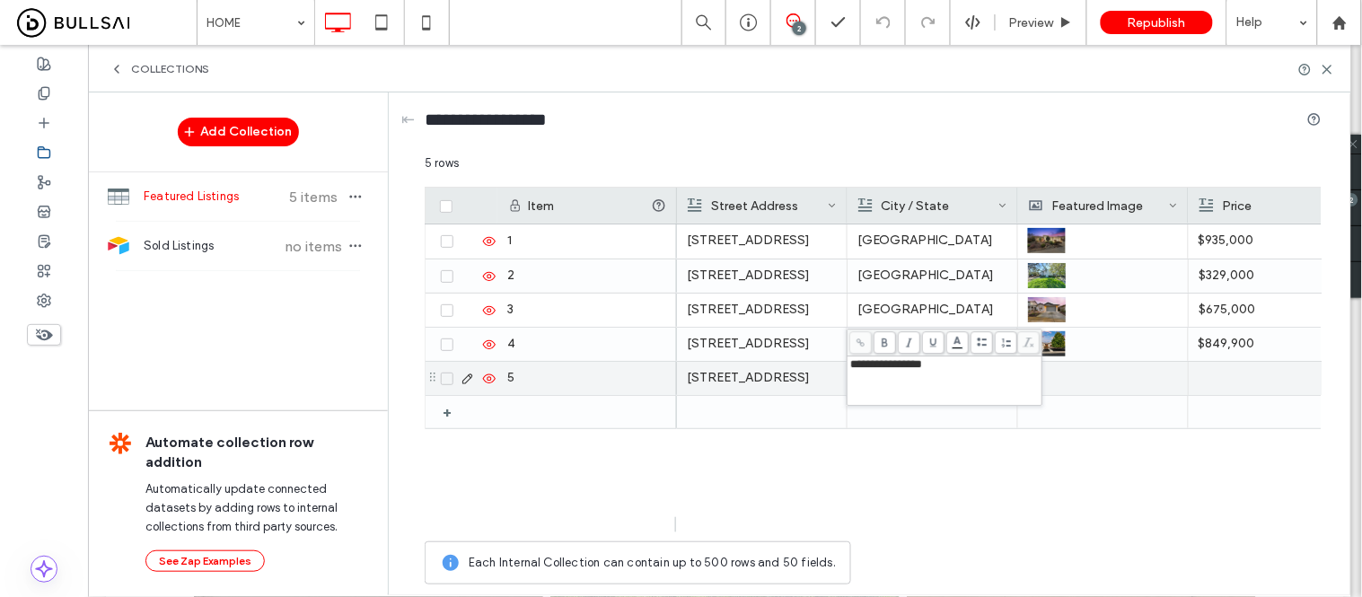
click at [1117, 382] on div at bounding box center [1103, 378] width 150 height 33
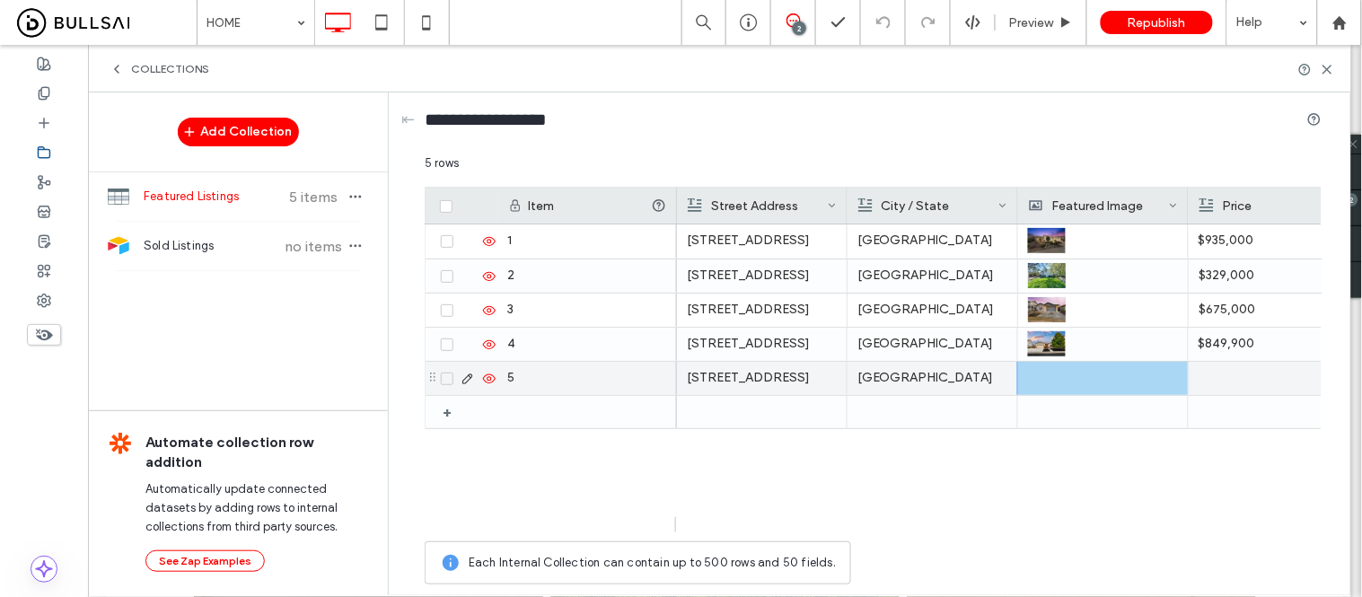
drag, startPoint x: 1059, startPoint y: 382, endPoint x: 1072, endPoint y: 391, distance: 16.0
click at [1059, 382] on div at bounding box center [1103, 378] width 150 height 33
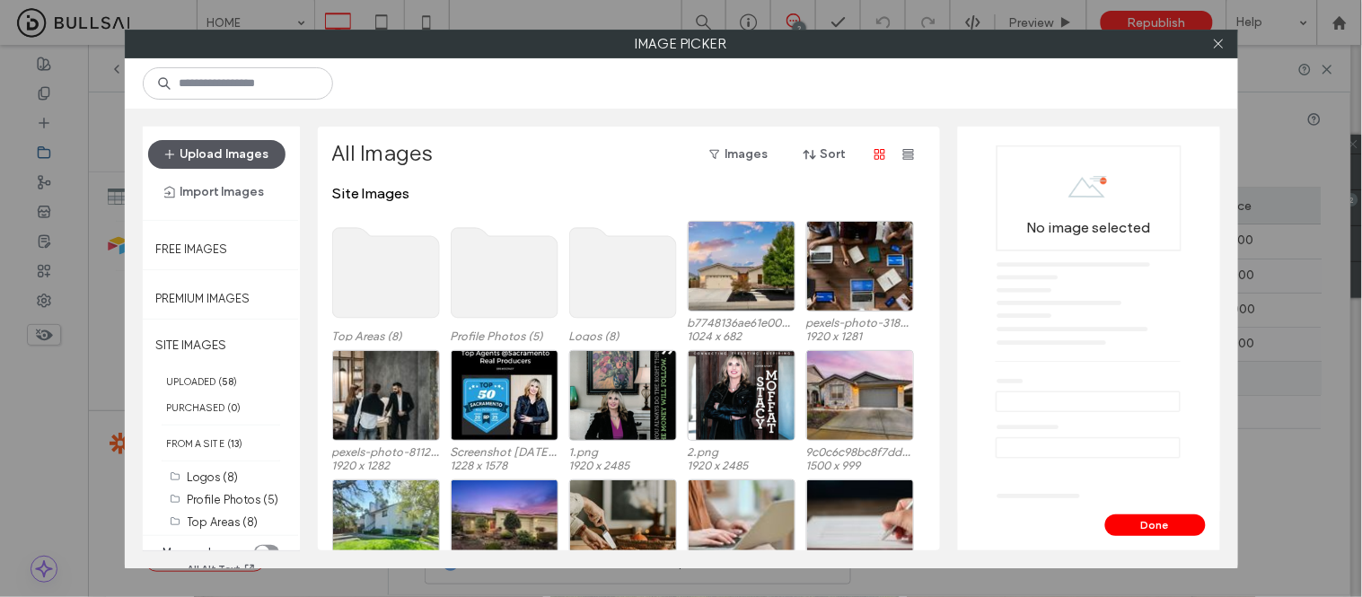
click at [249, 154] on button "Upload Images" at bounding box center [216, 154] width 137 height 29
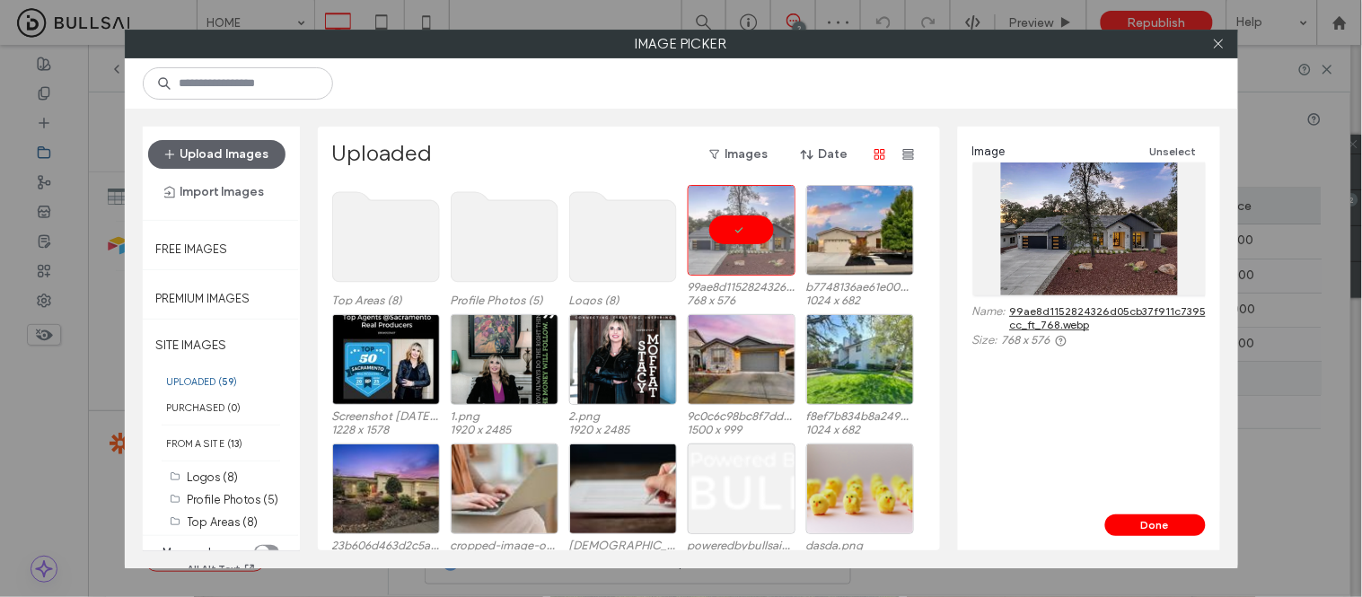
drag, startPoint x: 1155, startPoint y: 524, endPoint x: 1079, endPoint y: 532, distance: 75.8
click at [1155, 524] on button "Done" at bounding box center [1155, 525] width 101 height 22
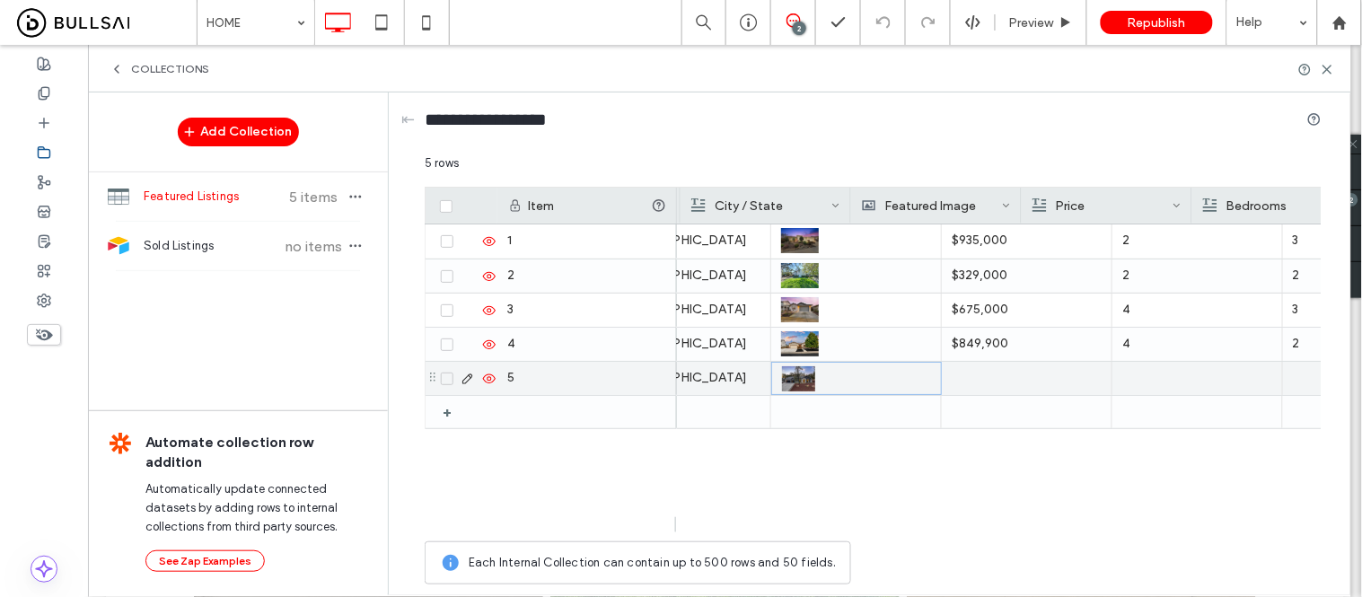
scroll to position [0, 256]
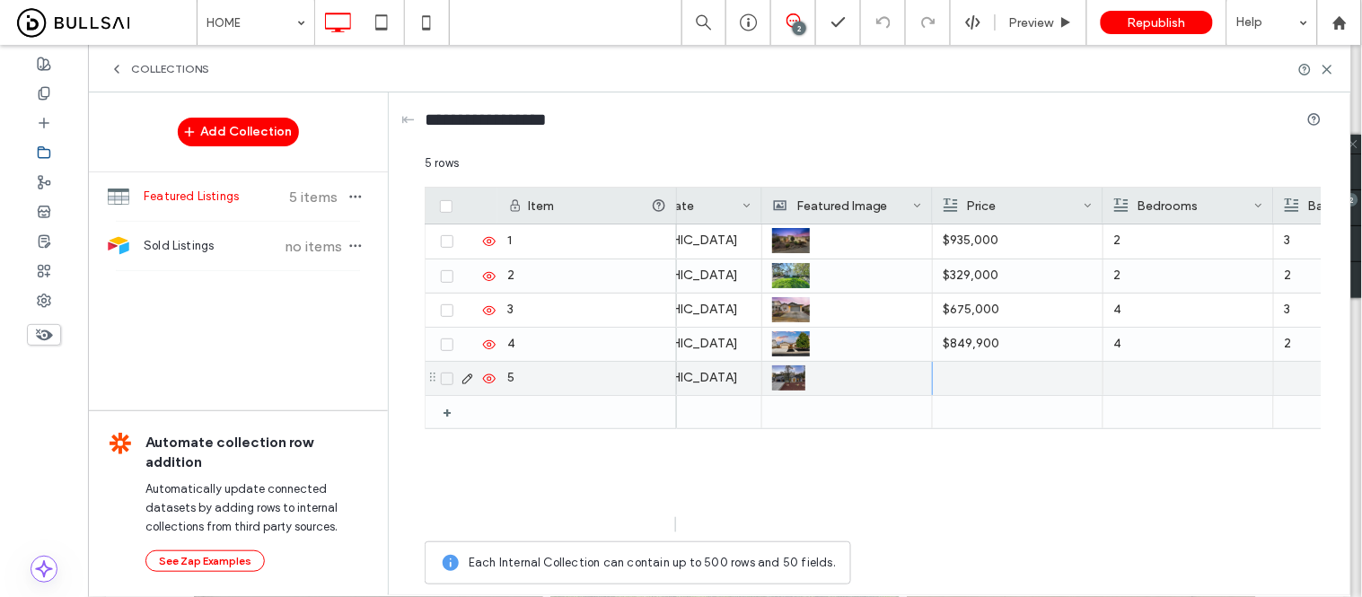
drag, startPoint x: 979, startPoint y: 374, endPoint x: 1019, endPoint y: 375, distance: 40.4
click at [979, 374] on div at bounding box center [1018, 378] width 150 height 33
click at [1179, 369] on div at bounding box center [1188, 378] width 150 height 33
click at [1168, 381] on div at bounding box center [1188, 378] width 150 height 33
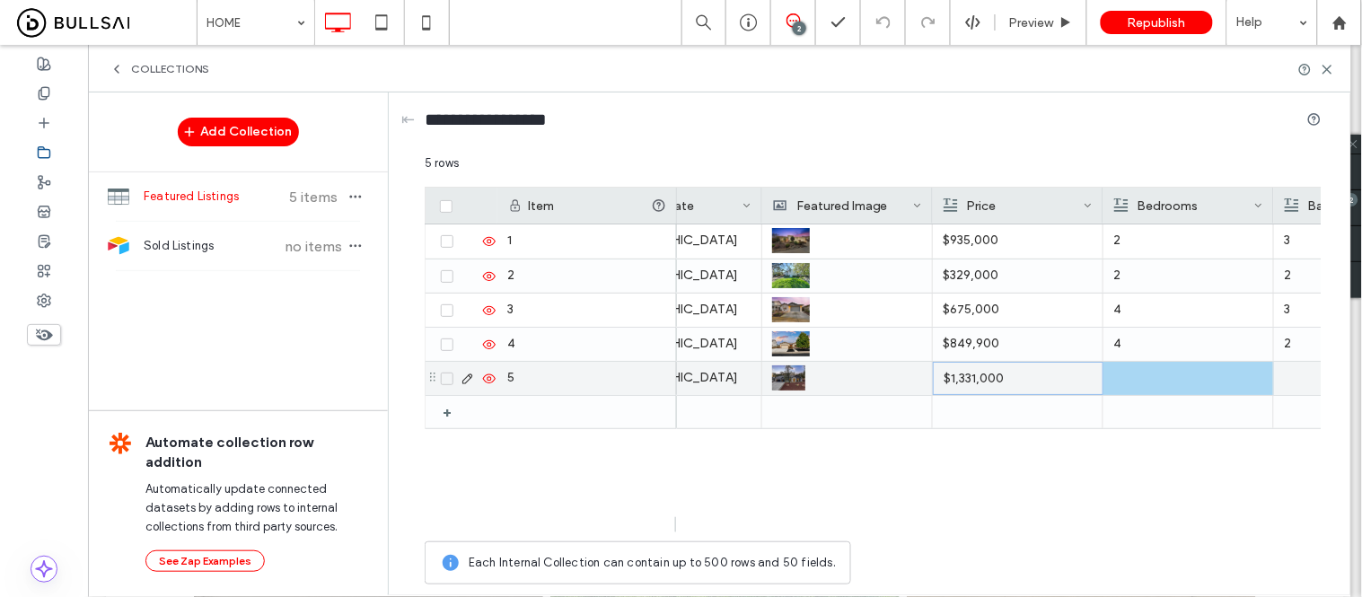
click at [1168, 381] on div at bounding box center [1188, 378] width 150 height 33
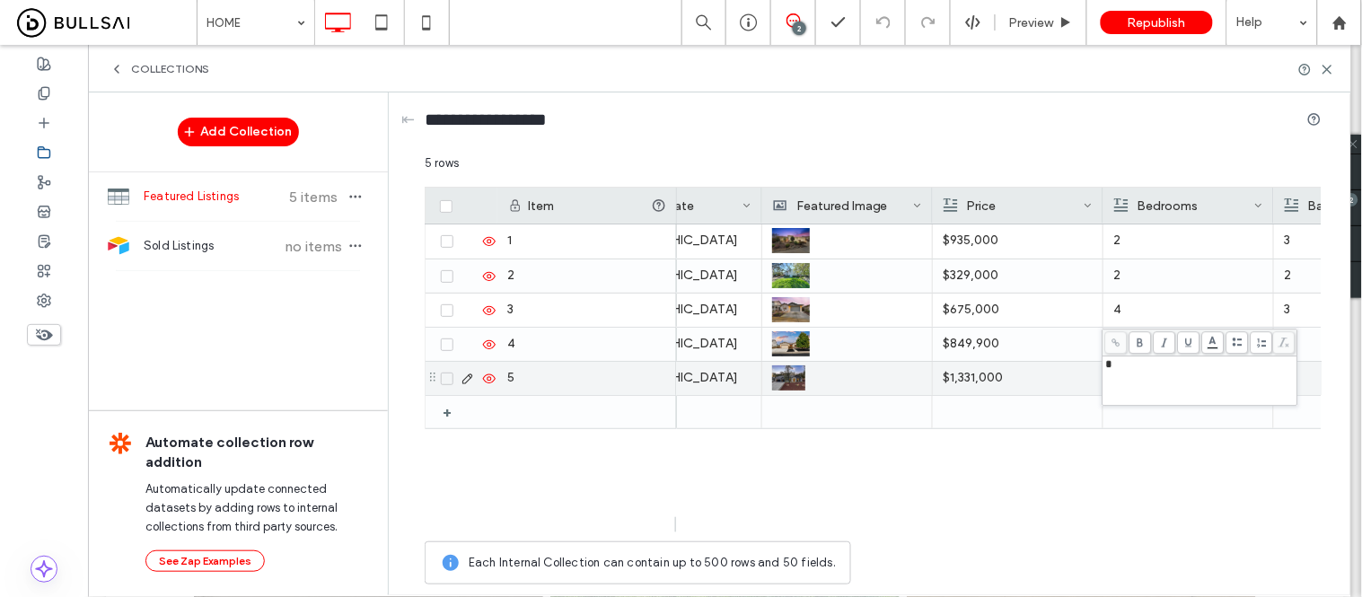
click at [1027, 386] on p "$1,331,000" at bounding box center [1018, 378] width 150 height 32
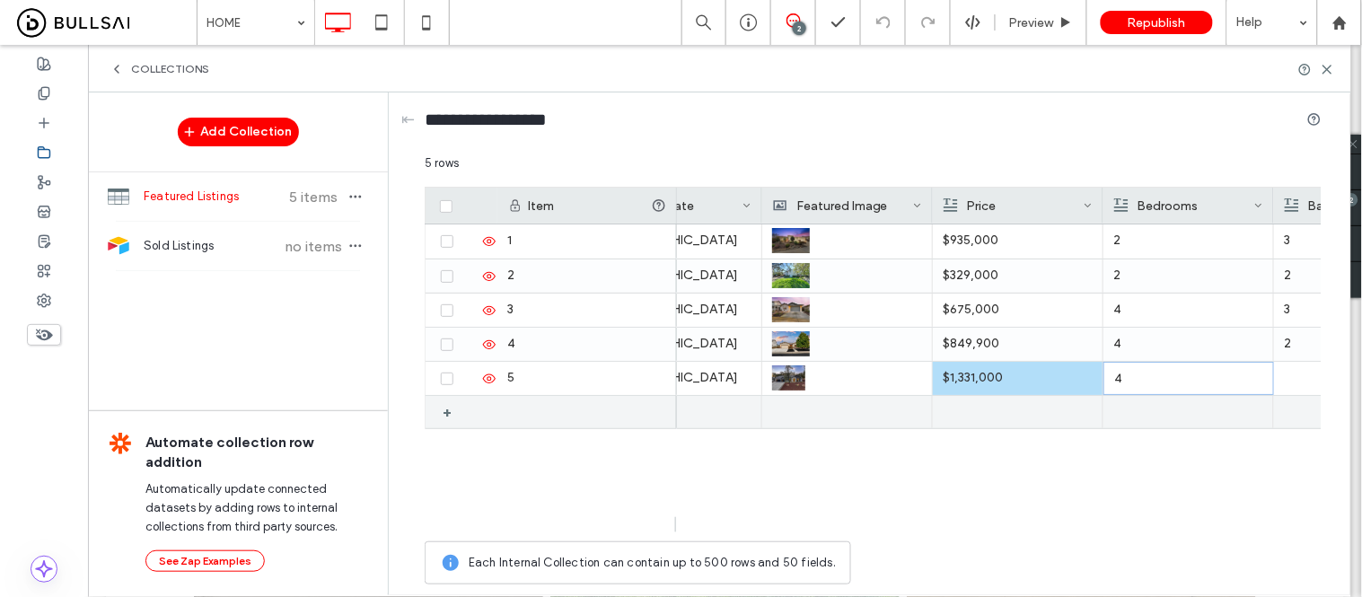
click at [1320, 387] on div at bounding box center [1359, 378] width 150 height 33
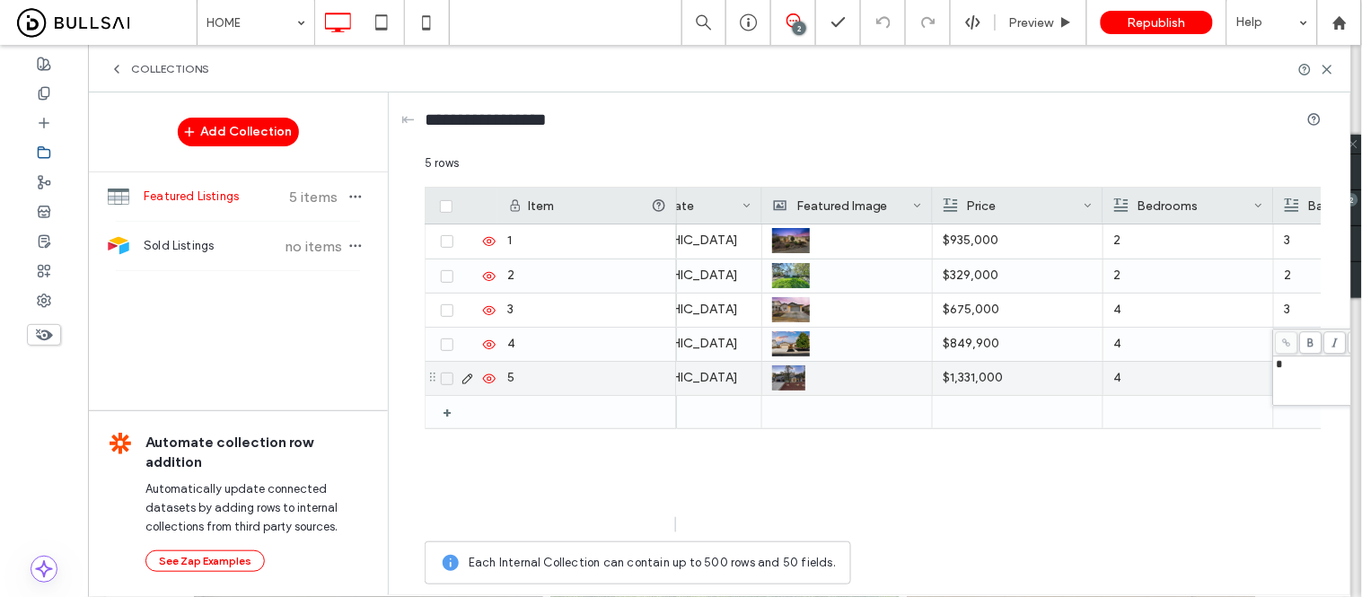
click at [1165, 377] on p "4" at bounding box center [1188, 378] width 150 height 32
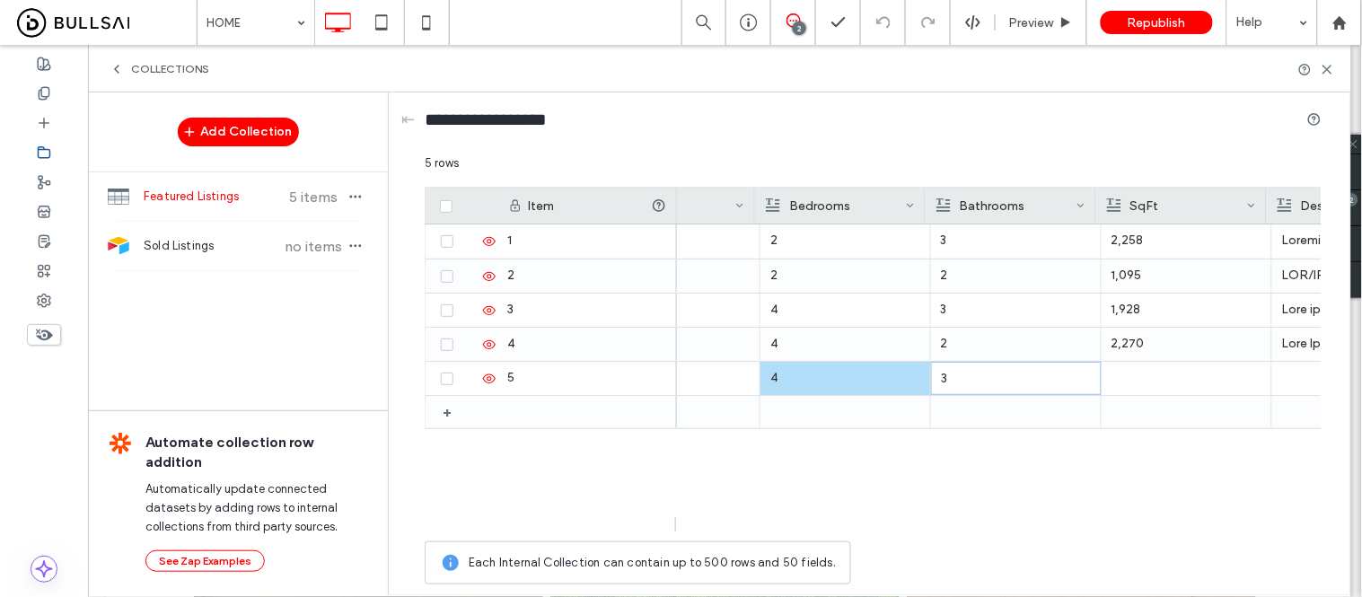
scroll to position [0, 604]
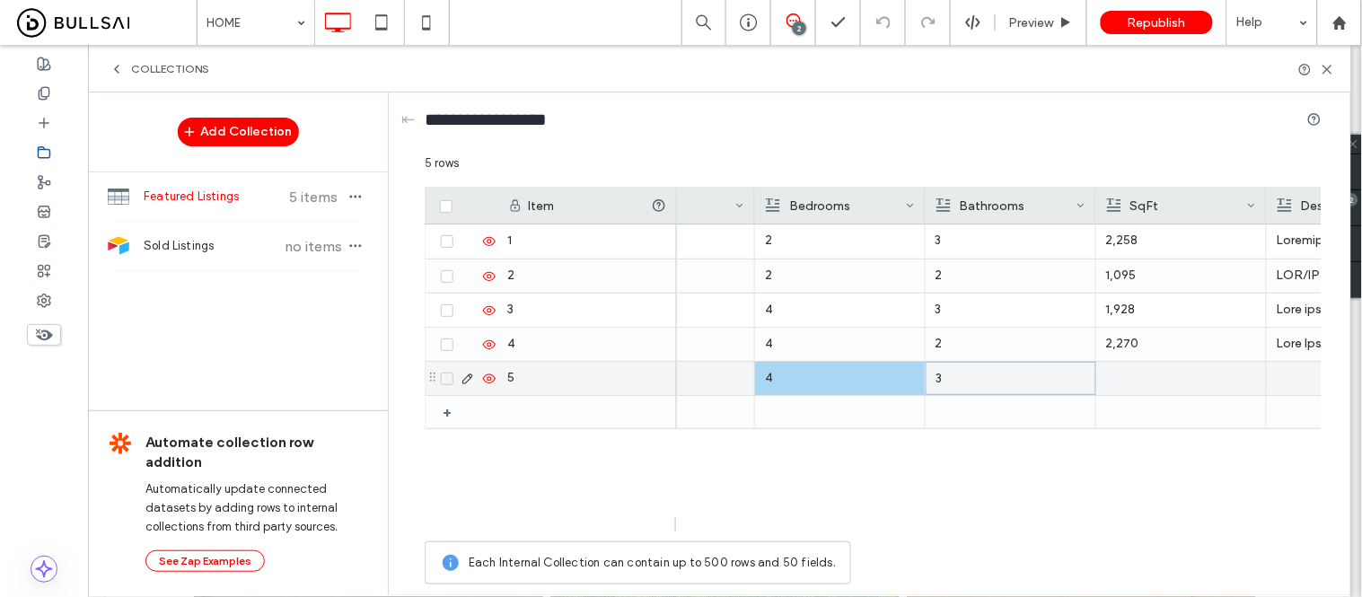
click at [1167, 381] on div at bounding box center [1181, 378] width 150 height 33
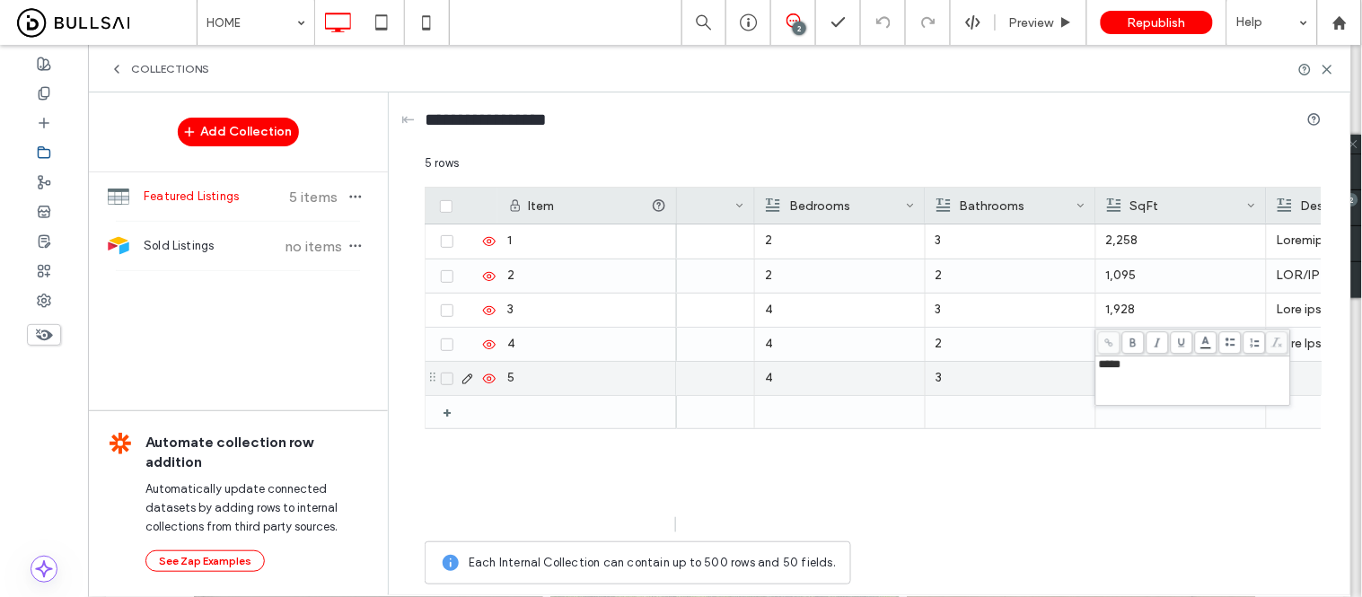
click at [1303, 374] on div at bounding box center [1352, 378] width 150 height 33
click at [1276, 373] on div at bounding box center [1352, 378] width 171 height 33
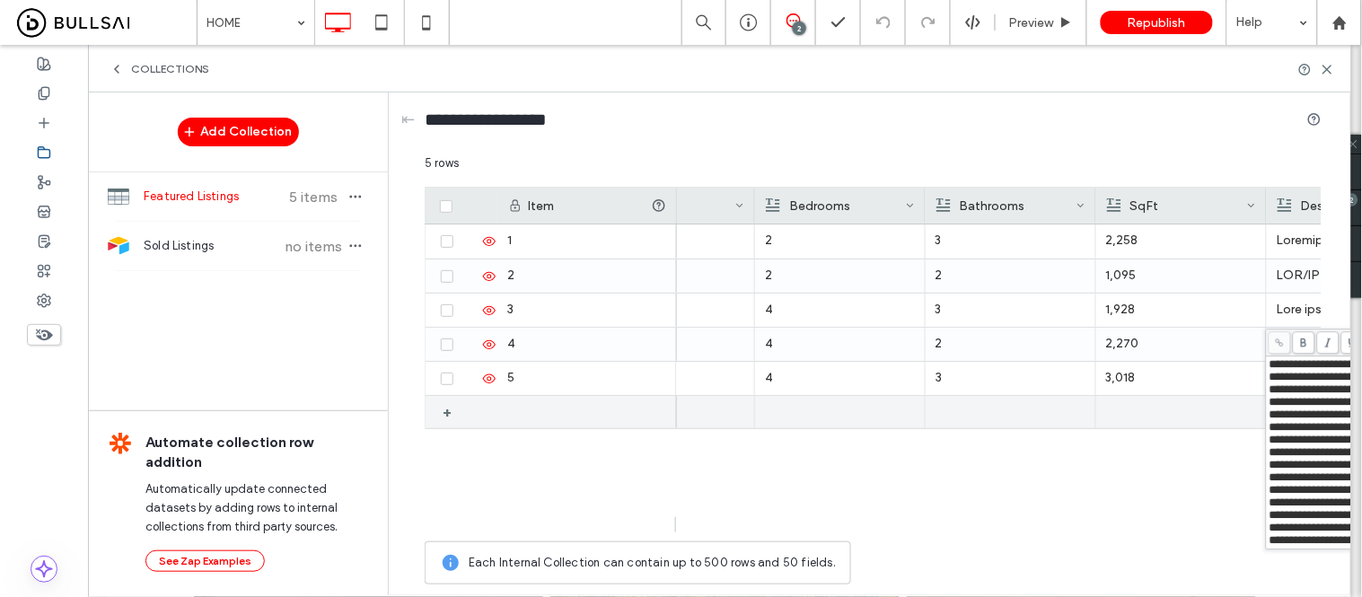
click at [977, 391] on p "3" at bounding box center [1011, 378] width 150 height 32
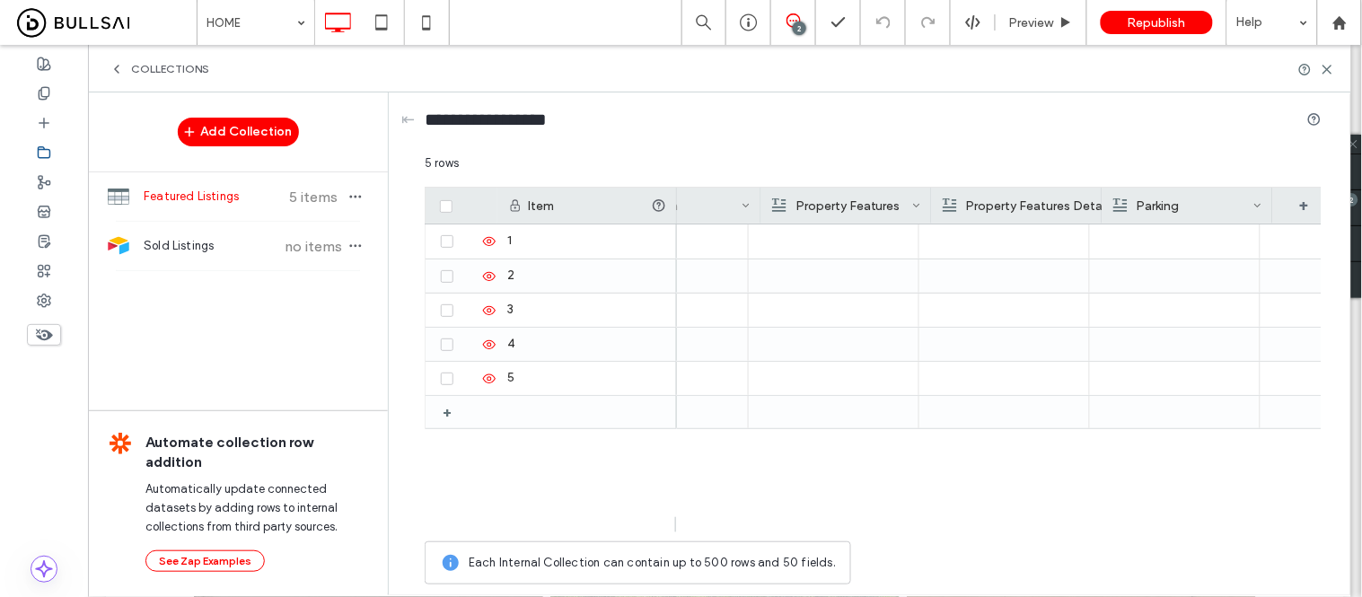
scroll to position [0, 0]
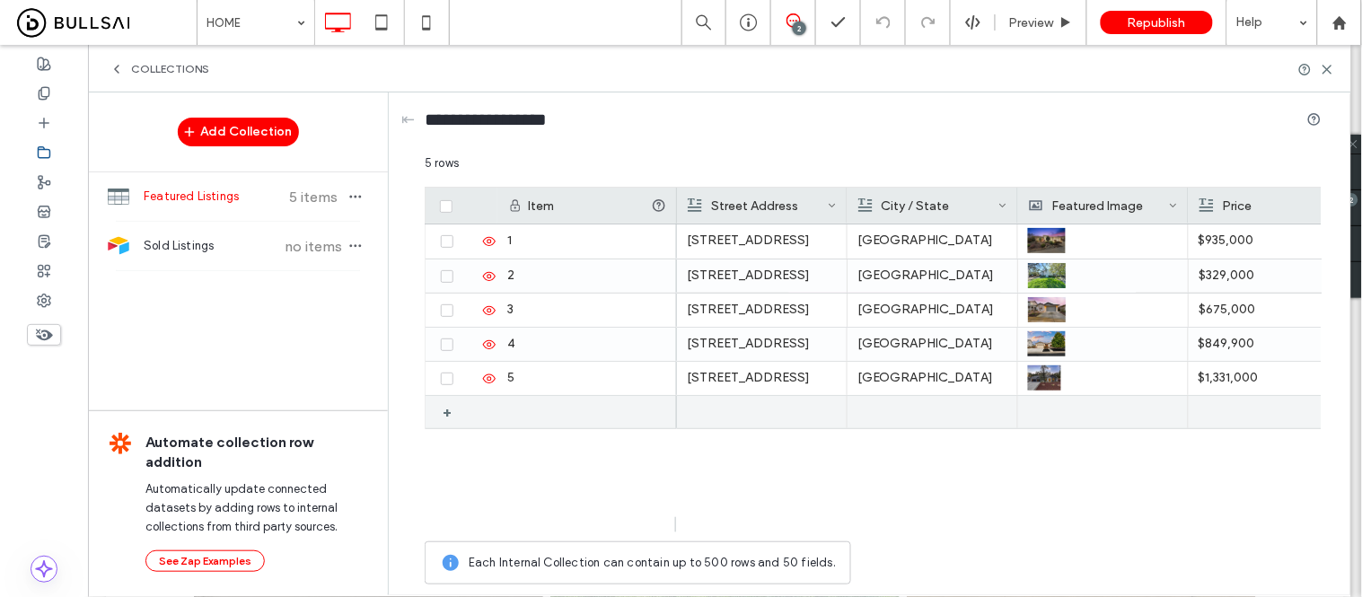
drag, startPoint x: 453, startPoint y: 414, endPoint x: 469, endPoint y: 420, distance: 17.3
click at [452, 414] on div "+" at bounding box center [454, 412] width 22 height 32
click at [793, 417] on div at bounding box center [762, 412] width 150 height 33
click at [963, 411] on div at bounding box center [932, 412] width 150 height 33
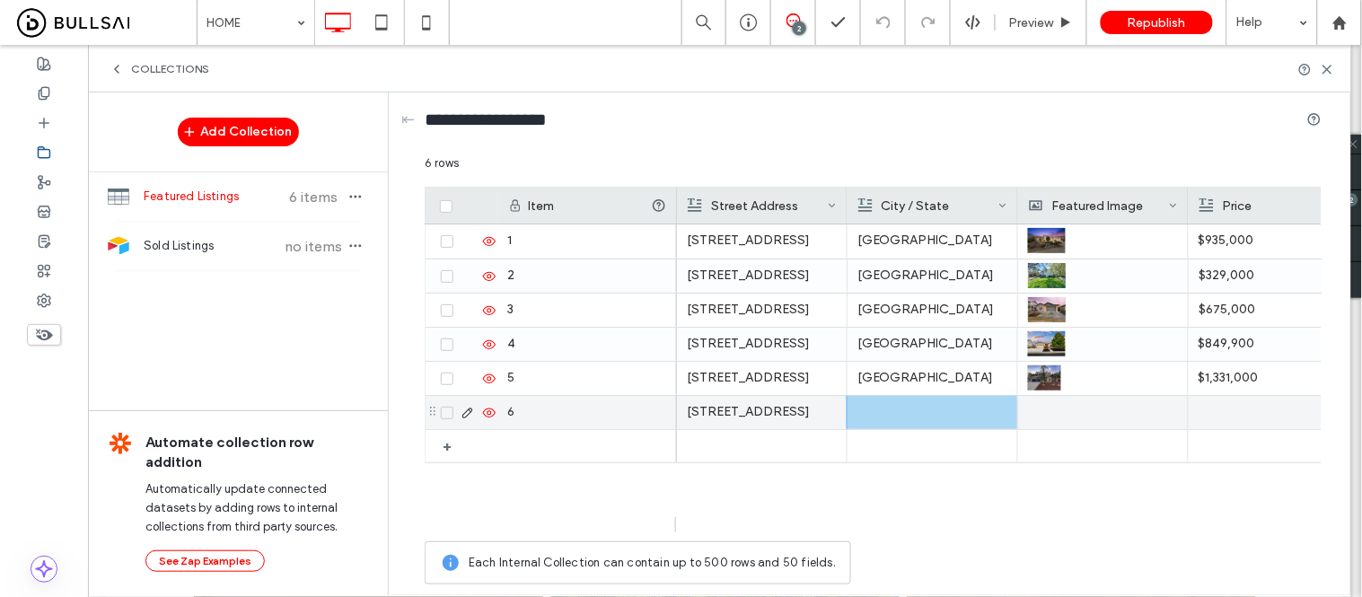
click at [889, 413] on div at bounding box center [932, 412] width 150 height 33
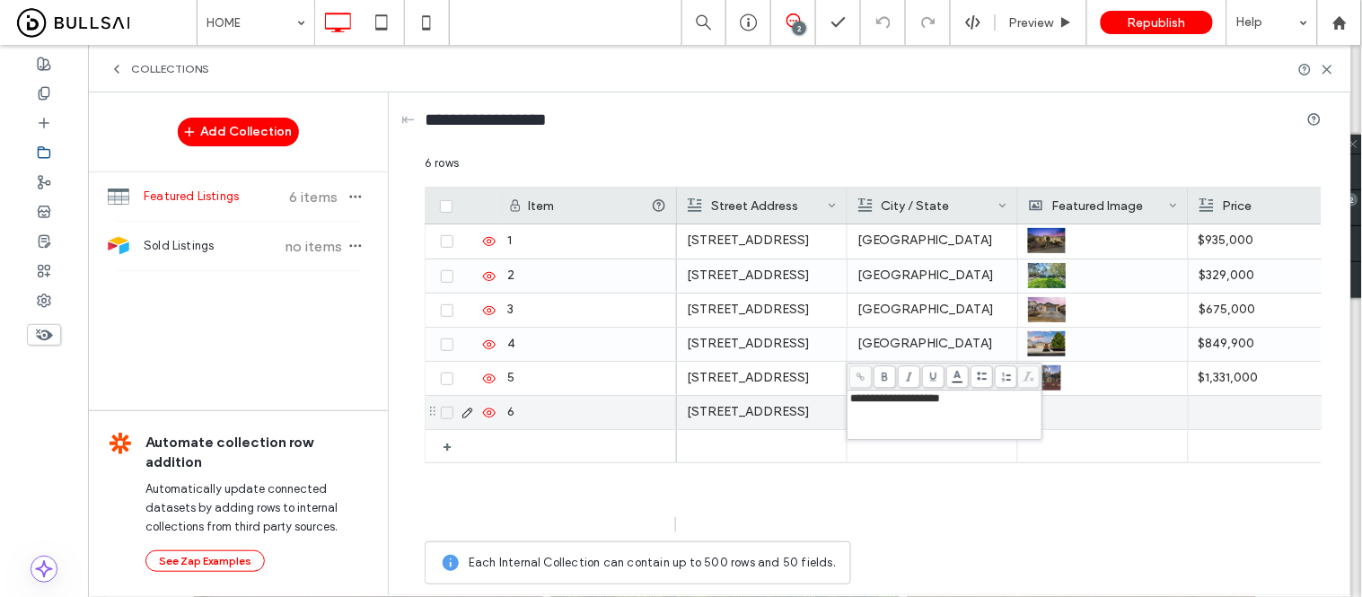
click at [1099, 422] on div at bounding box center [1103, 412] width 150 height 33
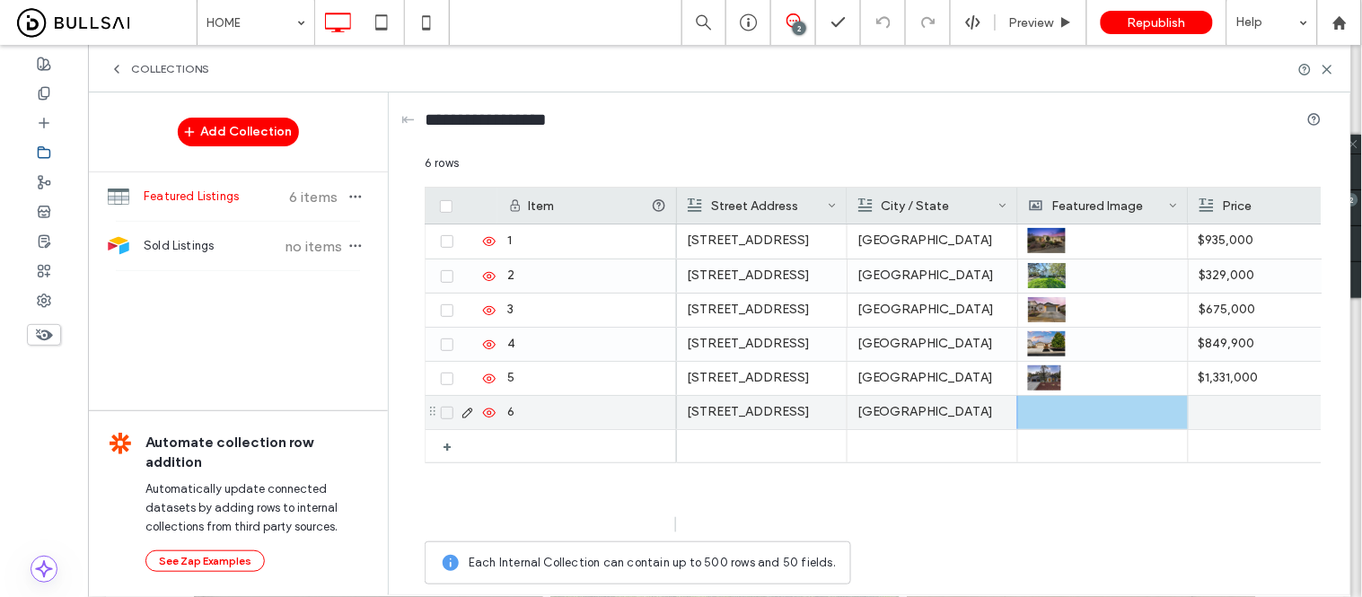
click at [1034, 410] on div at bounding box center [1103, 412] width 150 height 33
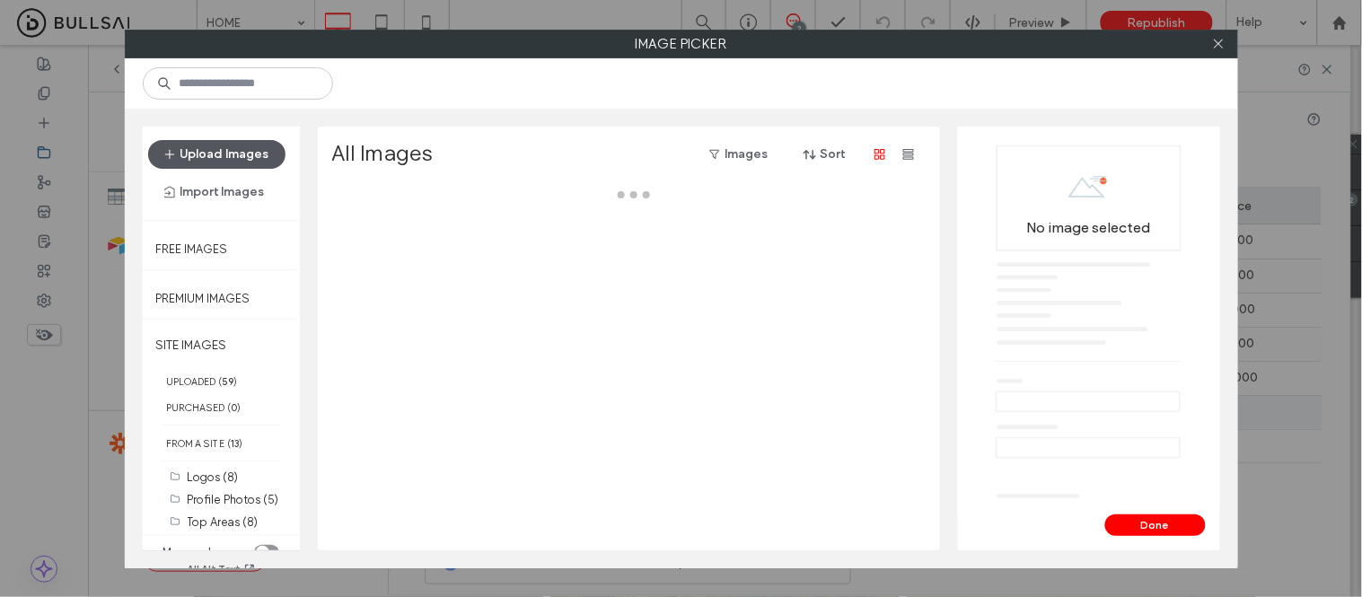
click at [252, 154] on button "Upload Images" at bounding box center [216, 154] width 137 height 29
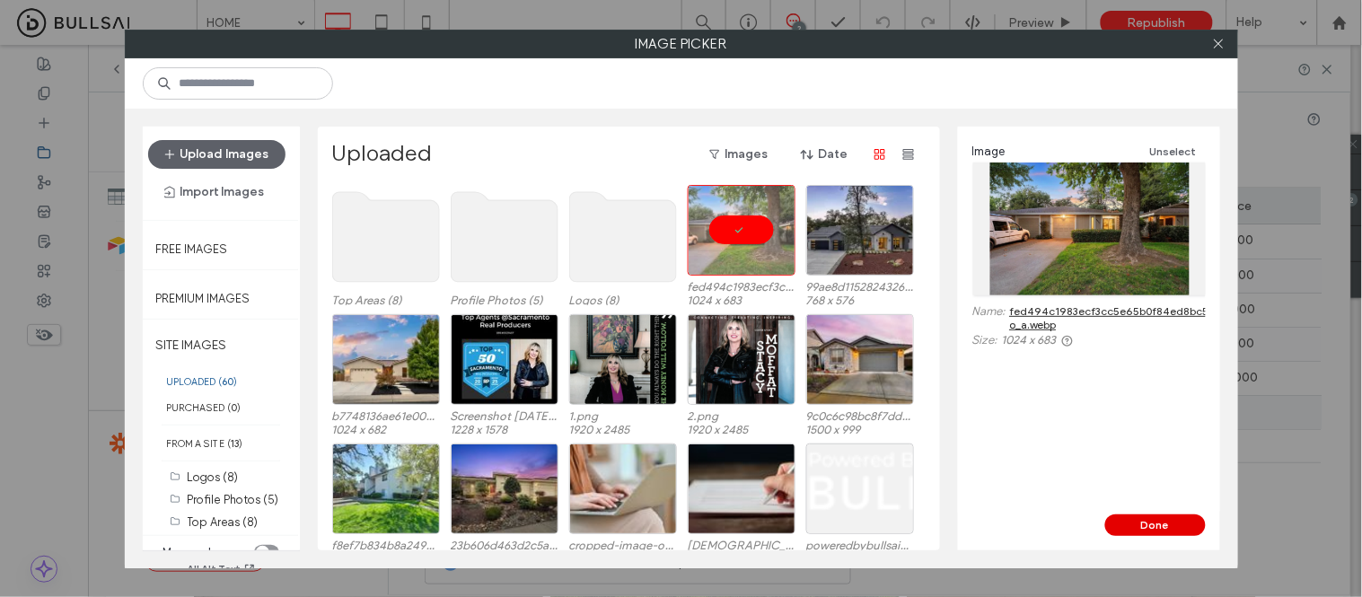
click at [1150, 524] on button "Done" at bounding box center [1155, 525] width 101 height 22
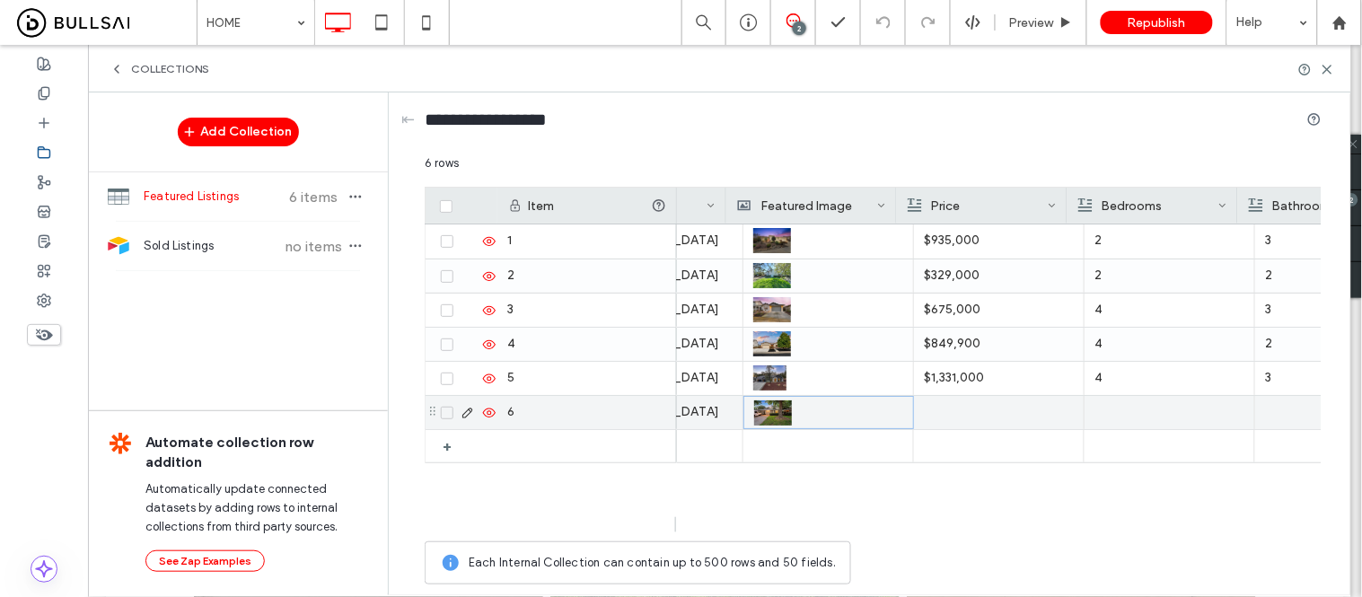
scroll to position [0, 272]
drag, startPoint x: 922, startPoint y: 408, endPoint x: 1021, endPoint y: 414, distance: 99.0
click at [922, 408] on div at bounding box center [1002, 412] width 171 height 33
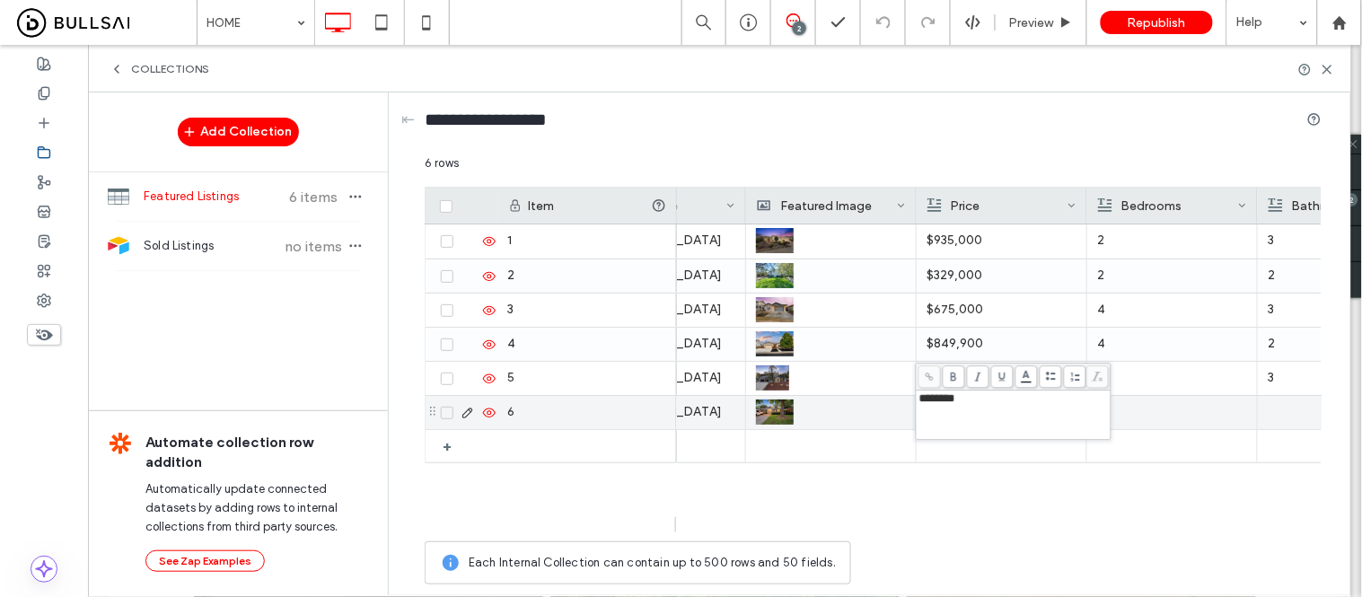
click at [1134, 418] on div at bounding box center [1172, 412] width 150 height 33
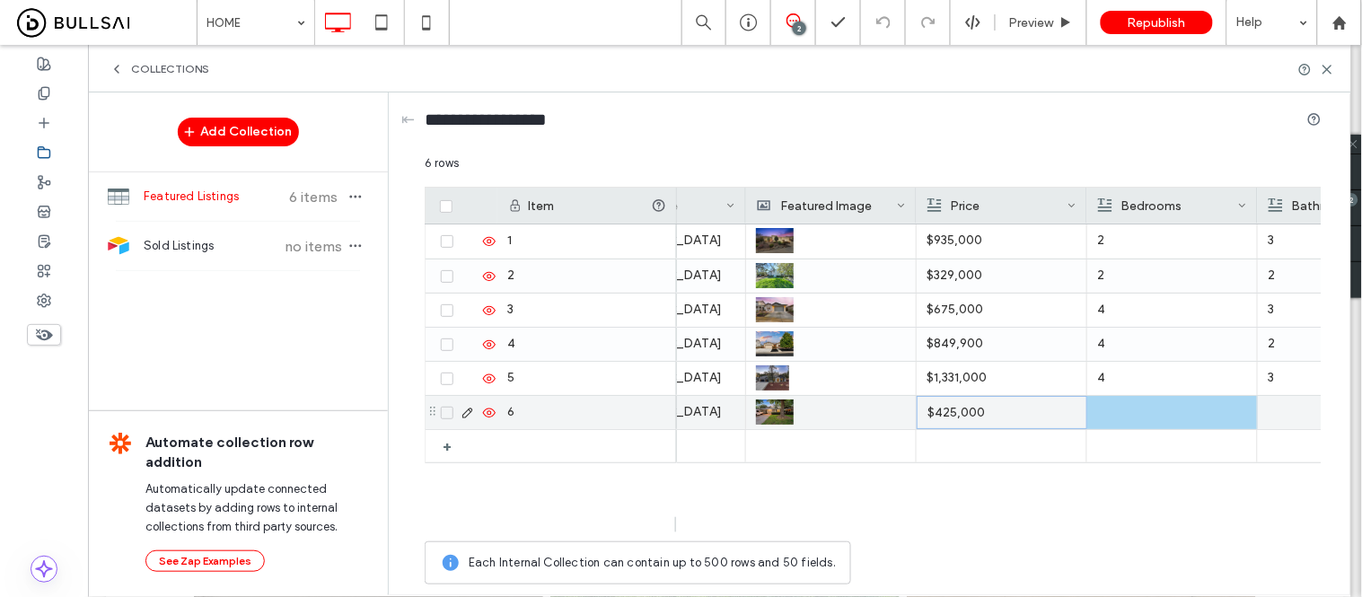
click at [1130, 417] on div at bounding box center [1172, 412] width 150 height 33
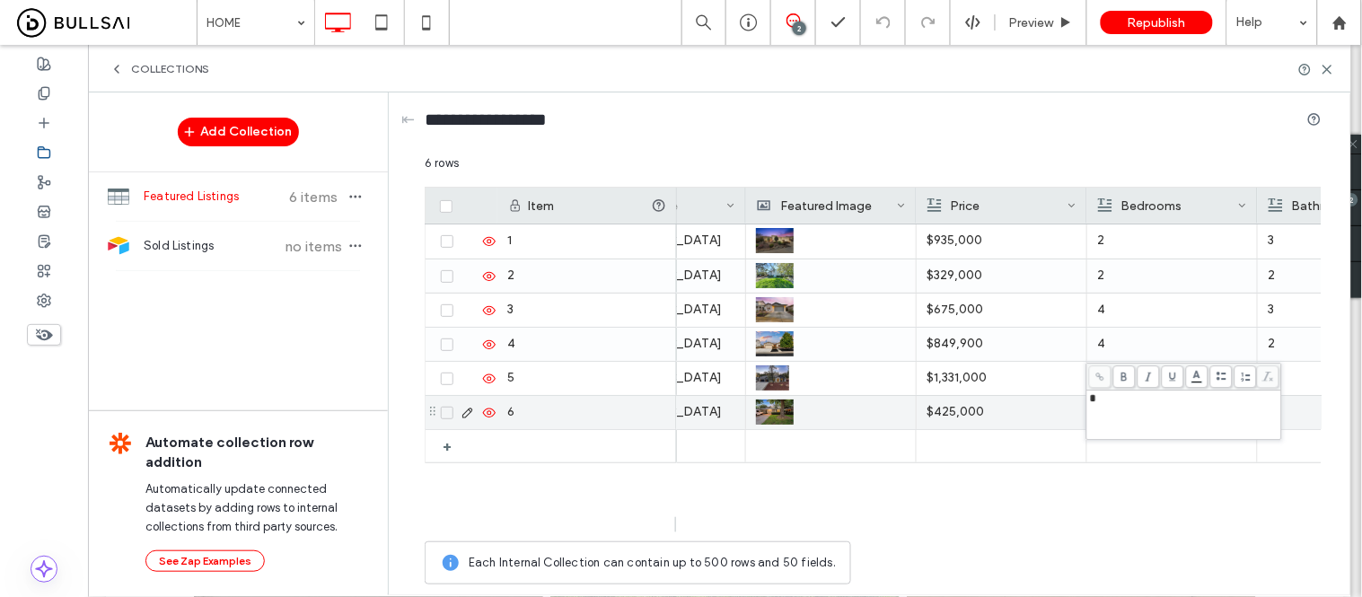
click at [1306, 417] on div at bounding box center [1343, 412] width 150 height 33
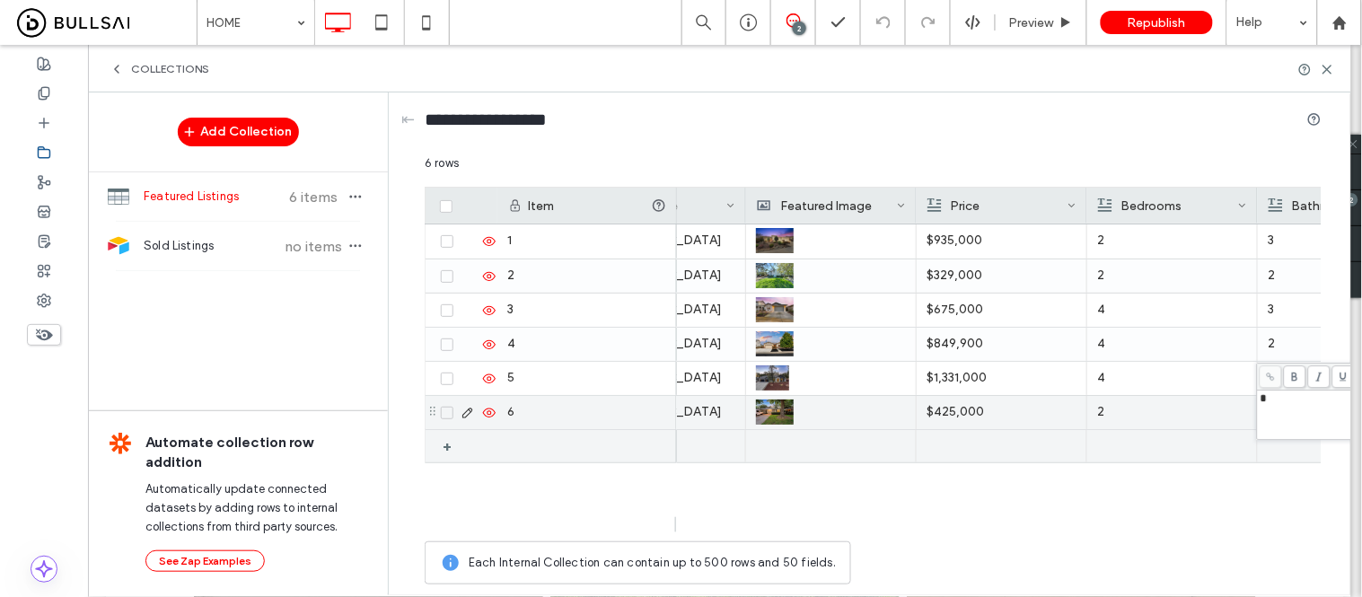
click at [1165, 411] on p "2" at bounding box center [1172, 412] width 150 height 32
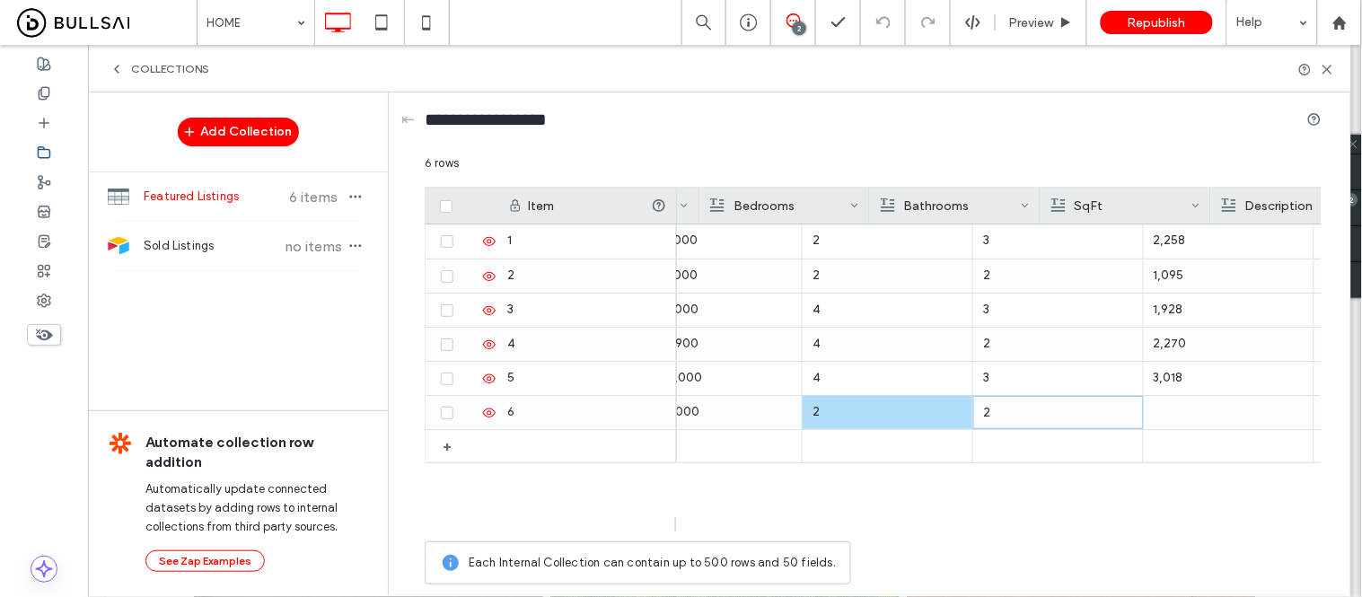
scroll to position [0, 671]
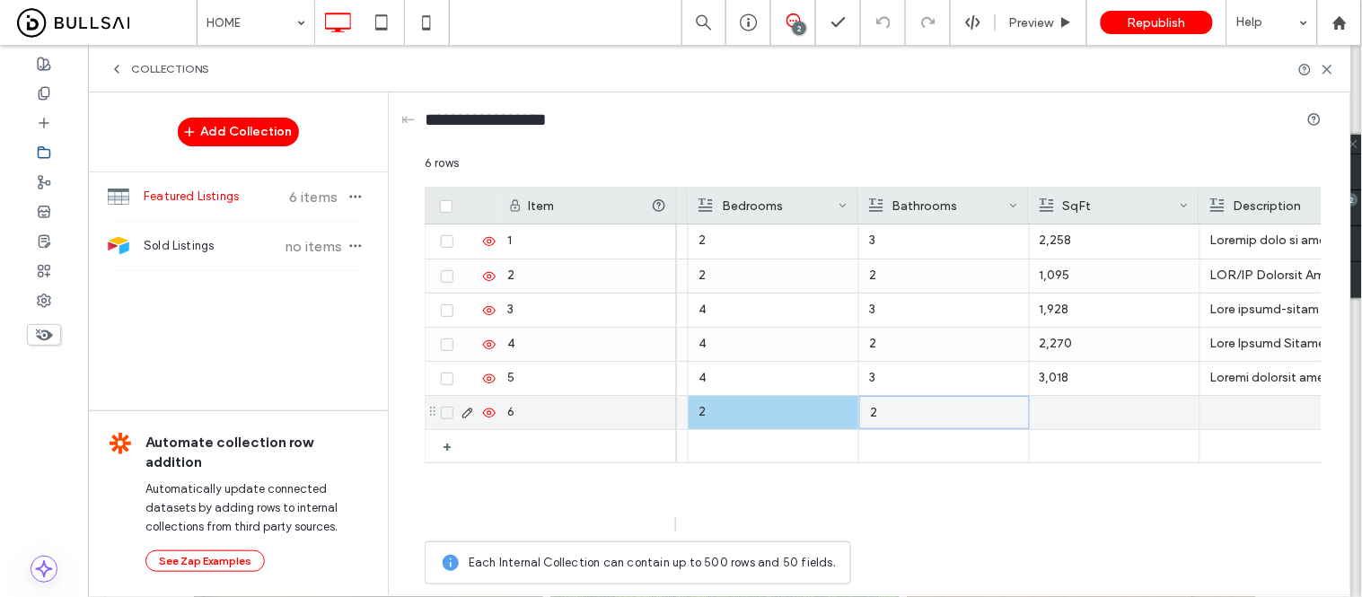
click at [1103, 408] on div at bounding box center [1115, 412] width 150 height 33
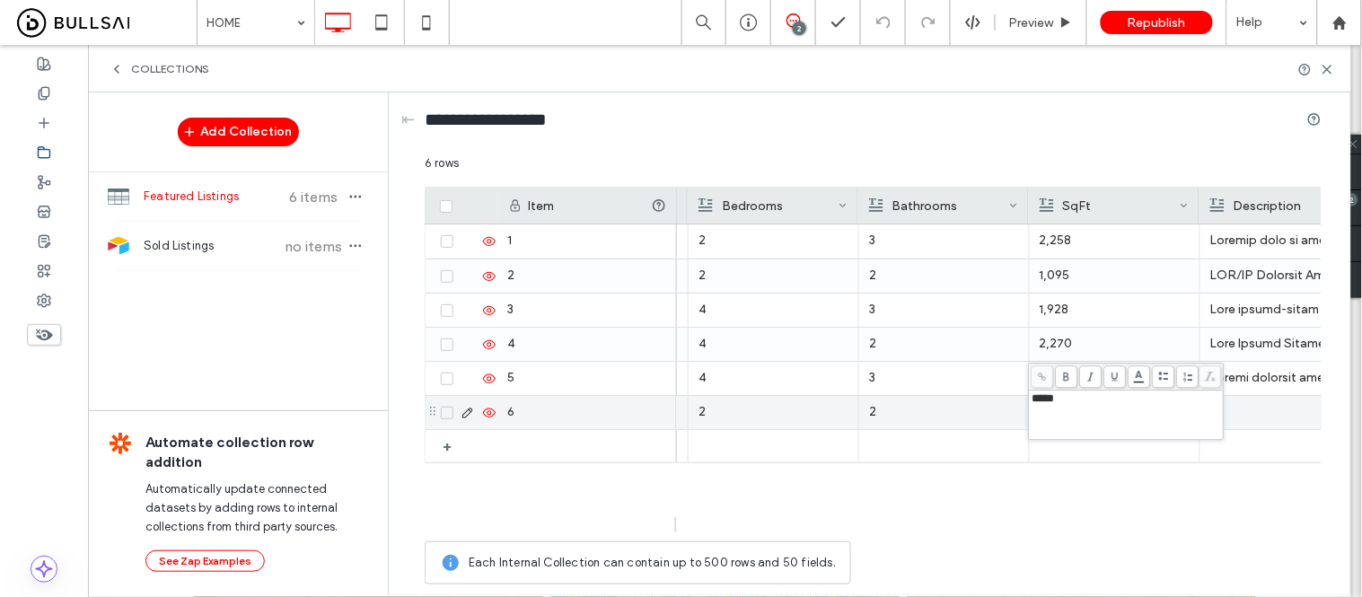
click at [1257, 413] on div at bounding box center [1285, 412] width 150 height 33
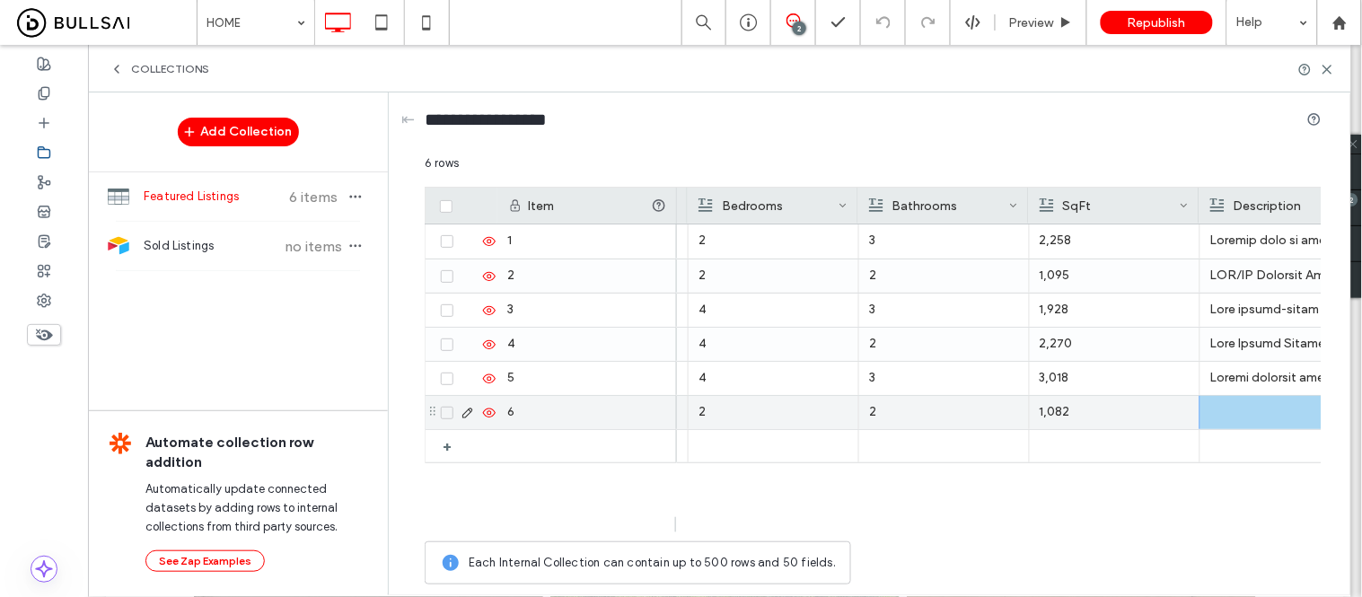
click at [1268, 409] on div at bounding box center [1285, 412] width 150 height 33
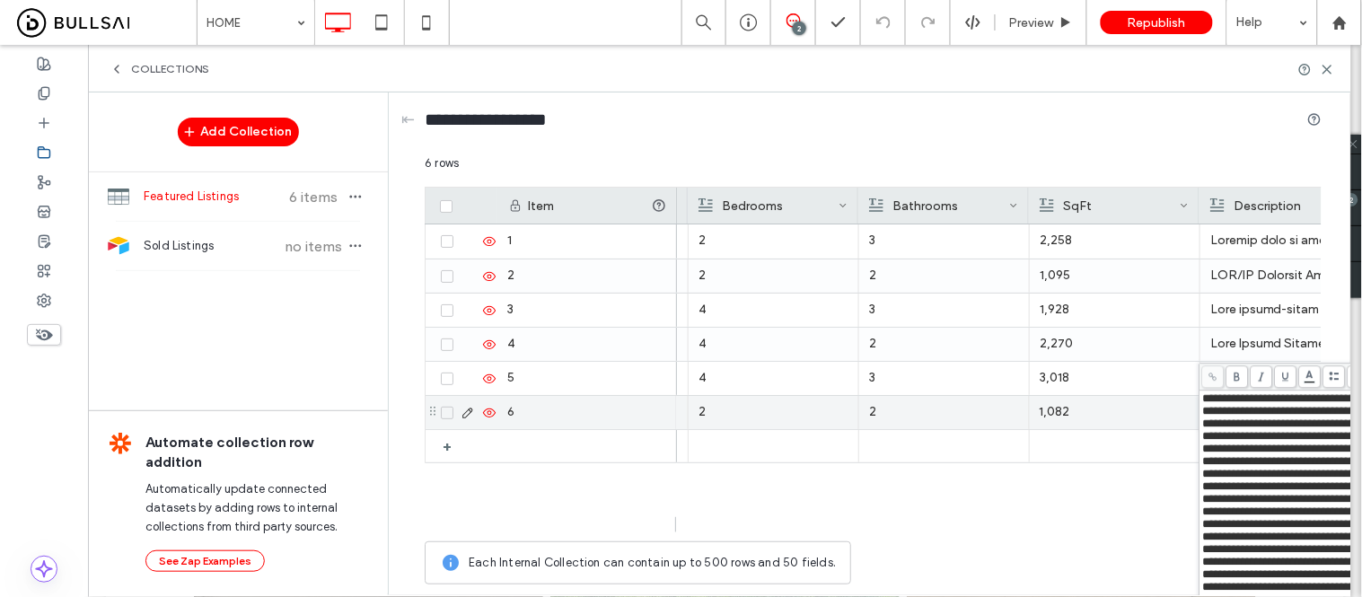
click at [1131, 413] on p "1,082" at bounding box center [1115, 412] width 150 height 32
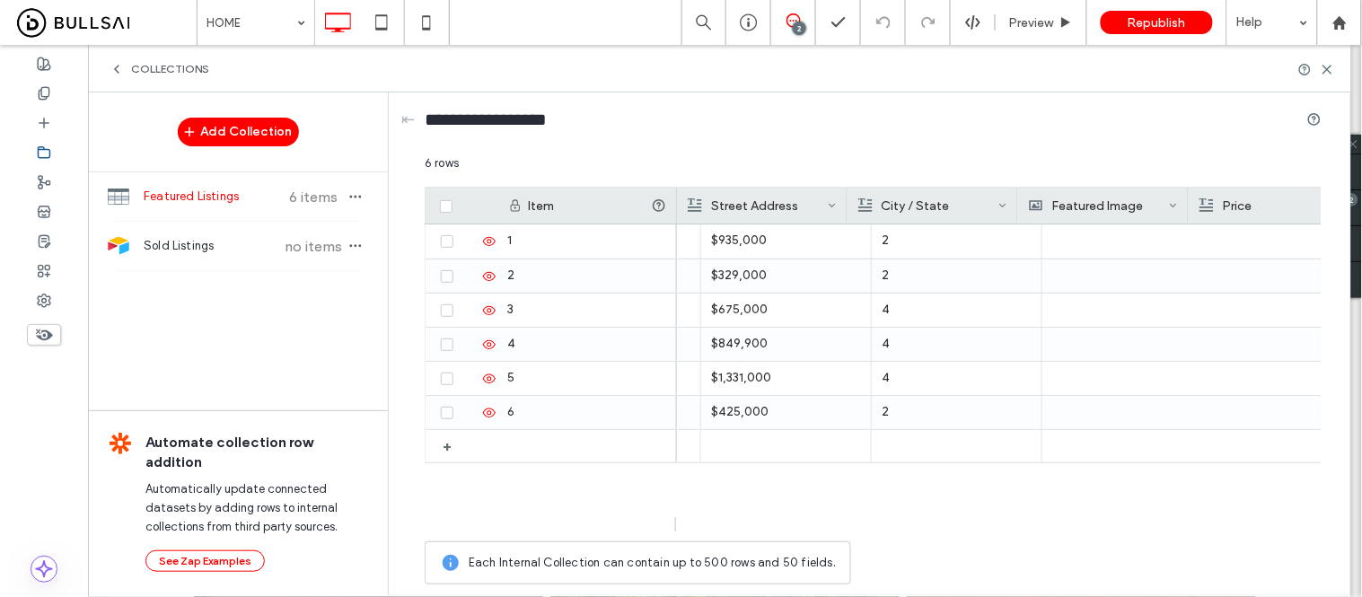
scroll to position [0, 0]
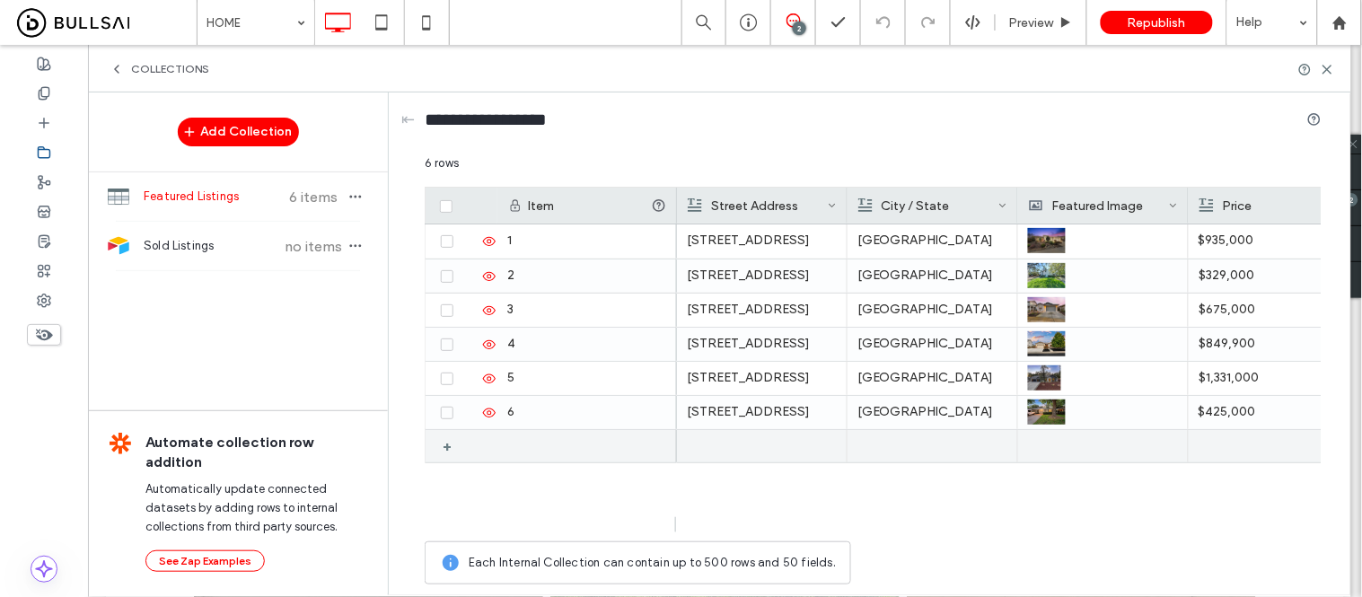
click at [445, 453] on div "+" at bounding box center [454, 446] width 22 height 32
click at [731, 451] on div at bounding box center [762, 446] width 150 height 33
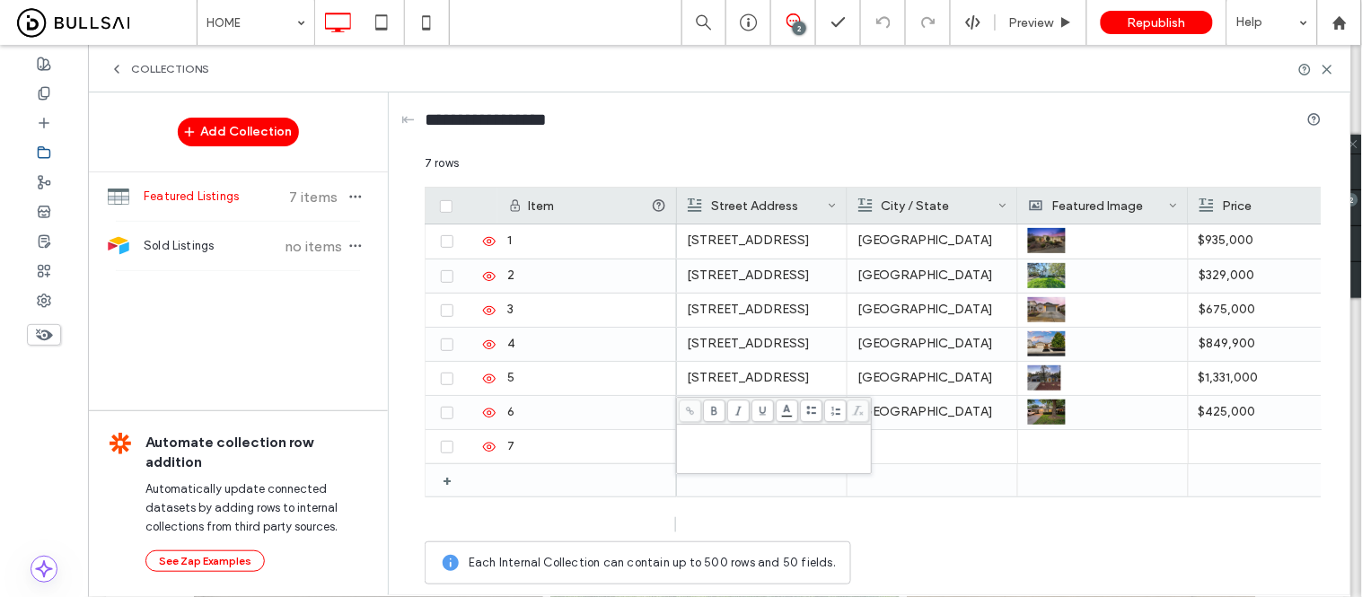
click at [712, 439] on div "Rich Text Editor" at bounding box center [774, 432] width 189 height 13
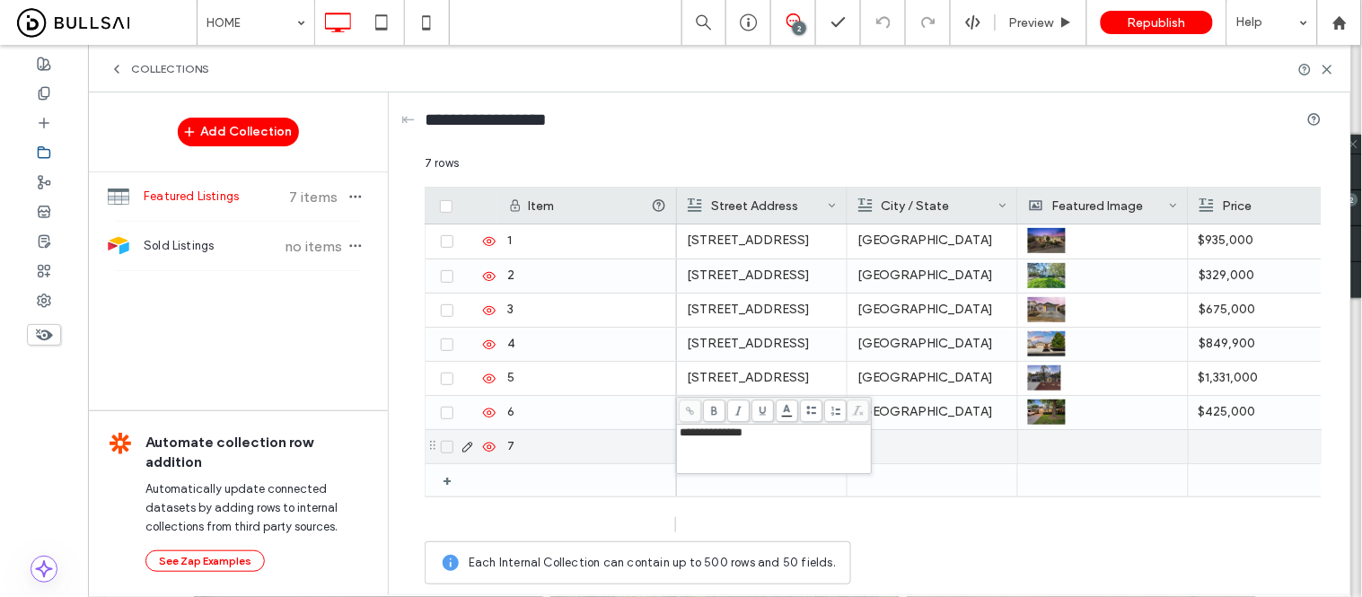
click at [910, 451] on div at bounding box center [932, 446] width 150 height 33
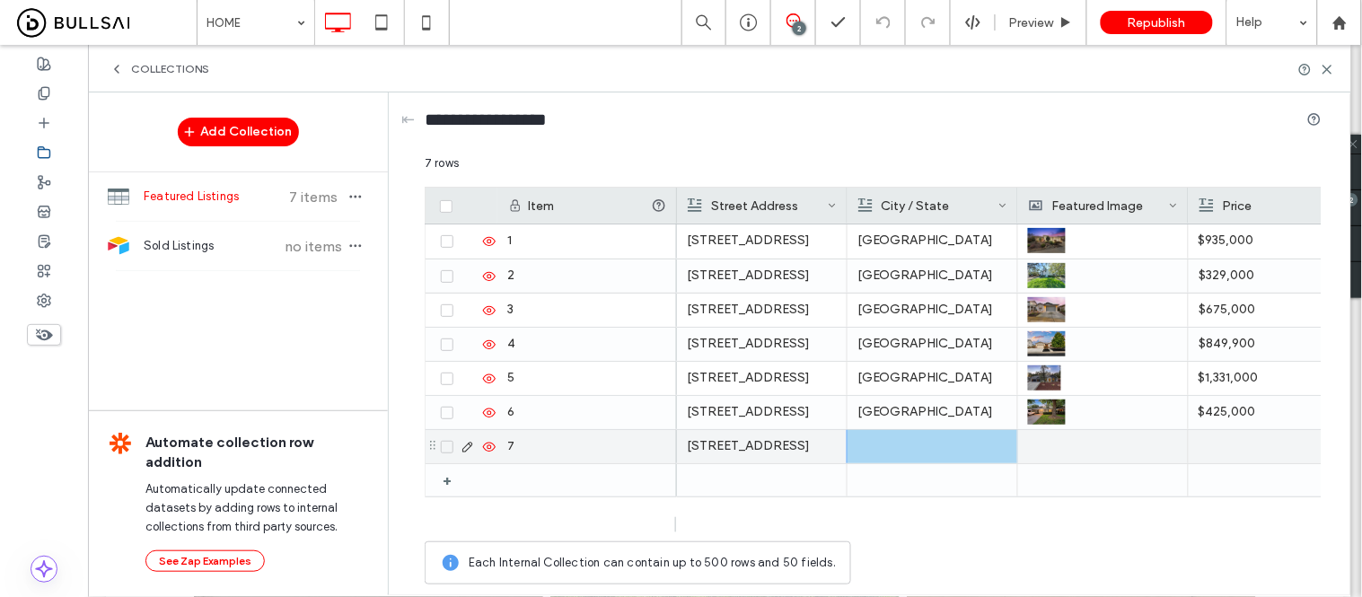
drag, startPoint x: 862, startPoint y: 444, endPoint x: 914, endPoint y: 424, distance: 56.0
click at [862, 444] on div at bounding box center [932, 446] width 150 height 33
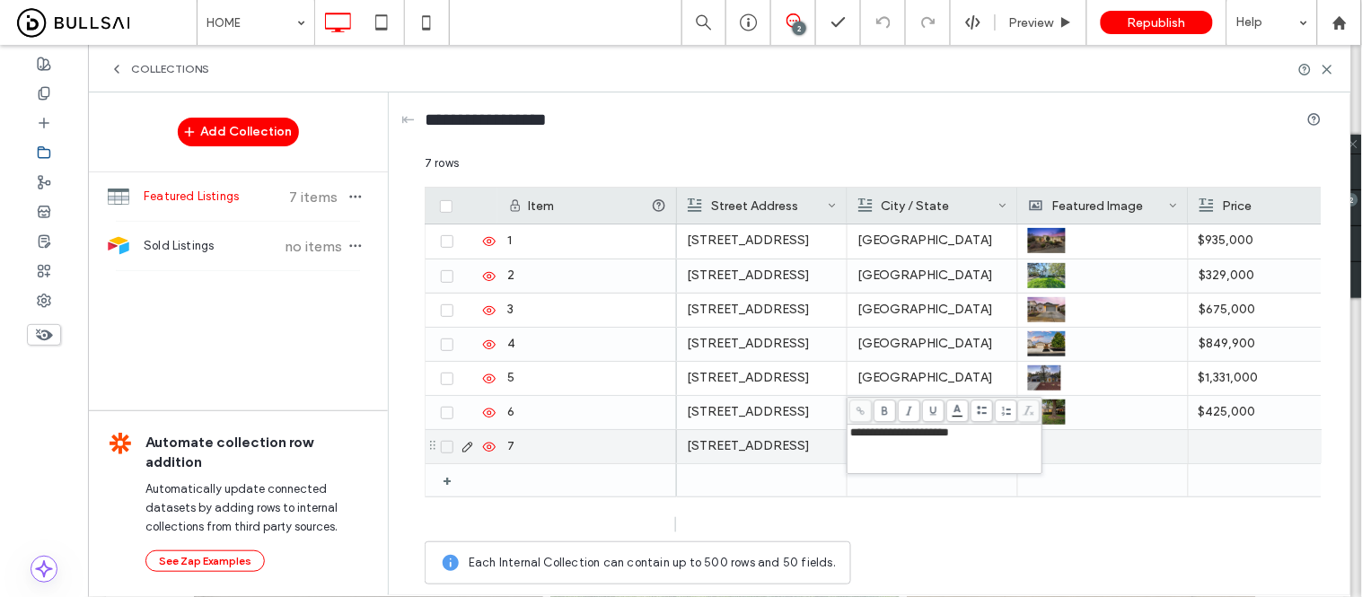
click at [1121, 445] on div at bounding box center [1103, 446] width 150 height 33
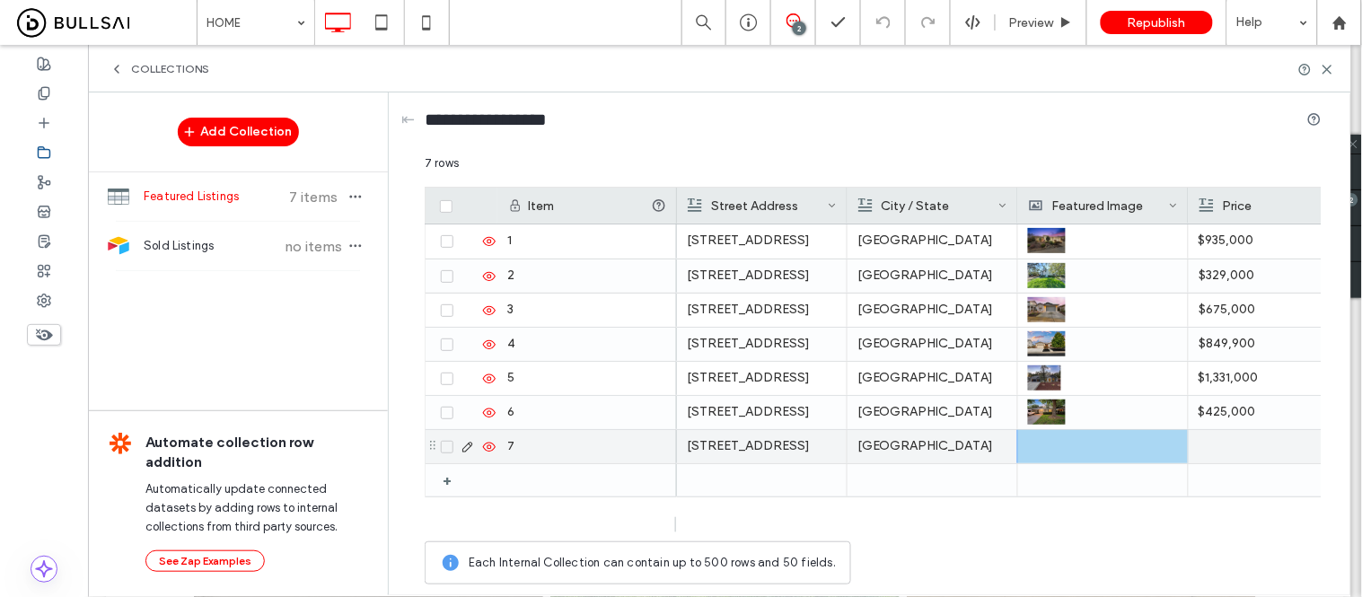
click at [1055, 444] on div at bounding box center [1103, 446] width 150 height 33
click at [1054, 444] on div at bounding box center [1103, 446] width 150 height 33
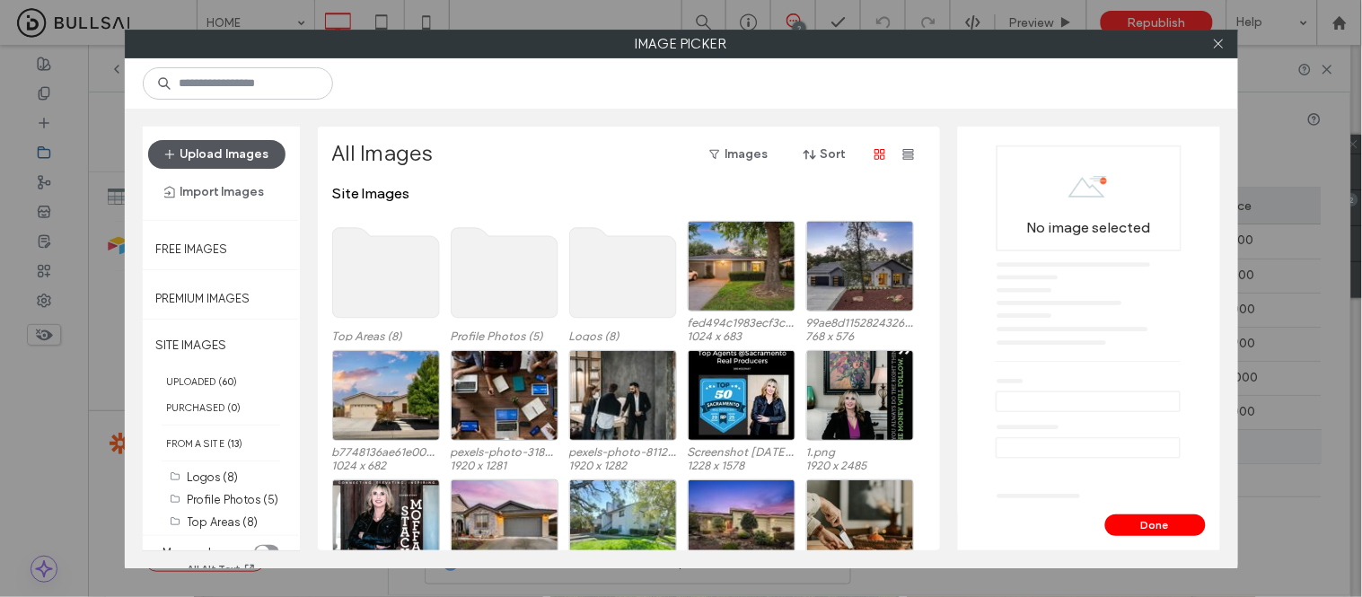
click at [202, 153] on button "Upload Images" at bounding box center [216, 154] width 137 height 29
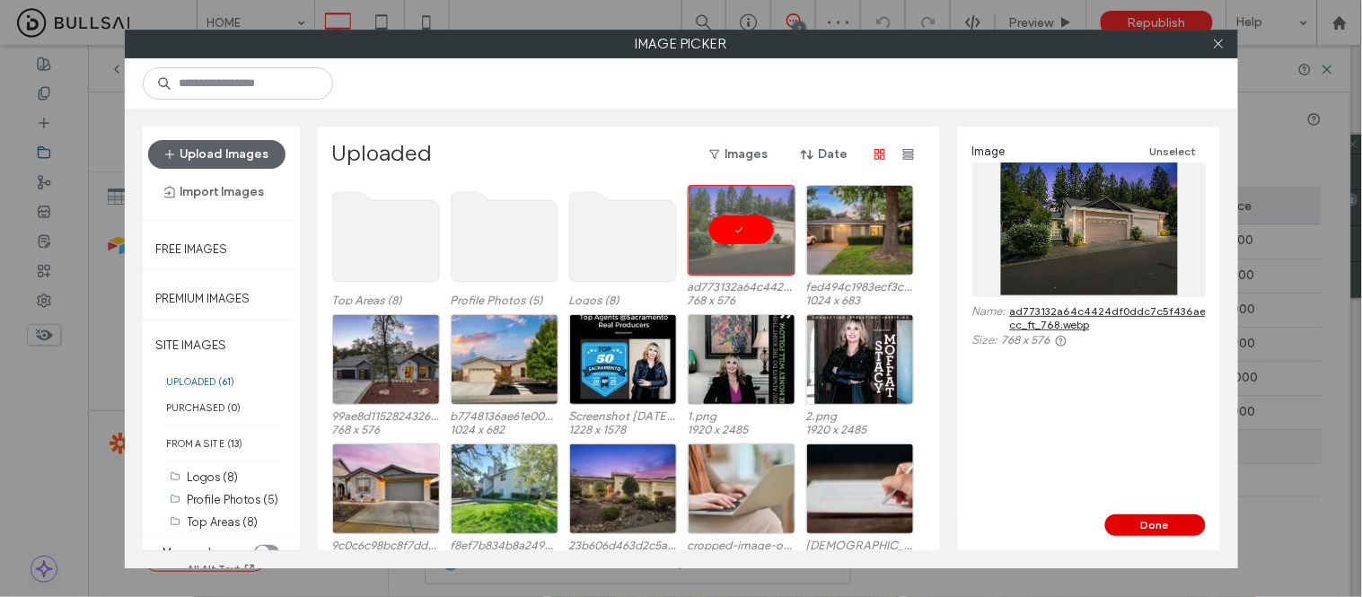
click at [1151, 531] on button "Done" at bounding box center [1155, 525] width 101 height 22
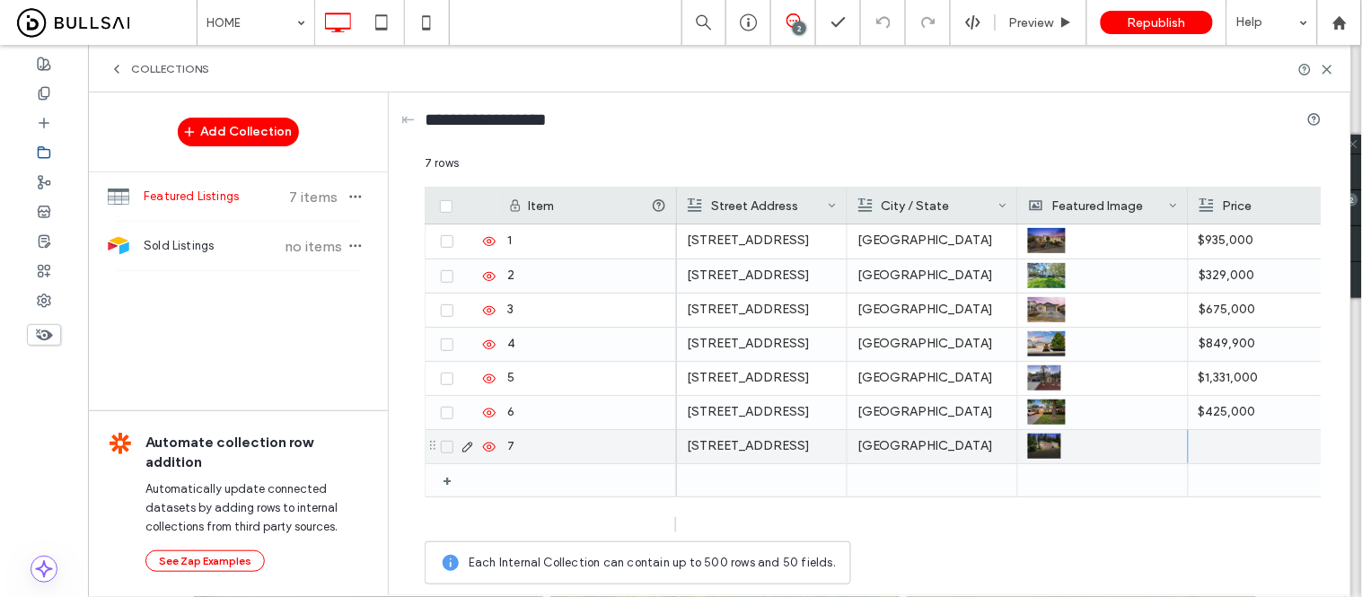
click at [1219, 446] on div at bounding box center [1274, 446] width 150 height 33
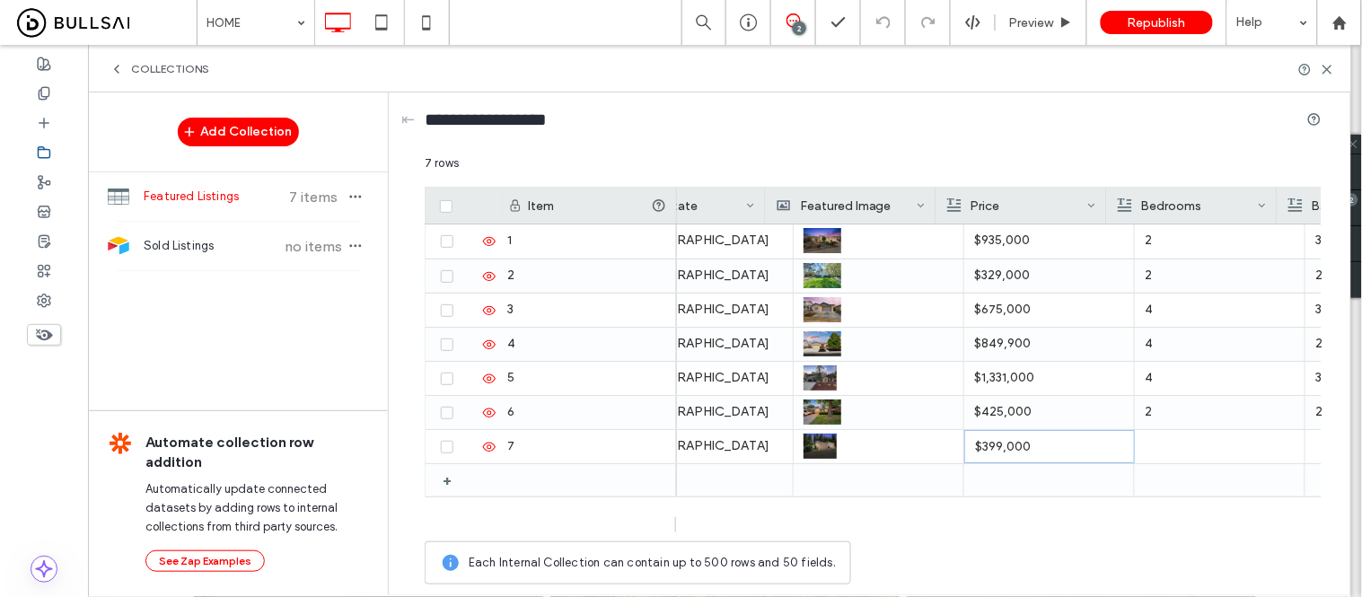
scroll to position [0, 336]
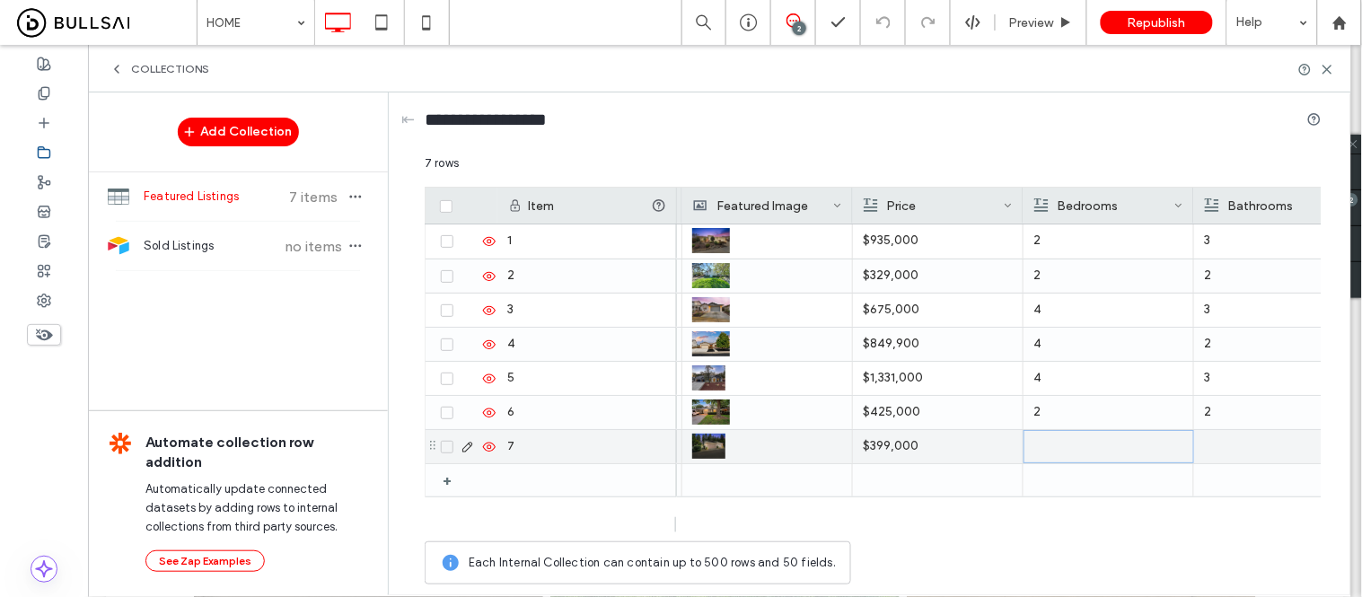
click at [1106, 434] on div at bounding box center [1108, 446] width 149 height 31
click at [1255, 462] on div at bounding box center [1279, 446] width 150 height 33
click at [1255, 462] on div at bounding box center [1279, 446] width 171 height 33
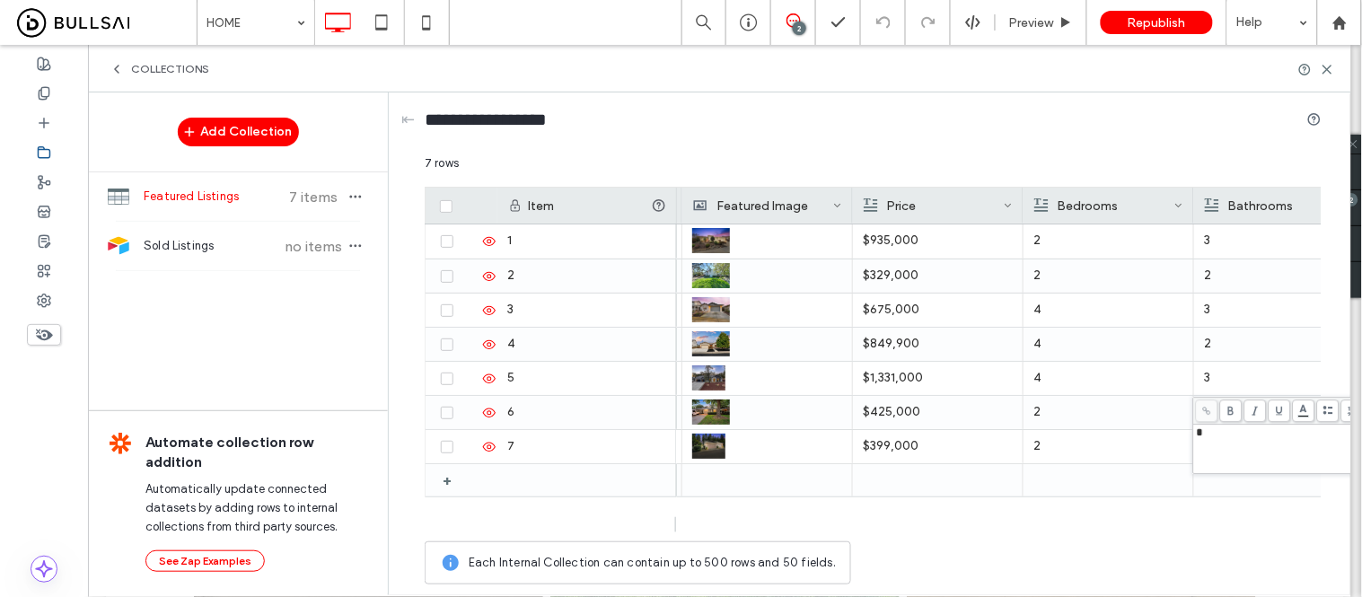
click at [1086, 490] on div at bounding box center [1108, 480] width 150 height 32
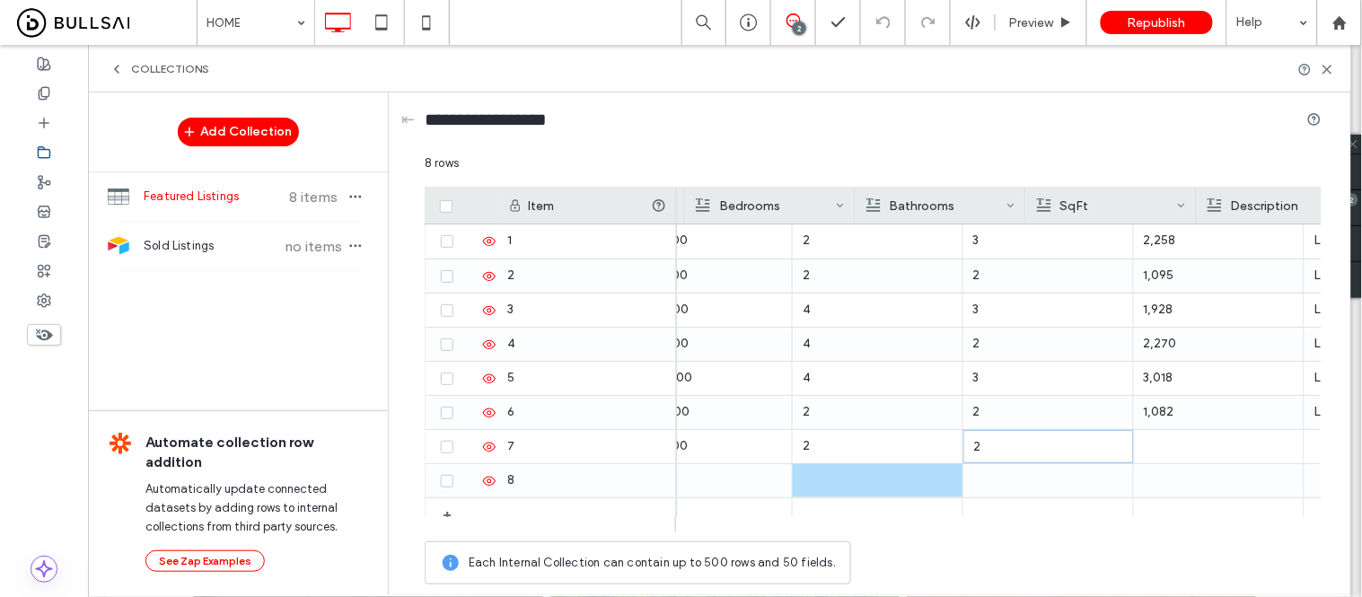
scroll to position [0, 674]
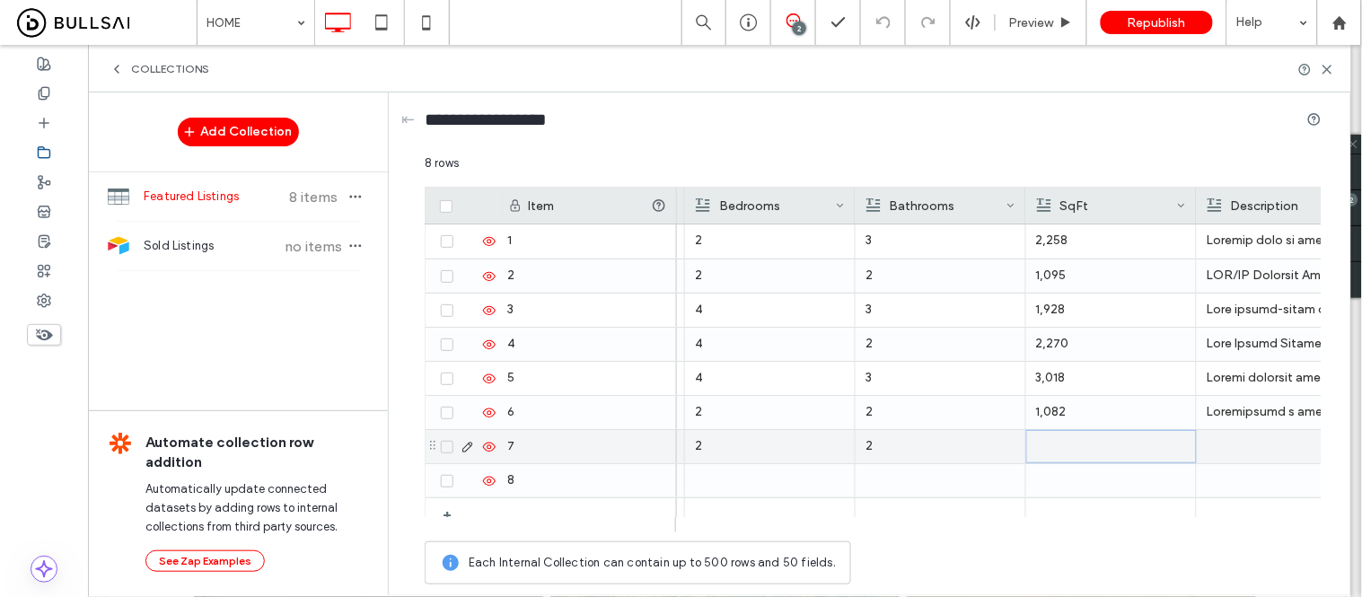
click at [1052, 440] on div at bounding box center [1111, 446] width 149 height 31
click at [1269, 444] on div at bounding box center [1282, 446] width 150 height 33
click at [1222, 449] on div at bounding box center [1282, 446] width 150 height 33
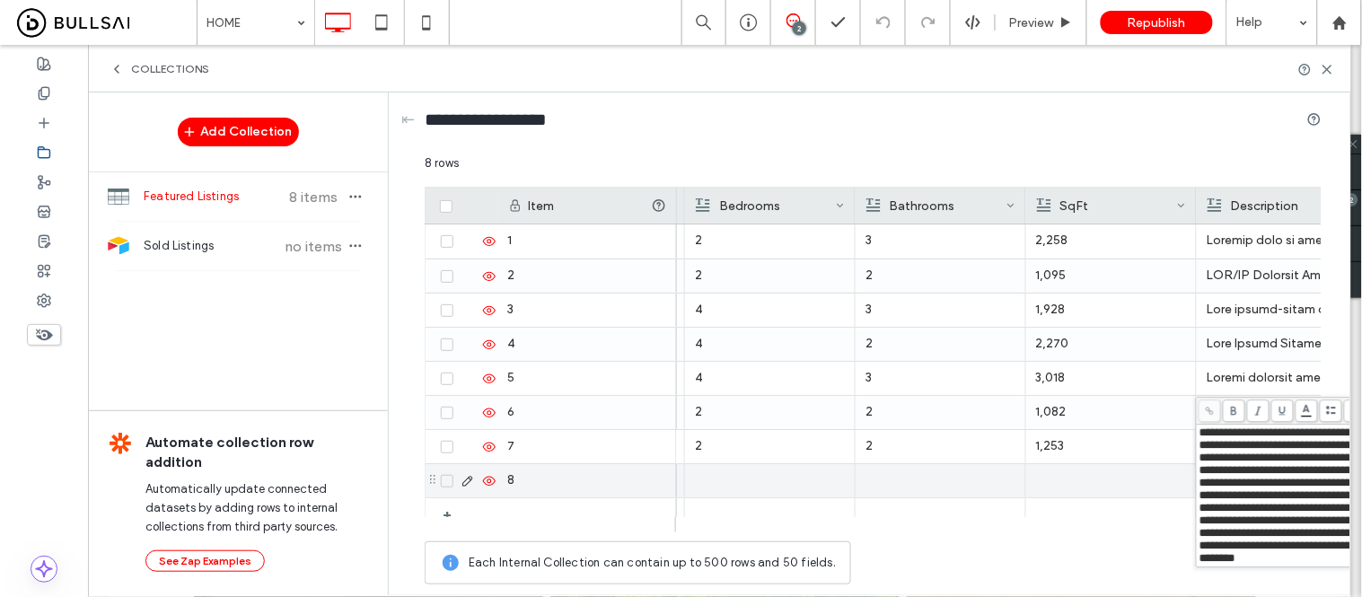
click at [1067, 446] on p "1,253" at bounding box center [1111, 446] width 150 height 32
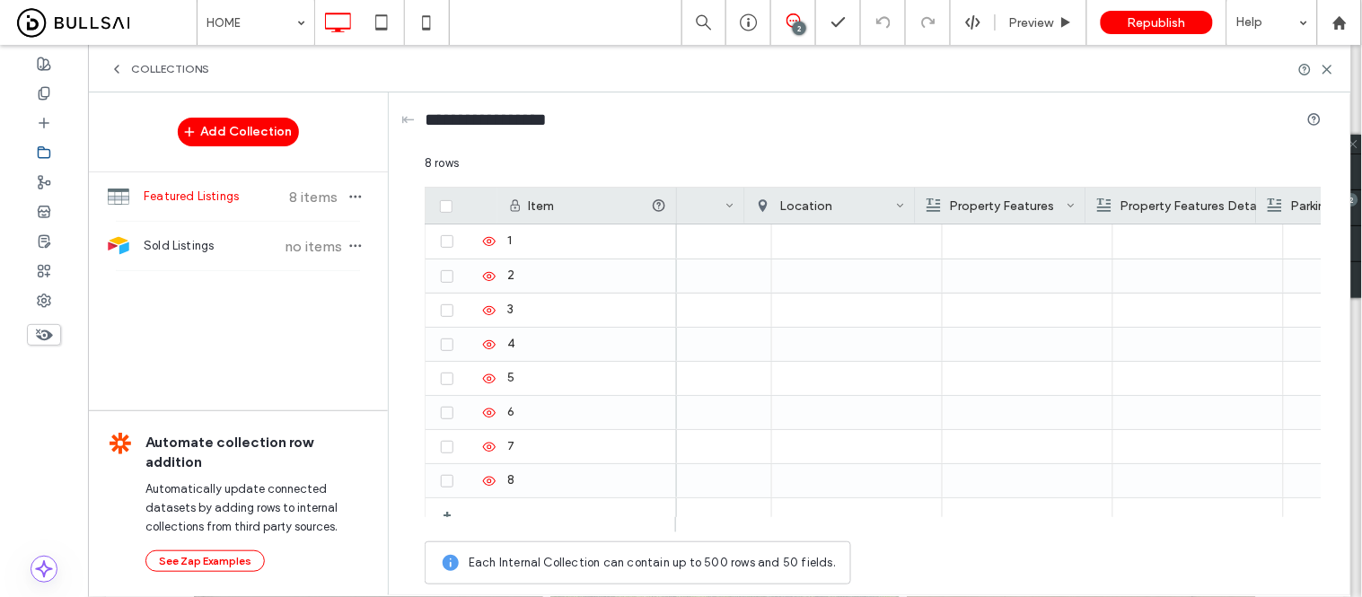
scroll to position [0, 1818]
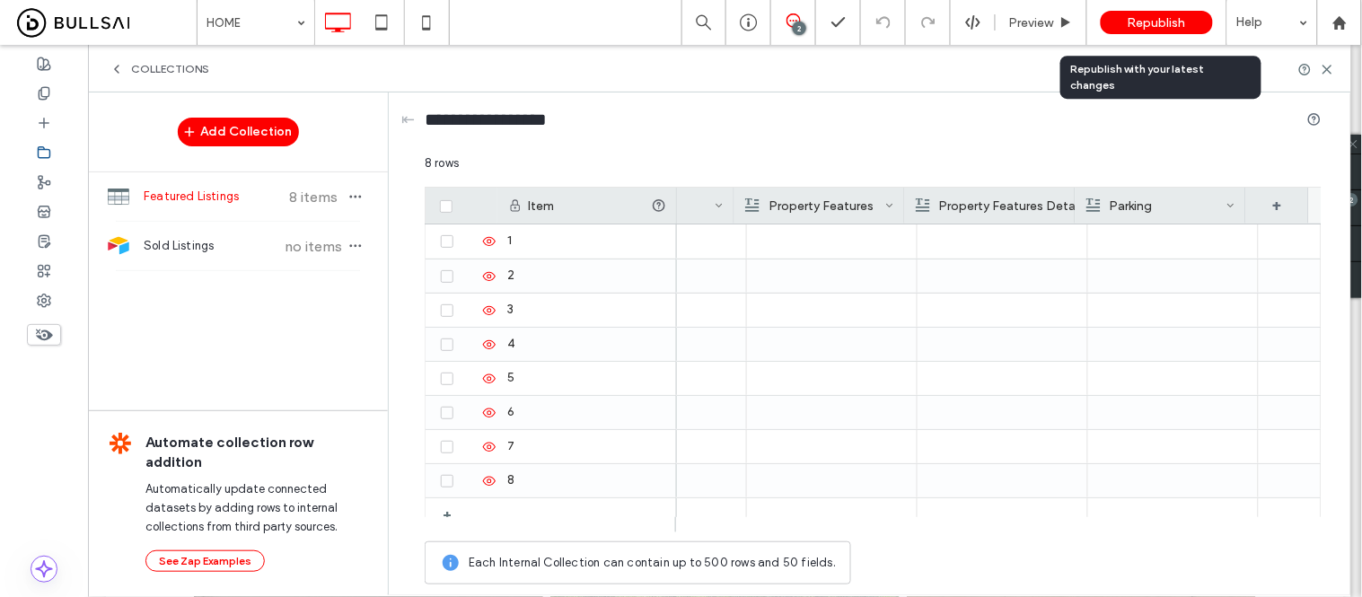
click at [1153, 28] on span "Republish" at bounding box center [1157, 22] width 58 height 15
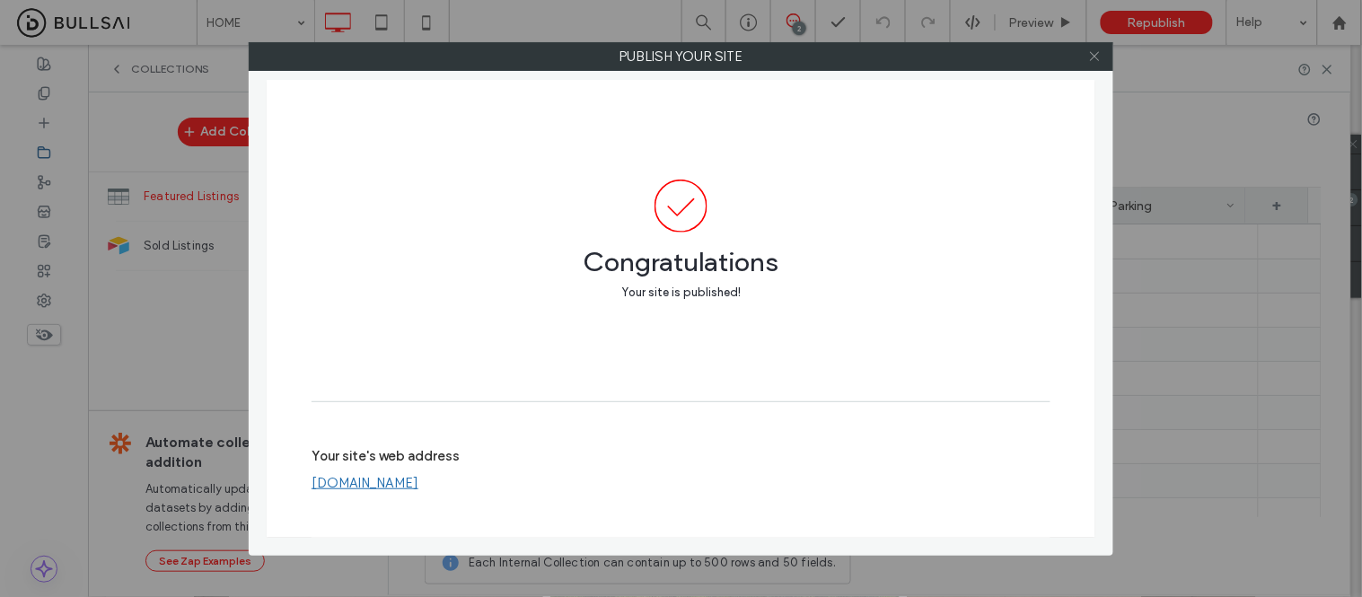
click at [1101, 61] on icon at bounding box center [1094, 55] width 13 height 13
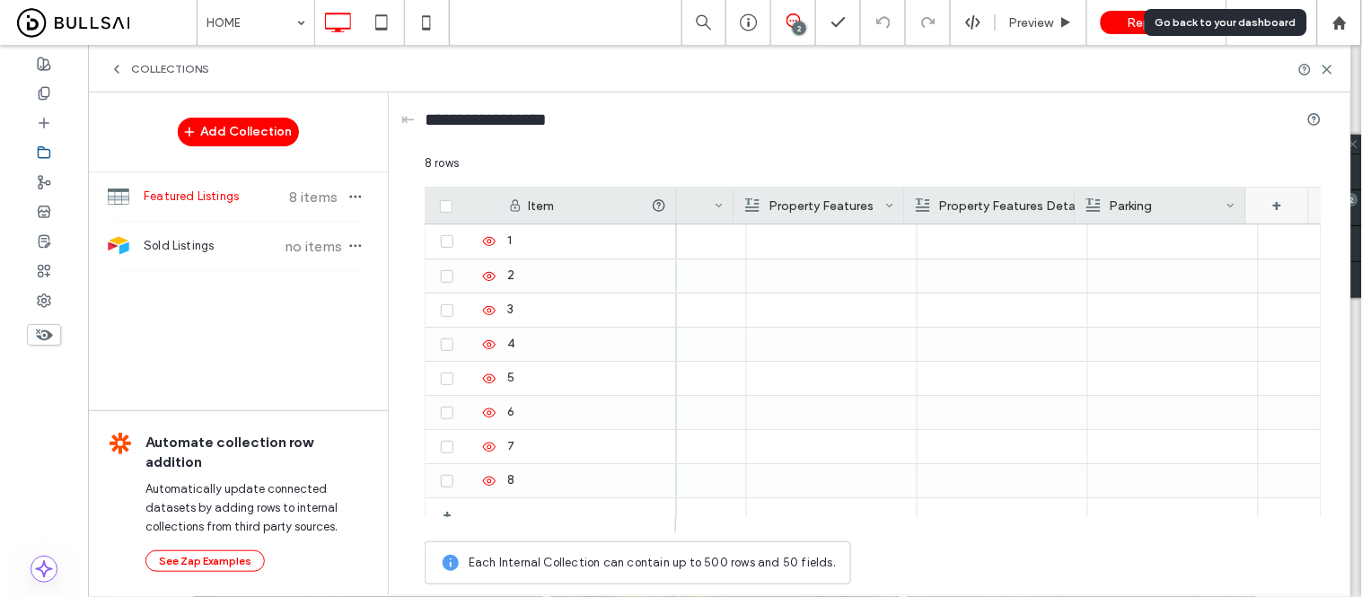
click at [1338, 22] on use at bounding box center [1338, 21] width 13 height 13
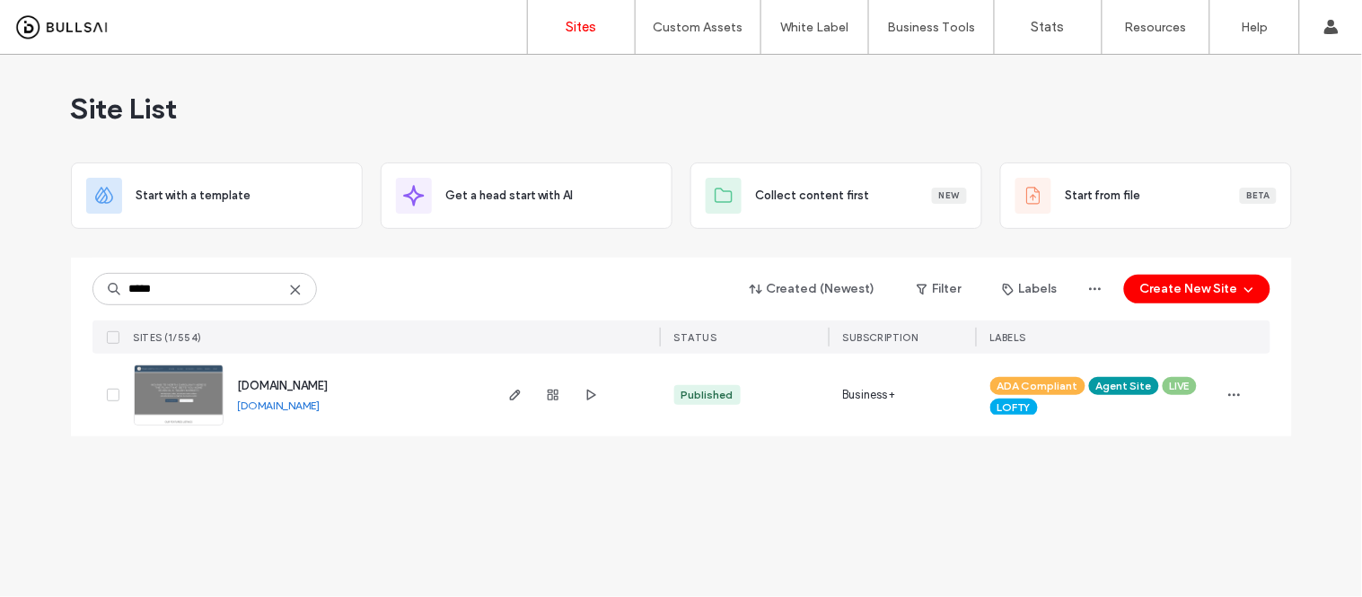
type input "*****"
click at [306, 409] on link "[DOMAIN_NAME]" at bounding box center [279, 405] width 83 height 13
click at [159, 378] on img at bounding box center [179, 426] width 88 height 122
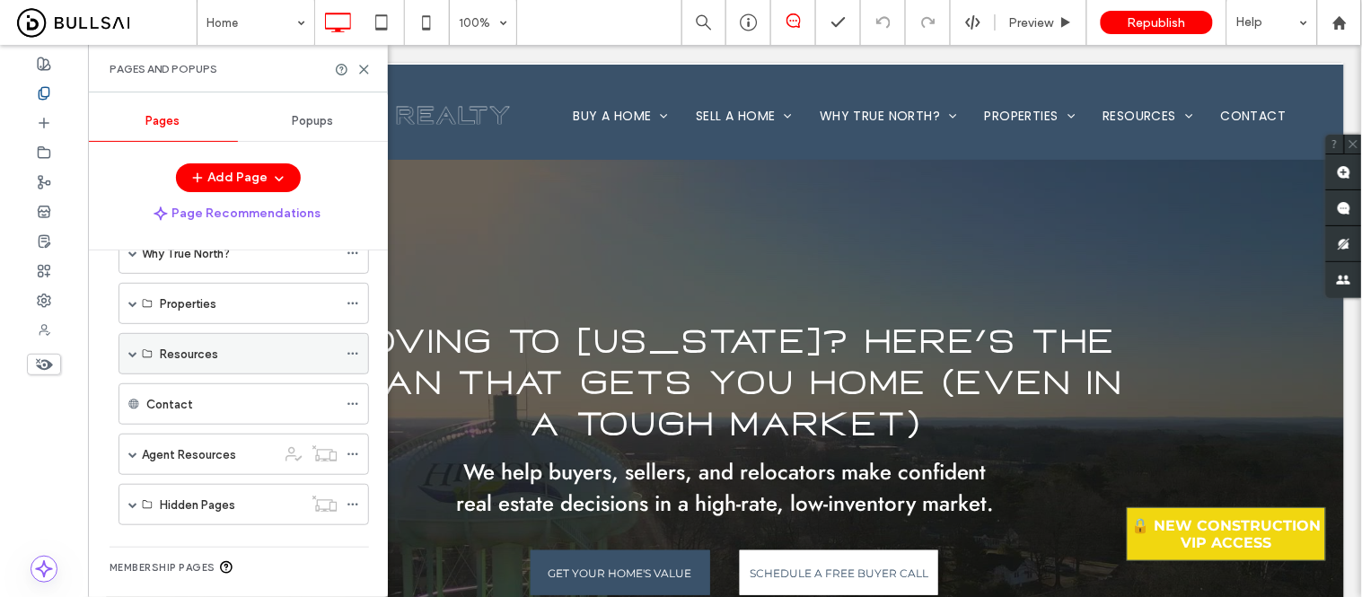
click at [131, 354] on span at bounding box center [132, 353] width 9 height 9
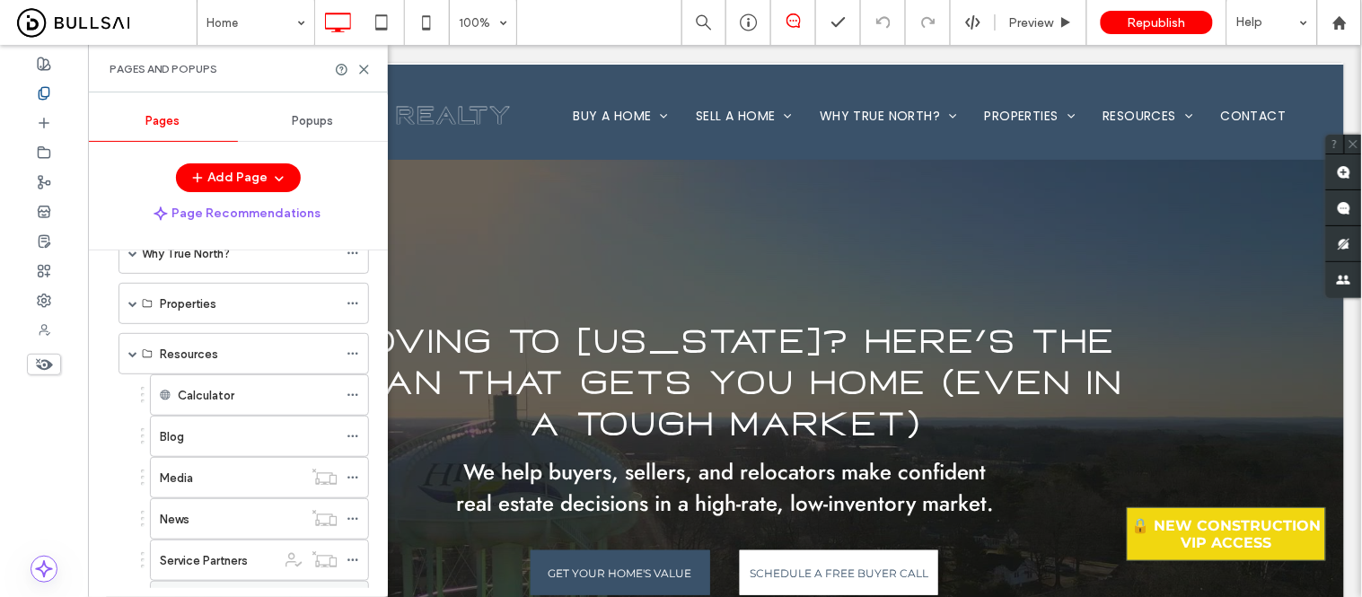
scroll to position [299, 0]
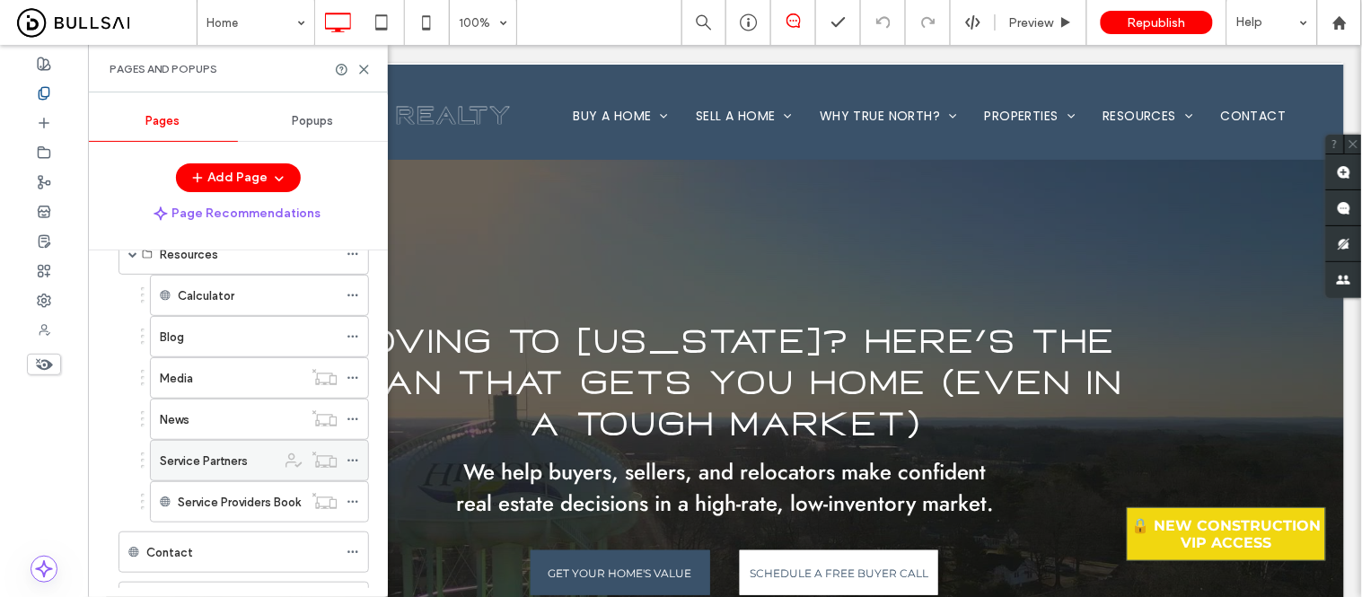
click at [200, 468] on label "Service Partners" at bounding box center [204, 460] width 88 height 31
click at [361, 67] on icon at bounding box center [363, 69] width 13 height 13
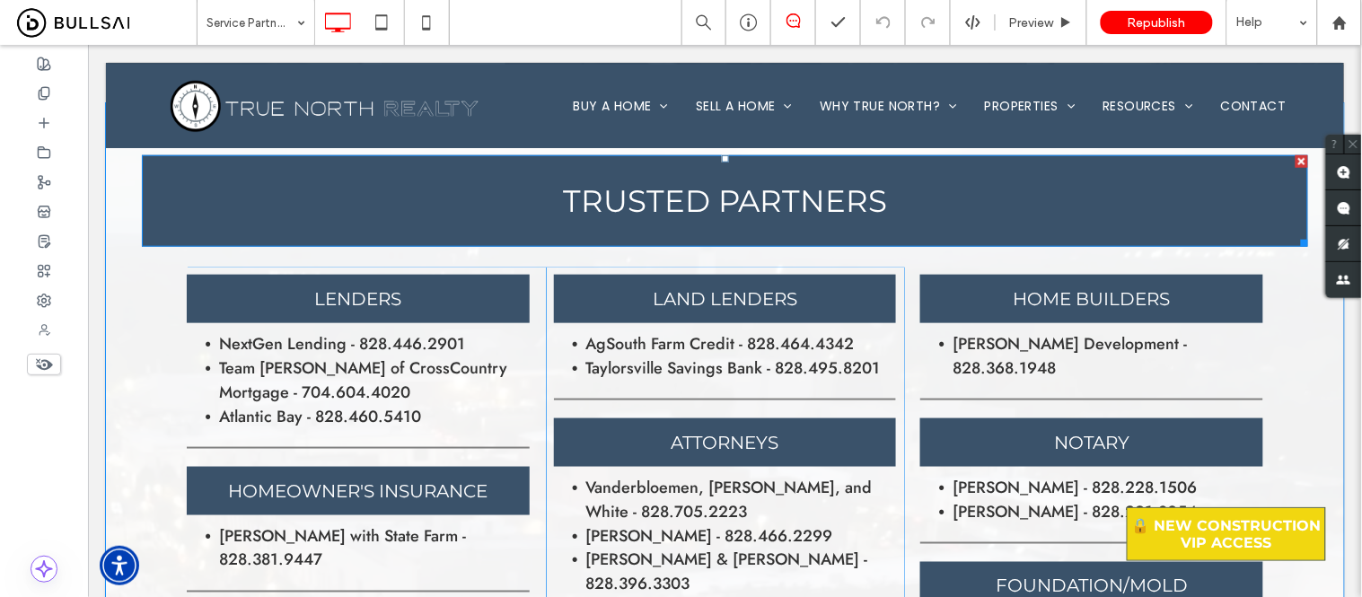
scroll to position [258, 0]
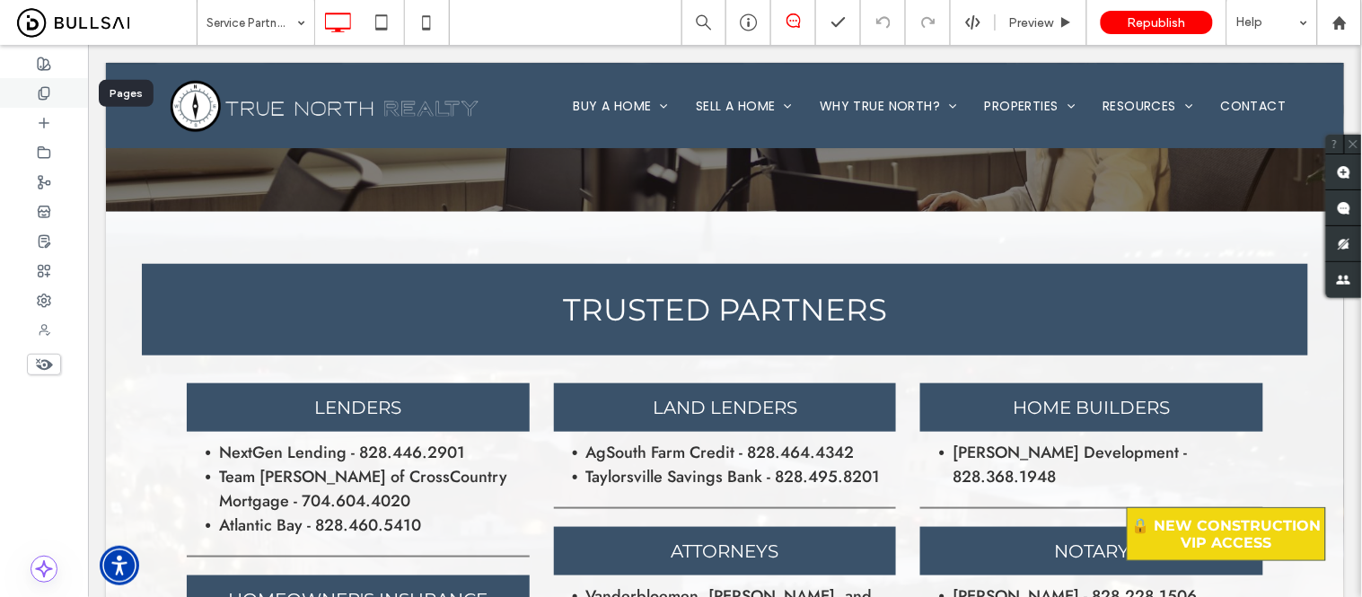
click at [40, 101] on div at bounding box center [44, 93] width 88 height 30
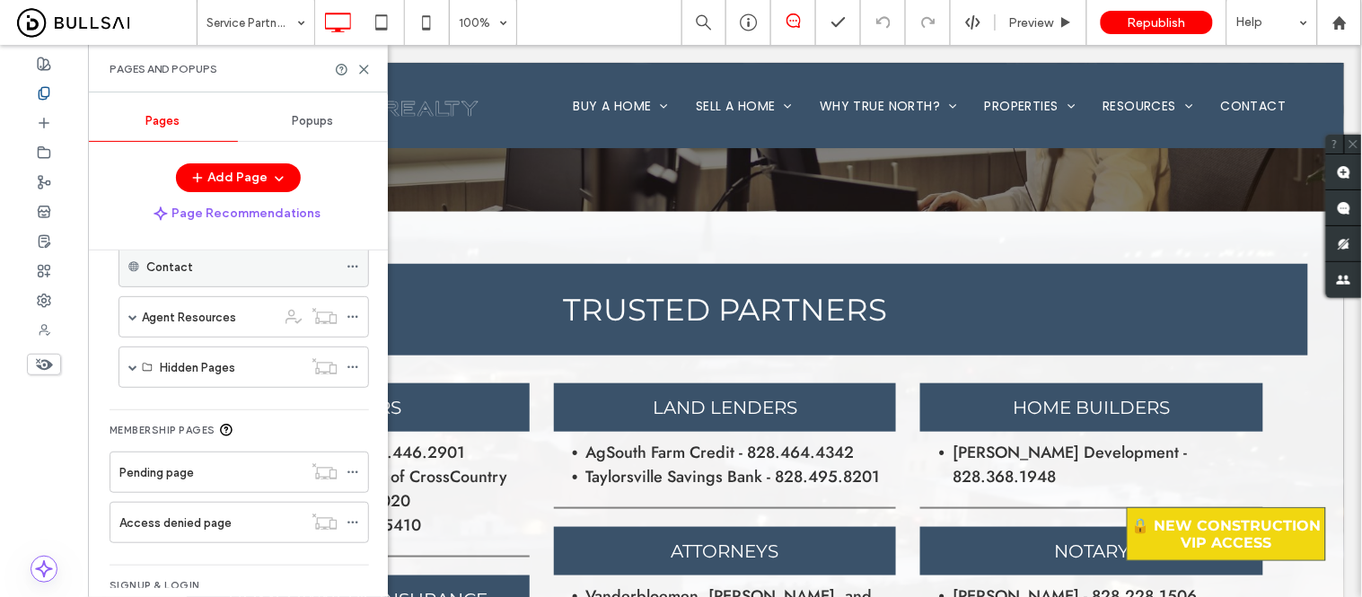
scroll to position [471, 0]
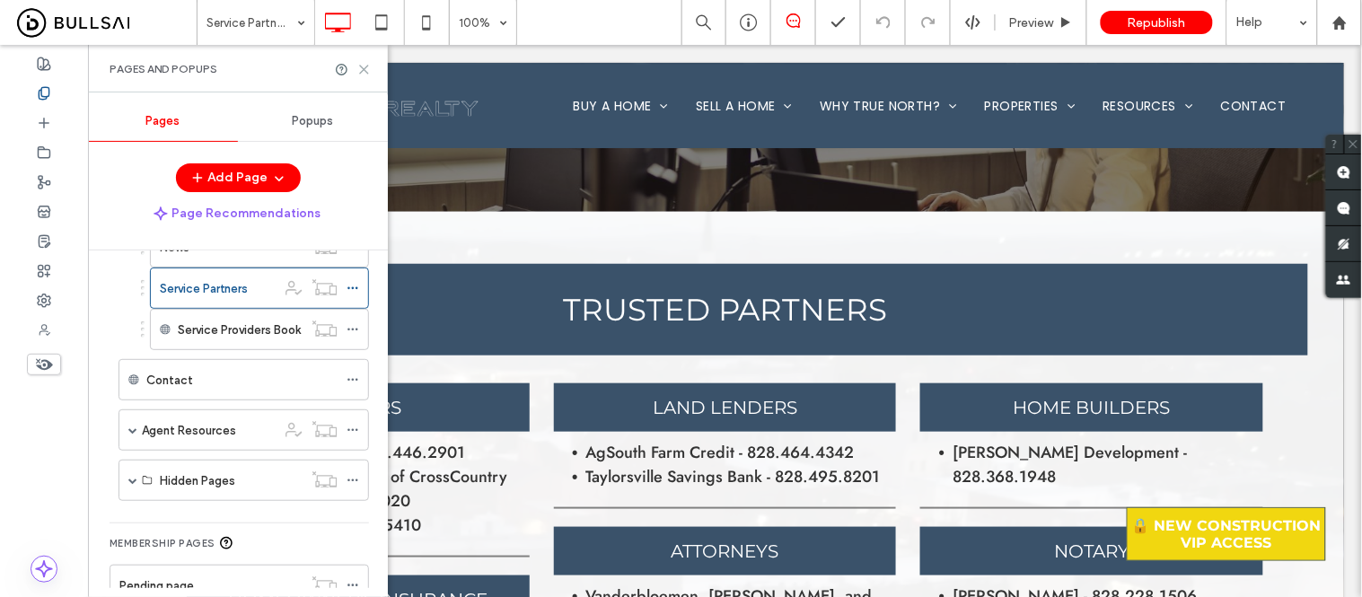
click at [369, 70] on icon at bounding box center [363, 69] width 13 height 13
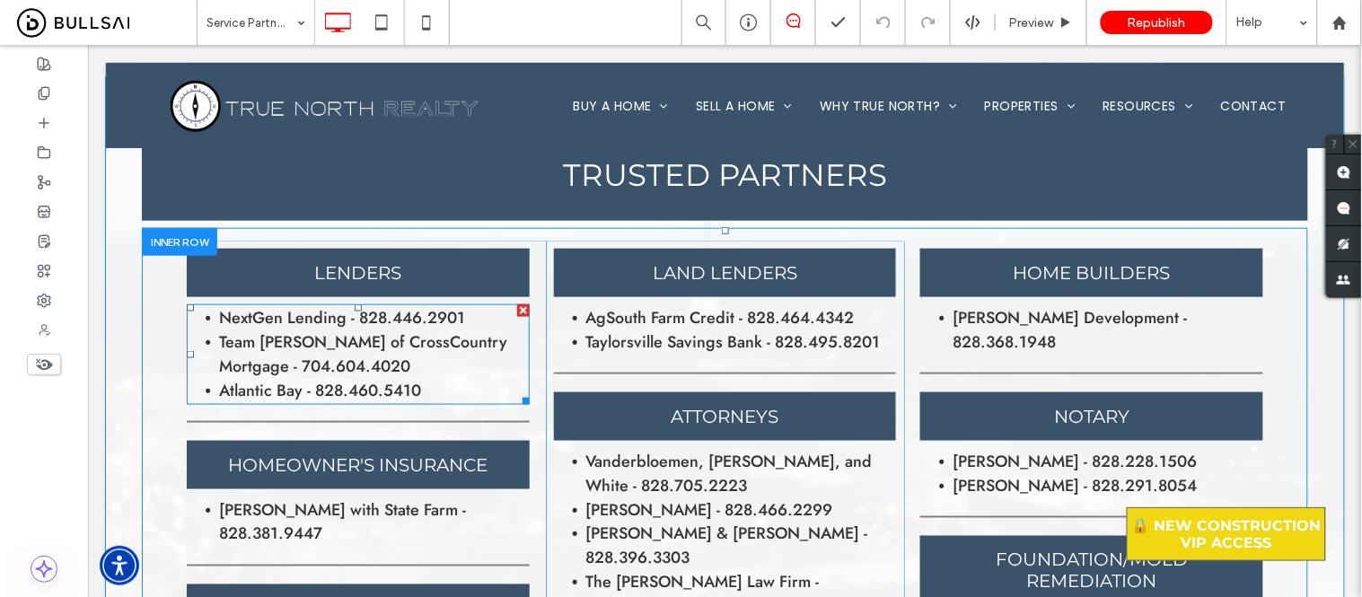
scroll to position [357, 0]
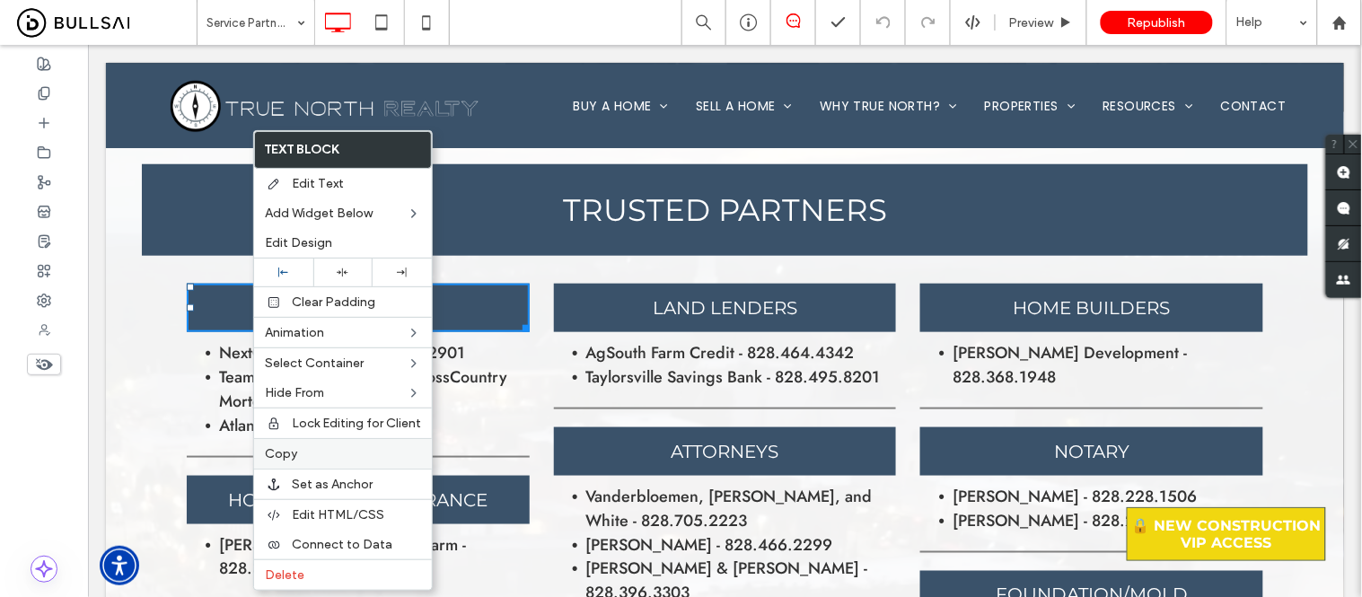
click at [297, 453] on label "Copy" at bounding box center [343, 453] width 156 height 15
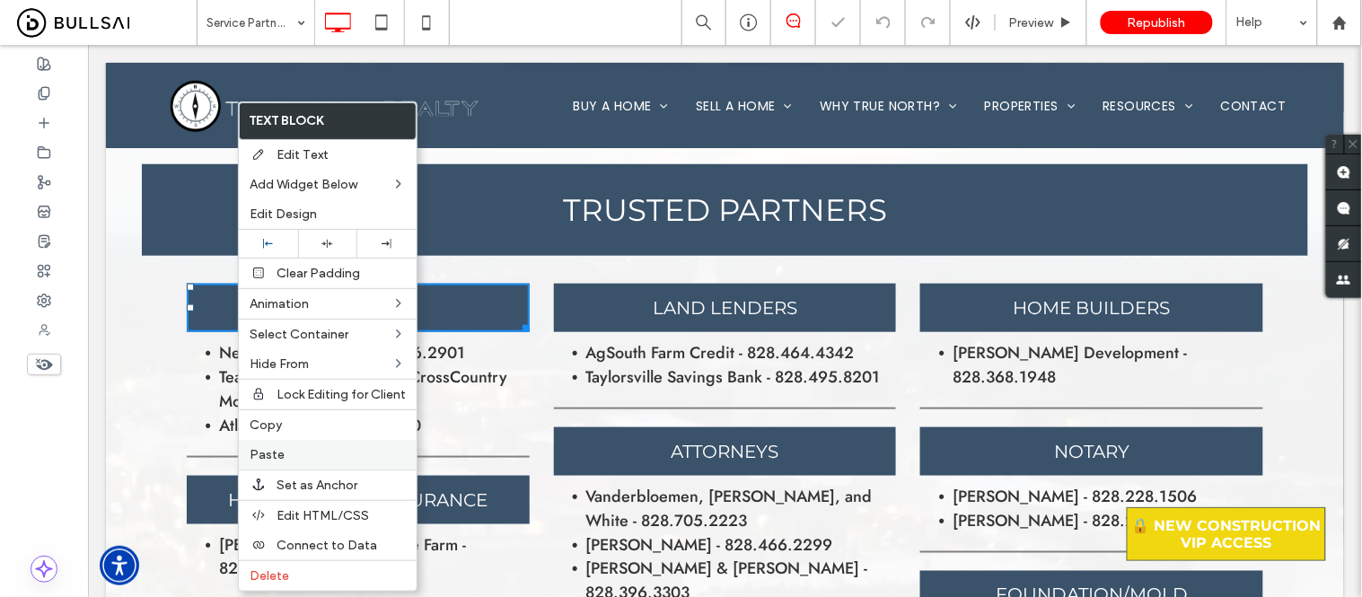
click at [296, 454] on label "Paste" at bounding box center [328, 454] width 156 height 15
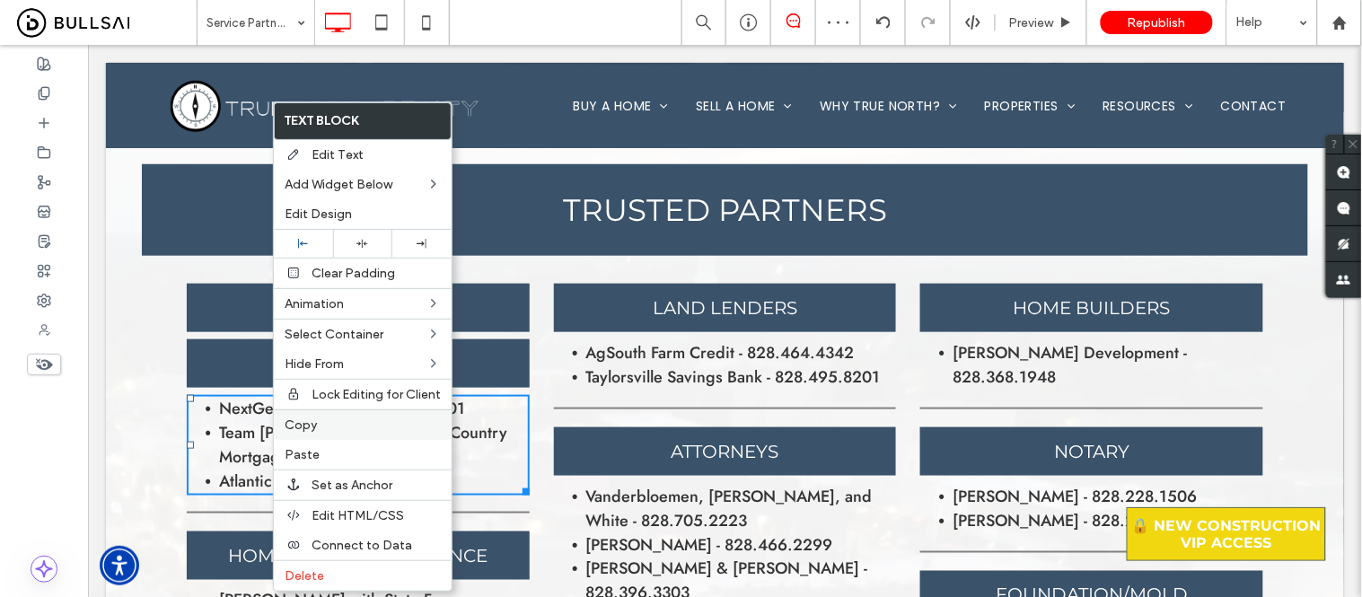
click at [315, 423] on span "Copy" at bounding box center [301, 425] width 32 height 15
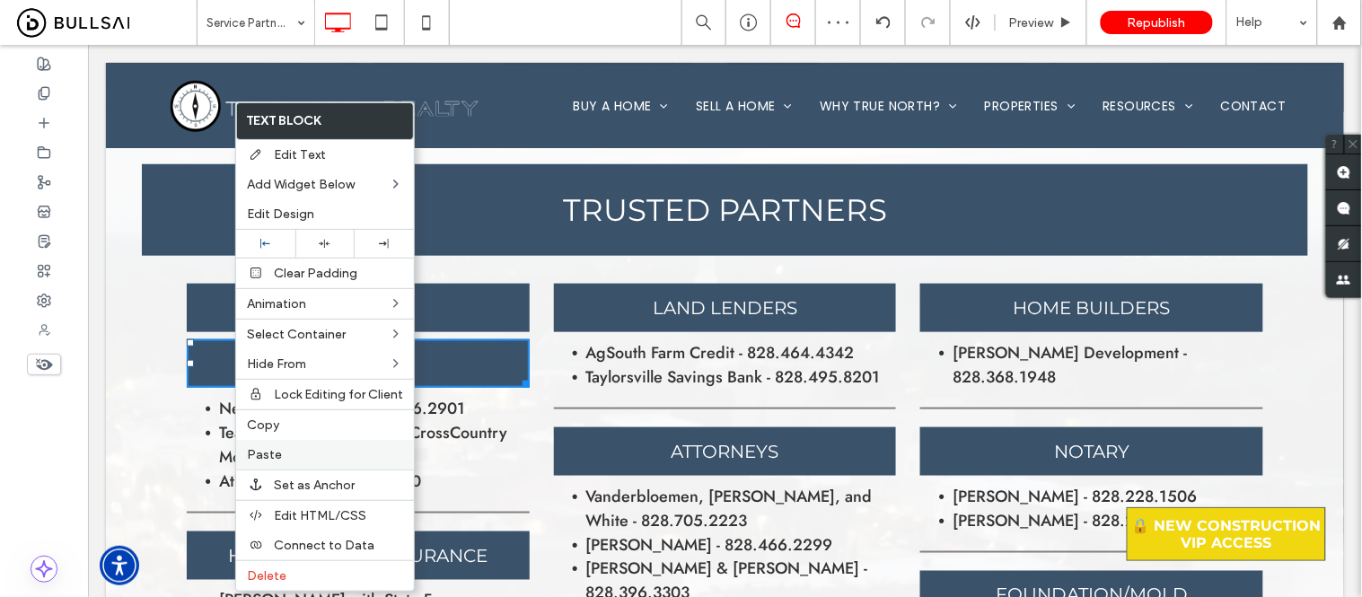
click at [271, 449] on span "Paste" at bounding box center [264, 454] width 35 height 15
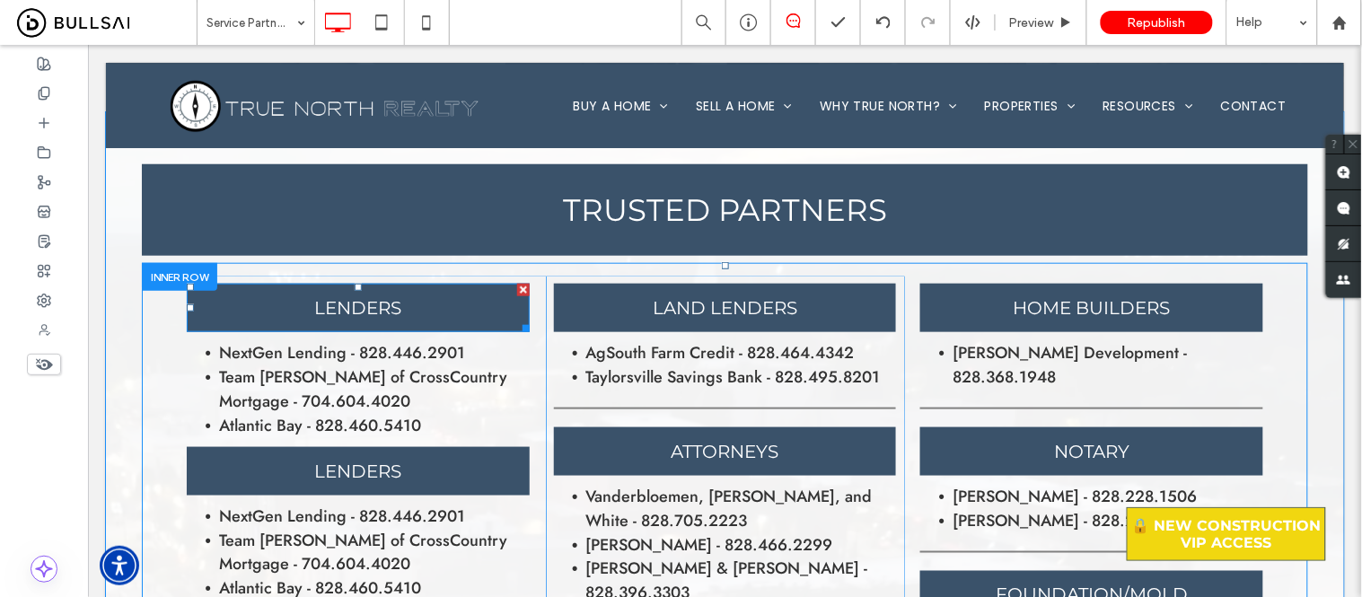
click at [333, 301] on span "Lenders" at bounding box center [356, 307] width 87 height 22
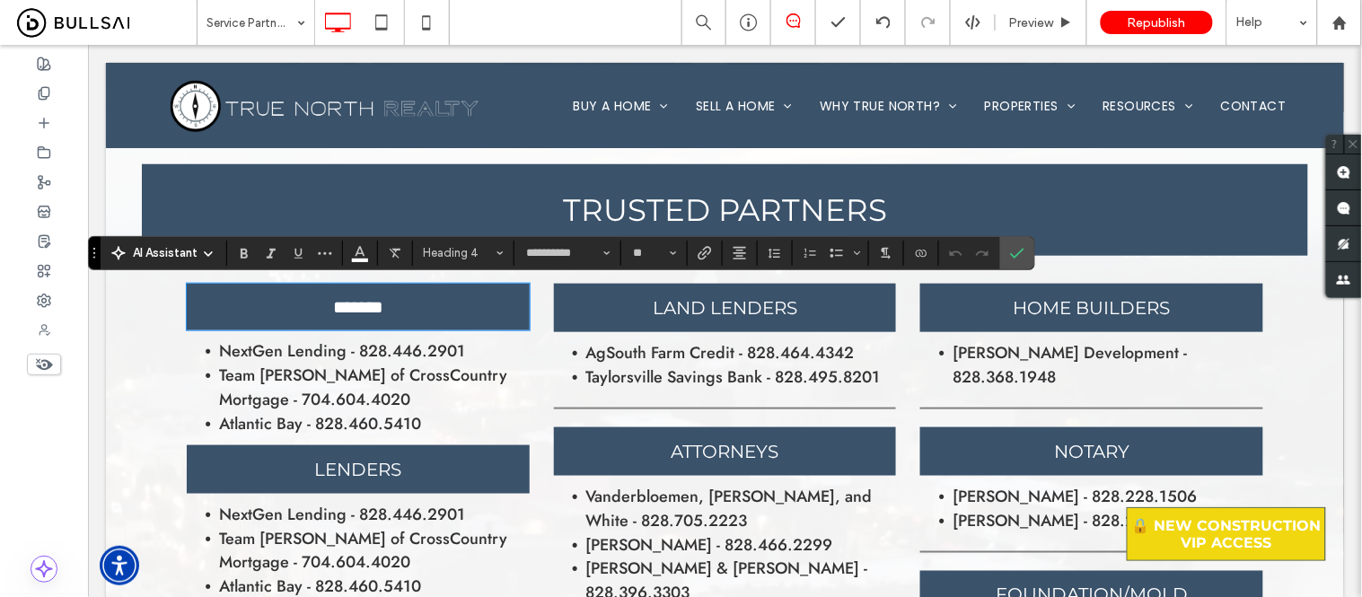
type input "**********"
type input "**"
click at [1019, 250] on icon "Confirm" at bounding box center [1017, 253] width 14 height 14
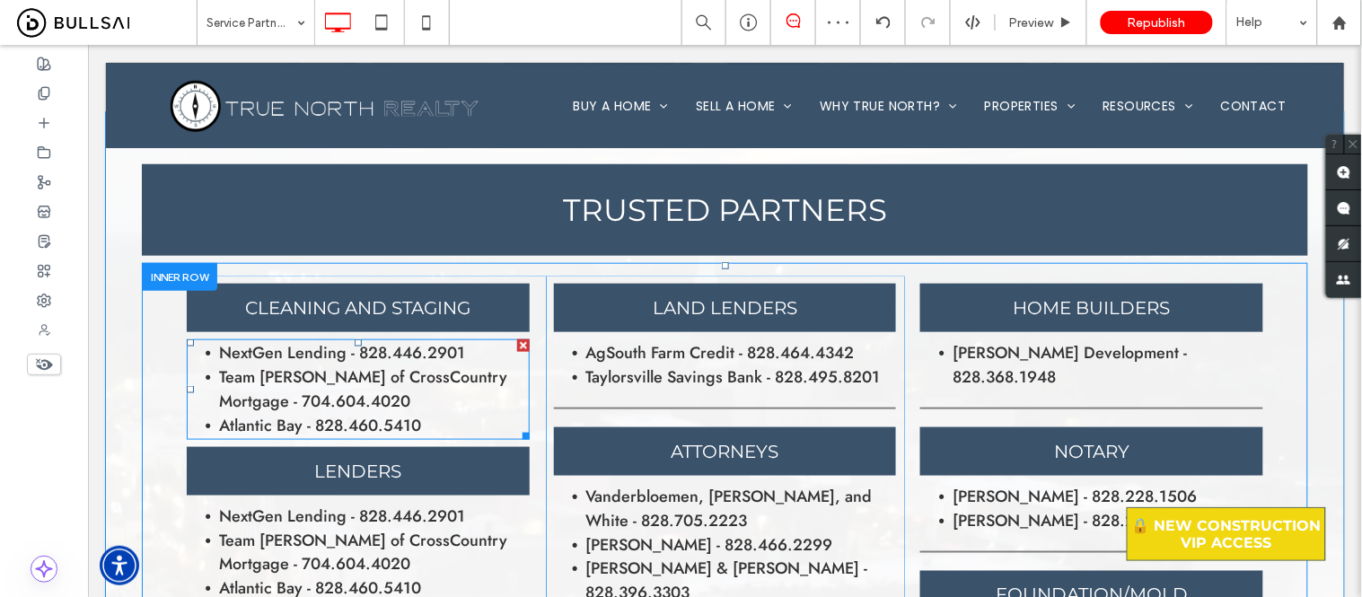
click at [254, 415] on span "Atlantic Bay - 828.460.5410" at bounding box center [319, 424] width 202 height 23
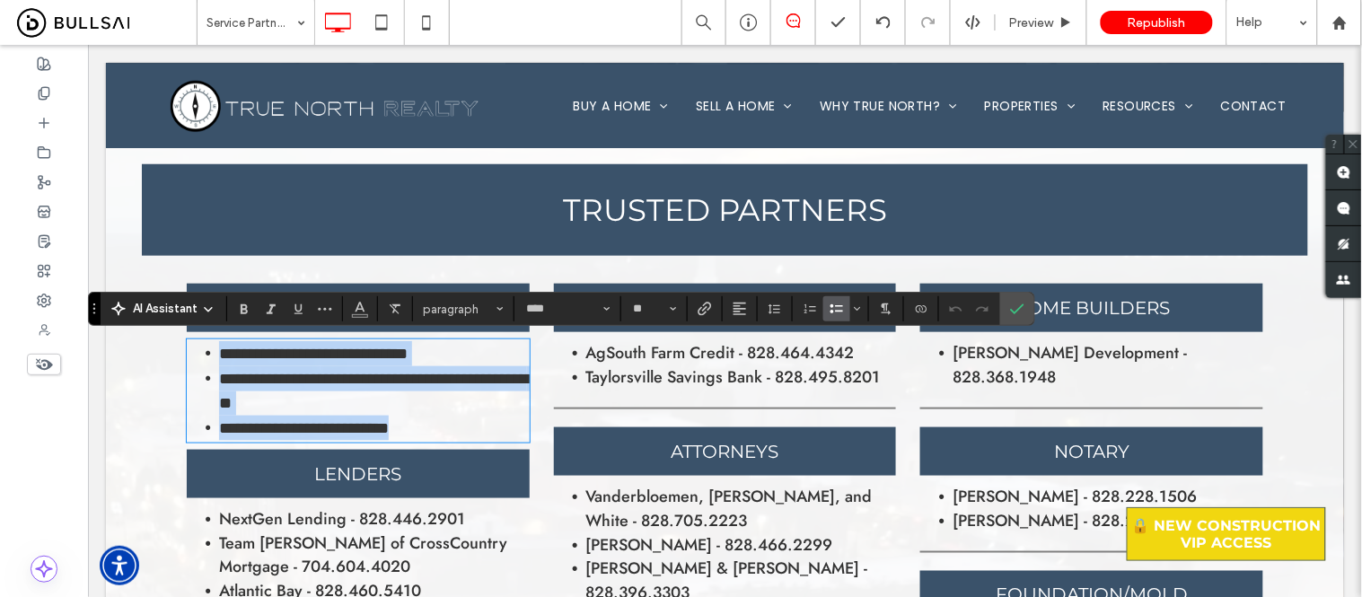
click at [277, 388] on span "**********" at bounding box center [375, 390] width 314 height 40
drag, startPoint x: 391, startPoint y: 433, endPoint x: 203, endPoint y: 377, distance: 195.7
click at [203, 377] on ul "**********" at bounding box center [357, 390] width 343 height 100
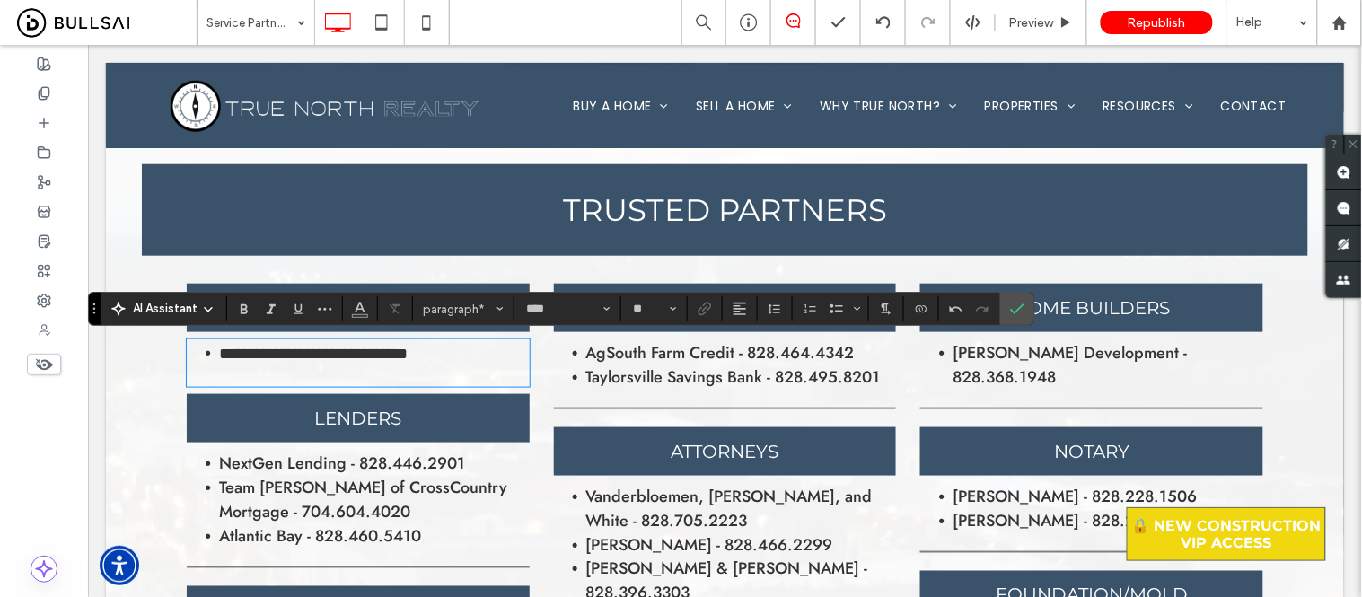
type input "**"
click at [346, 354] on span "**********" at bounding box center [312, 353] width 189 height 16
click at [343, 353] on span "**********" at bounding box center [312, 353] width 189 height 16
click at [341, 351] on span "**********" at bounding box center [312, 353] width 189 height 16
drag, startPoint x: 343, startPoint y: 352, endPoint x: 217, endPoint y: 350, distance: 125.7
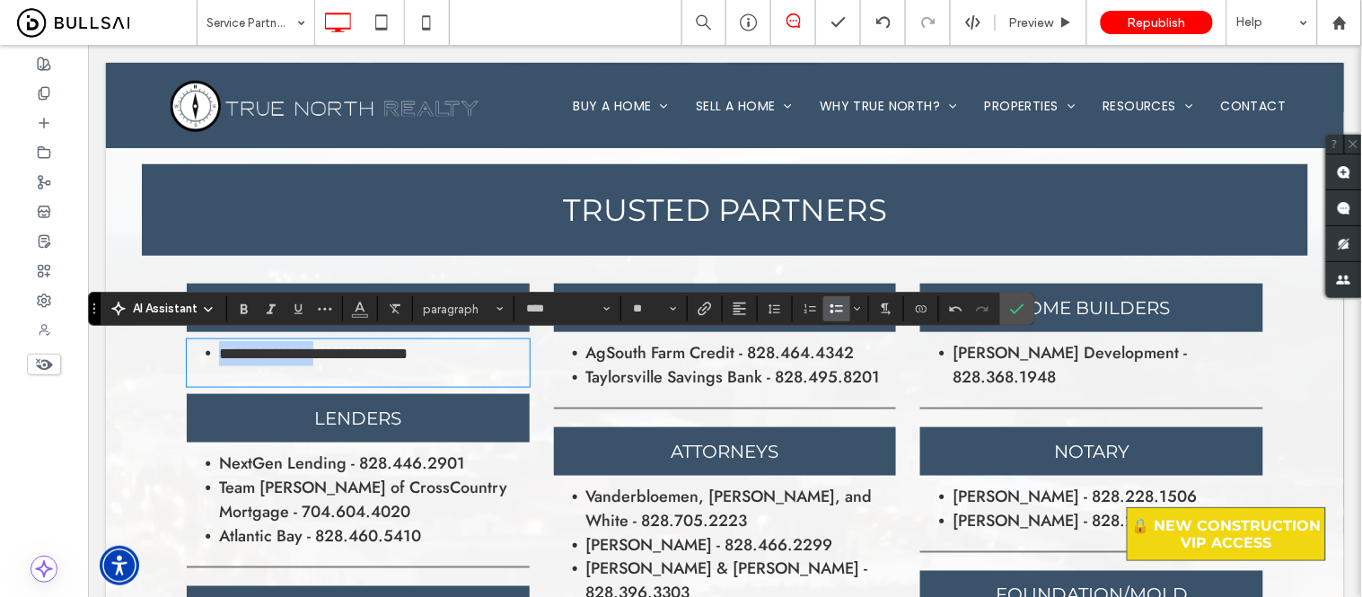
click at [218, 350] on span "**********" at bounding box center [312, 353] width 189 height 16
drag, startPoint x: 461, startPoint y: 351, endPoint x: 477, endPoint y: 352, distance: 16.2
click at [477, 352] on li "**********" at bounding box center [373, 352] width 311 height 25
type input "*******"
type input "**"
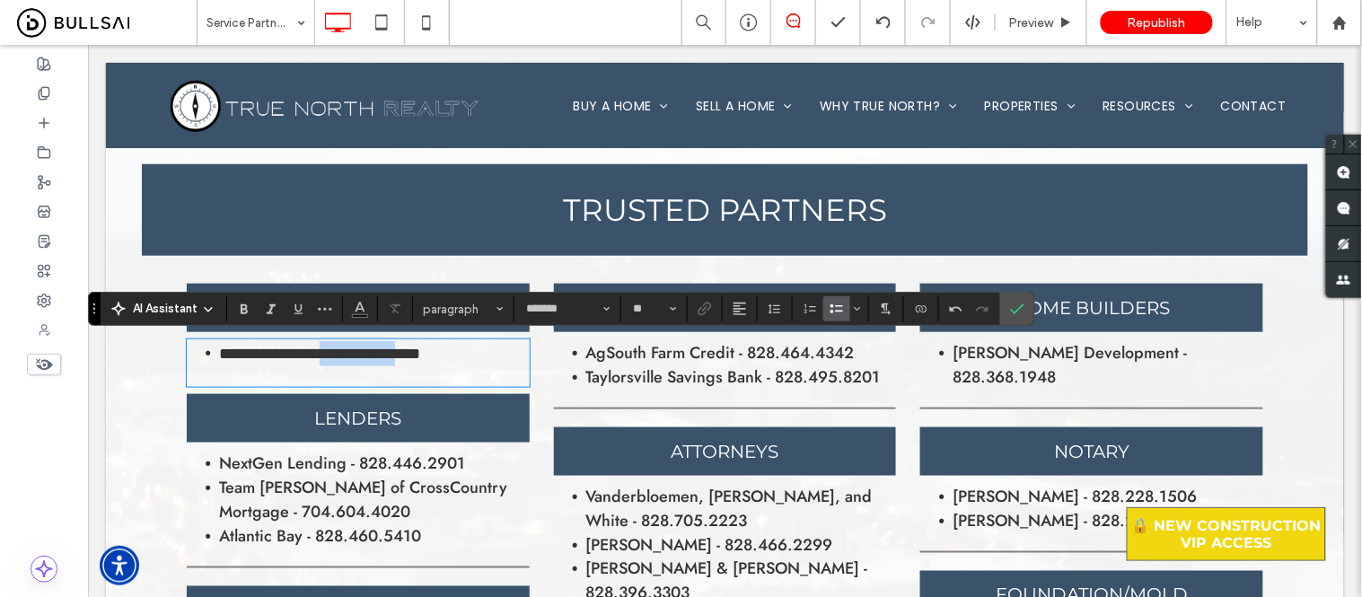
scroll to position [0, 0]
type input "****"
type input "**"
click at [419, 353] on span "**********" at bounding box center [318, 353] width 201 height 16
click at [1016, 305] on icon "Confirm" at bounding box center [1017, 309] width 14 height 14
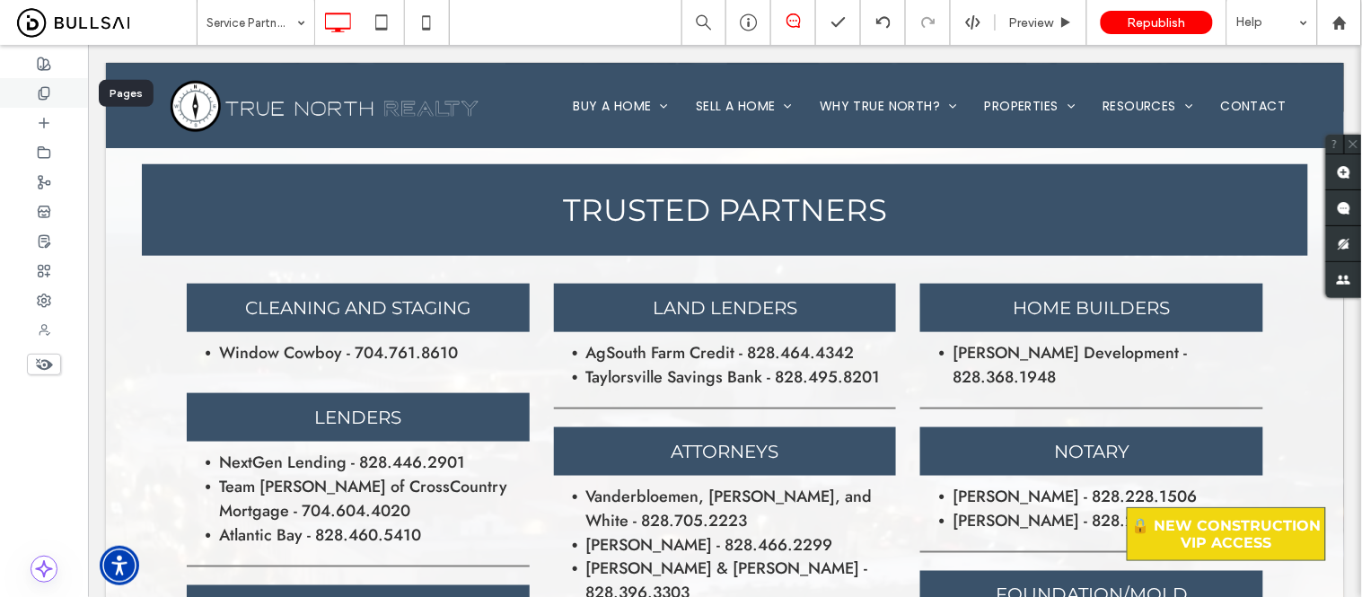
click at [41, 91] on use at bounding box center [44, 93] width 10 height 12
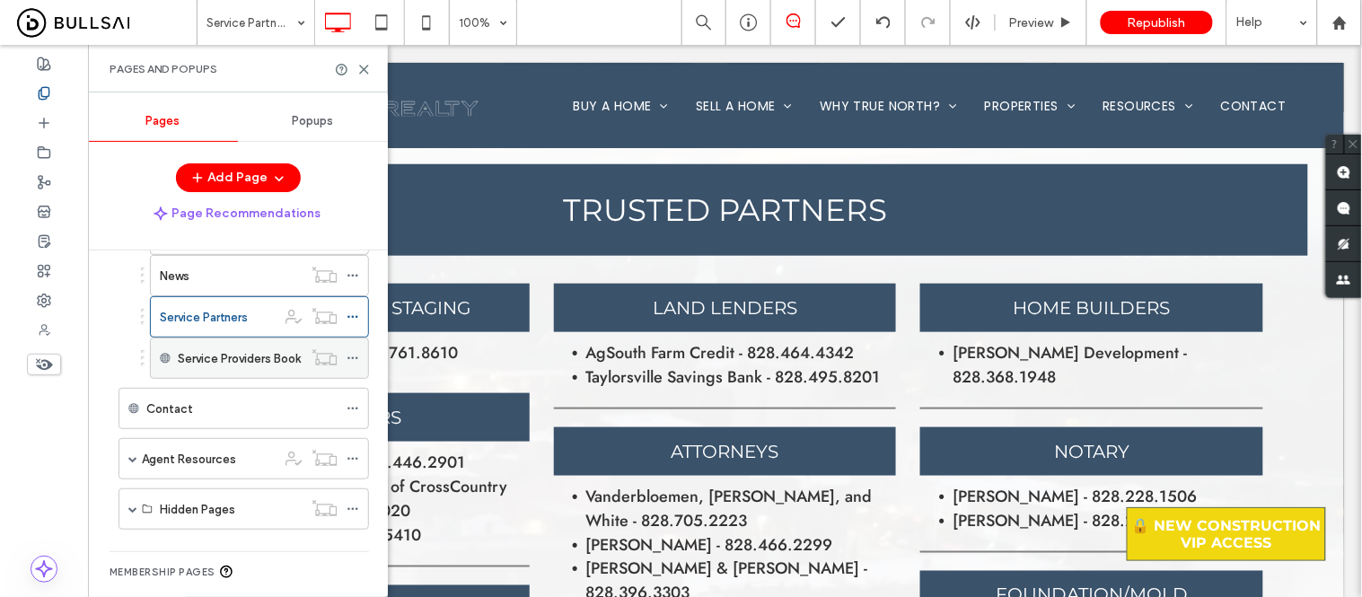
scroll to position [399, 0]
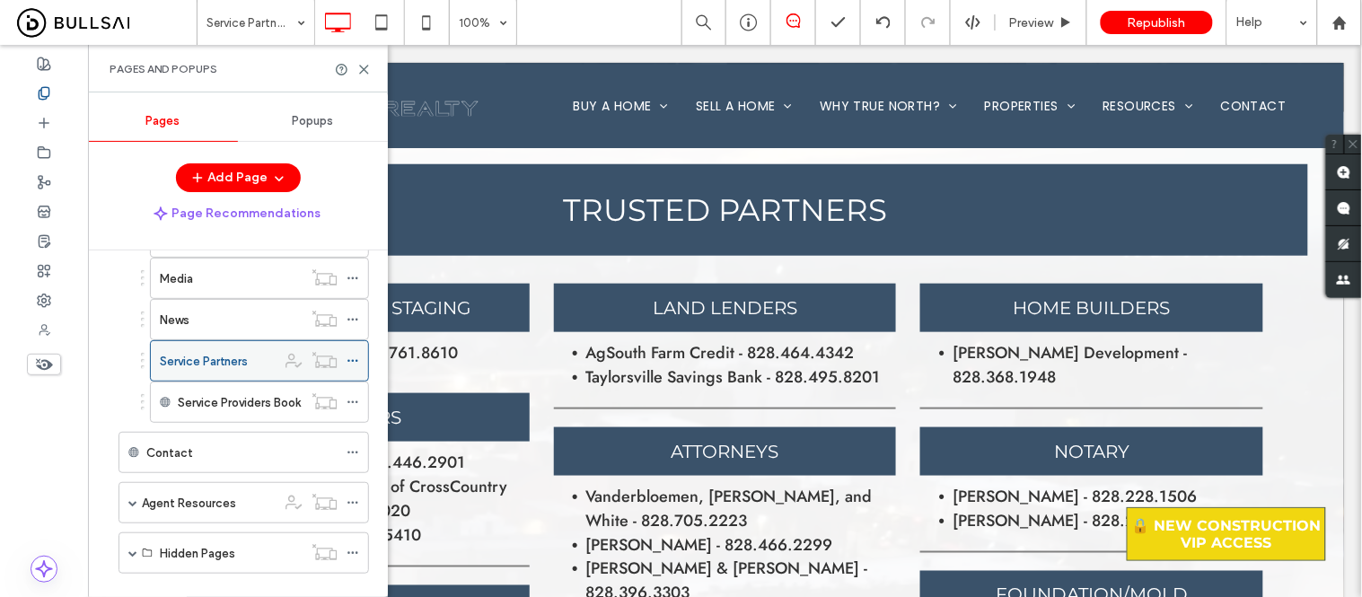
click at [352, 361] on icon at bounding box center [353, 361] width 13 height 13
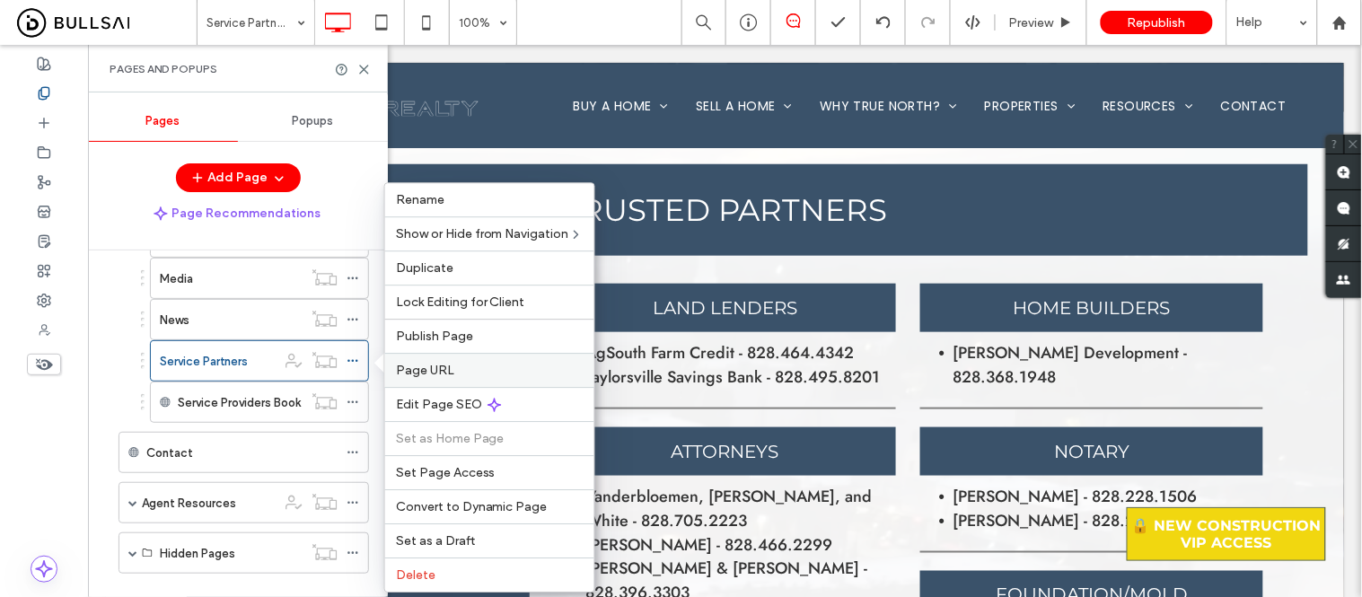
click at [429, 363] on span "Page URL" at bounding box center [425, 370] width 58 height 15
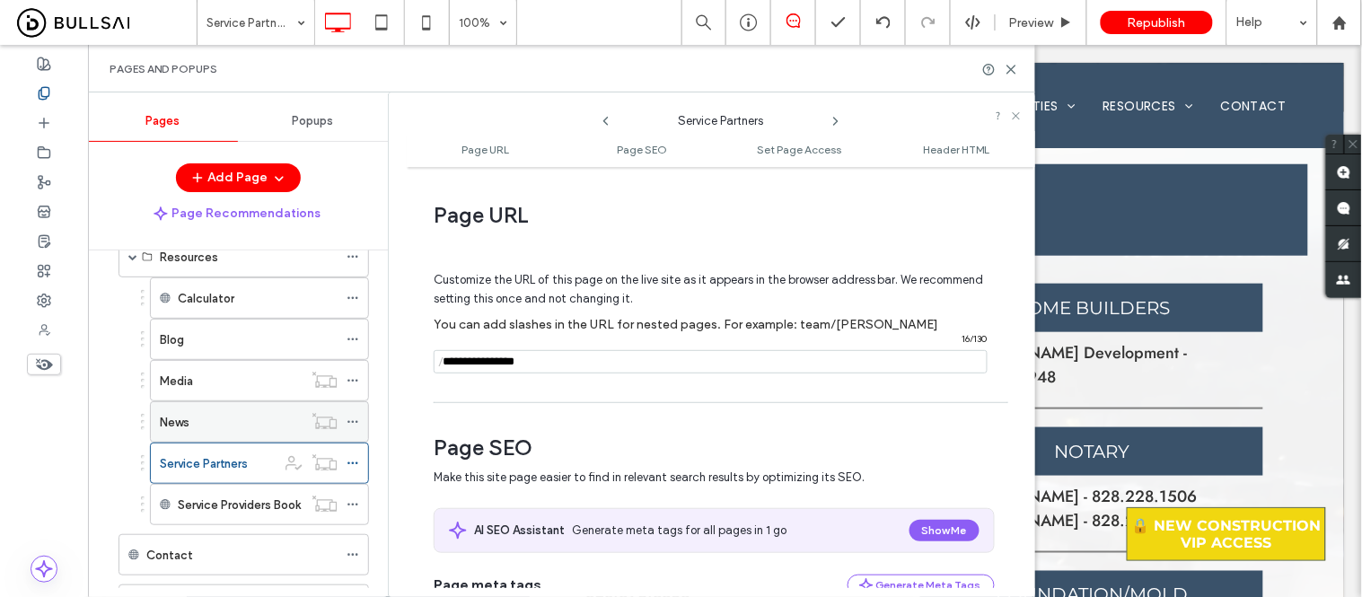
scroll to position [199, 0]
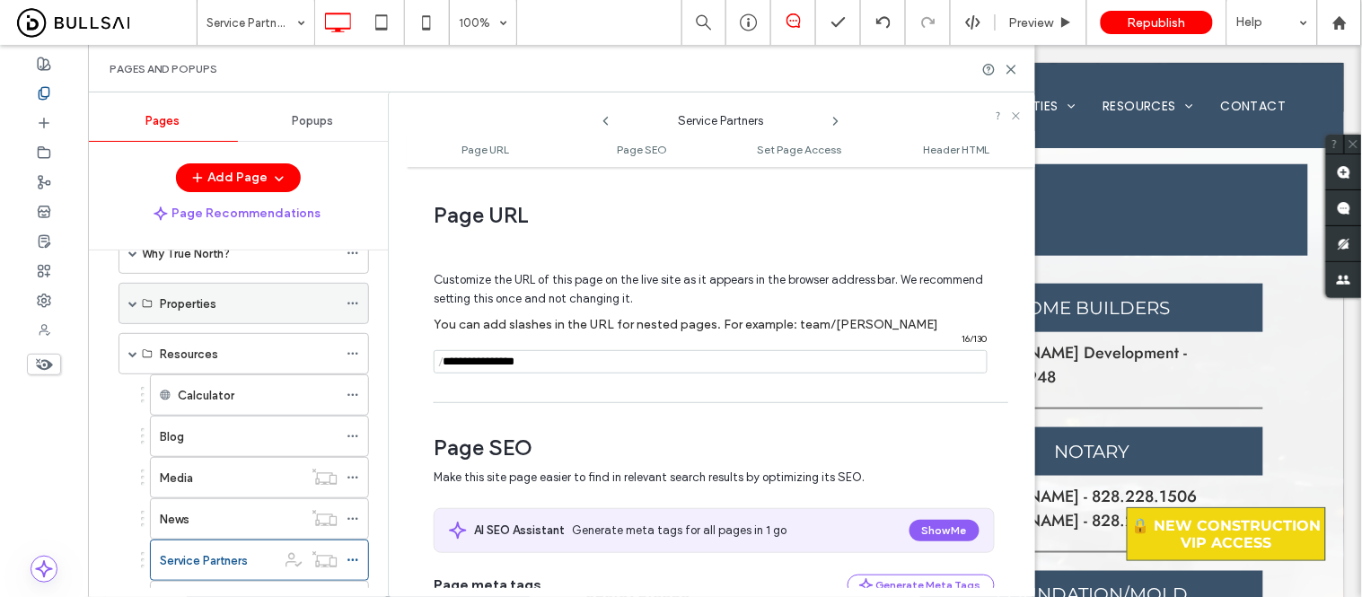
drag, startPoint x: 133, startPoint y: 353, endPoint x: 140, endPoint y: 312, distance: 41.0
click at [133, 353] on span at bounding box center [132, 353] width 9 height 9
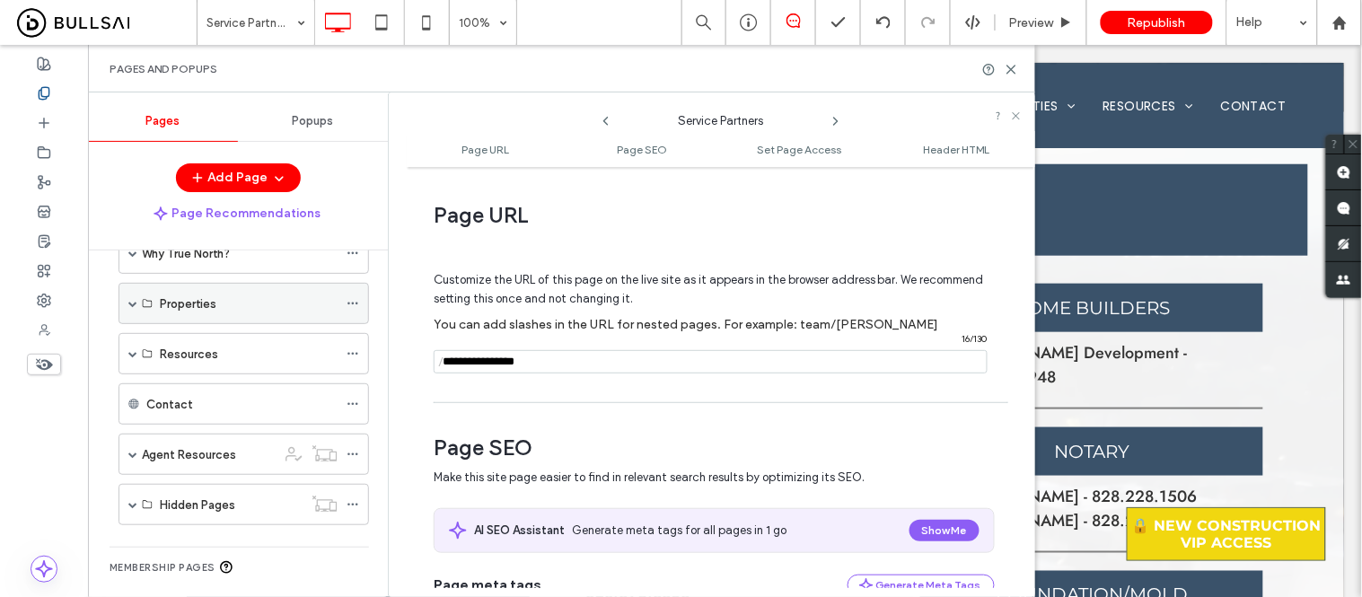
click at [135, 311] on span at bounding box center [132, 304] width 9 height 40
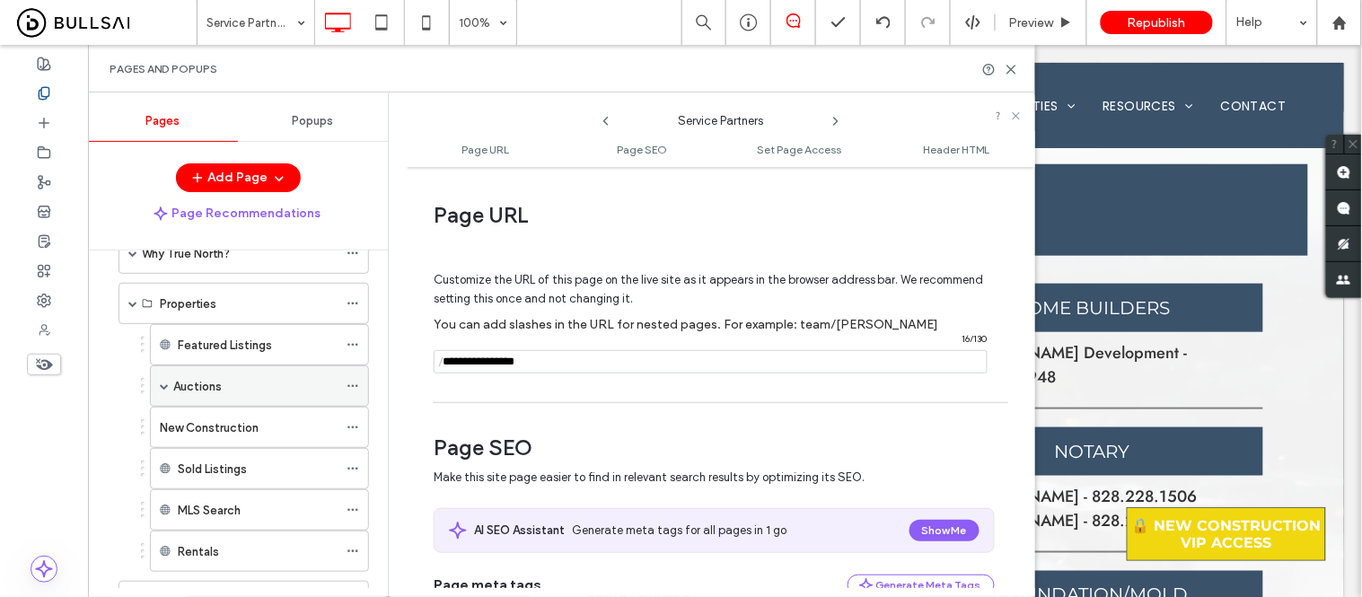
click at [163, 382] on span at bounding box center [164, 386] width 9 height 9
click at [137, 309] on div "Properties" at bounding box center [244, 303] width 251 height 41
click at [132, 256] on span at bounding box center [132, 253] width 9 height 9
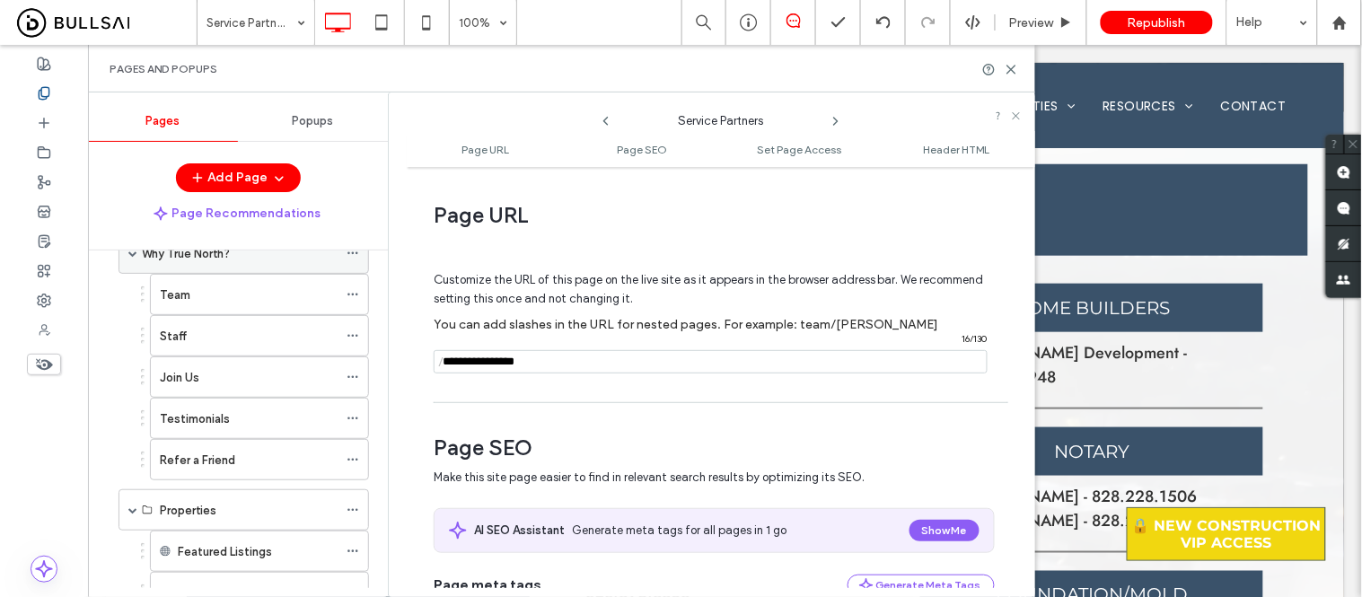
click at [123, 258] on div "Why True North?" at bounding box center [244, 253] width 251 height 41
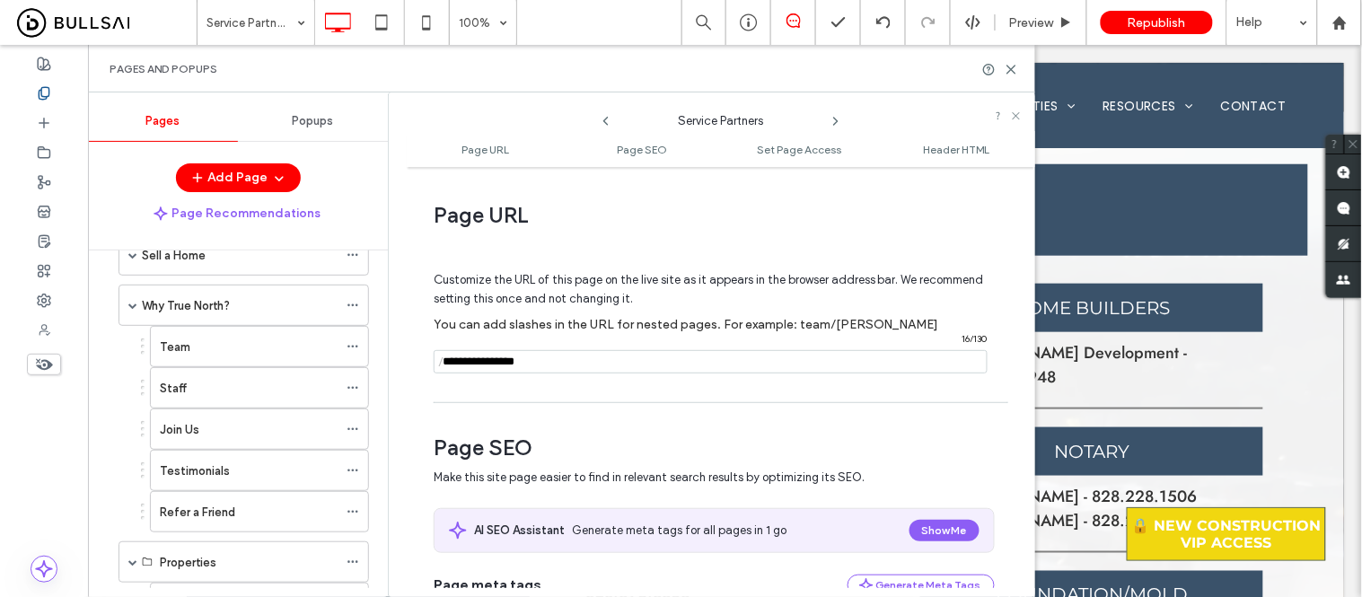
scroll to position [100, 0]
click at [127, 348] on div "Why True North?" at bounding box center [244, 352] width 251 height 41
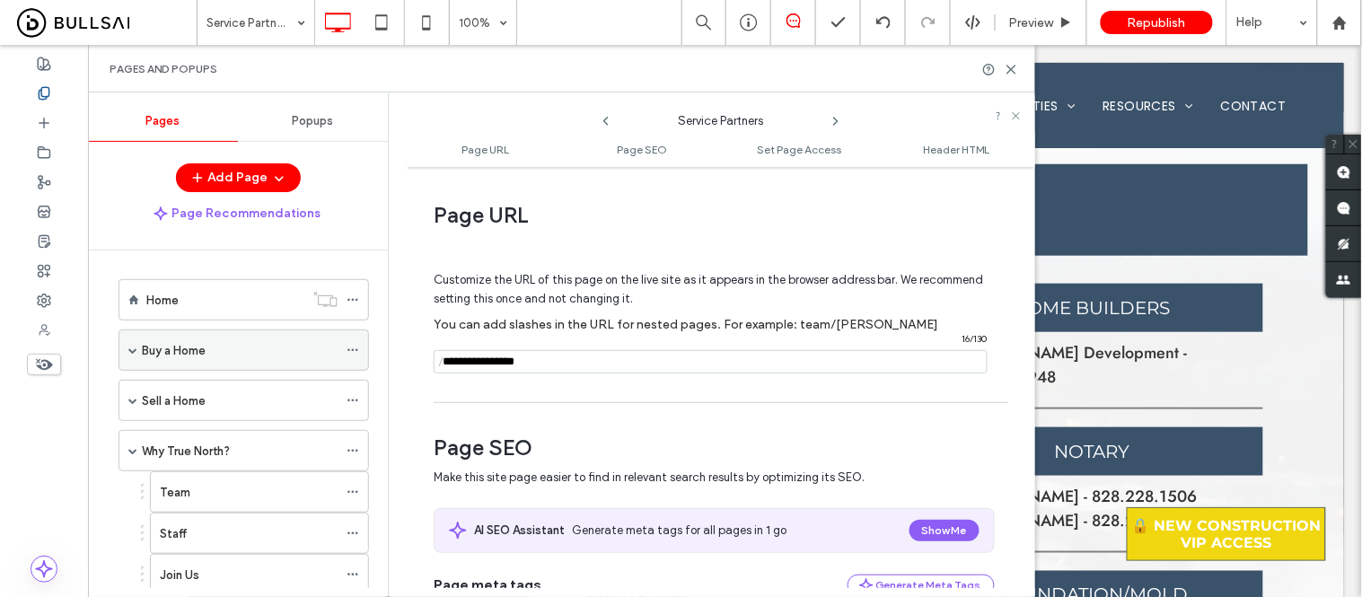
scroll to position [0, 0]
click at [128, 355] on span at bounding box center [132, 351] width 9 height 9
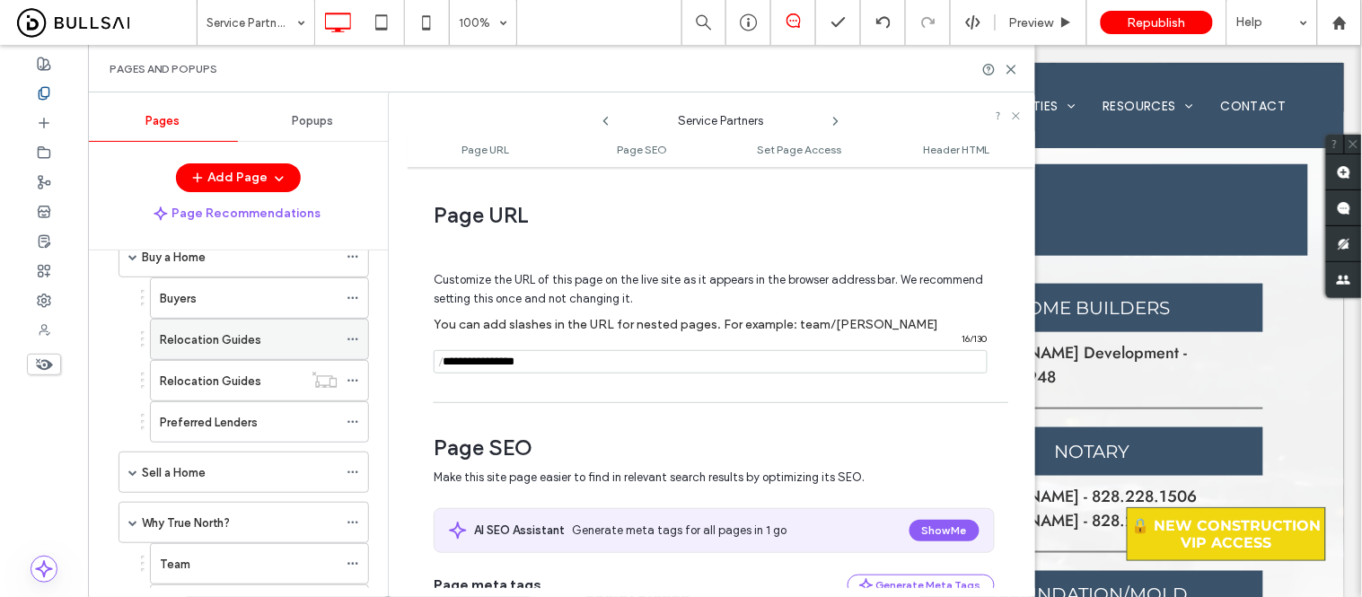
scroll to position [100, 0]
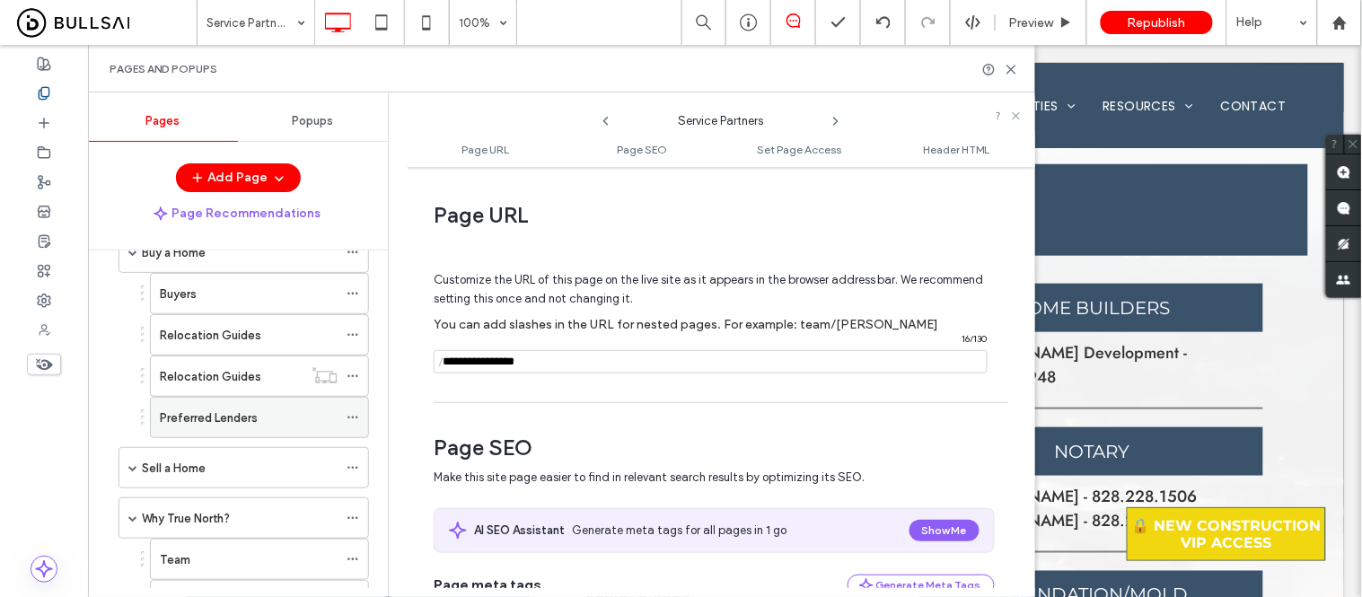
click at [196, 413] on label "Preferred Lenders" at bounding box center [209, 417] width 98 height 31
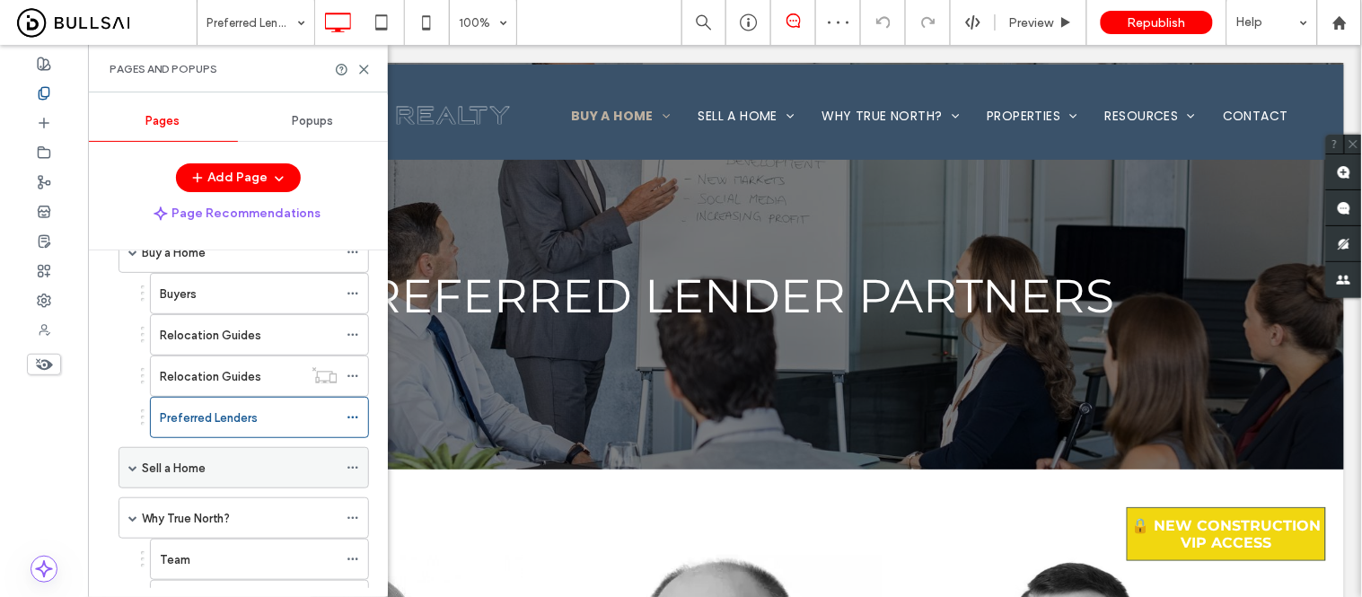
click at [128, 471] on span at bounding box center [132, 467] width 9 height 9
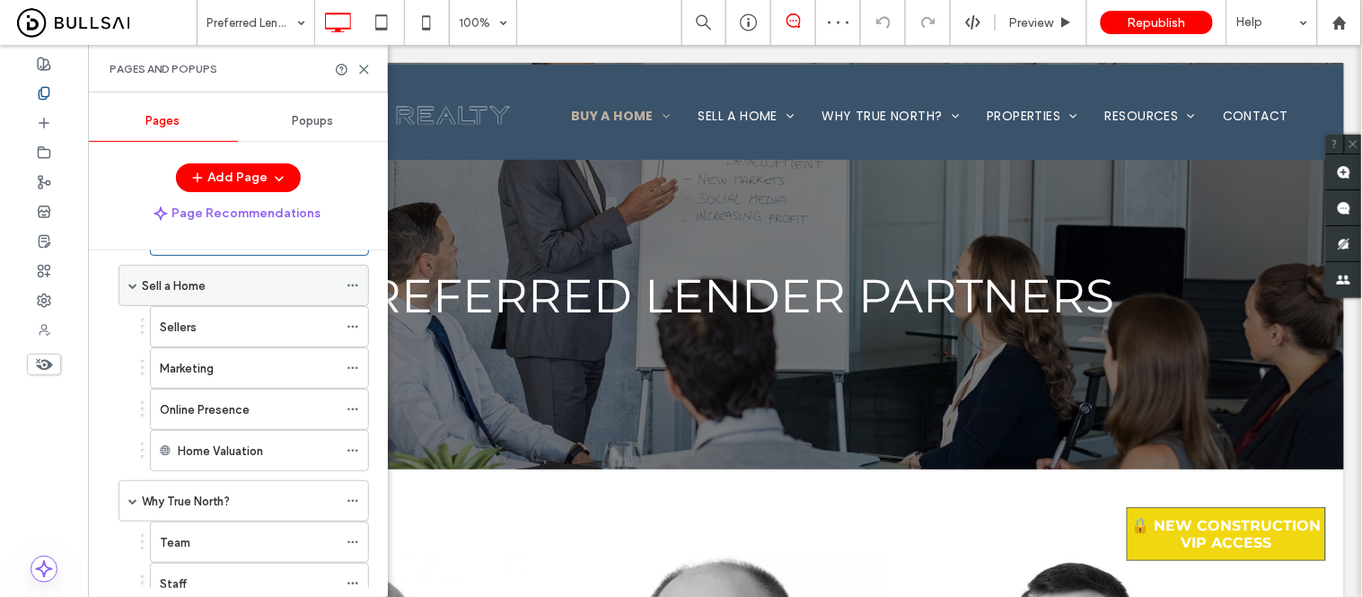
scroll to position [299, 0]
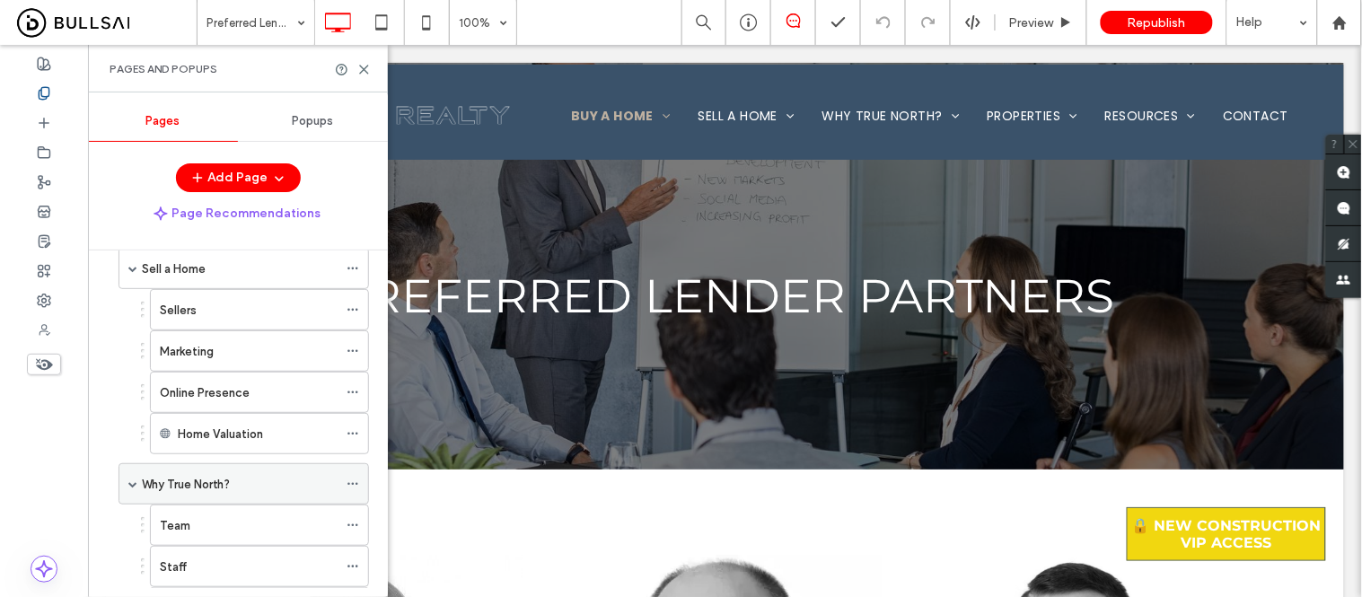
click at [130, 487] on span at bounding box center [132, 483] width 9 height 9
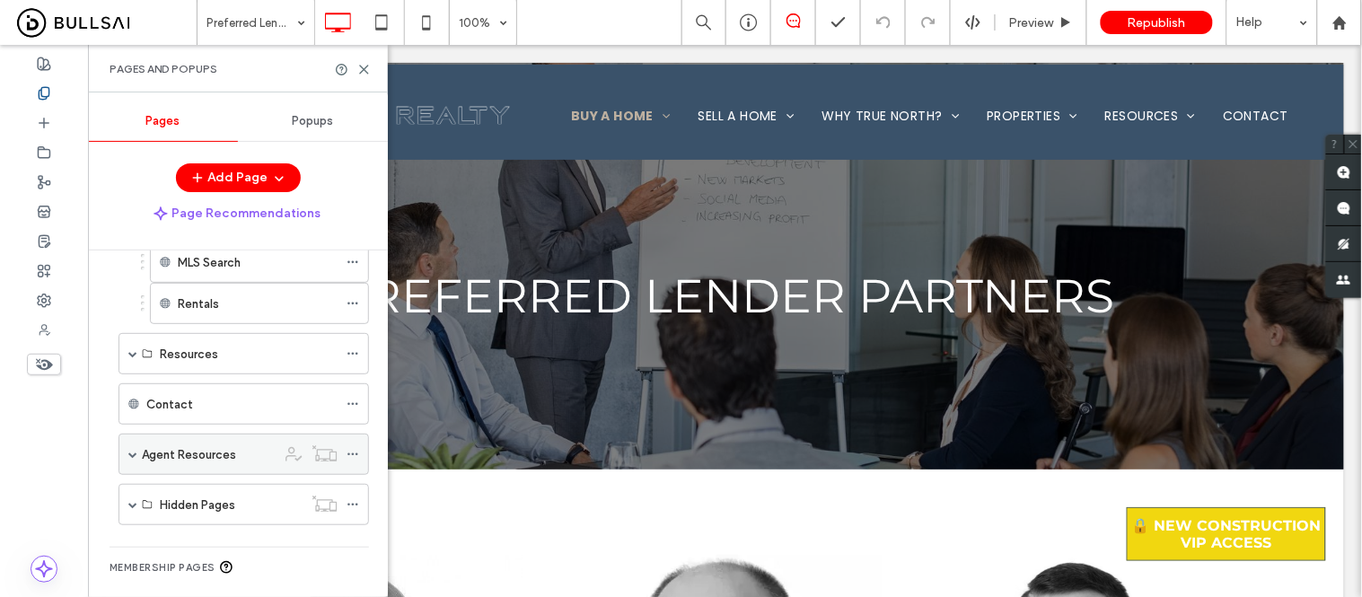
scroll to position [797, 0]
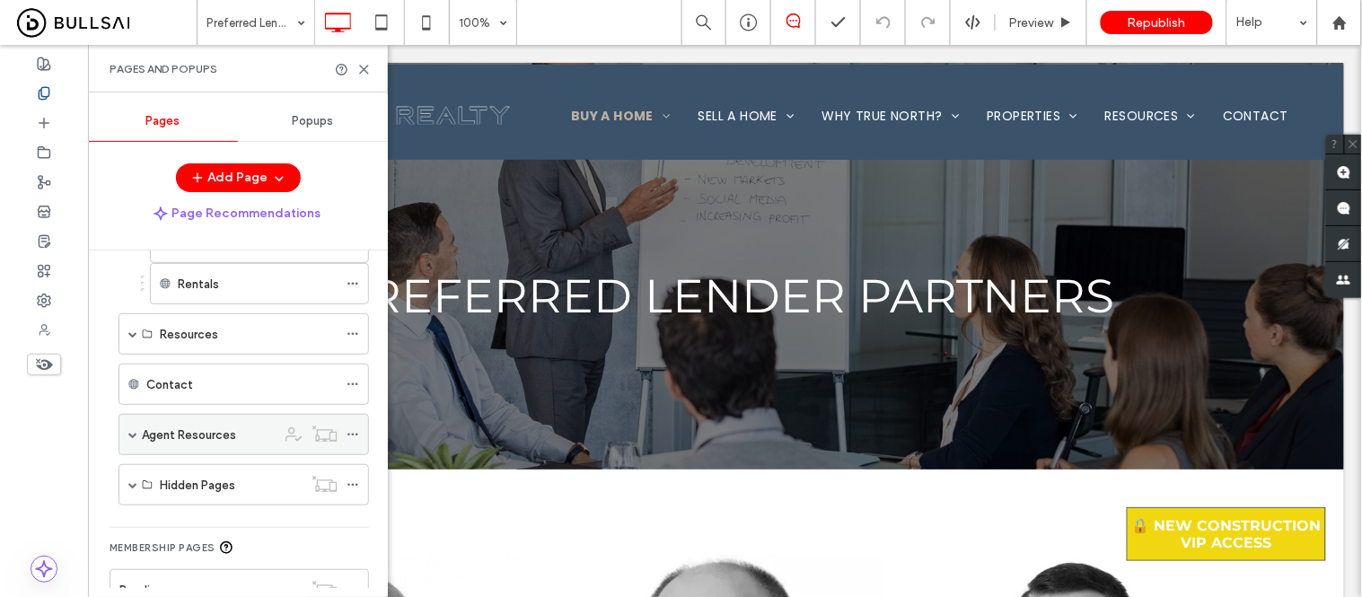
click at [129, 439] on span at bounding box center [132, 434] width 9 height 9
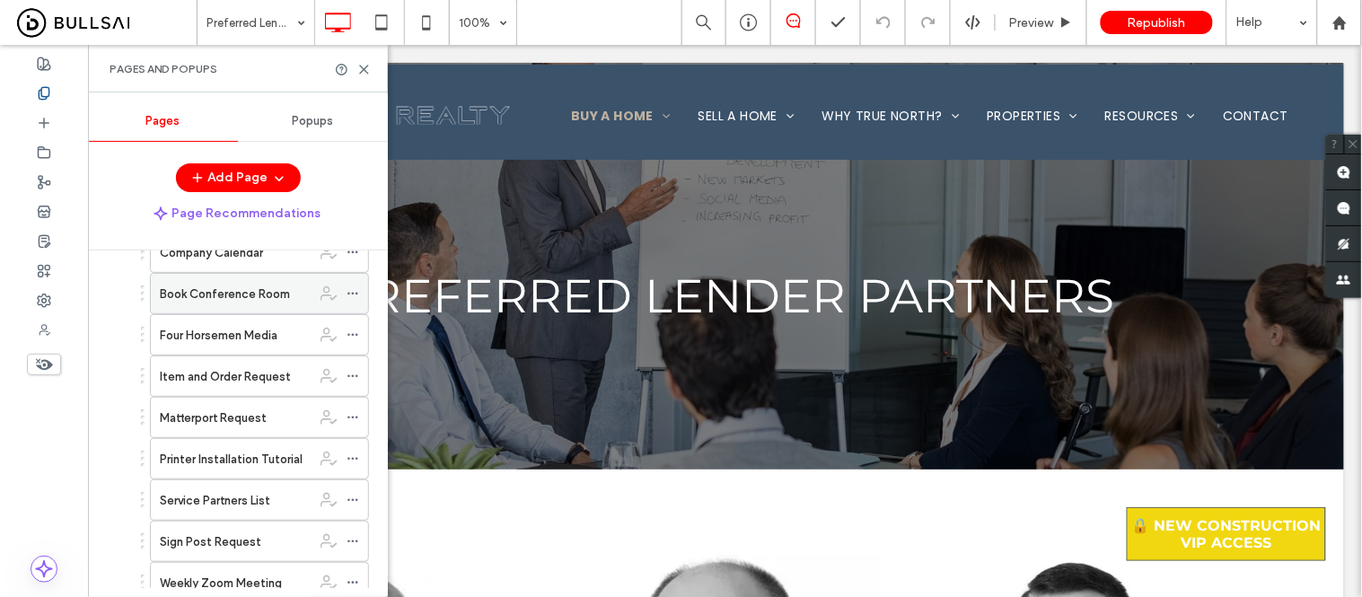
scroll to position [1097, 0]
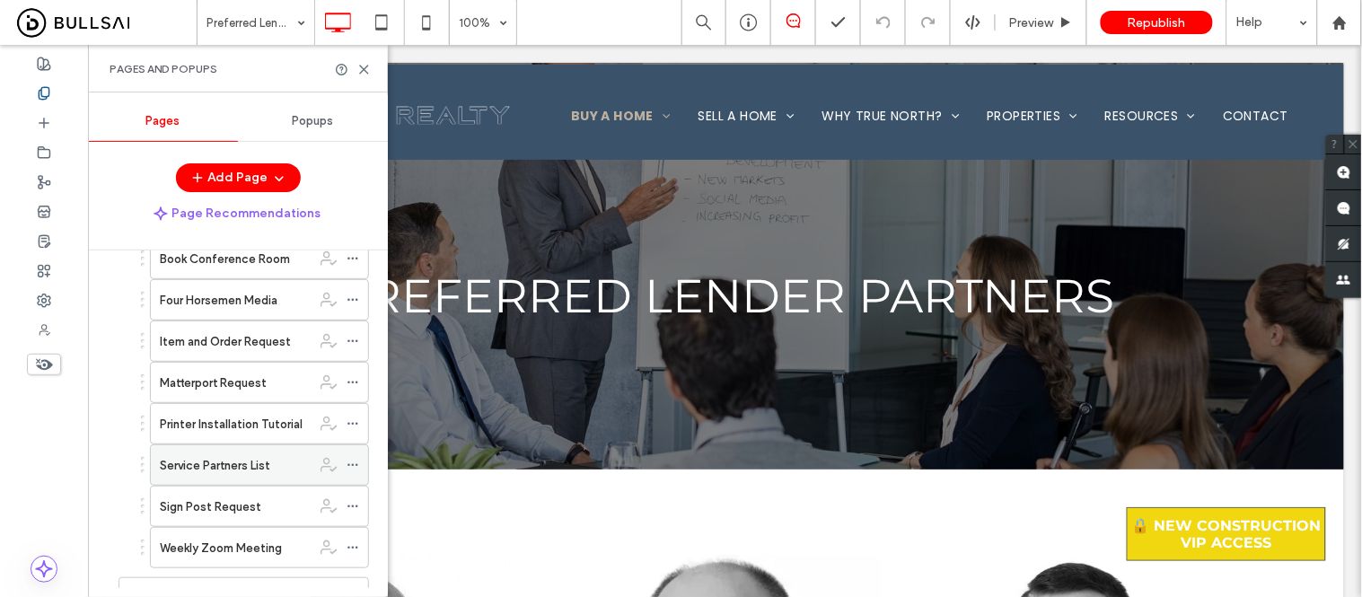
click at [231, 471] on label "Service Partners List" at bounding box center [215, 465] width 110 height 31
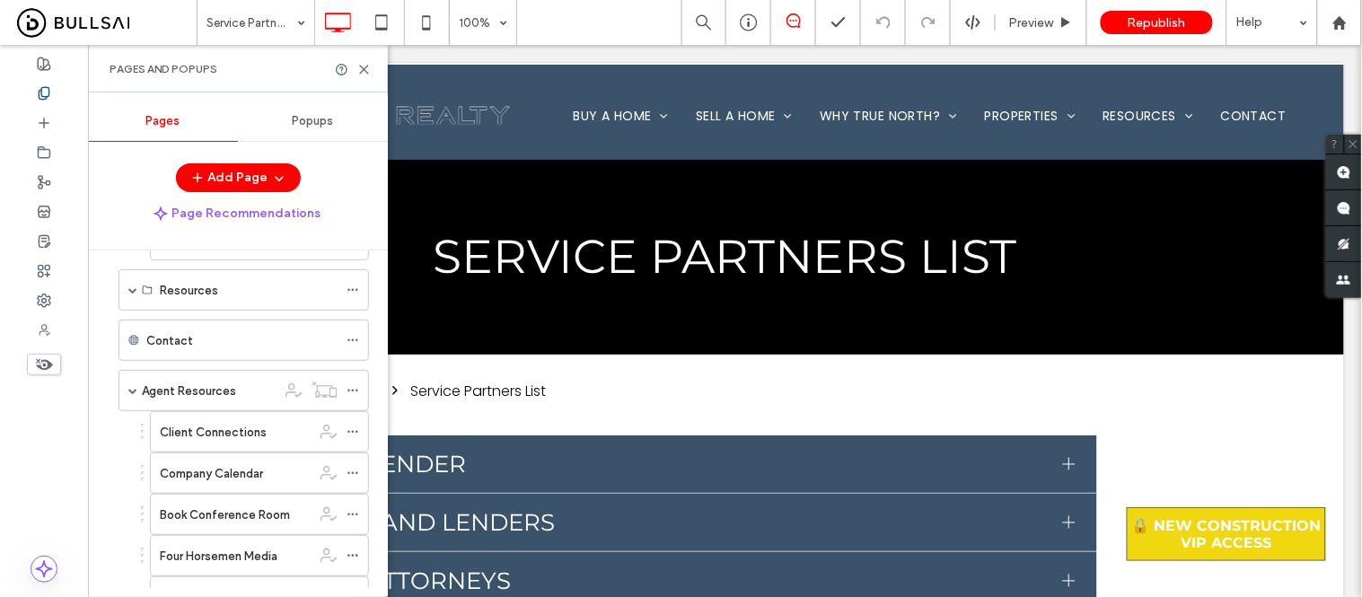
scroll to position [797, 0]
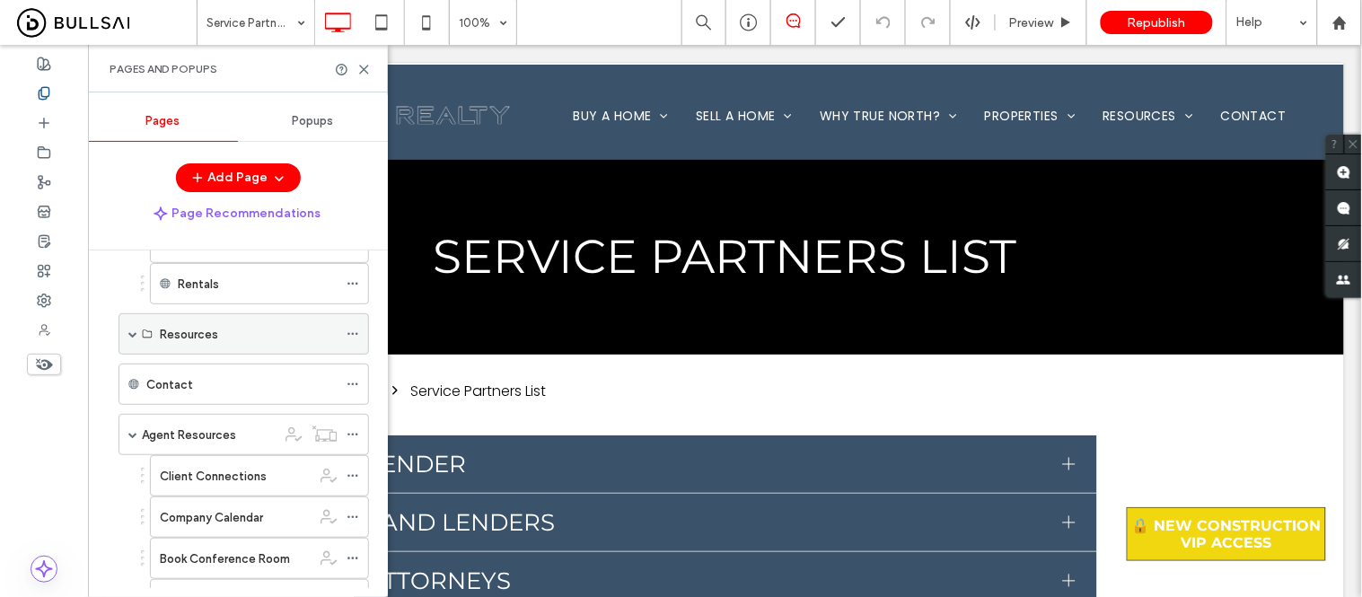
click at [133, 338] on span at bounding box center [132, 334] width 9 height 9
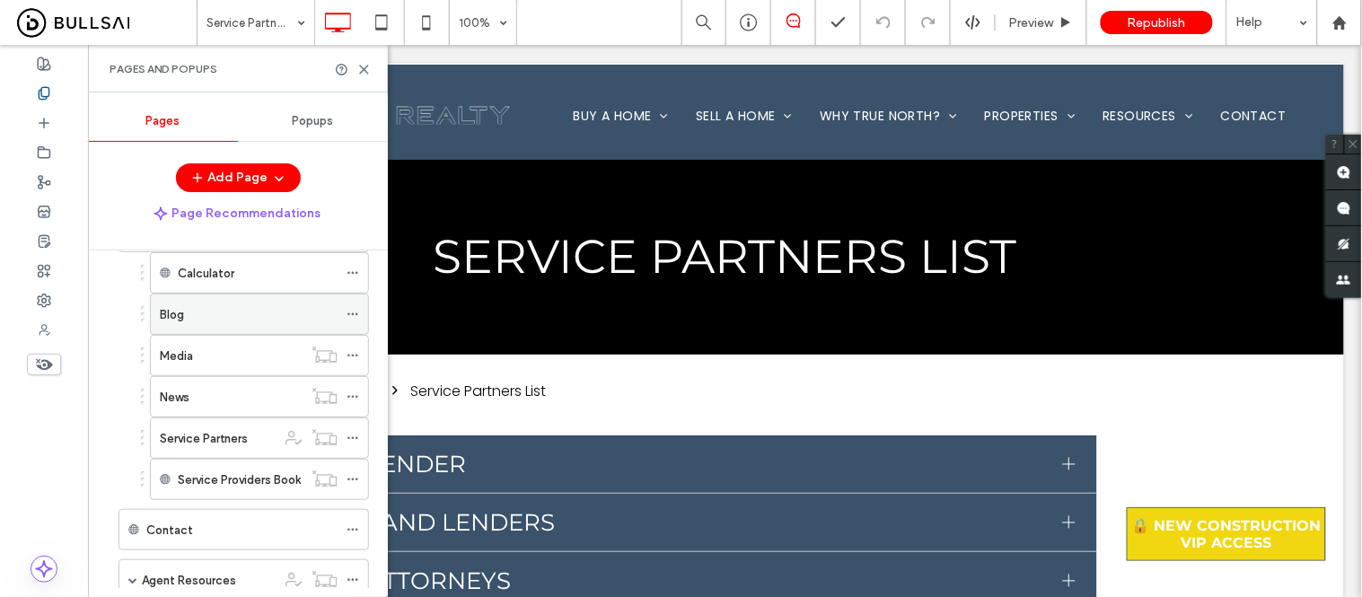
scroll to position [898, 0]
click at [210, 446] on label "Service Partners" at bounding box center [204, 440] width 88 height 31
click at [362, 72] on use at bounding box center [364, 70] width 8 height 8
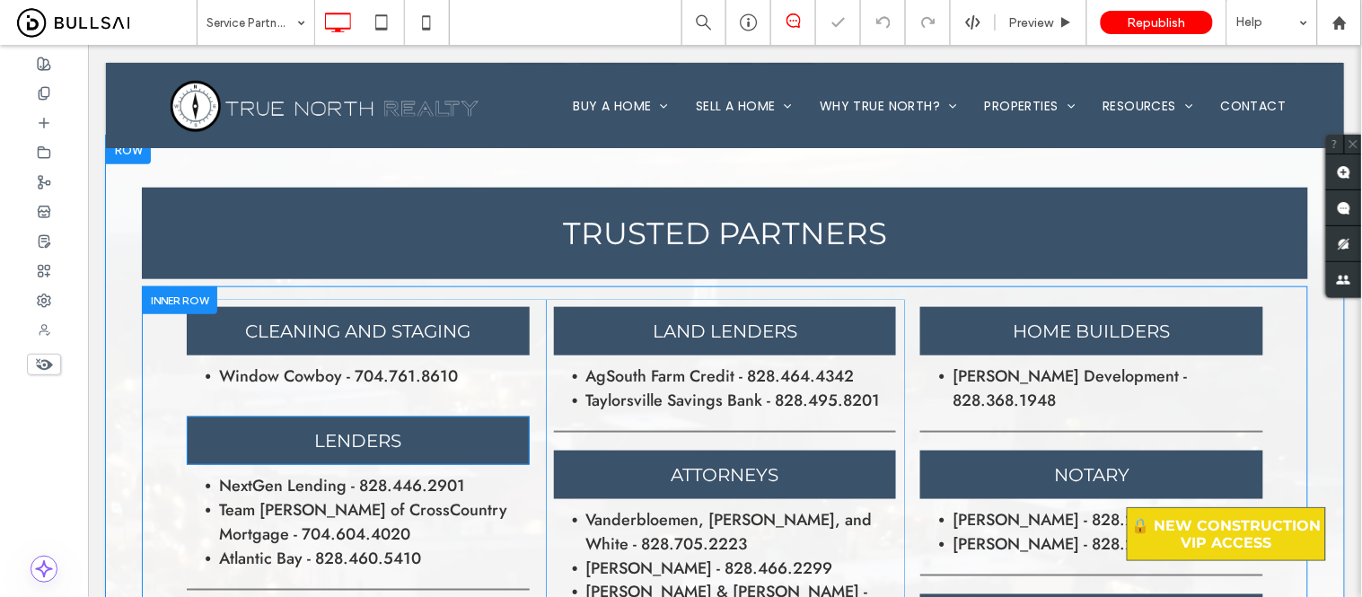
scroll to position [399, 0]
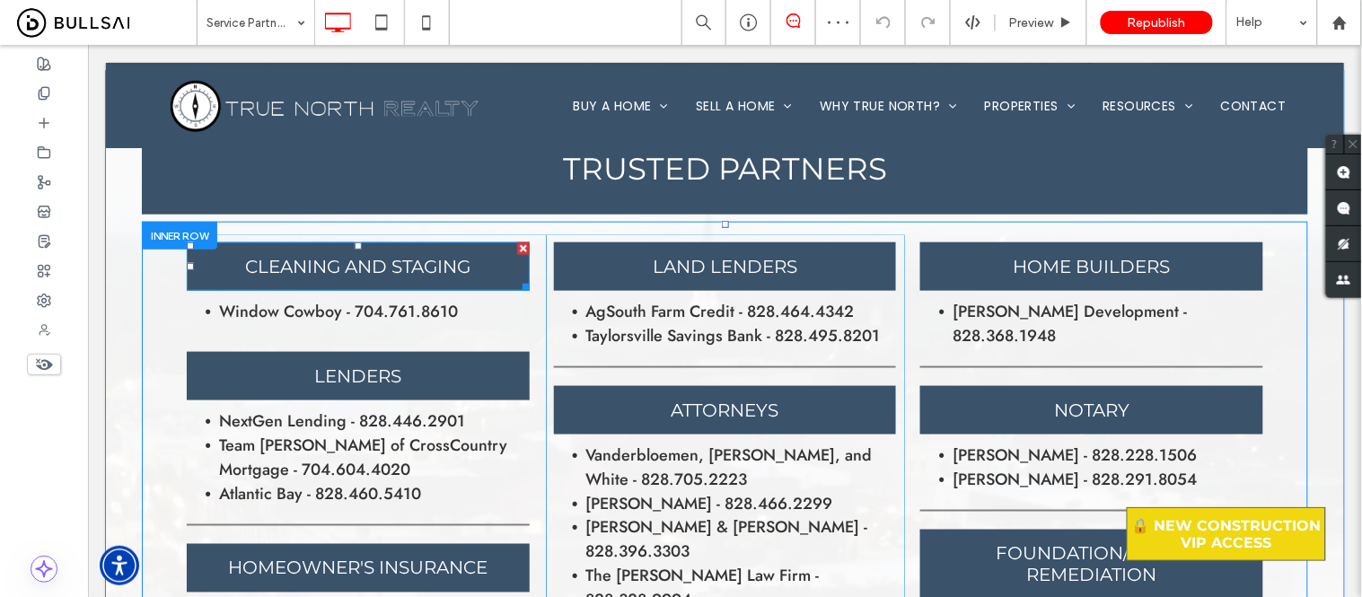
click at [518, 246] on div at bounding box center [522, 248] width 13 height 13
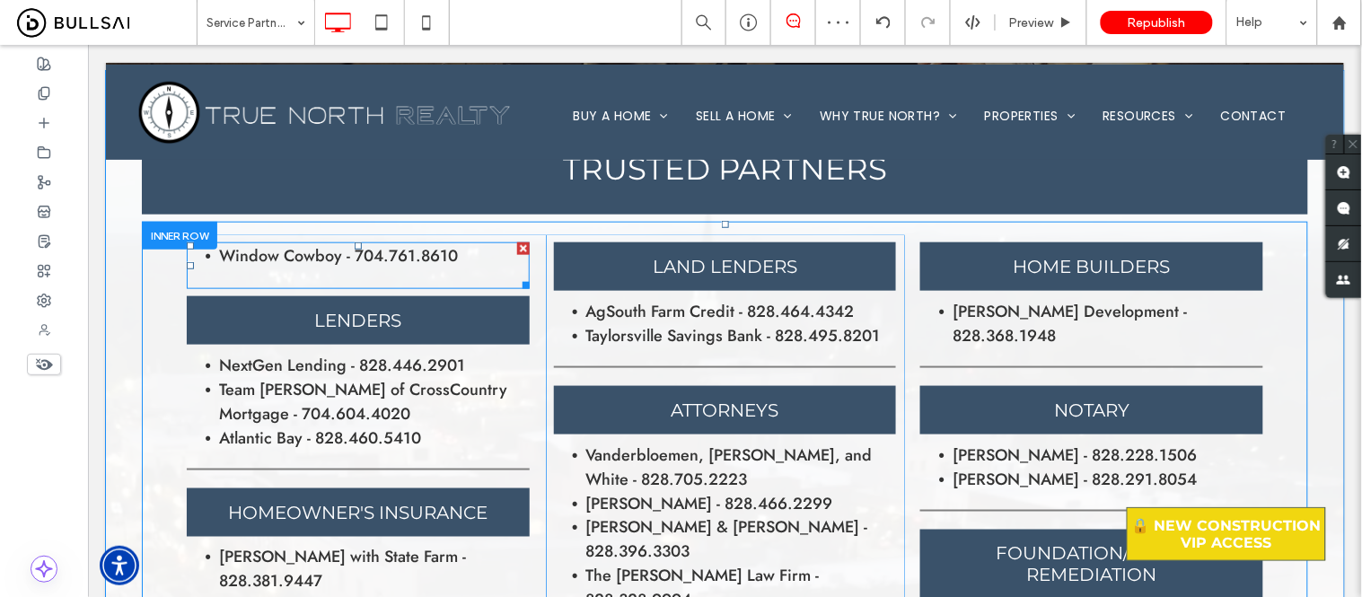
click at [516, 249] on div at bounding box center [522, 248] width 13 height 13
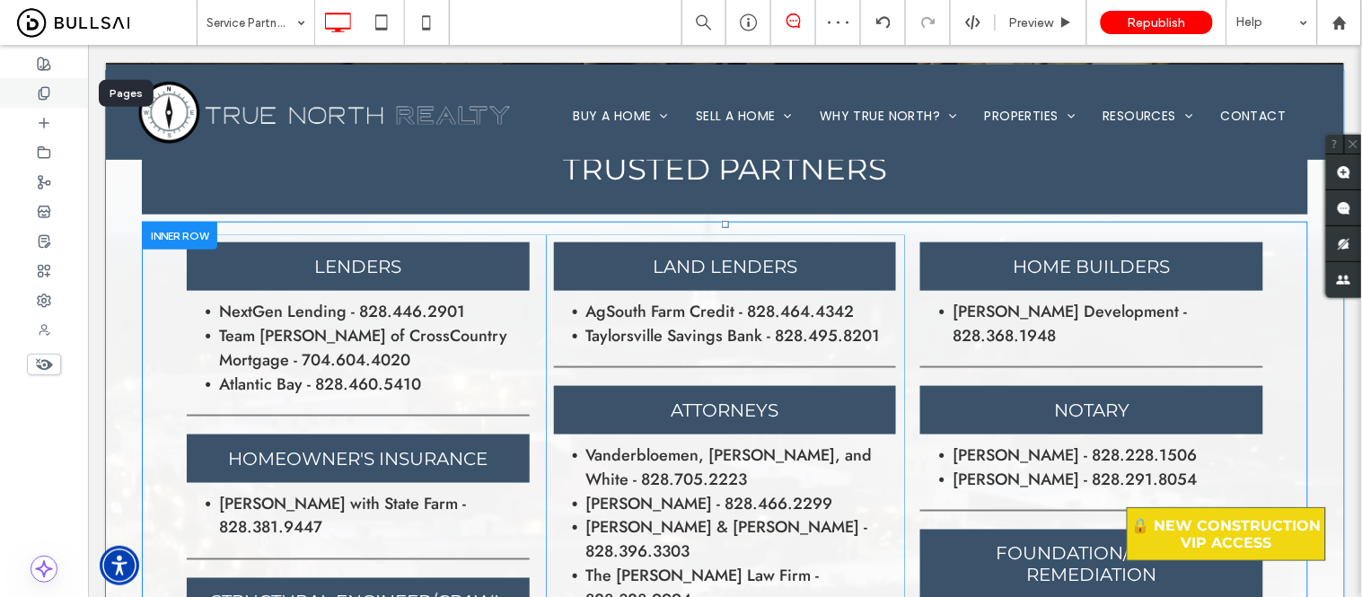
click at [50, 93] on icon at bounding box center [44, 93] width 14 height 14
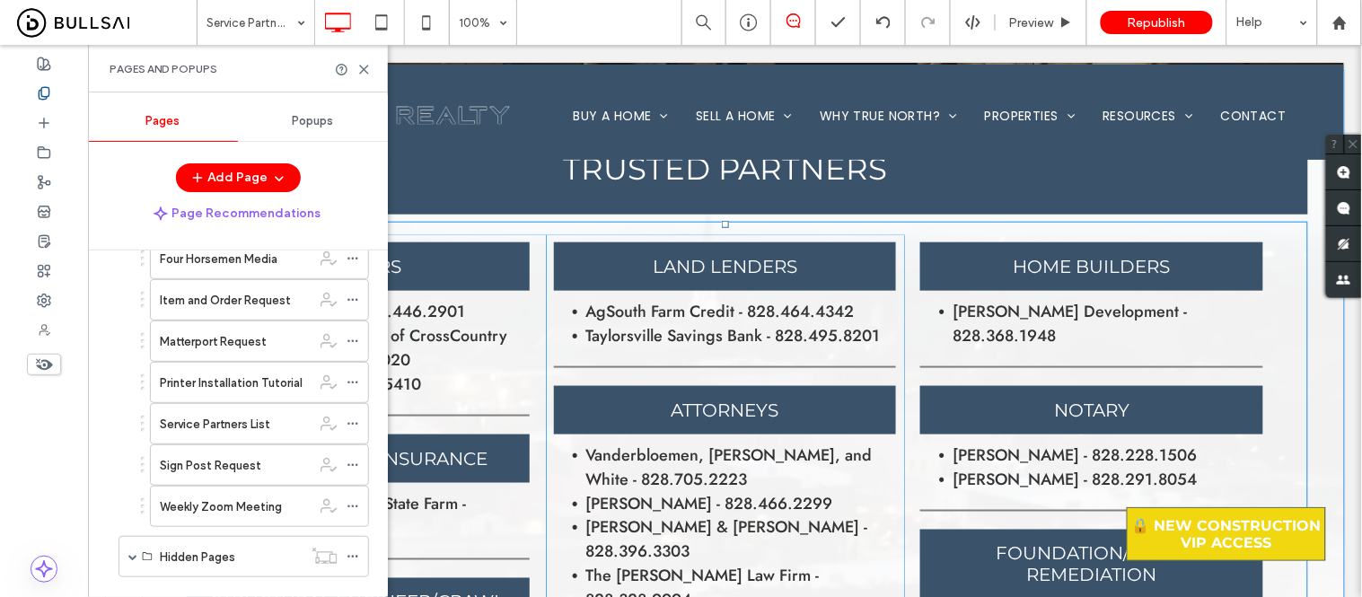
scroll to position [1396, 0]
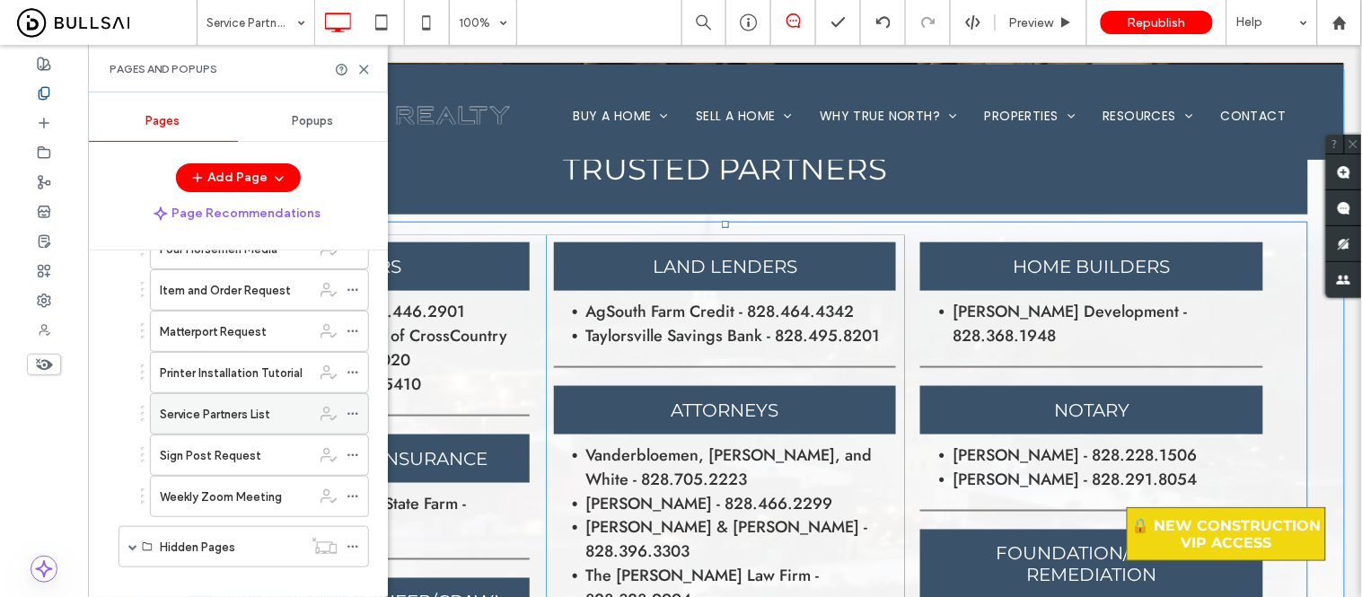
click at [230, 429] on label "Service Partners List" at bounding box center [215, 414] width 110 height 31
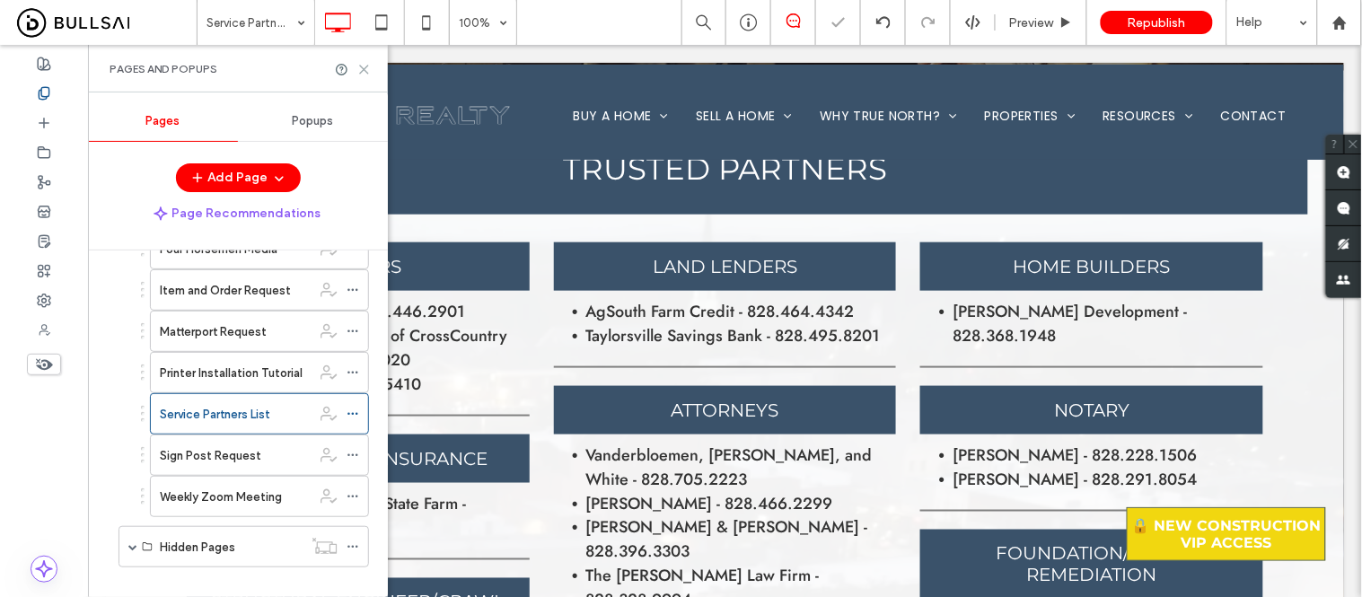
click at [363, 74] on icon at bounding box center [363, 69] width 13 height 13
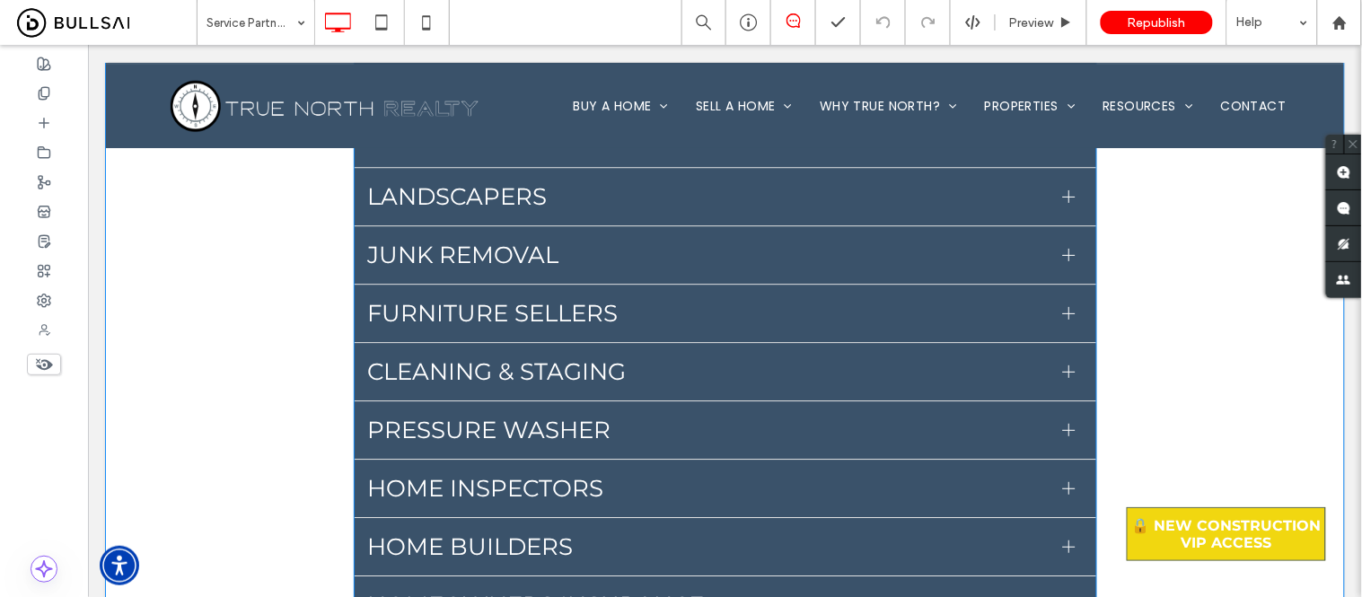
scroll to position [1197, 0]
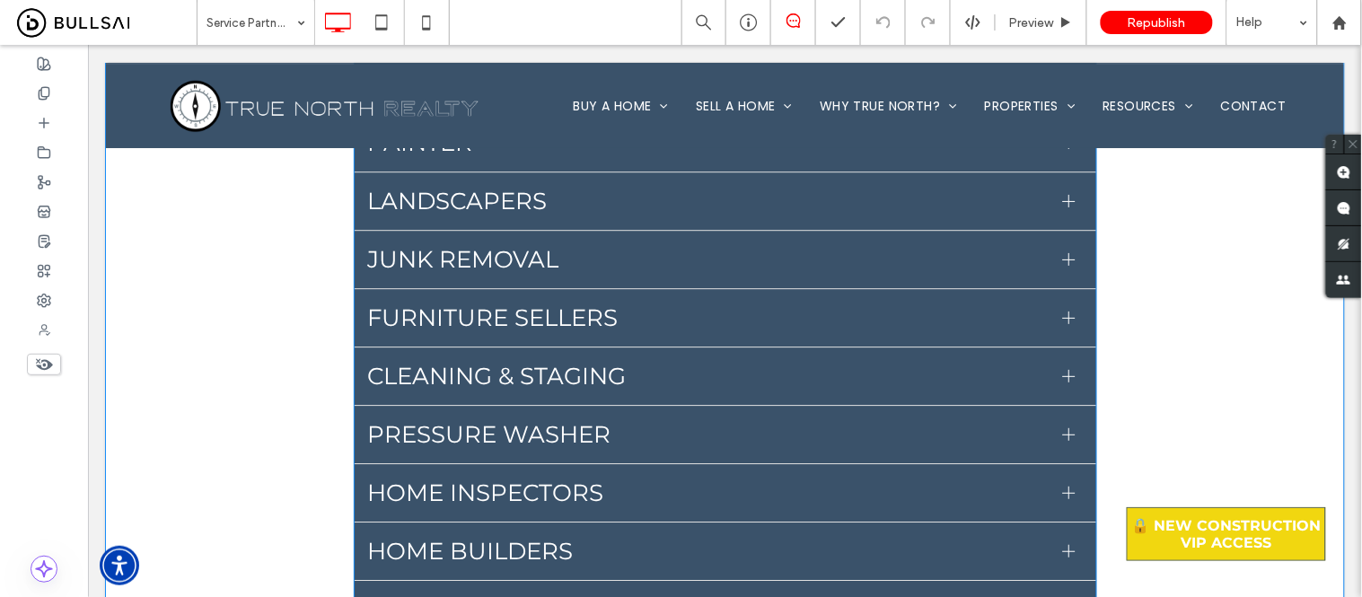
click at [553, 376] on span "Cleaning & Staging" at bounding box center [707, 375] width 681 height 29
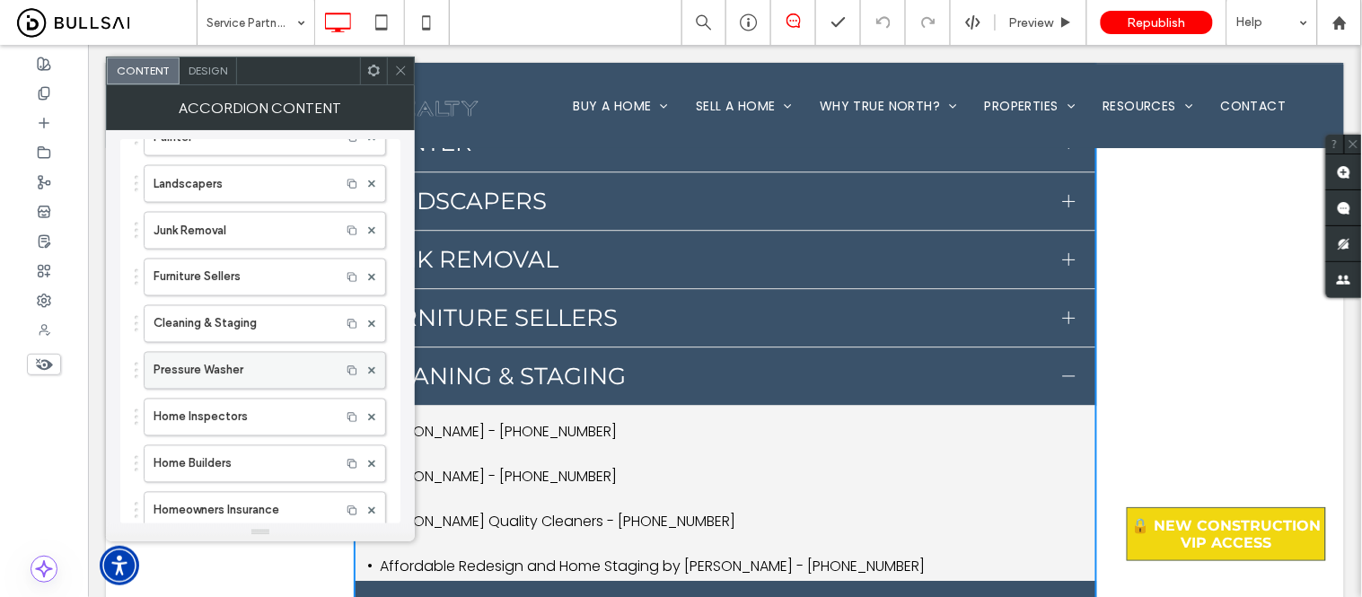
scroll to position [797, 0]
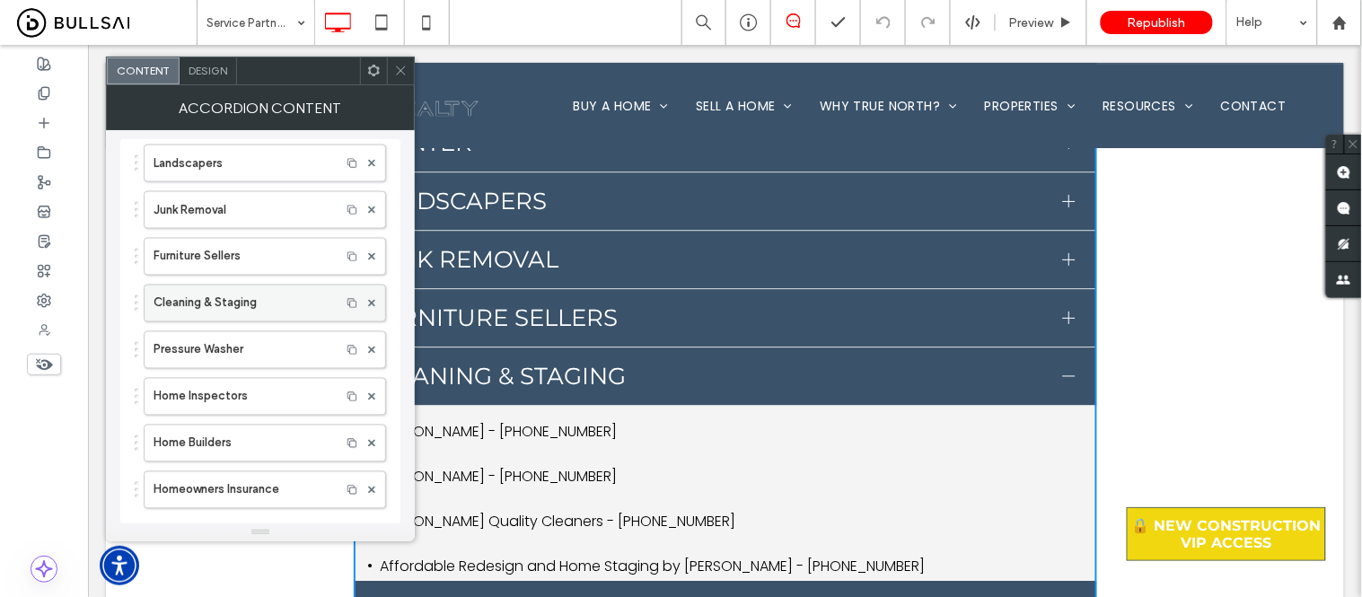
click at [238, 303] on label "Cleaning & Staging" at bounding box center [243, 304] width 178 height 36
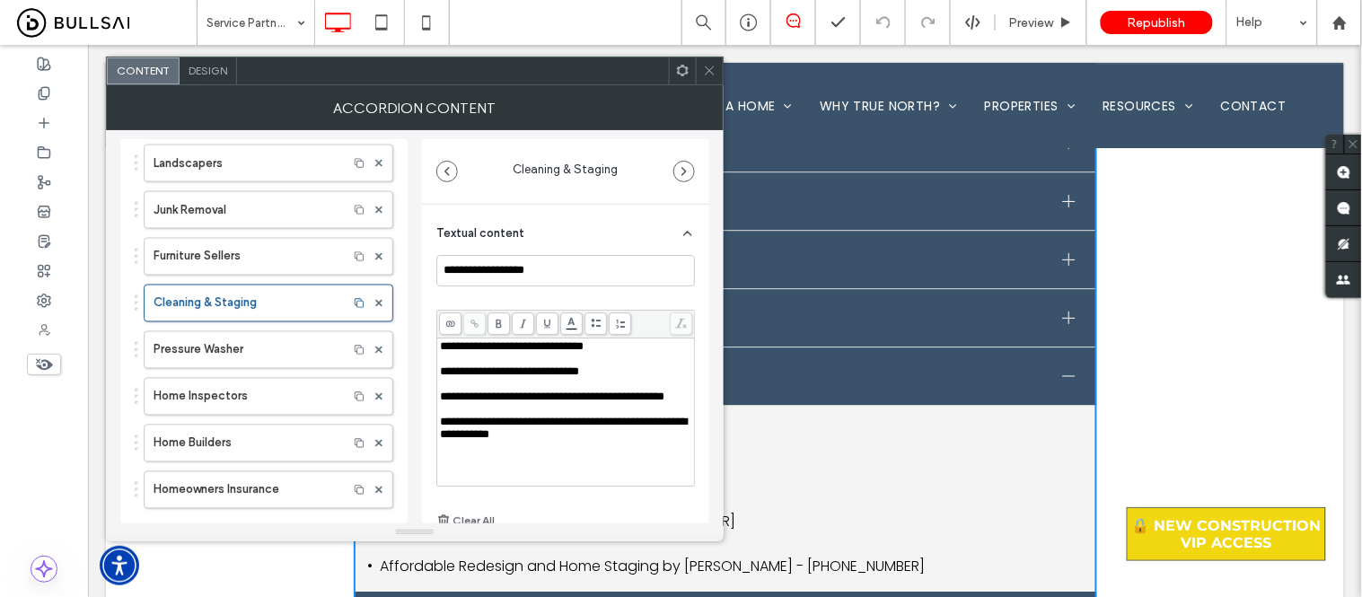
scroll to position [14, 0]
click at [611, 441] on div "**********" at bounding box center [566, 428] width 252 height 25
click at [591, 325] on icon at bounding box center [596, 324] width 10 height 10
click at [460, 442] on div "Rich Text Editor" at bounding box center [566, 447] width 252 height 13
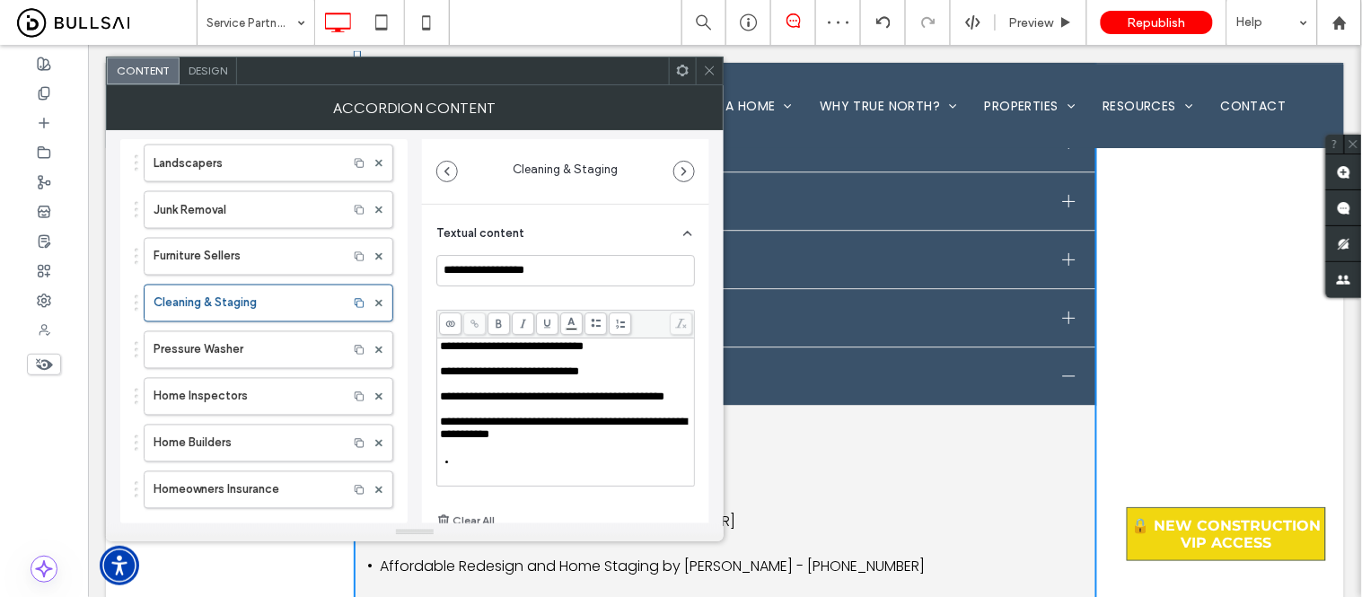
scroll to position [22, 0]
click at [474, 463] on div "Rich Text Editor" at bounding box center [574, 461] width 235 height 13
drag, startPoint x: 599, startPoint y: 440, endPoint x: 441, endPoint y: 426, distance: 158.6
click at [441, 426] on div "**********" at bounding box center [566, 428] width 252 height 25
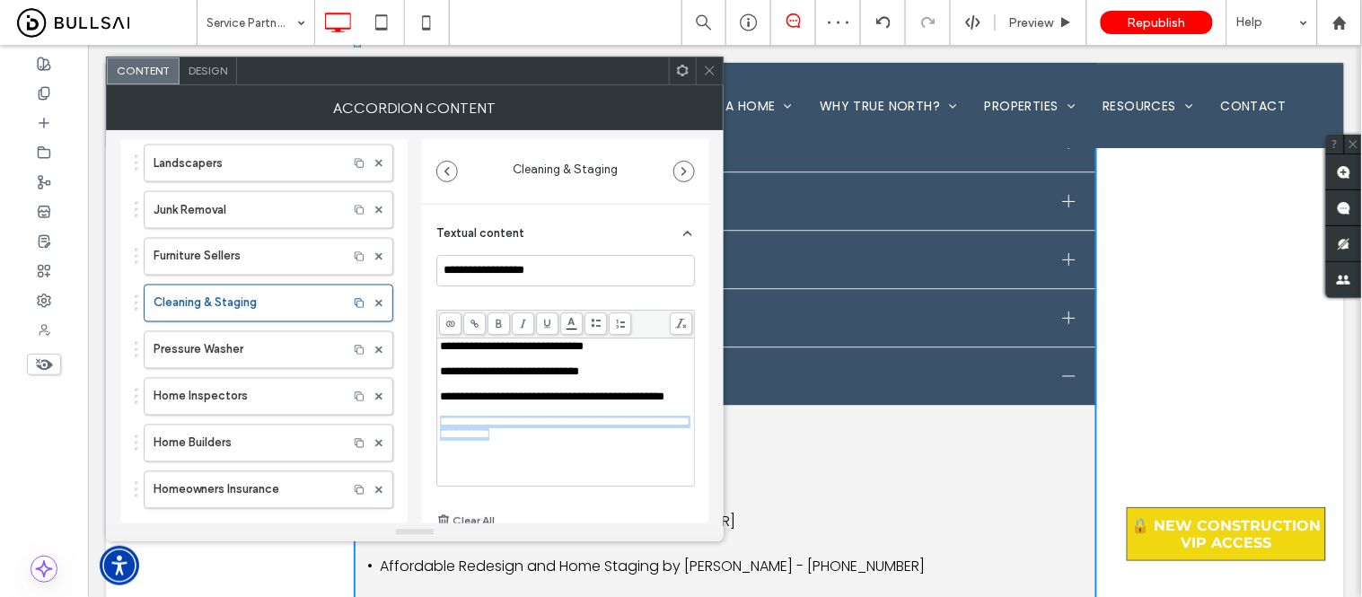
copy span "**********"
click at [604, 438] on div "**********" at bounding box center [566, 428] width 252 height 25
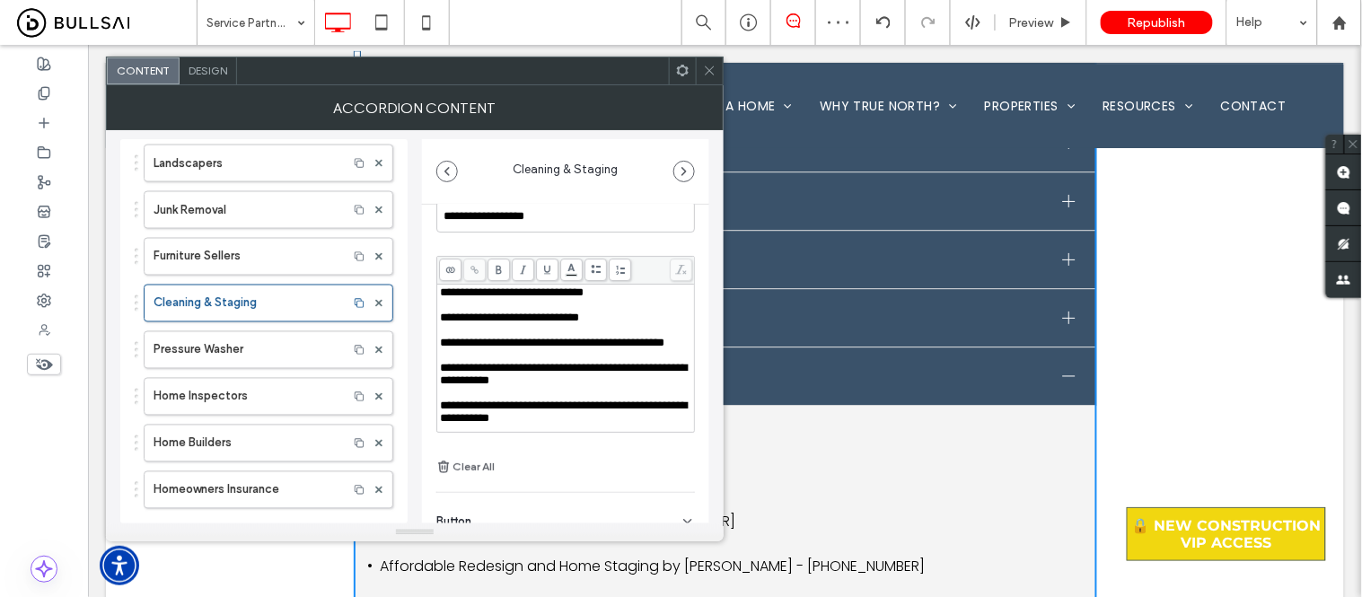
scroll to position [100, 0]
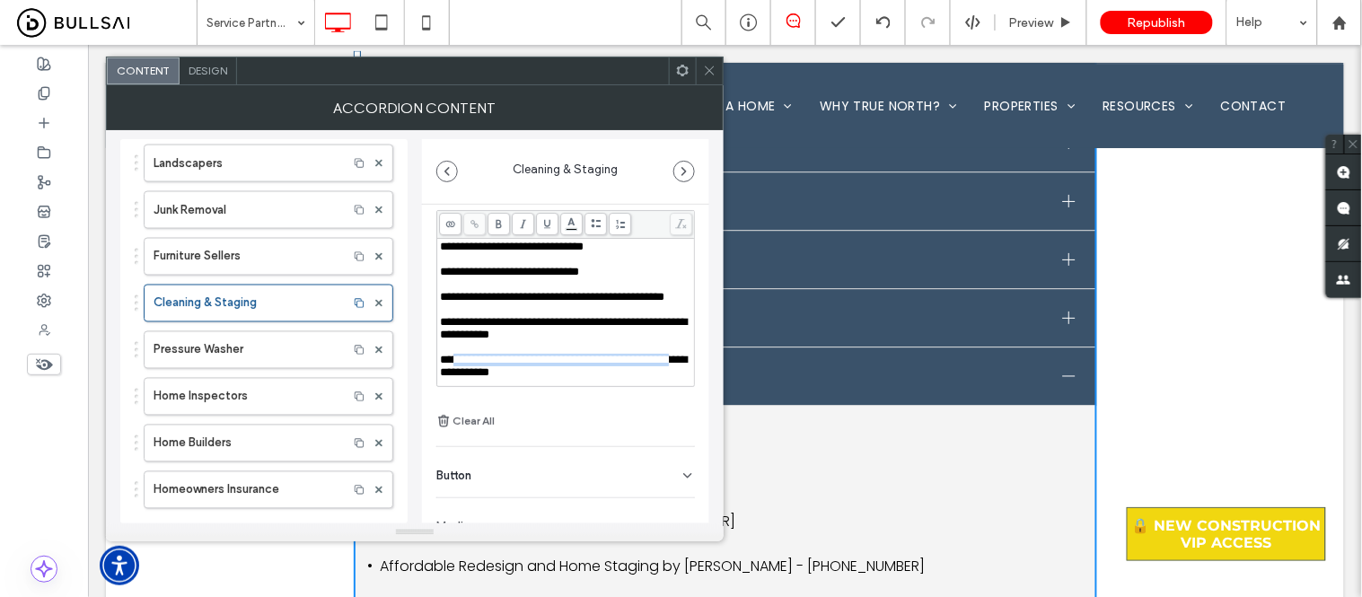
drag, startPoint x: 497, startPoint y: 365, endPoint x: 450, endPoint y: 351, distance: 49.5
click at [450, 354] on span "**********" at bounding box center [563, 366] width 247 height 24
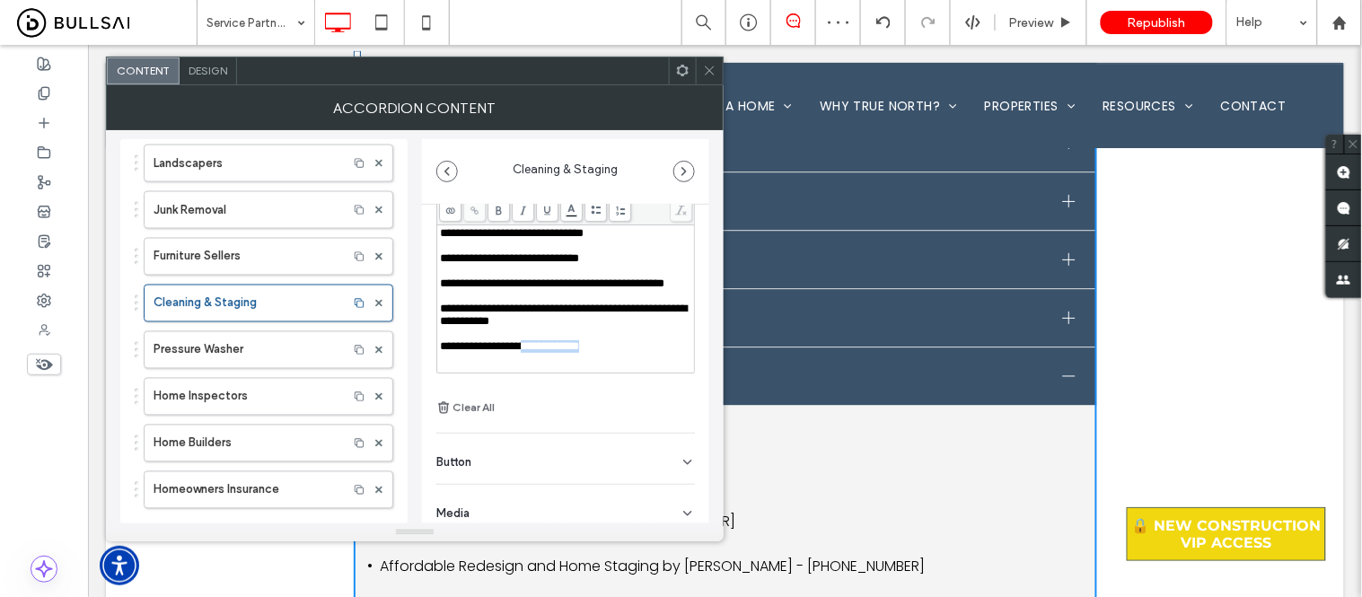
drag, startPoint x: 633, startPoint y: 351, endPoint x: 550, endPoint y: 346, distance: 83.7
click at [550, 346] on div "**********" at bounding box center [566, 346] width 252 height 13
click at [712, 69] on icon at bounding box center [709, 70] width 13 height 13
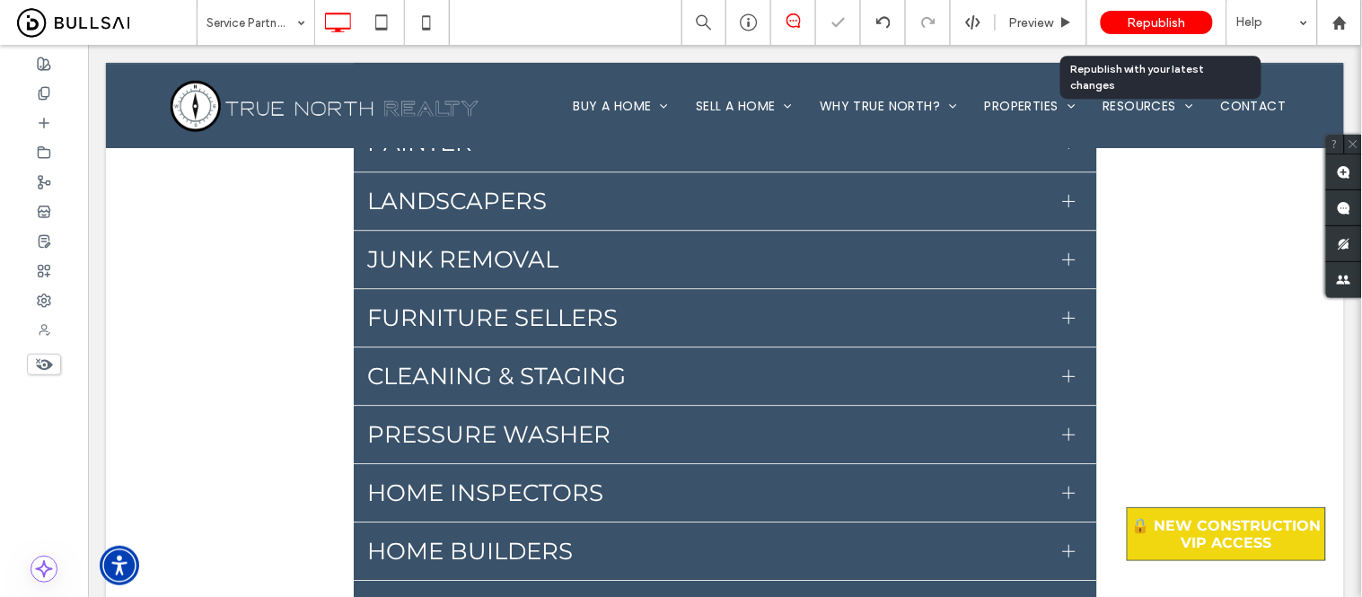
click at [1159, 18] on span "Republish" at bounding box center [1157, 22] width 58 height 15
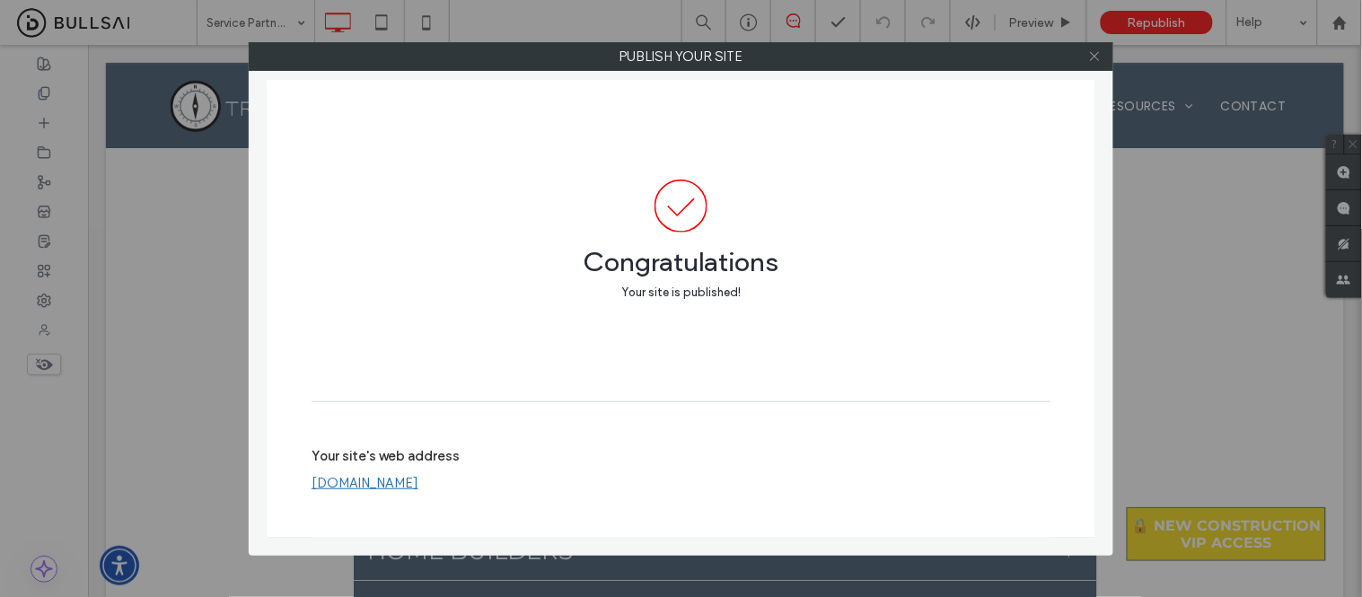
click at [1094, 58] on icon at bounding box center [1094, 55] width 13 height 13
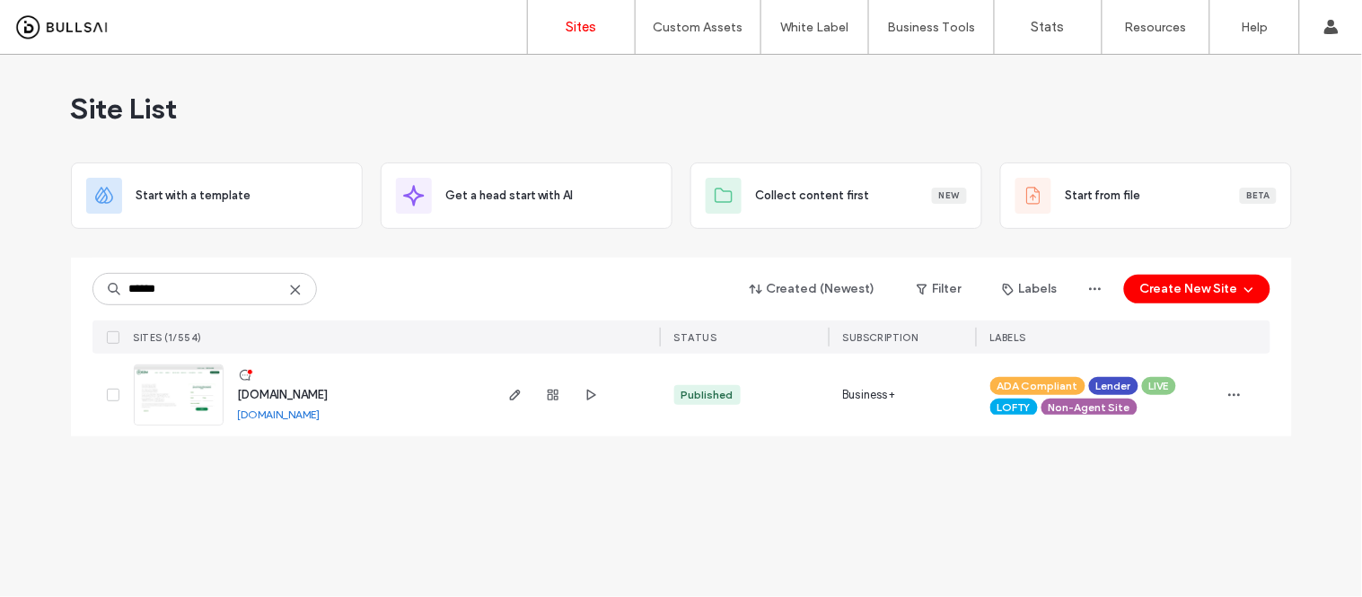
type input "******"
click at [302, 417] on link "[DOMAIN_NAME]" at bounding box center [279, 414] width 83 height 13
click at [148, 389] on img at bounding box center [179, 426] width 88 height 122
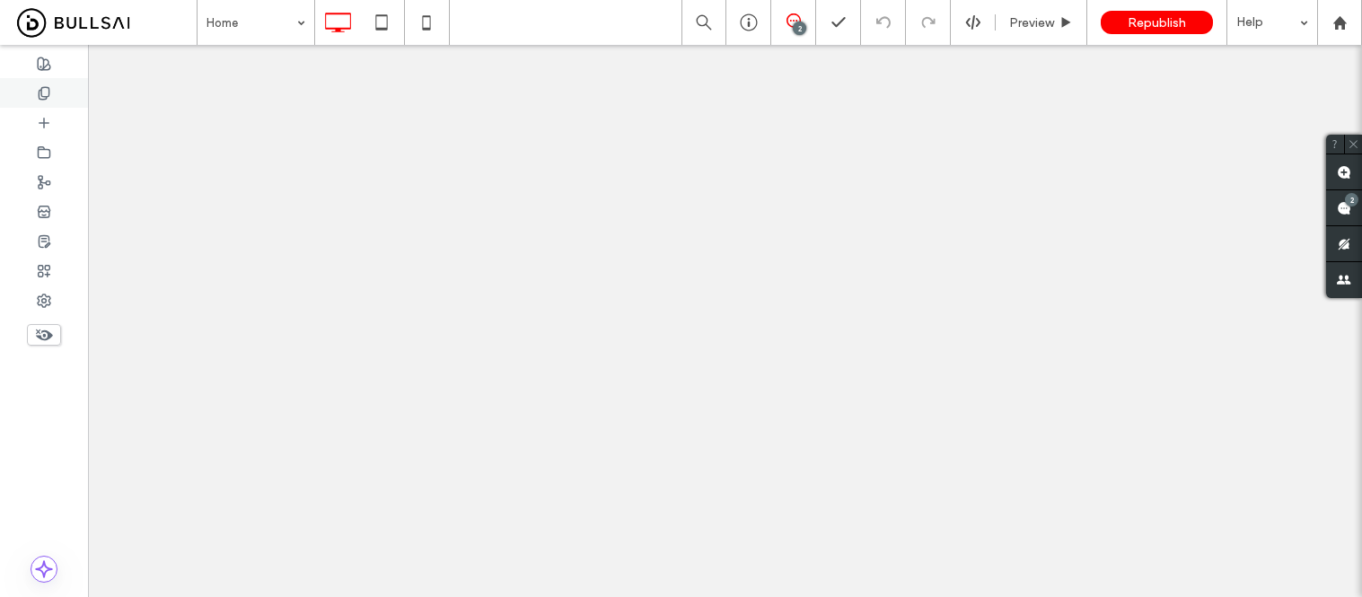
click at [49, 95] on icon at bounding box center [44, 93] width 14 height 14
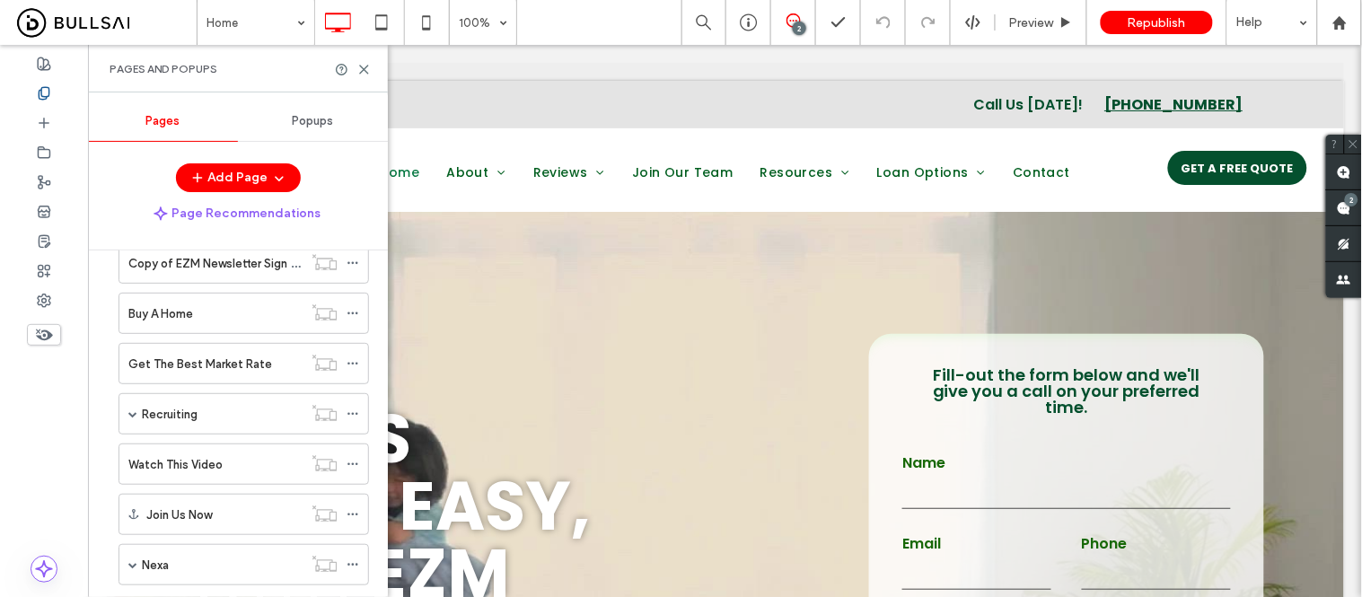
scroll to position [839, 0]
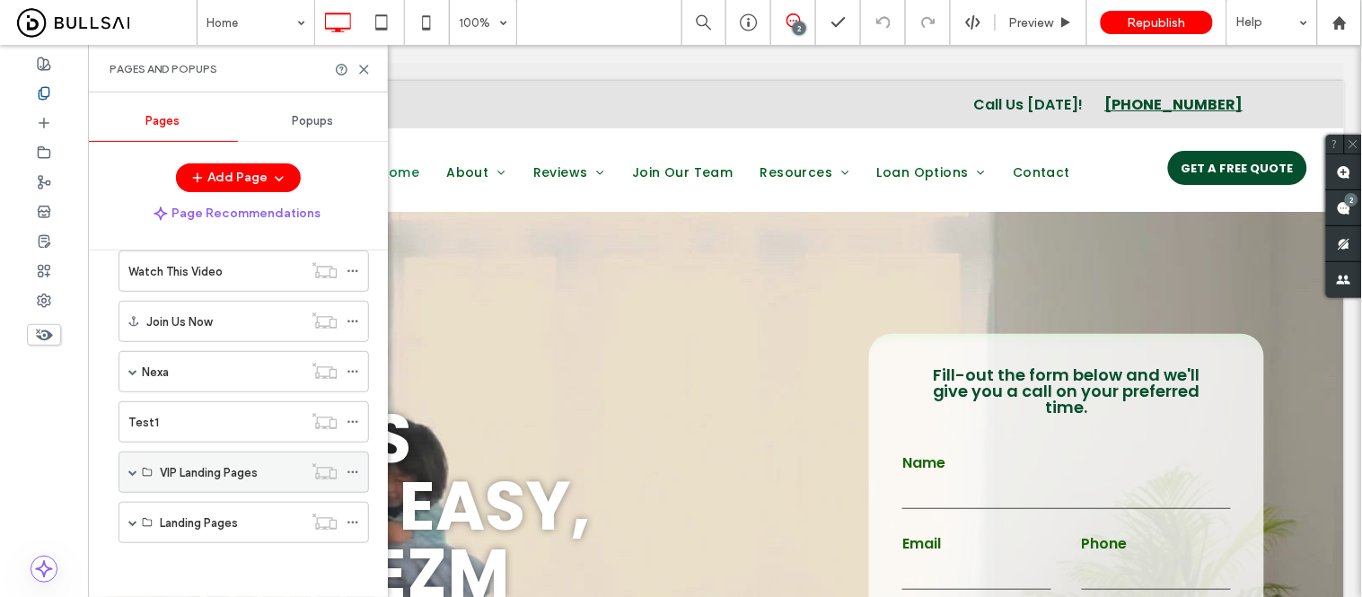
click at [129, 473] on span at bounding box center [132, 472] width 9 height 9
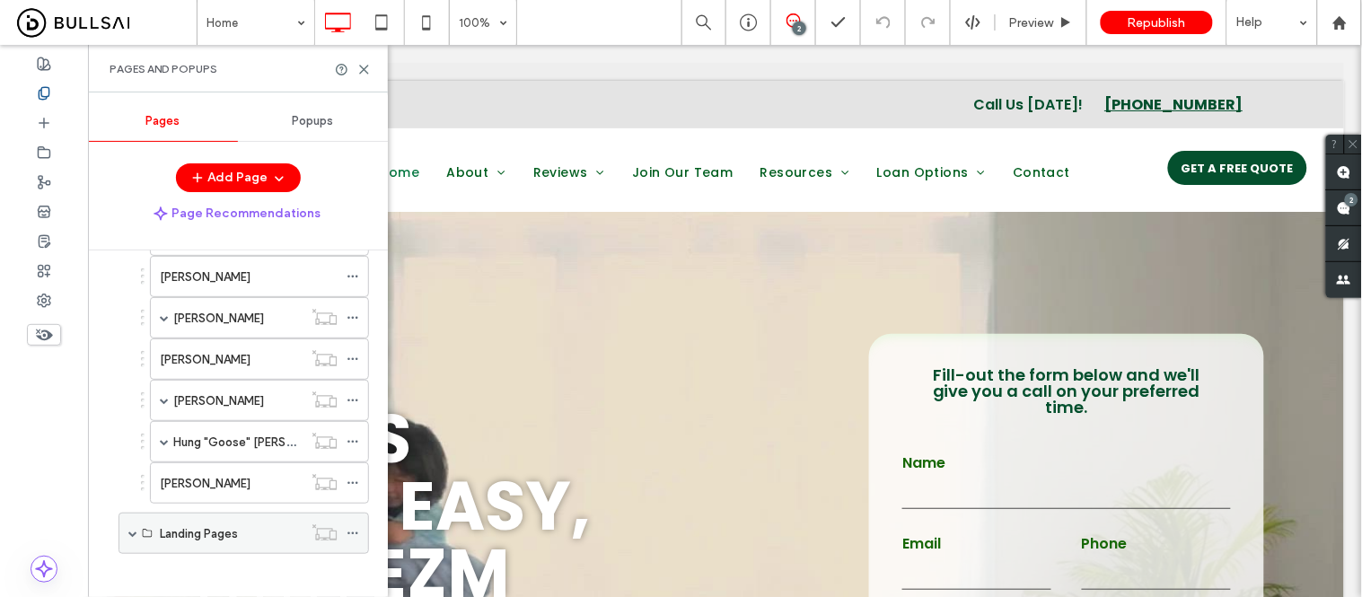
scroll to position [1792, 0]
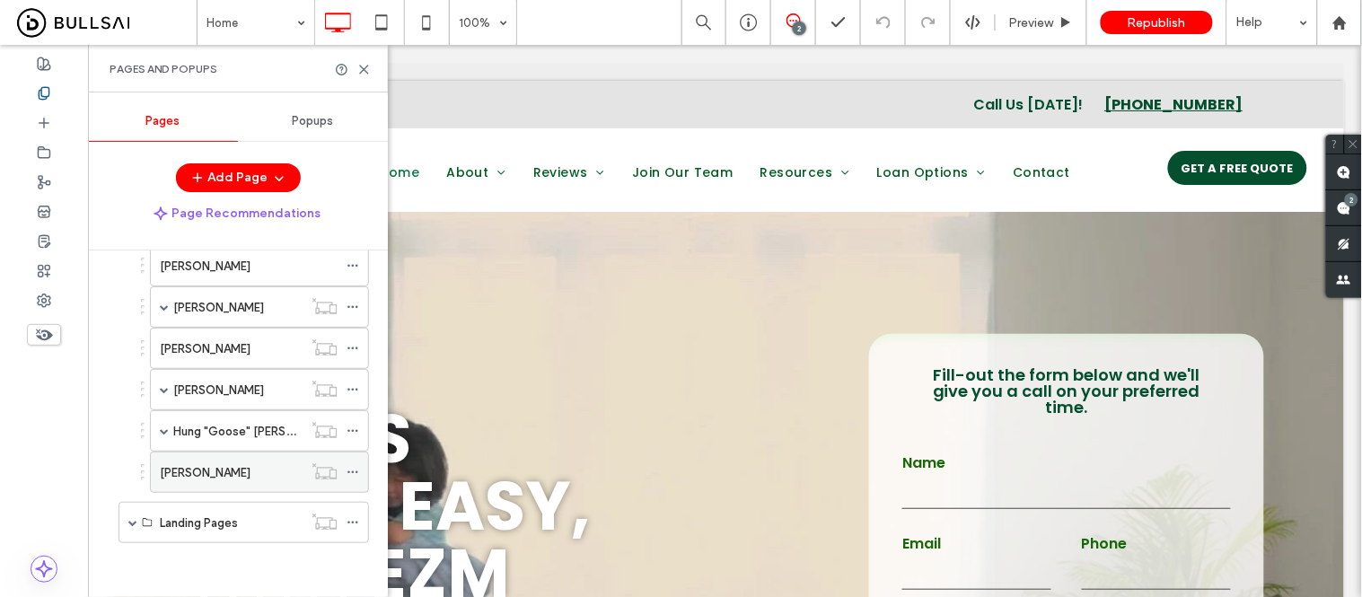
click at [353, 470] on icon at bounding box center [353, 472] width 13 height 13
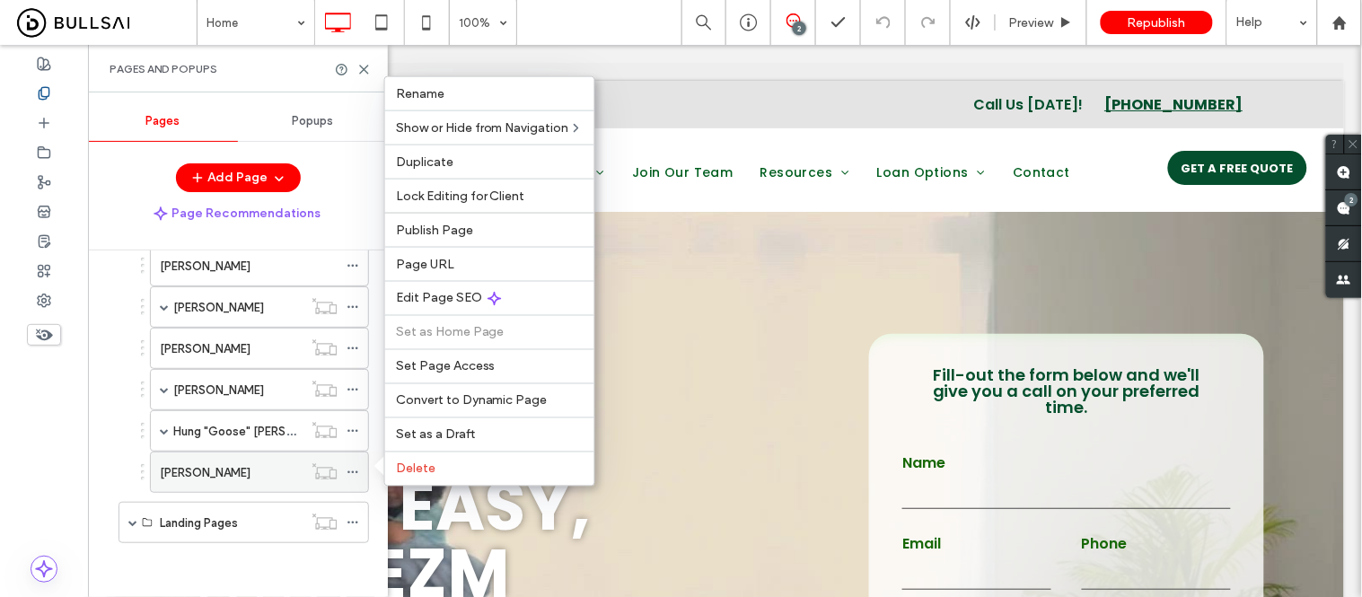
click at [237, 472] on div "[PERSON_NAME]" at bounding box center [231, 472] width 143 height 19
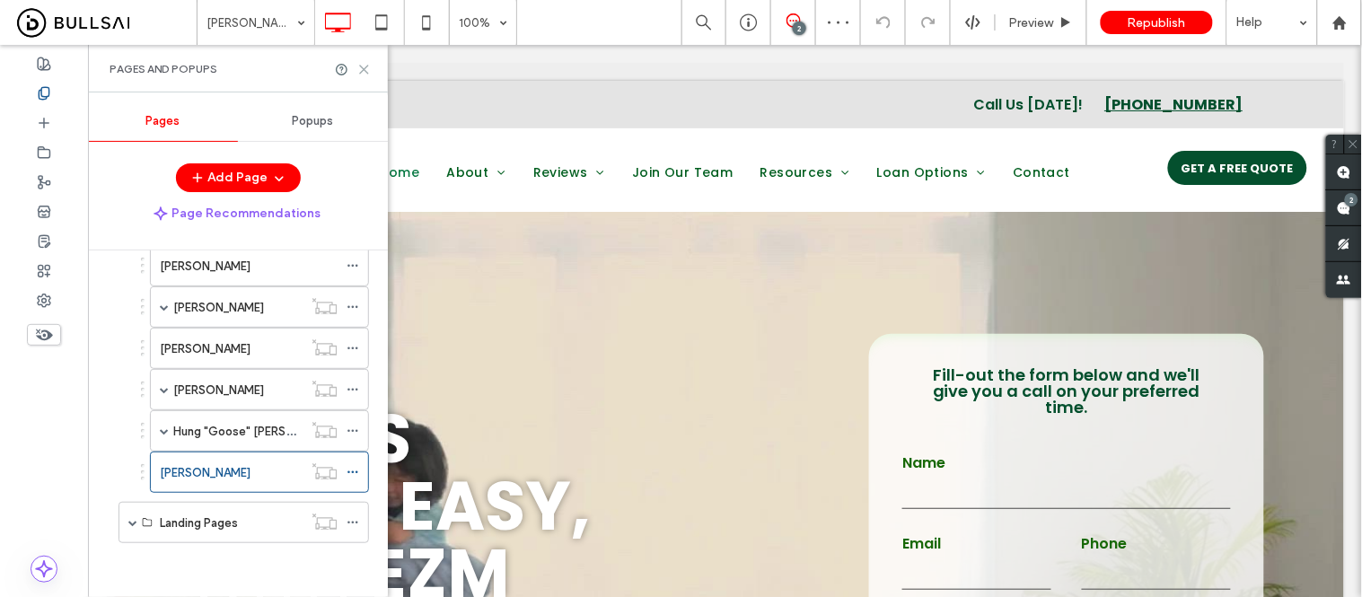
click at [364, 72] on icon at bounding box center [363, 69] width 13 height 13
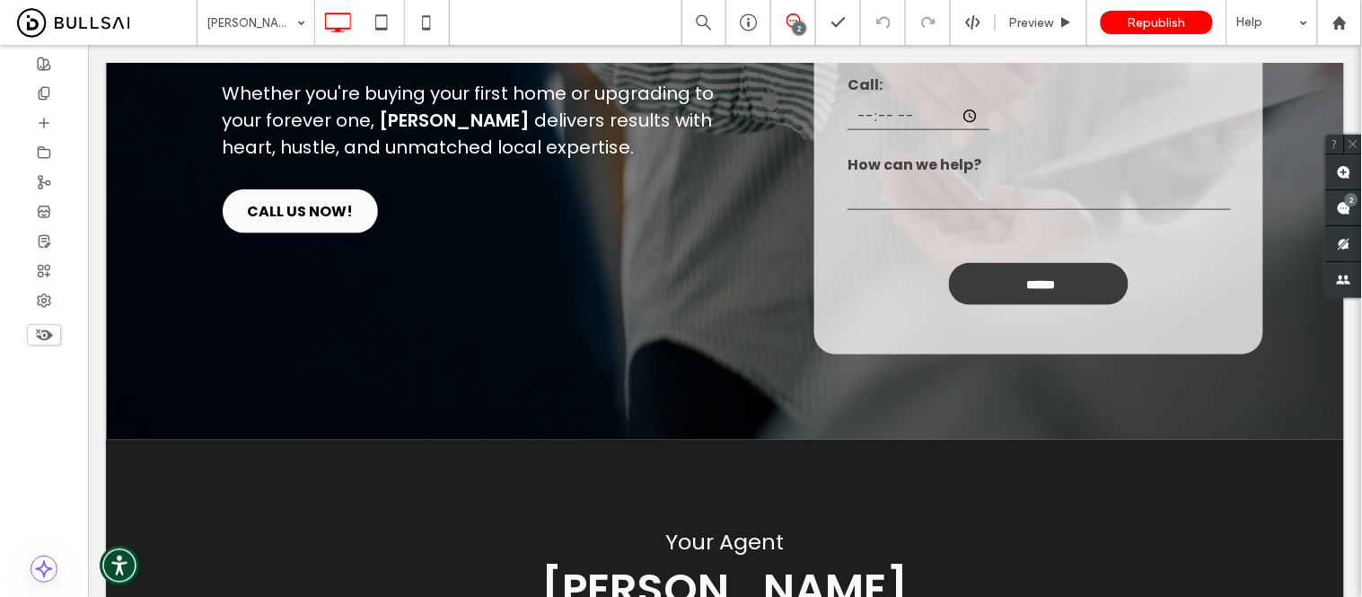
scroll to position [491, 0]
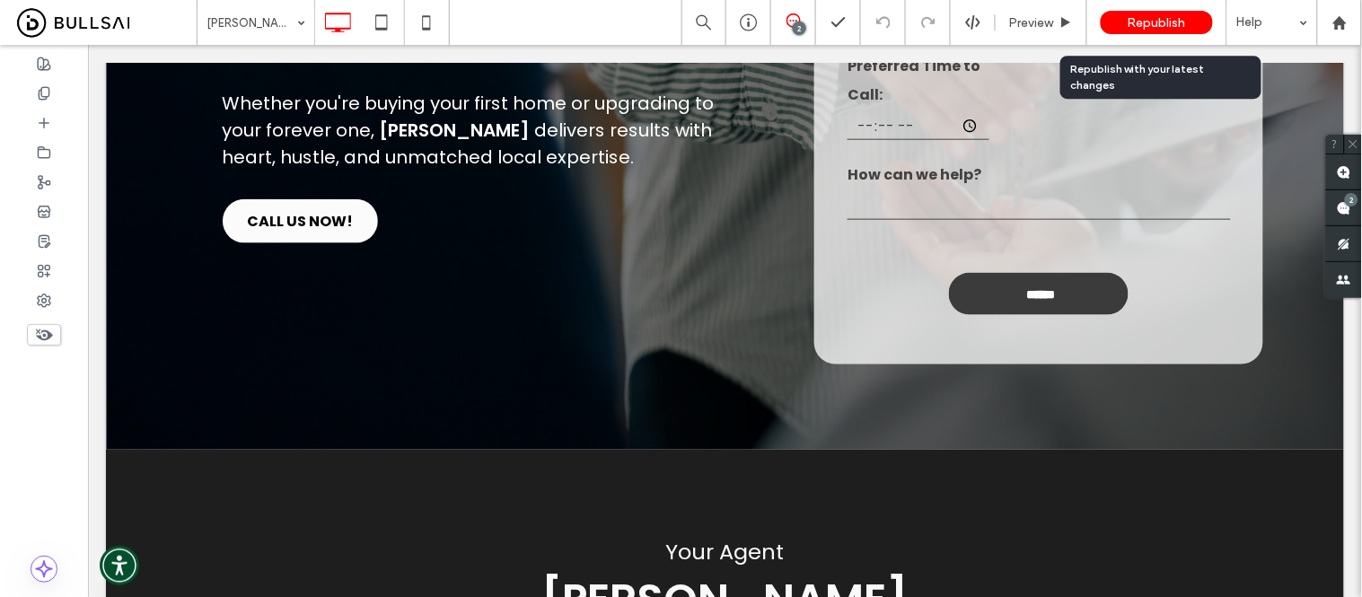
click at [1151, 18] on span "Republish" at bounding box center [1157, 22] width 58 height 15
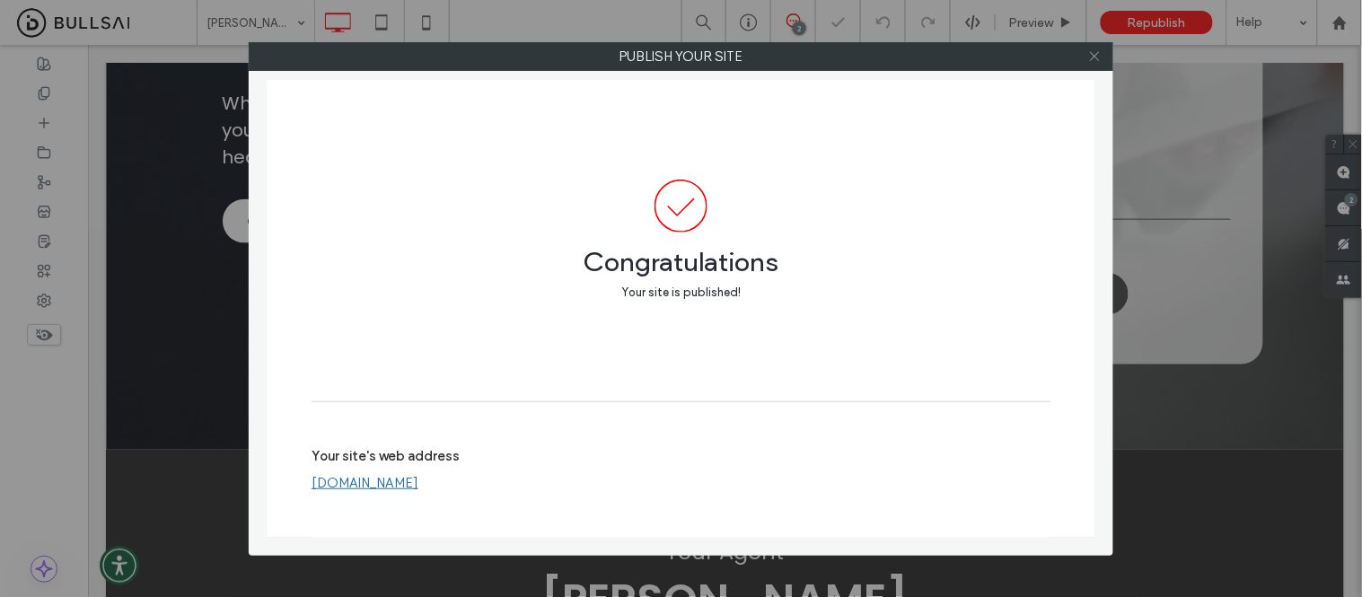
click at [1097, 57] on icon at bounding box center [1094, 55] width 13 height 13
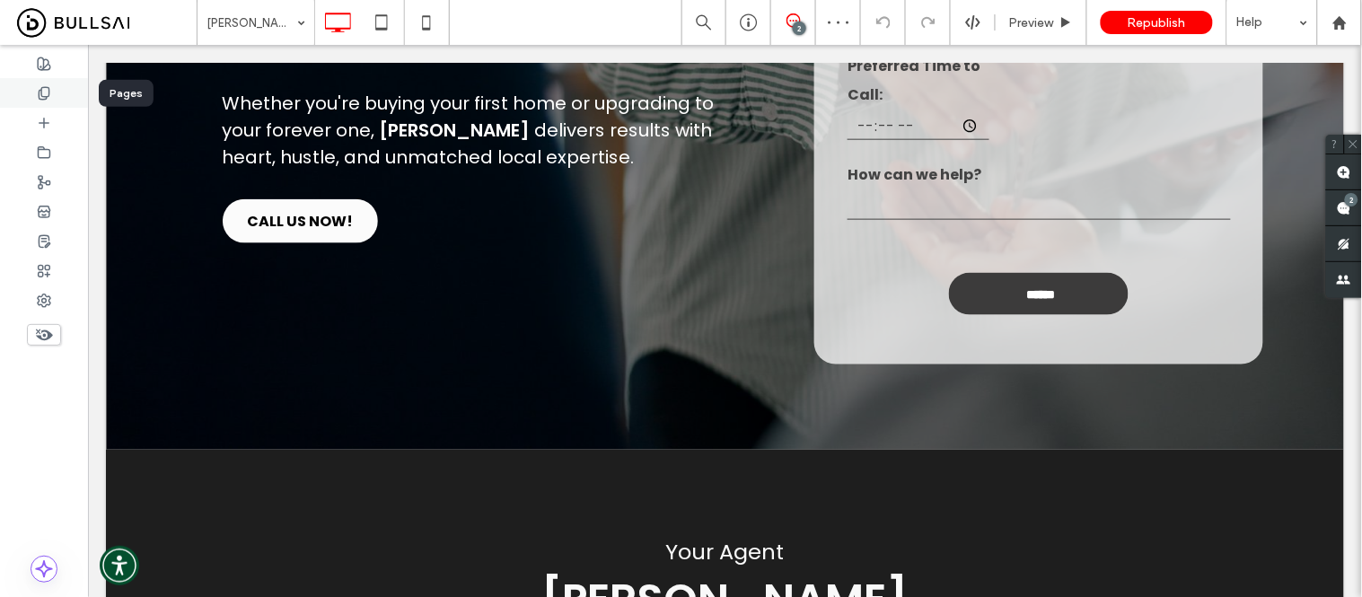
click at [45, 95] on use at bounding box center [44, 93] width 10 height 12
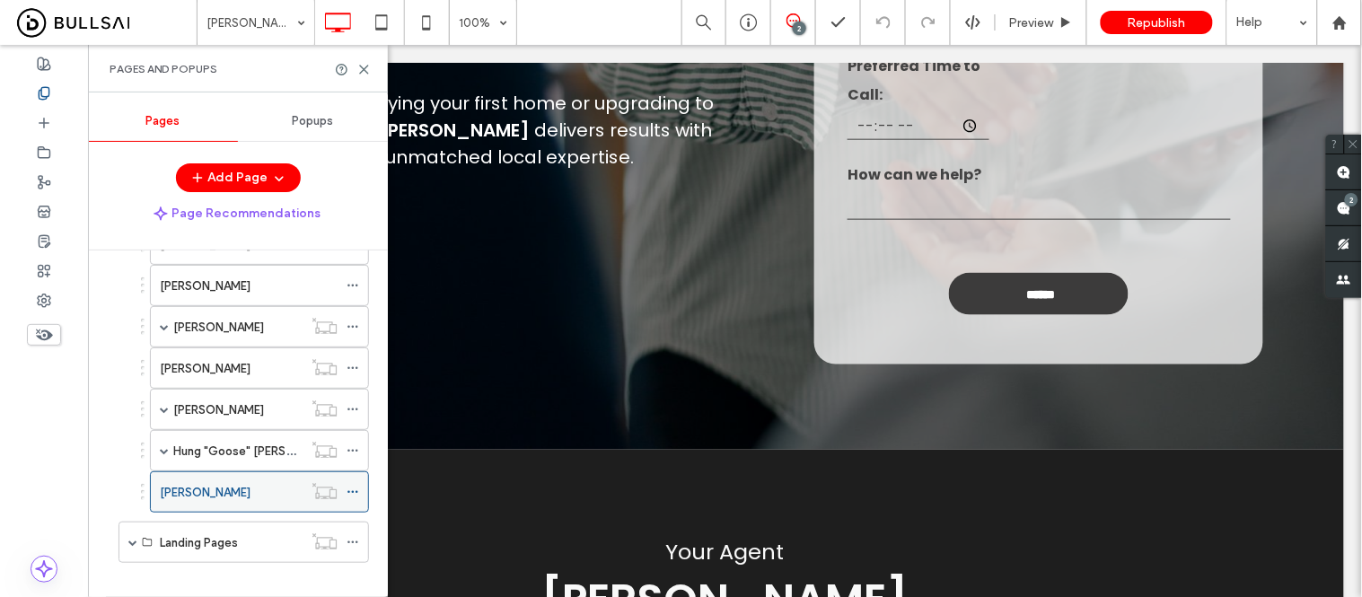
scroll to position [1792, 0]
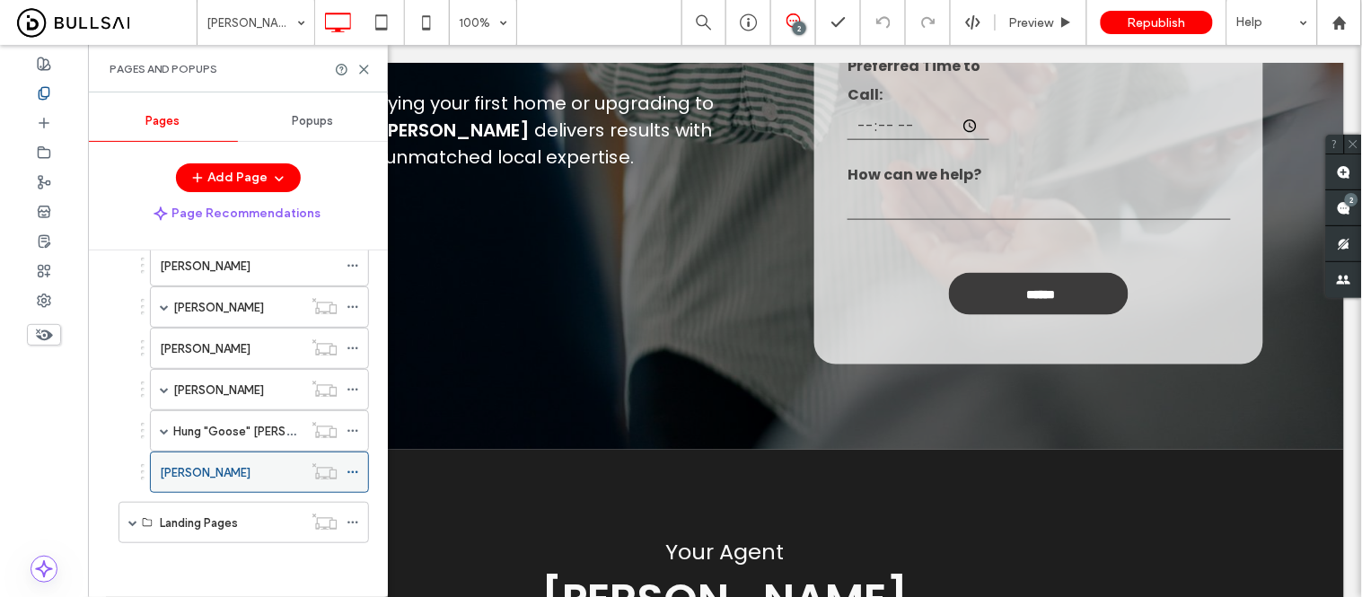
click at [353, 471] on icon at bounding box center [353, 472] width 13 height 13
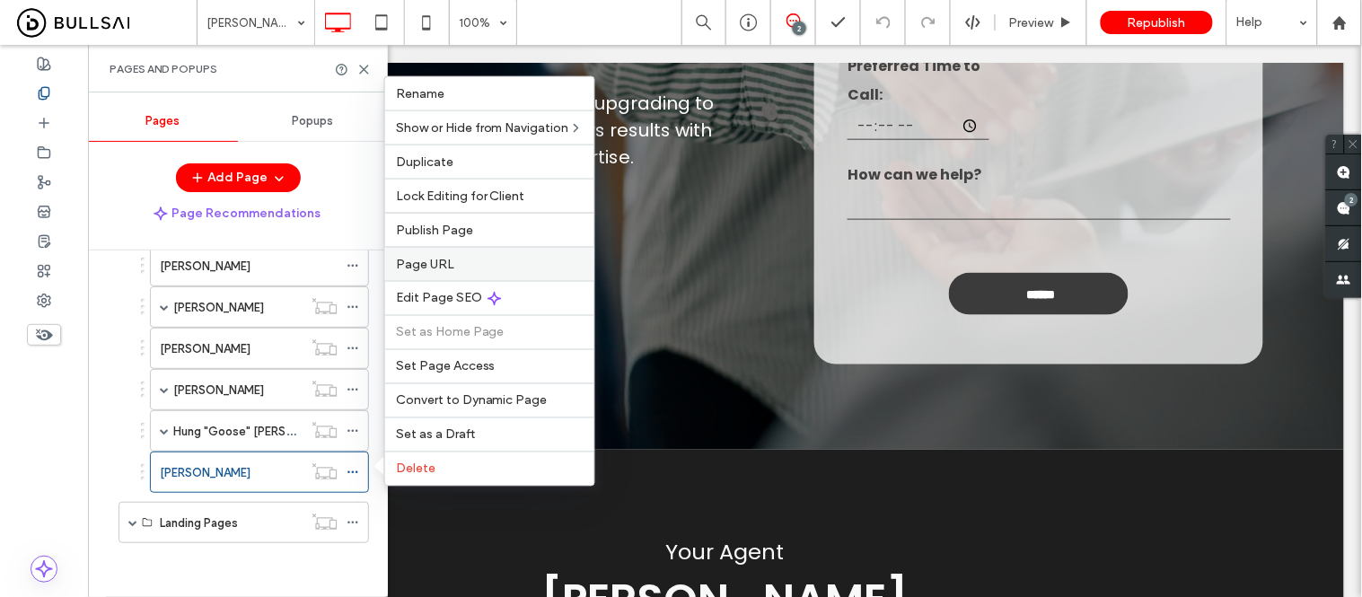
click at [418, 262] on span "Page URL" at bounding box center [425, 264] width 58 height 15
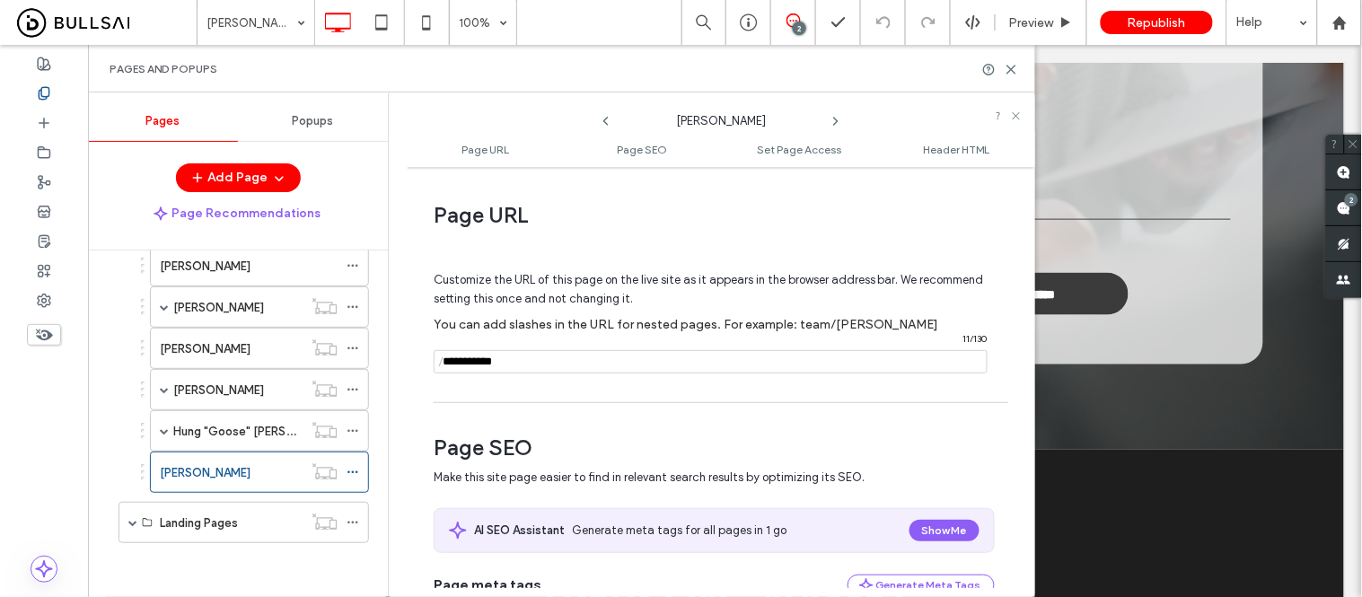
drag, startPoint x: 505, startPoint y: 361, endPoint x: 434, endPoint y: 361, distance: 70.9
click at [434, 361] on div "/ 11 / 130" at bounding box center [711, 361] width 554 height 23
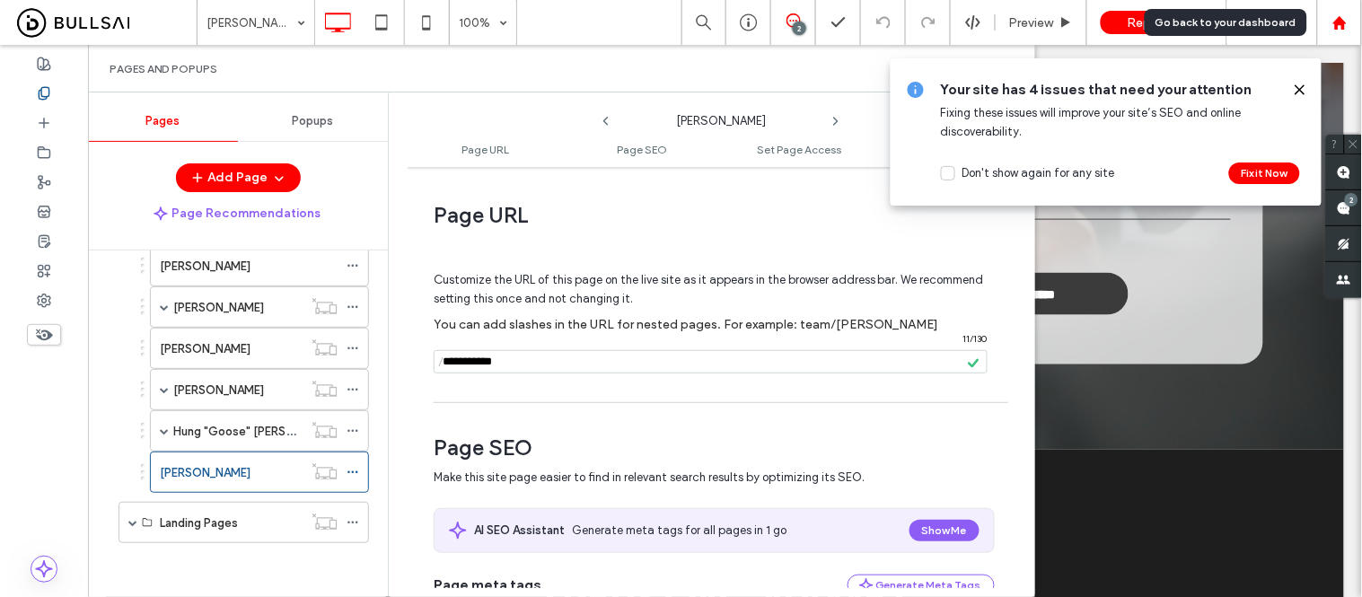
click at [1338, 21] on use at bounding box center [1338, 21] width 13 height 13
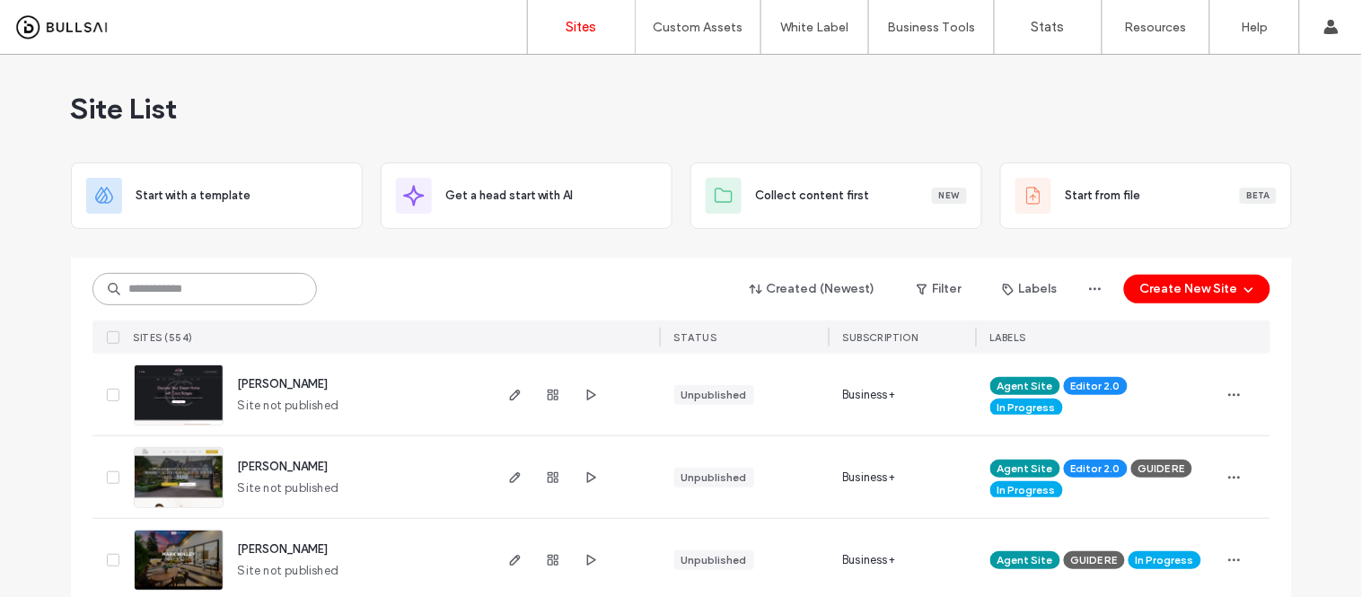
click at [217, 295] on input at bounding box center [204, 289] width 224 height 32
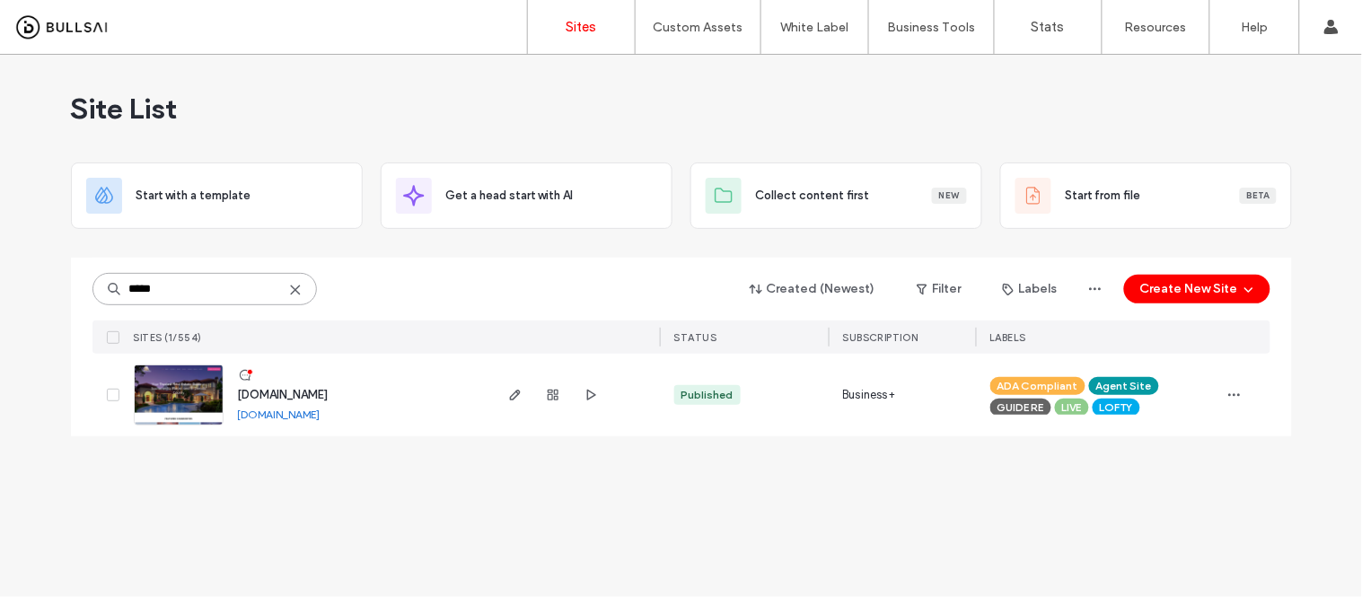
type input "*****"
click at [171, 397] on img at bounding box center [179, 426] width 88 height 122
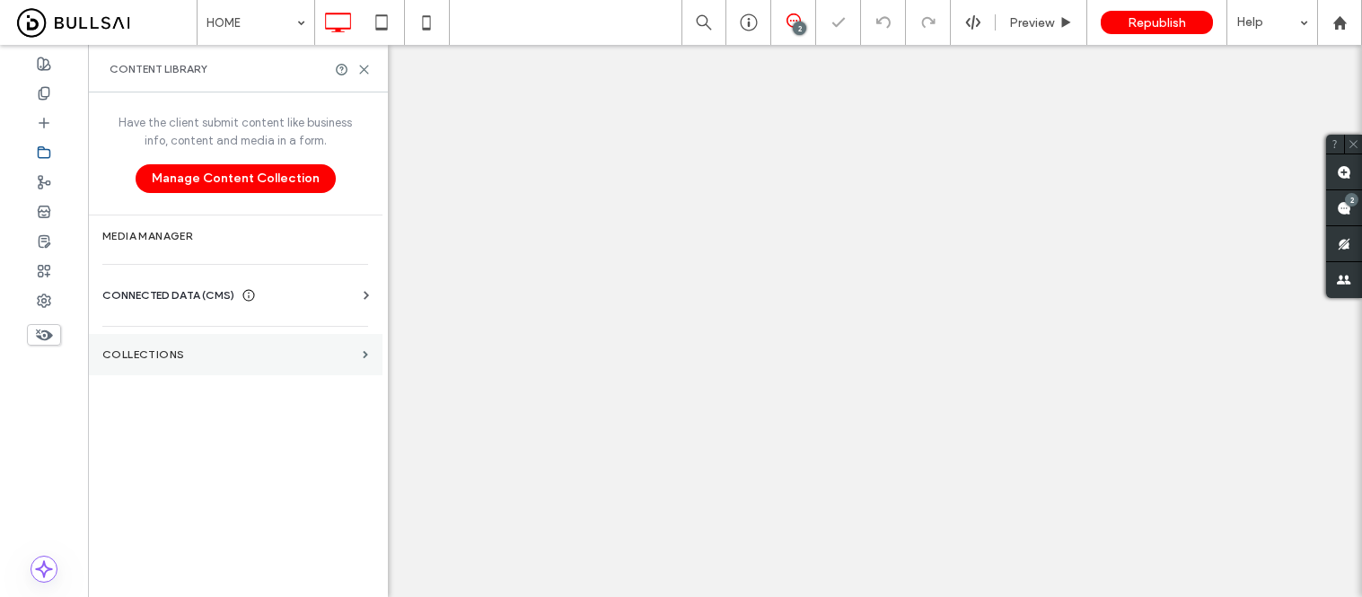
click at [172, 364] on section "Collections" at bounding box center [235, 354] width 295 height 41
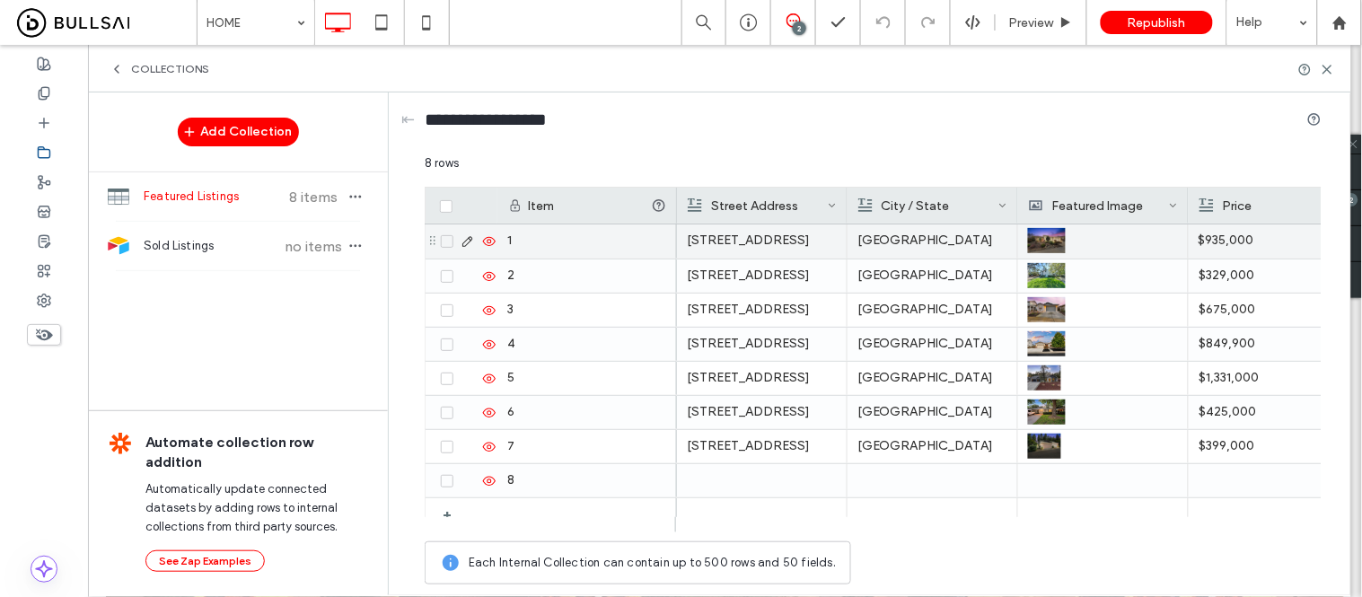
click at [488, 242] on icon at bounding box center [489, 241] width 14 height 14
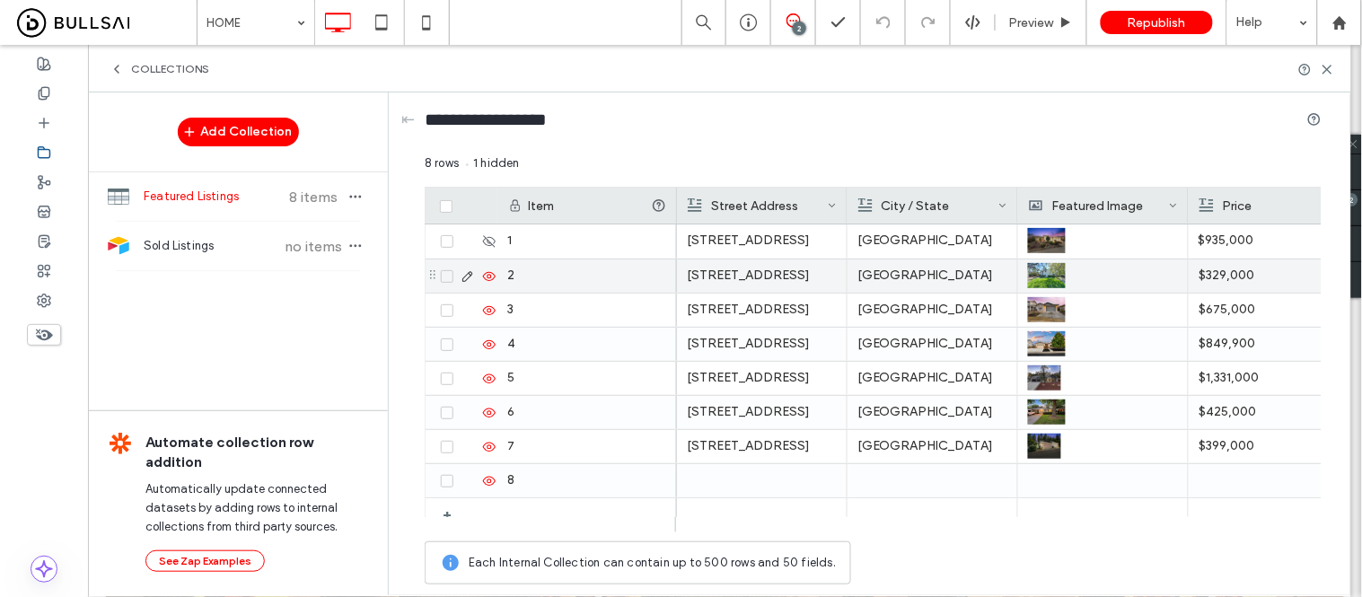
click at [485, 280] on icon at bounding box center [489, 276] width 14 height 14
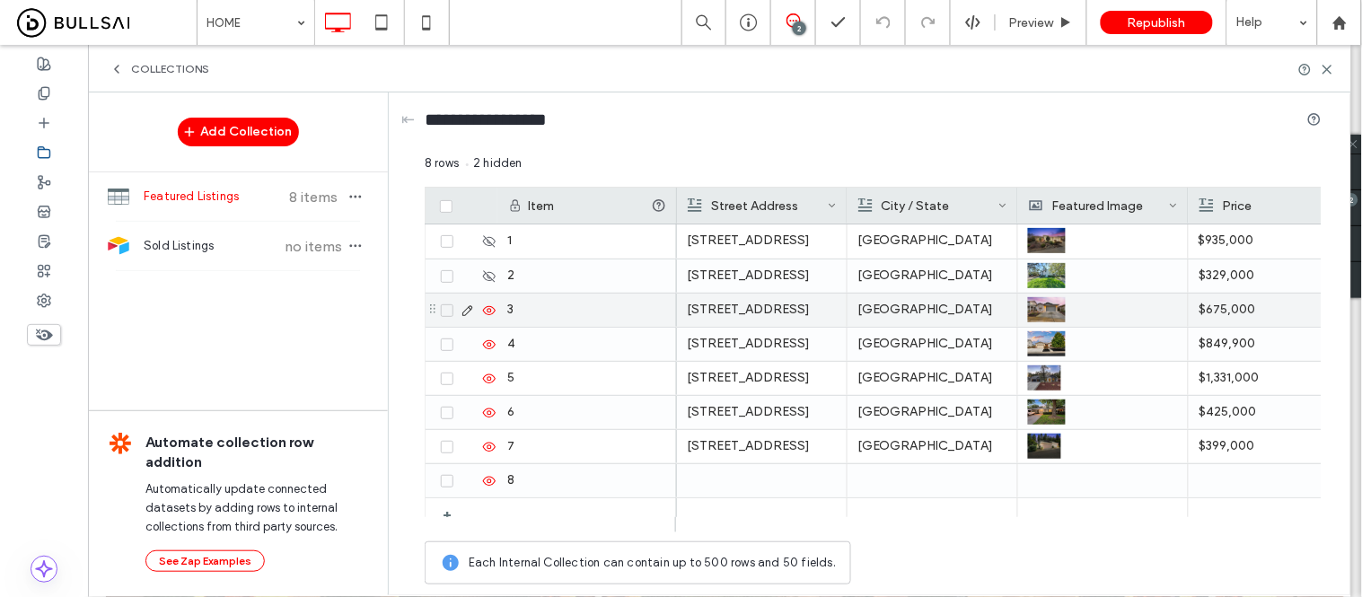
click at [488, 312] on use at bounding box center [489, 309] width 13 height 9
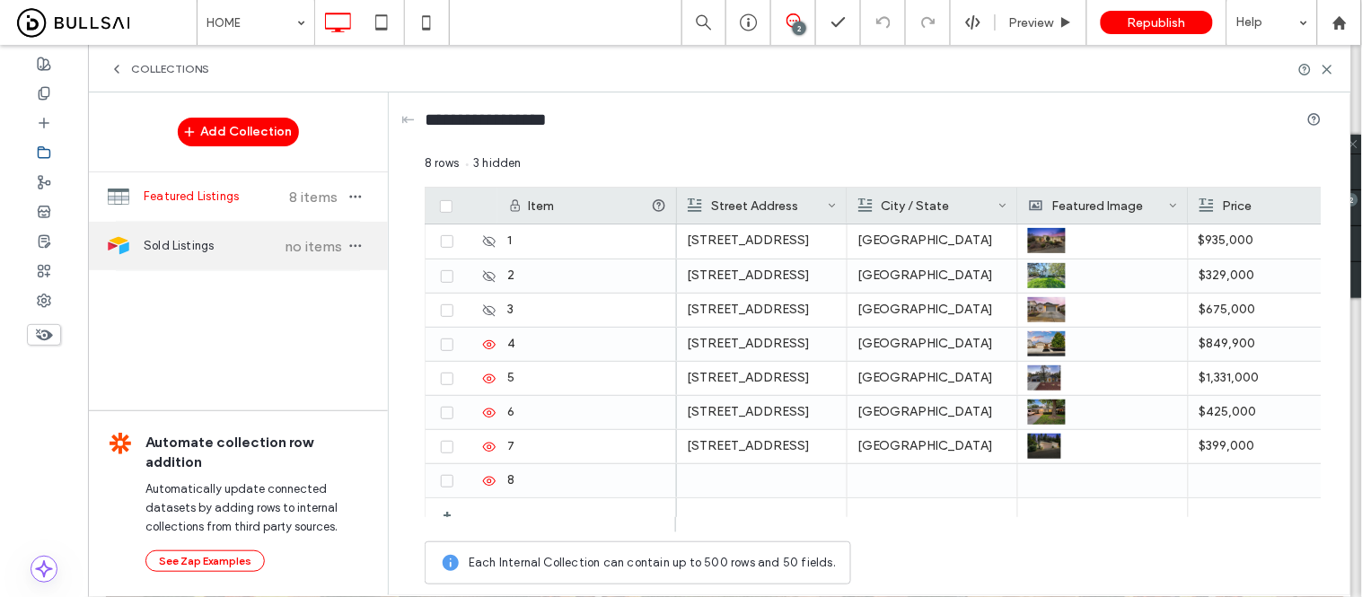
click at [174, 238] on span "Sold Listings" at bounding box center [211, 246] width 134 height 18
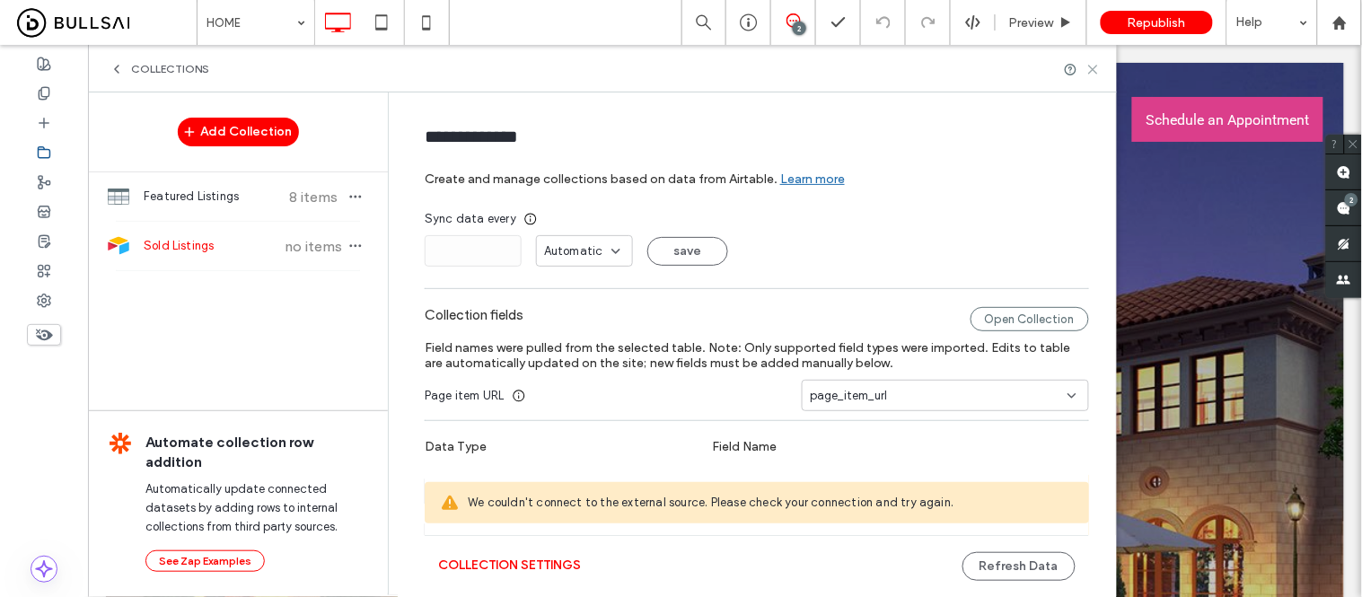
click at [1092, 66] on icon at bounding box center [1092, 69] width 13 height 13
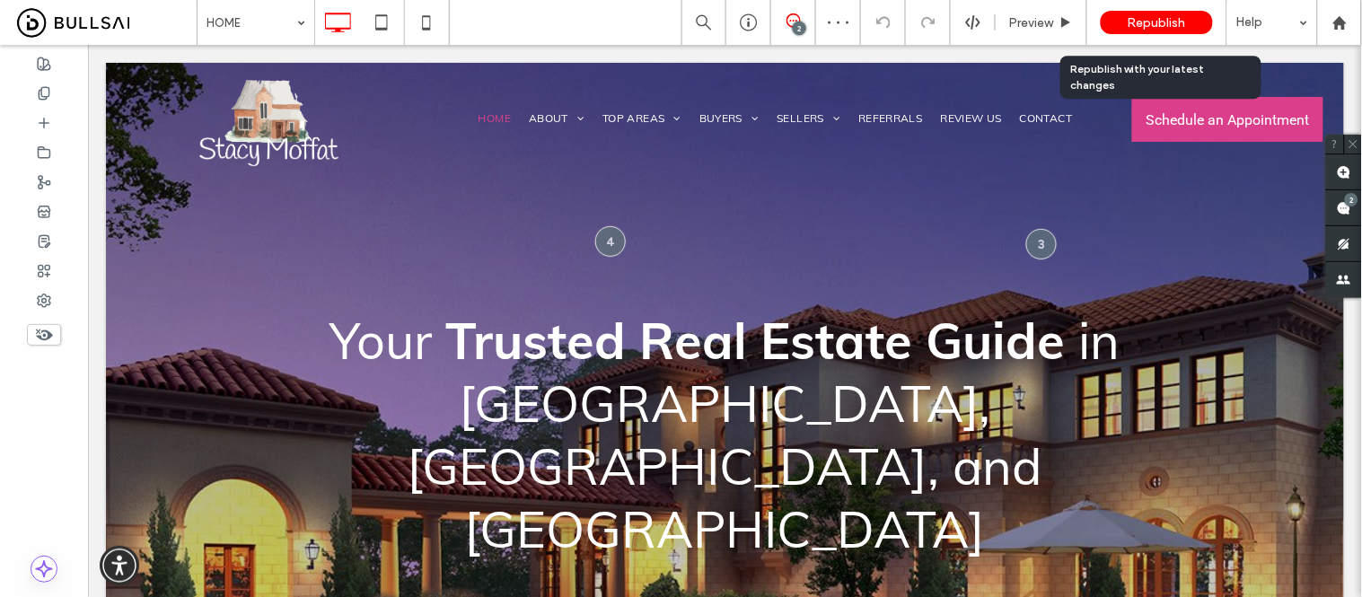
click at [1138, 15] on span "Republish" at bounding box center [1157, 22] width 58 height 15
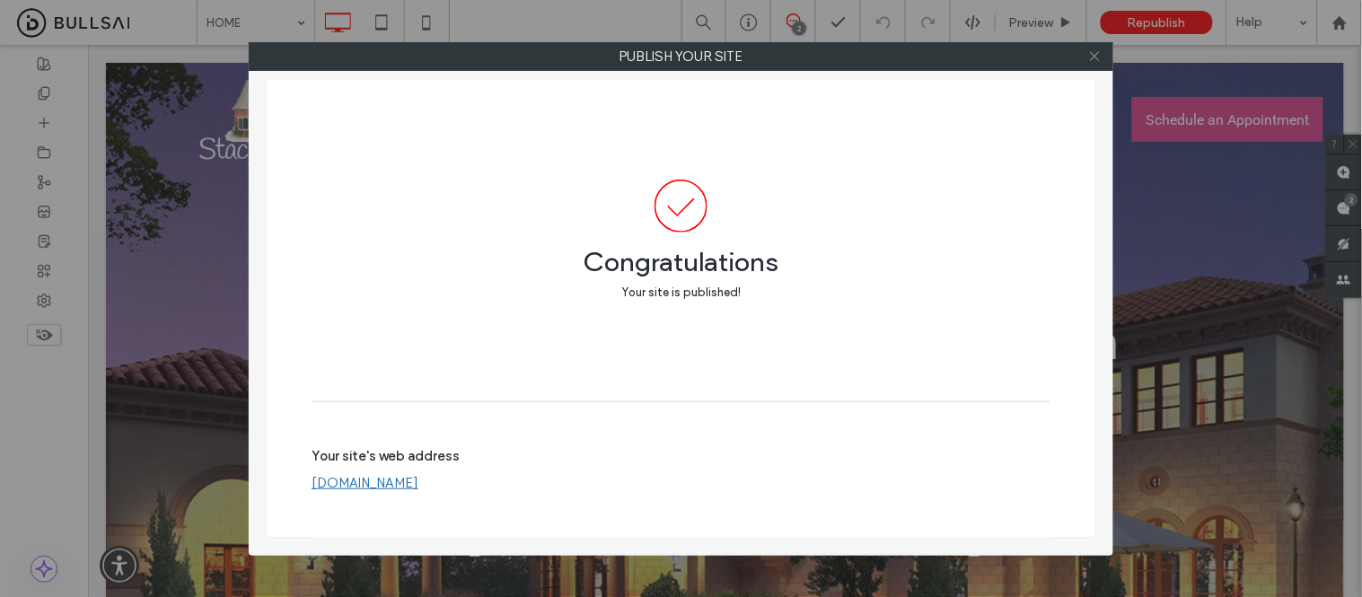
click at [1094, 57] on icon at bounding box center [1094, 55] width 13 height 13
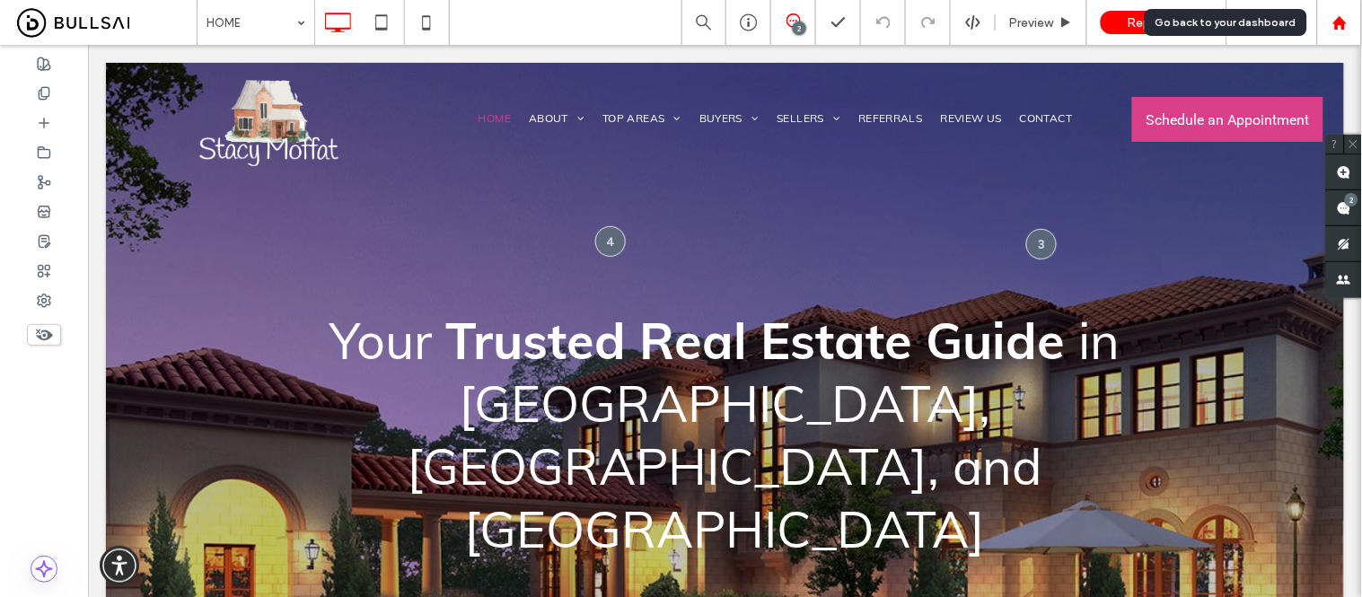
click at [1335, 25] on use at bounding box center [1338, 21] width 13 height 13
